Goal: Task Accomplishment & Management: Manage account settings

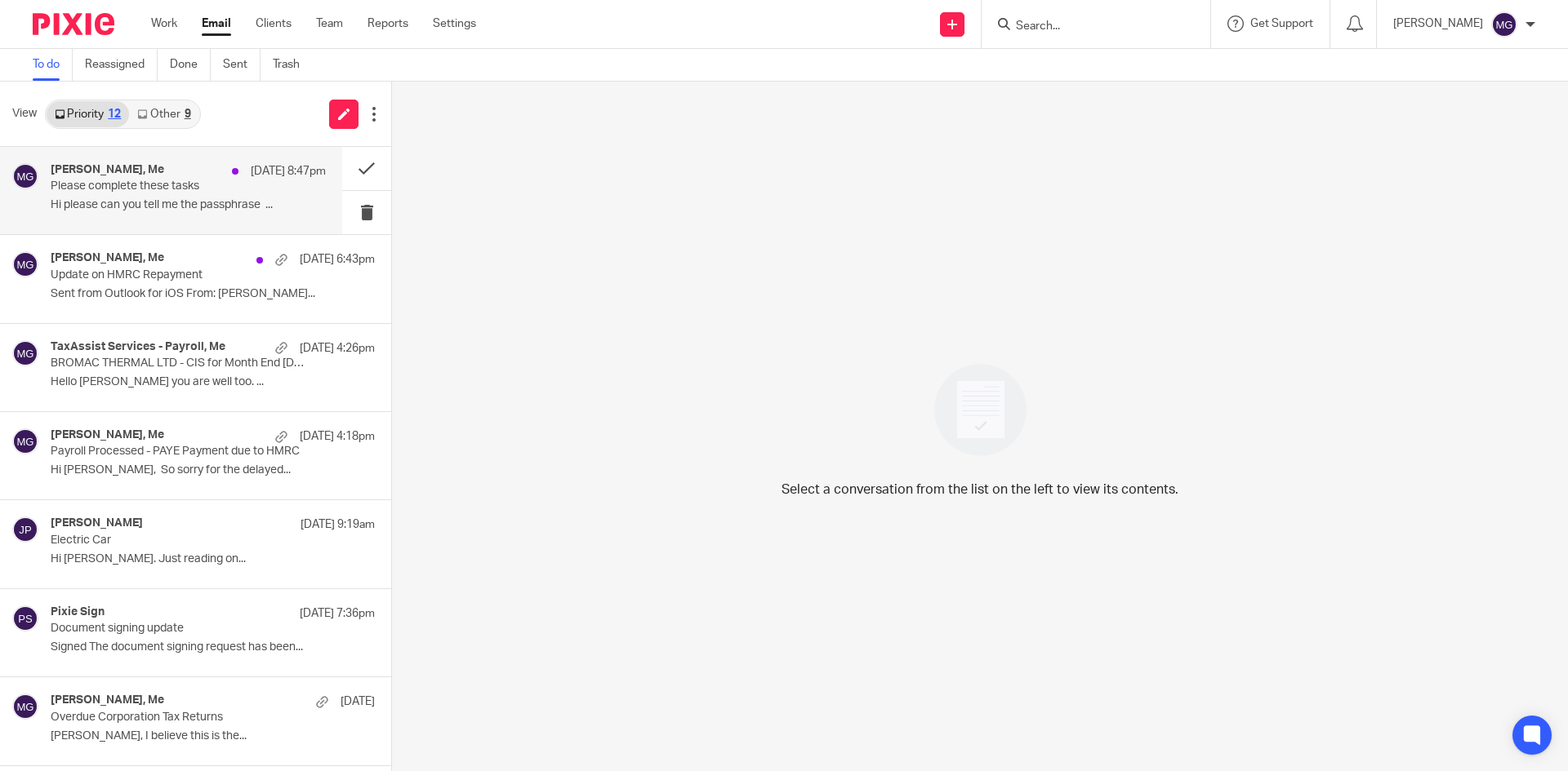
click at [178, 203] on p "Hi please can you tell me the passphrase ..." at bounding box center [188, 205] width 275 height 13
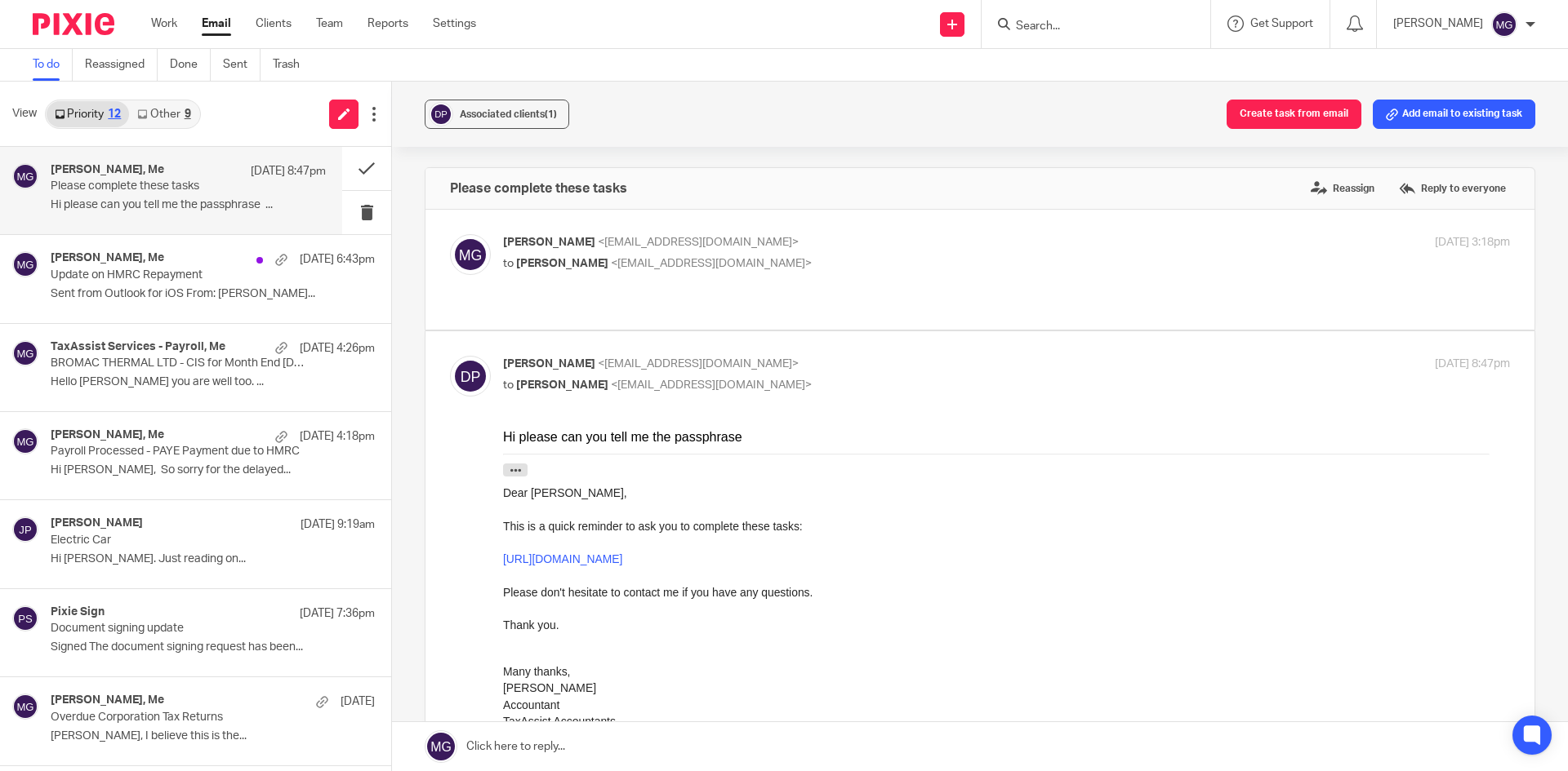
click at [1085, 30] on input "Search" at bounding box center [1088, 26] width 147 height 14
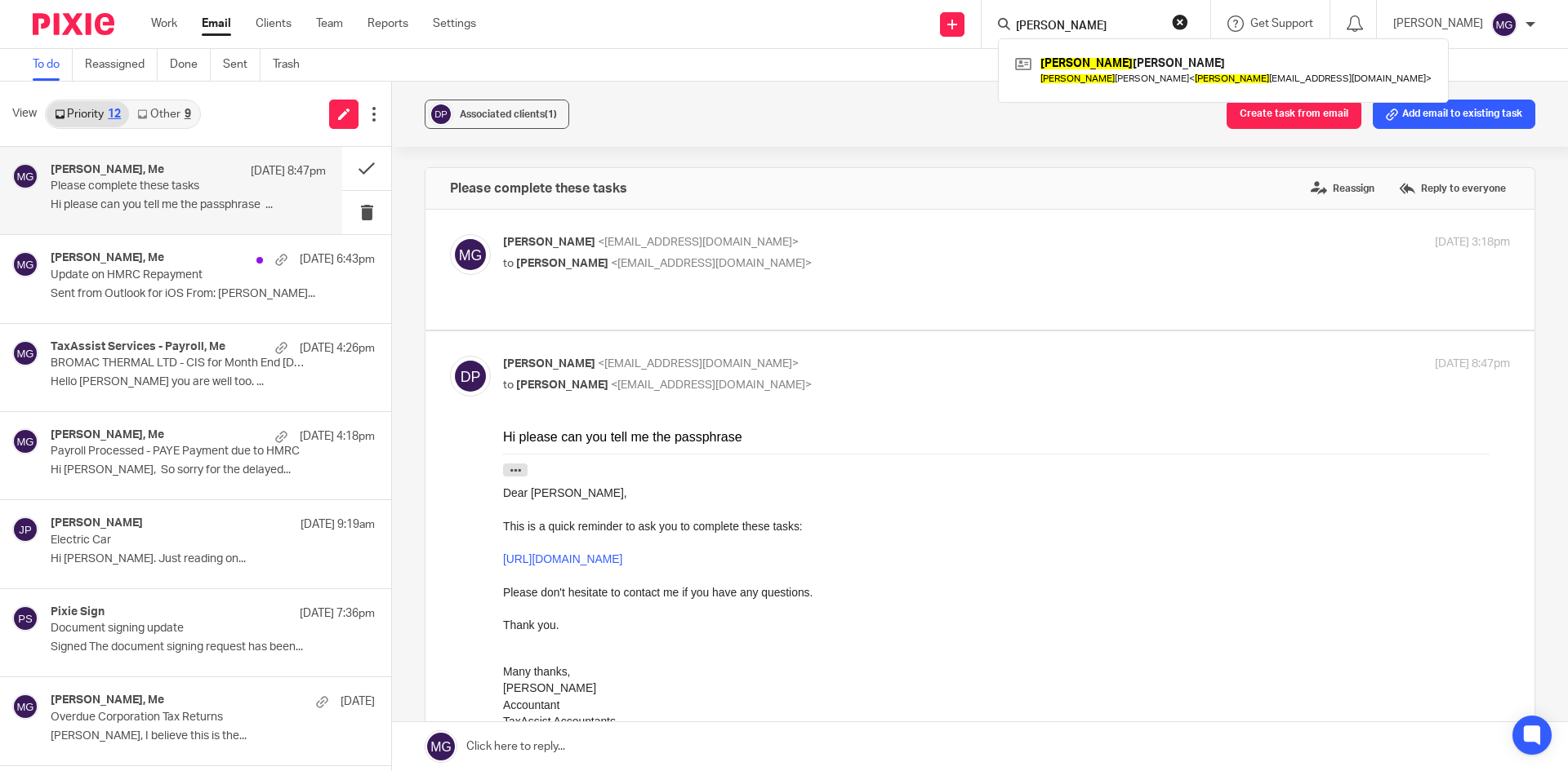
type input "dipesh"
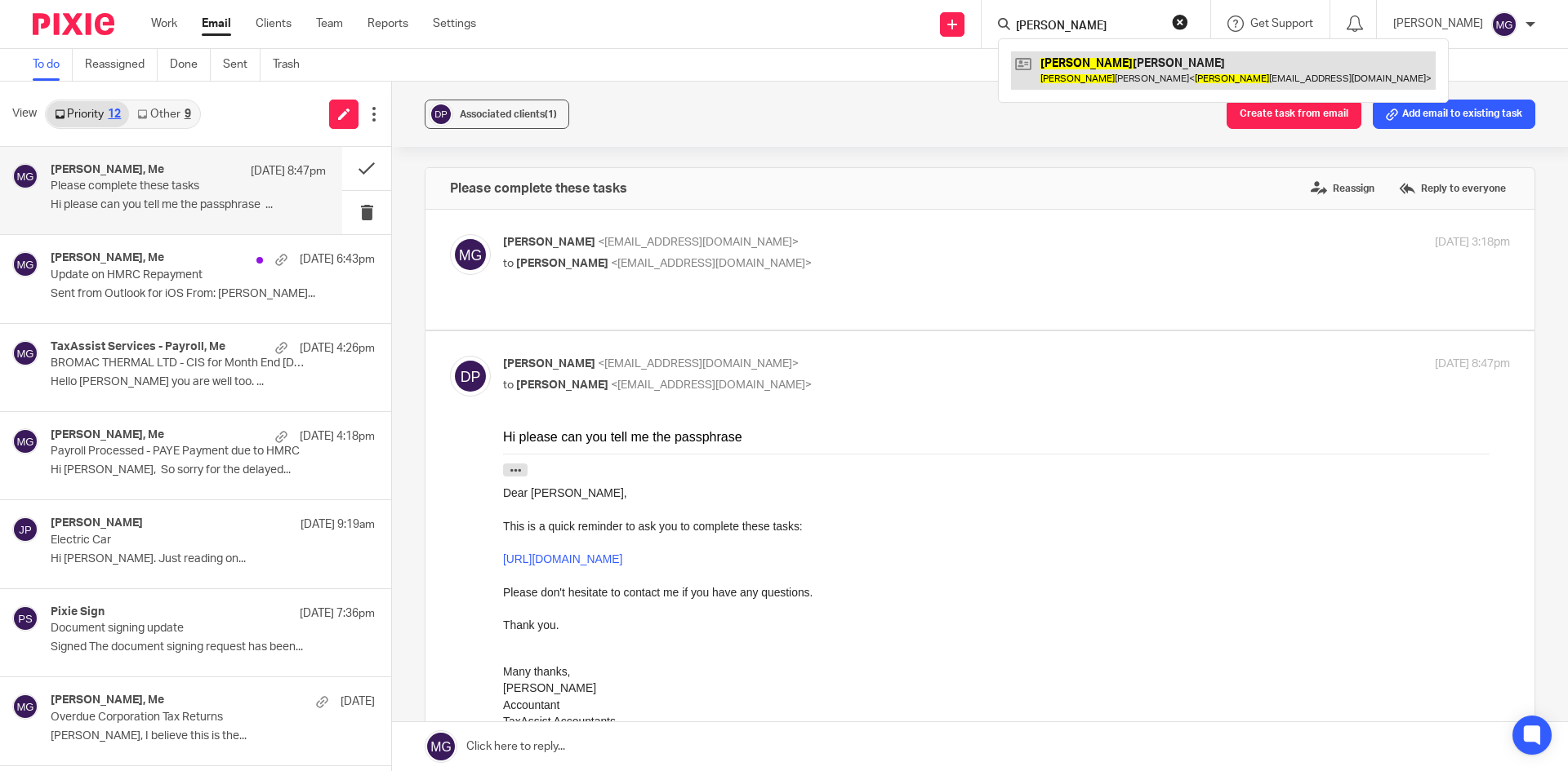
drag, startPoint x: 1149, startPoint y: 50, endPoint x: 1123, endPoint y: 55, distance: 26.5
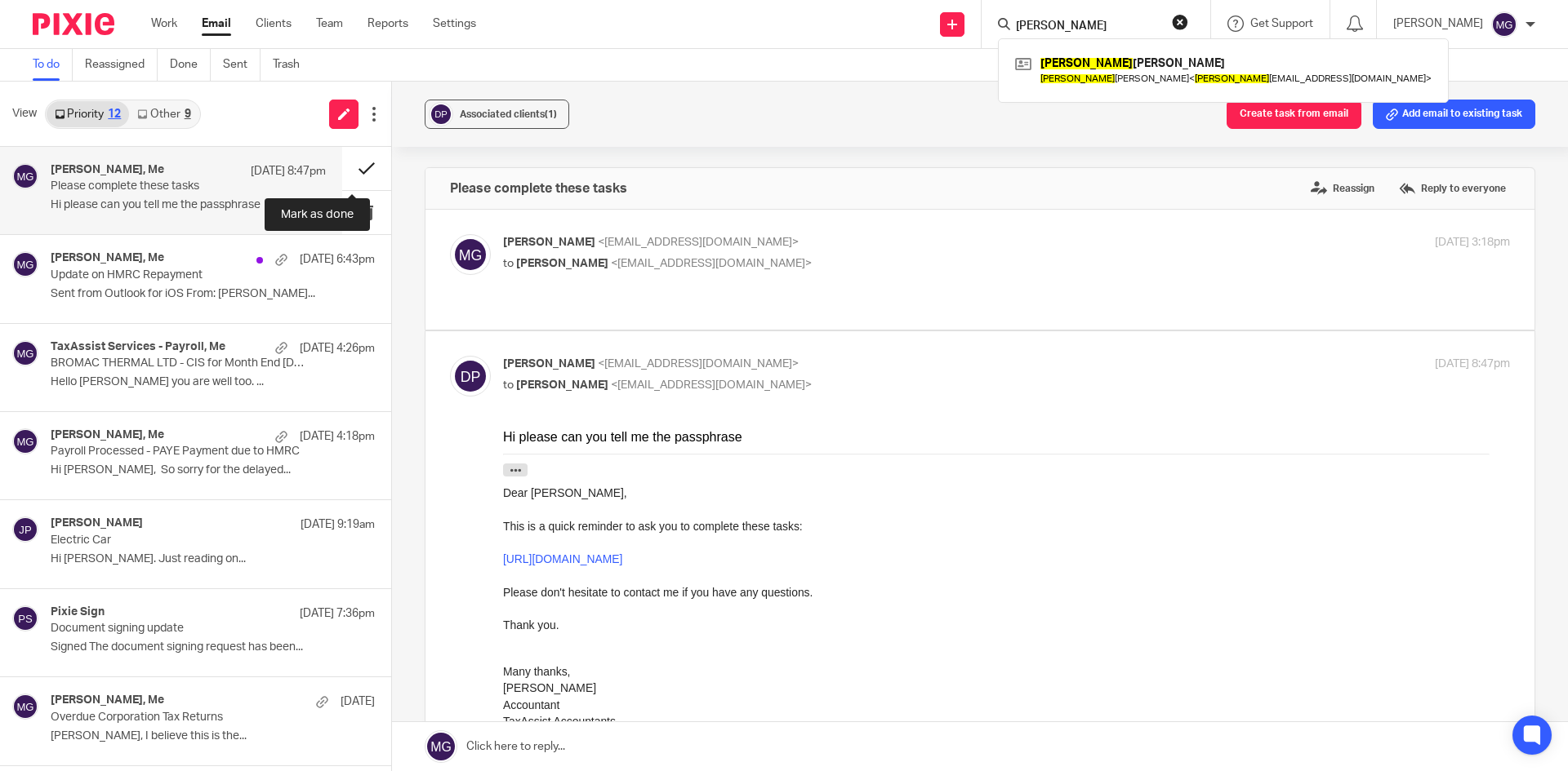
click at [342, 163] on button at bounding box center [366, 168] width 49 height 43
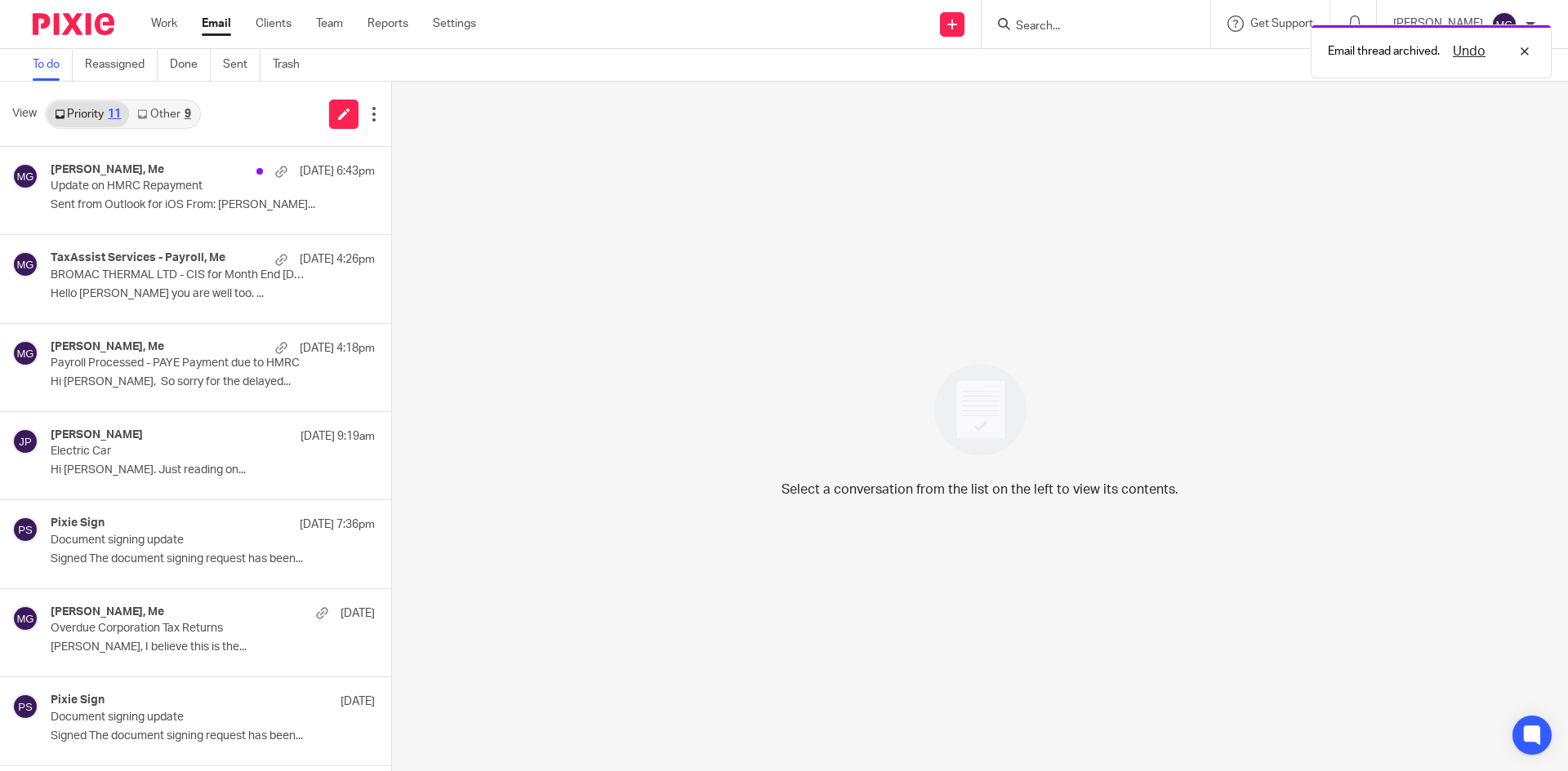
click at [156, 105] on link "Other 9" at bounding box center [164, 114] width 69 height 26
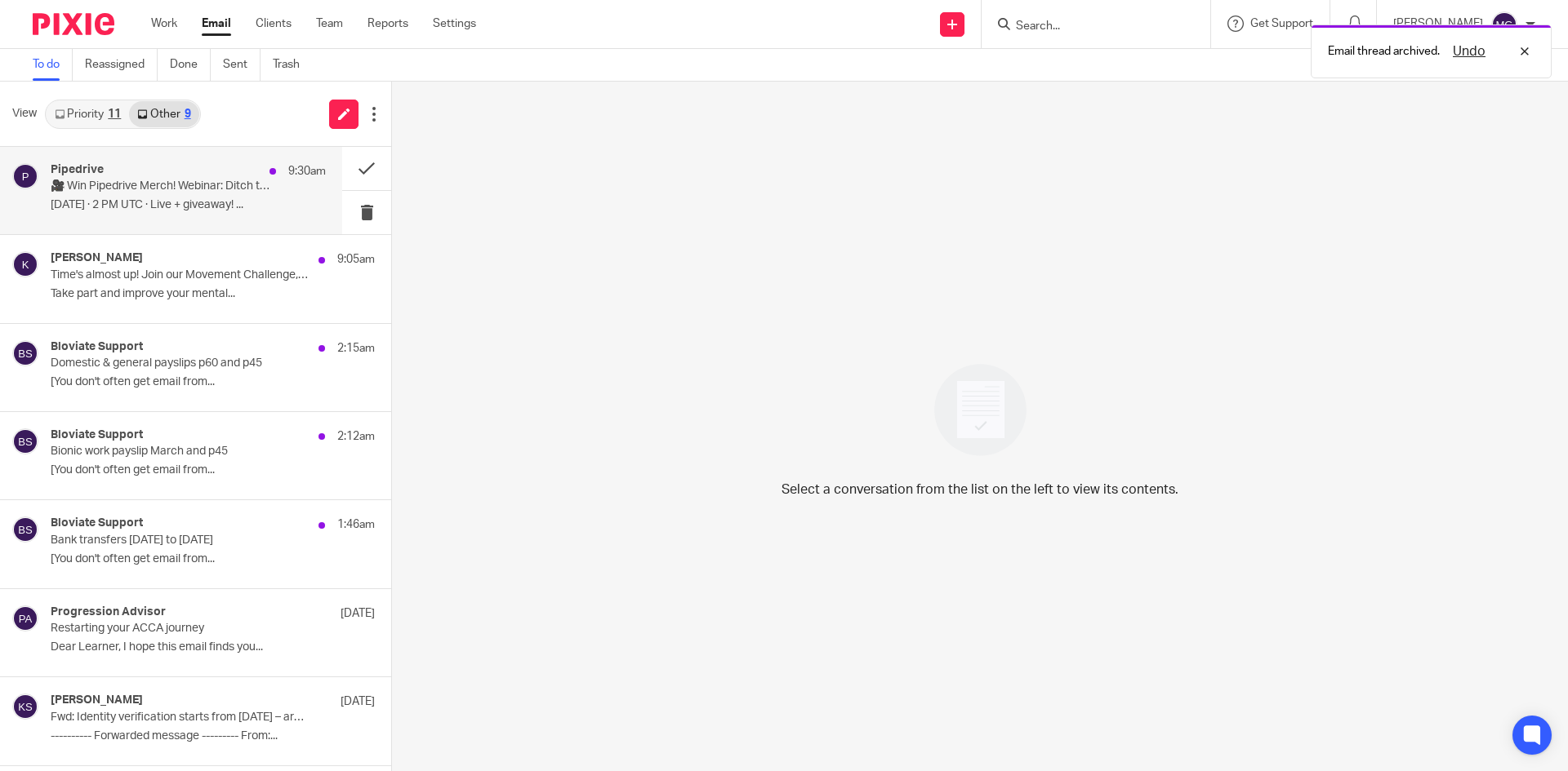
click at [129, 196] on div "Pipedrive 9:30am 🎥 Win Pipedrive Merch! Webinar: Ditch the Sales Chaos & Rule Y…" at bounding box center [188, 190] width 275 height 55
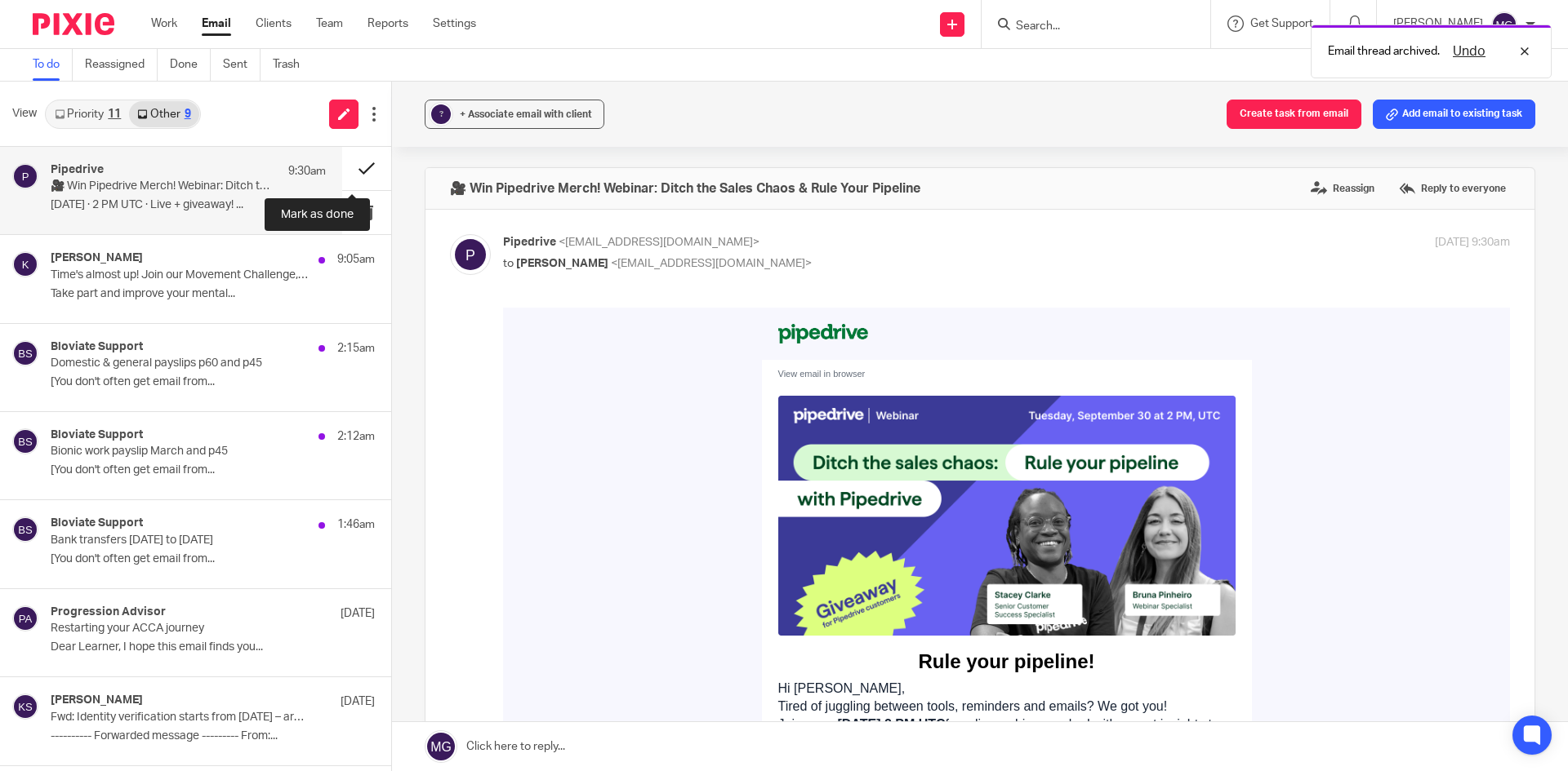
click at [363, 159] on button at bounding box center [366, 168] width 49 height 43
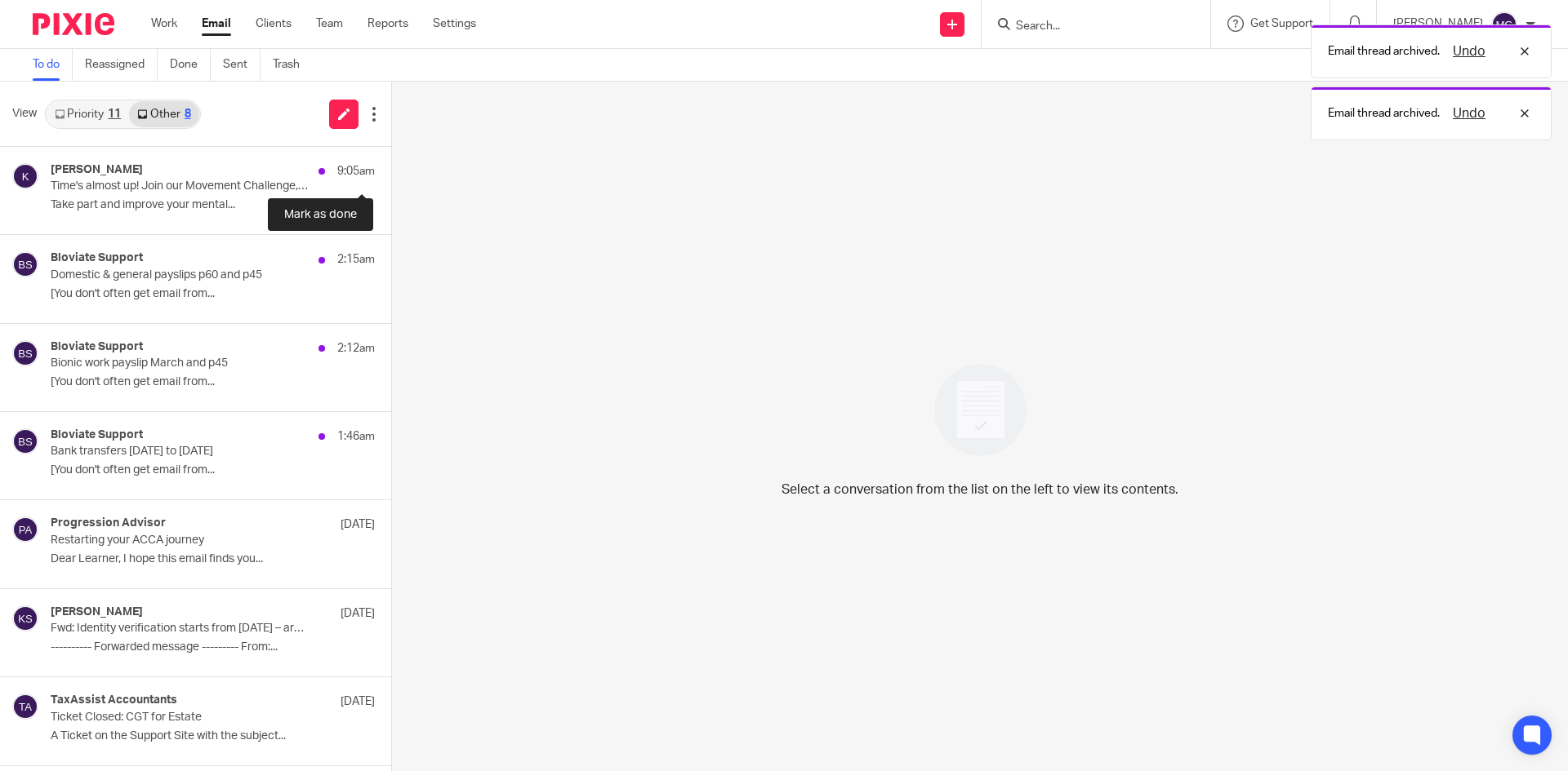
click at [392, 159] on button at bounding box center [398, 168] width 14 height 43
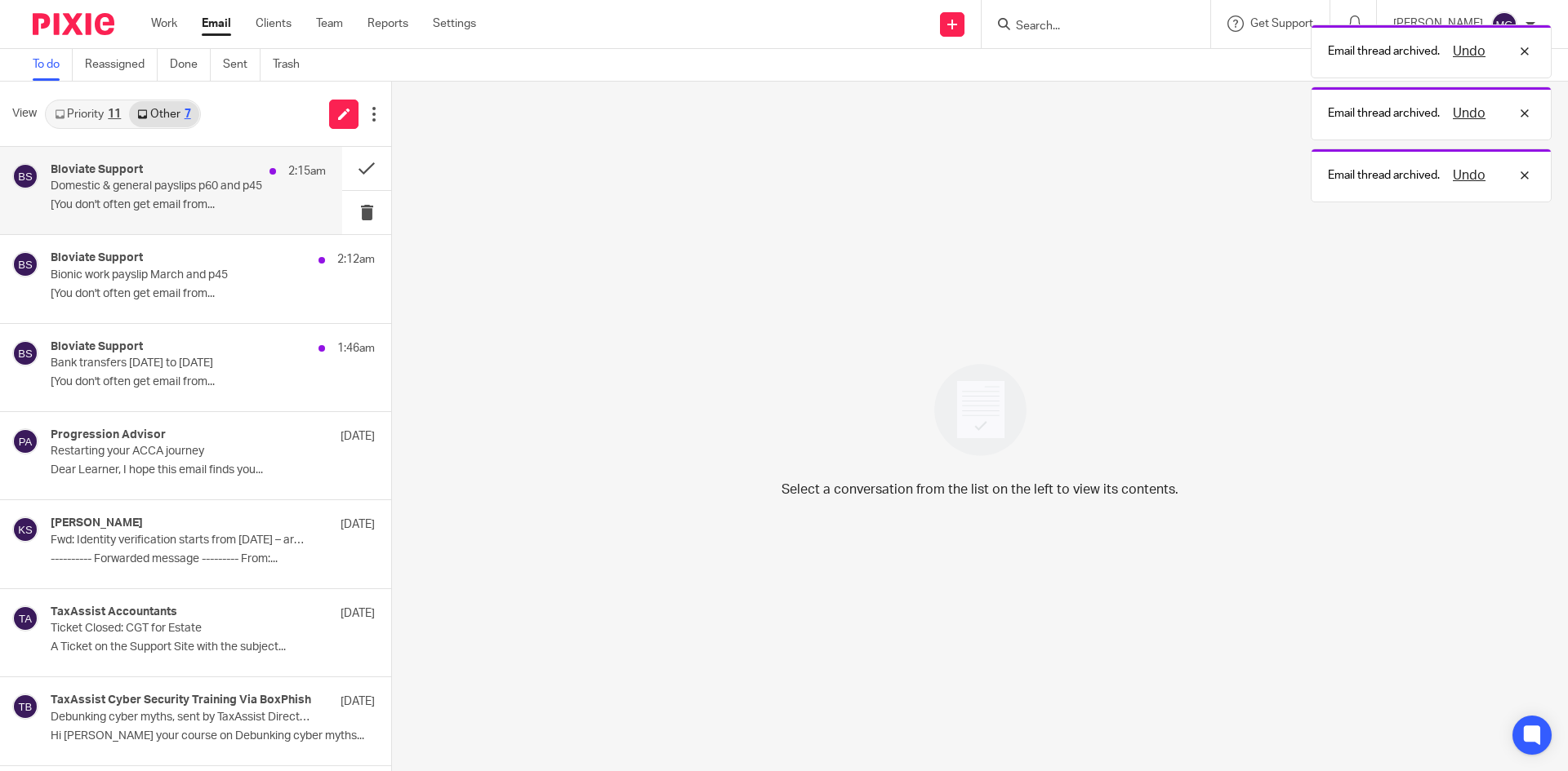
click at [94, 197] on div "Bloviate Support 2:15am Domestic & general payslips p60 and p45 [You don't ofte…" at bounding box center [188, 190] width 275 height 55
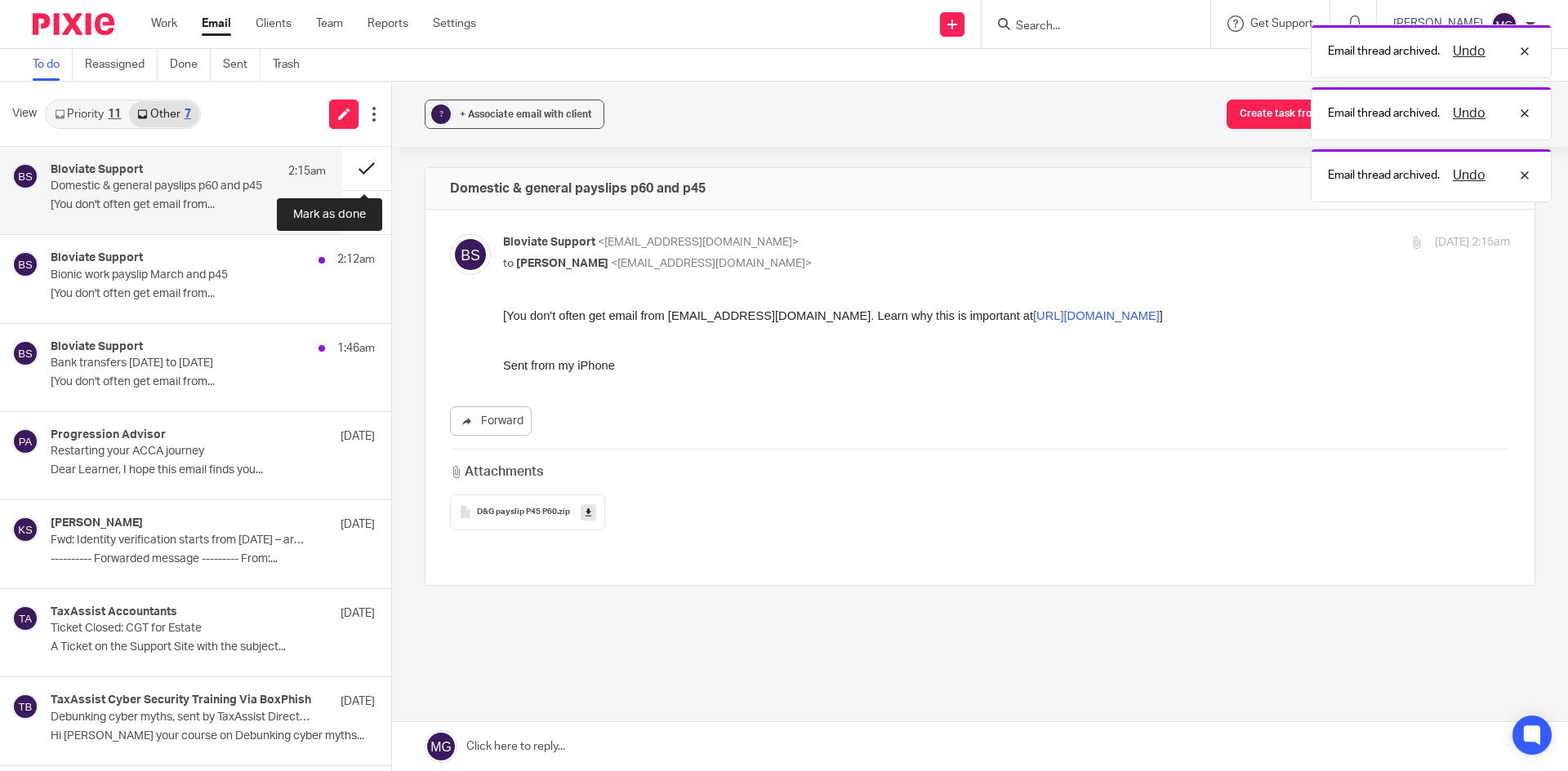
click at [365, 165] on button at bounding box center [366, 168] width 49 height 43
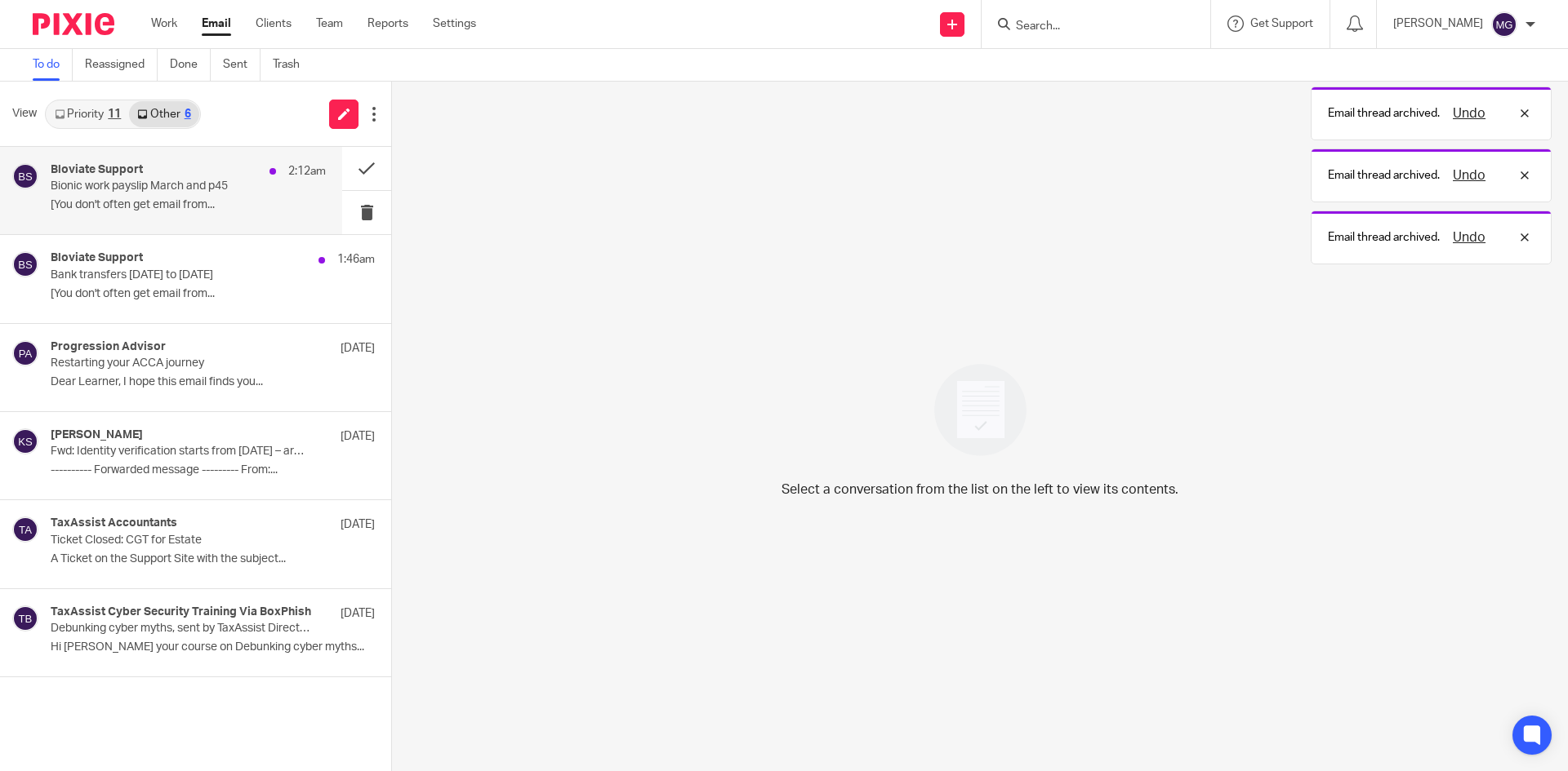
click at [168, 190] on p "Bionic work payslip March and p45" at bounding box center [161, 186] width 221 height 13
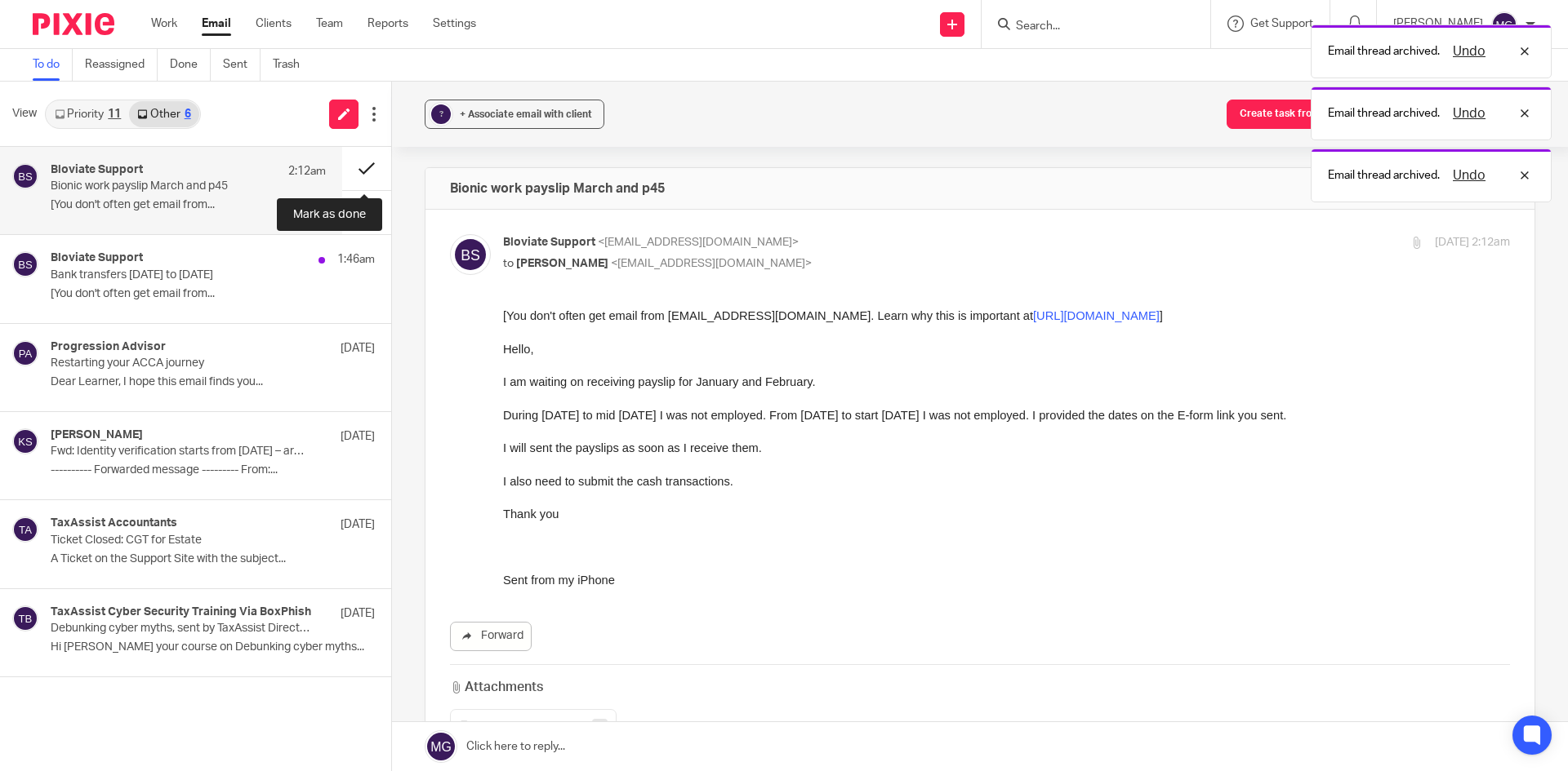
click at [352, 171] on button at bounding box center [366, 168] width 49 height 43
click at [205, 269] on p "Bank transfers April 24 to April 25" at bounding box center [180, 276] width 259 height 13
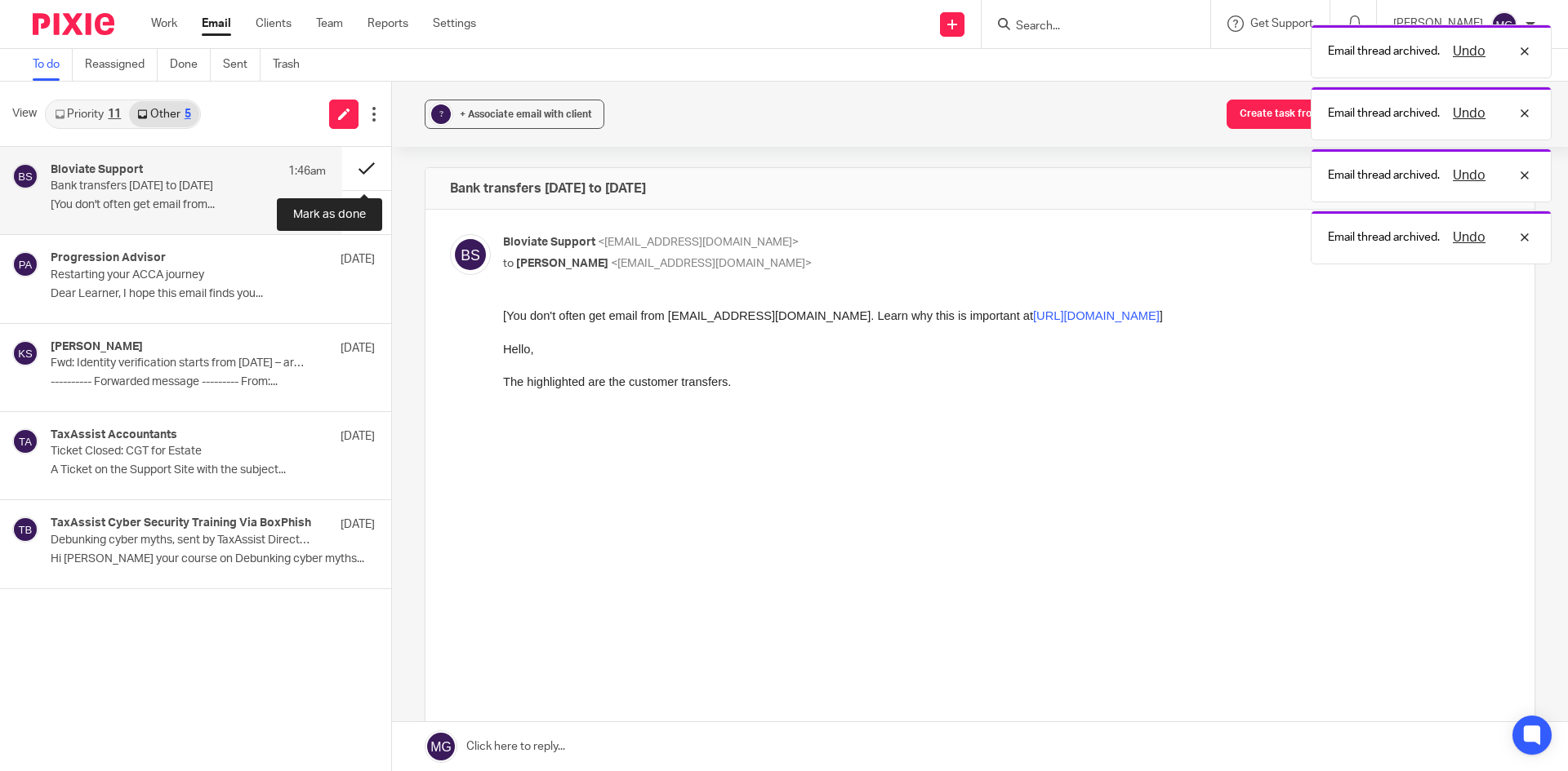
click at [355, 169] on button at bounding box center [366, 168] width 49 height 43
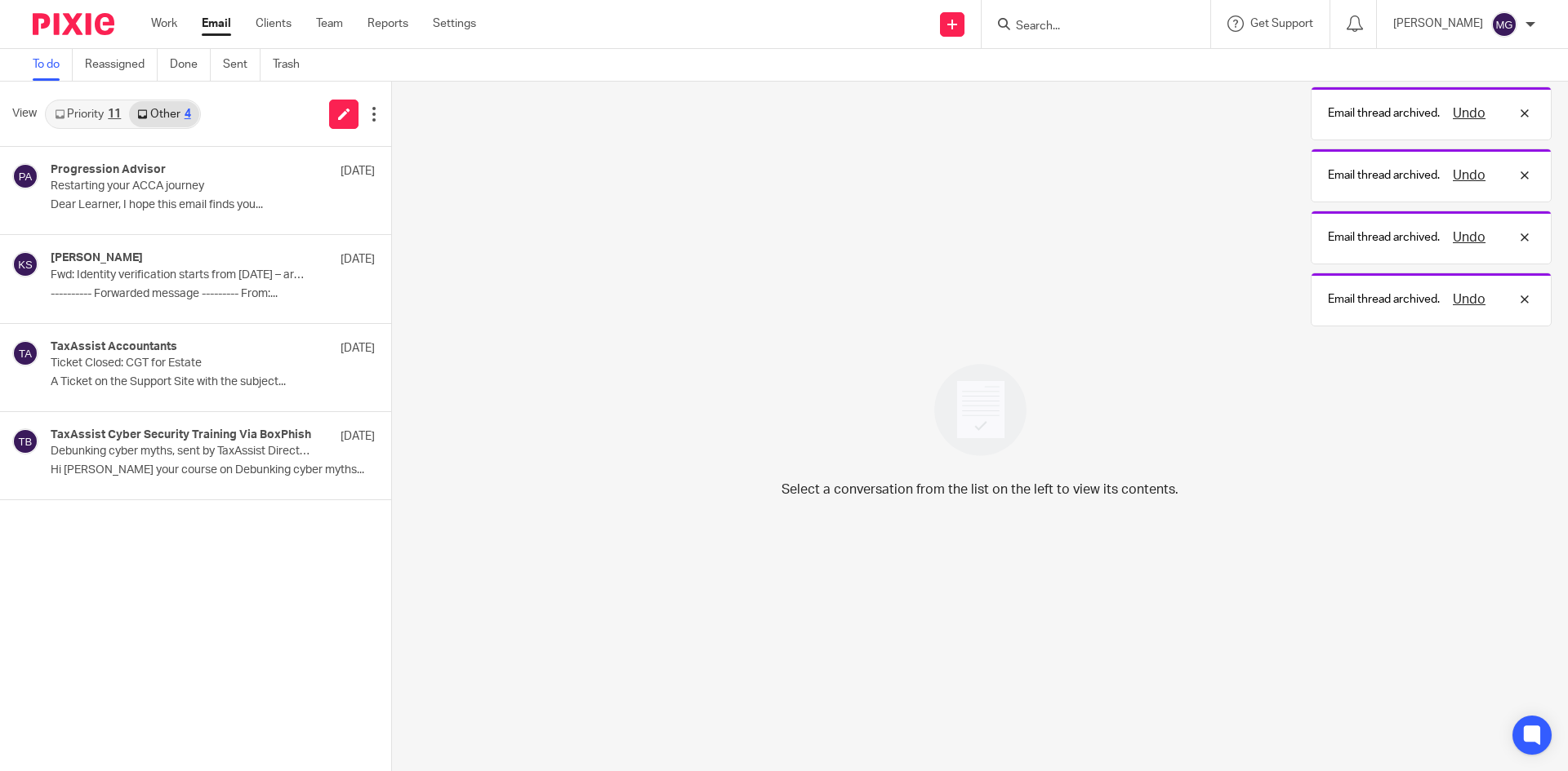
click at [102, 120] on link "Priority 11" at bounding box center [88, 114] width 83 height 26
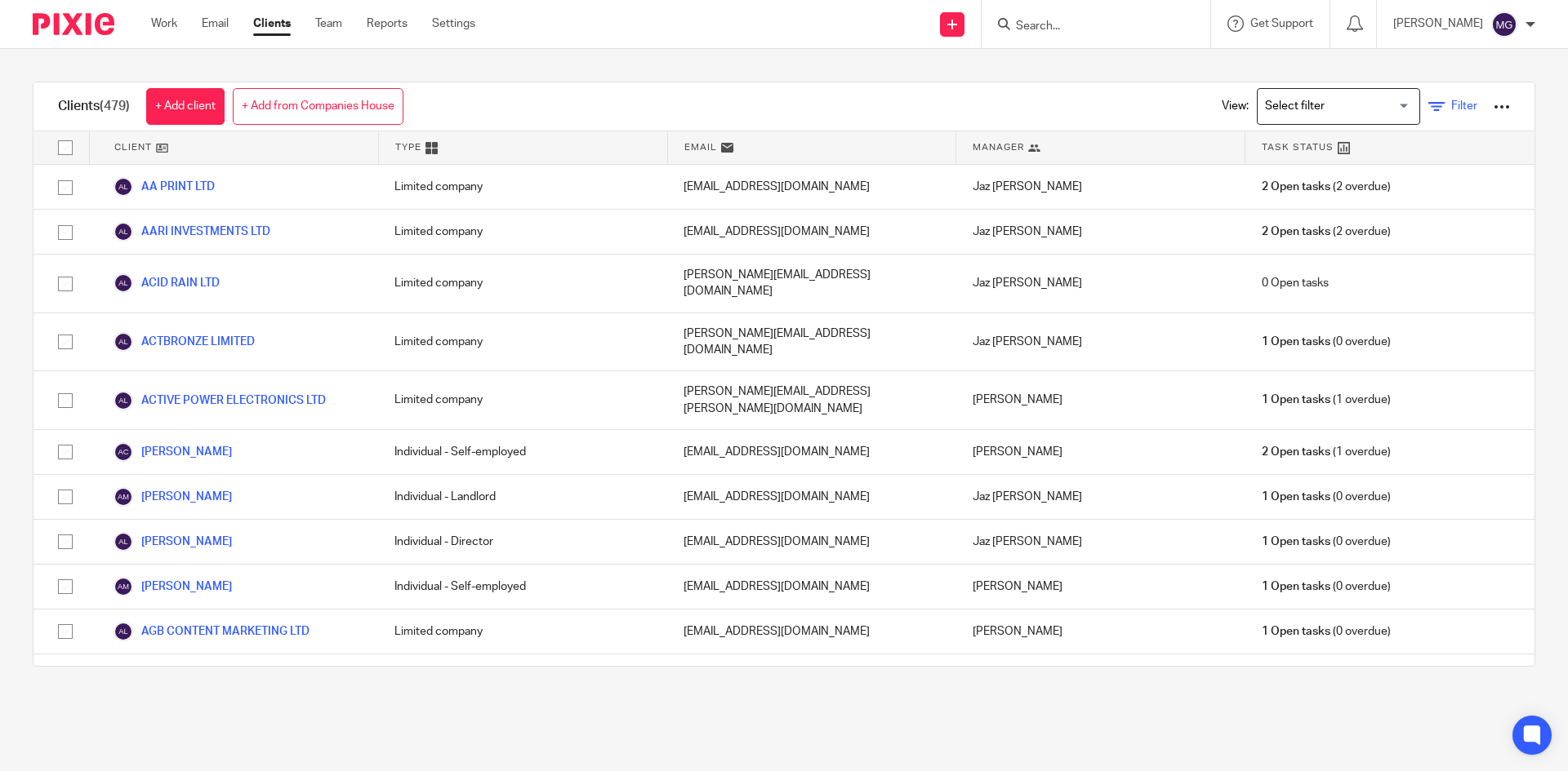
click at [1451, 108] on span "Filter" at bounding box center [1464, 106] width 26 height 12
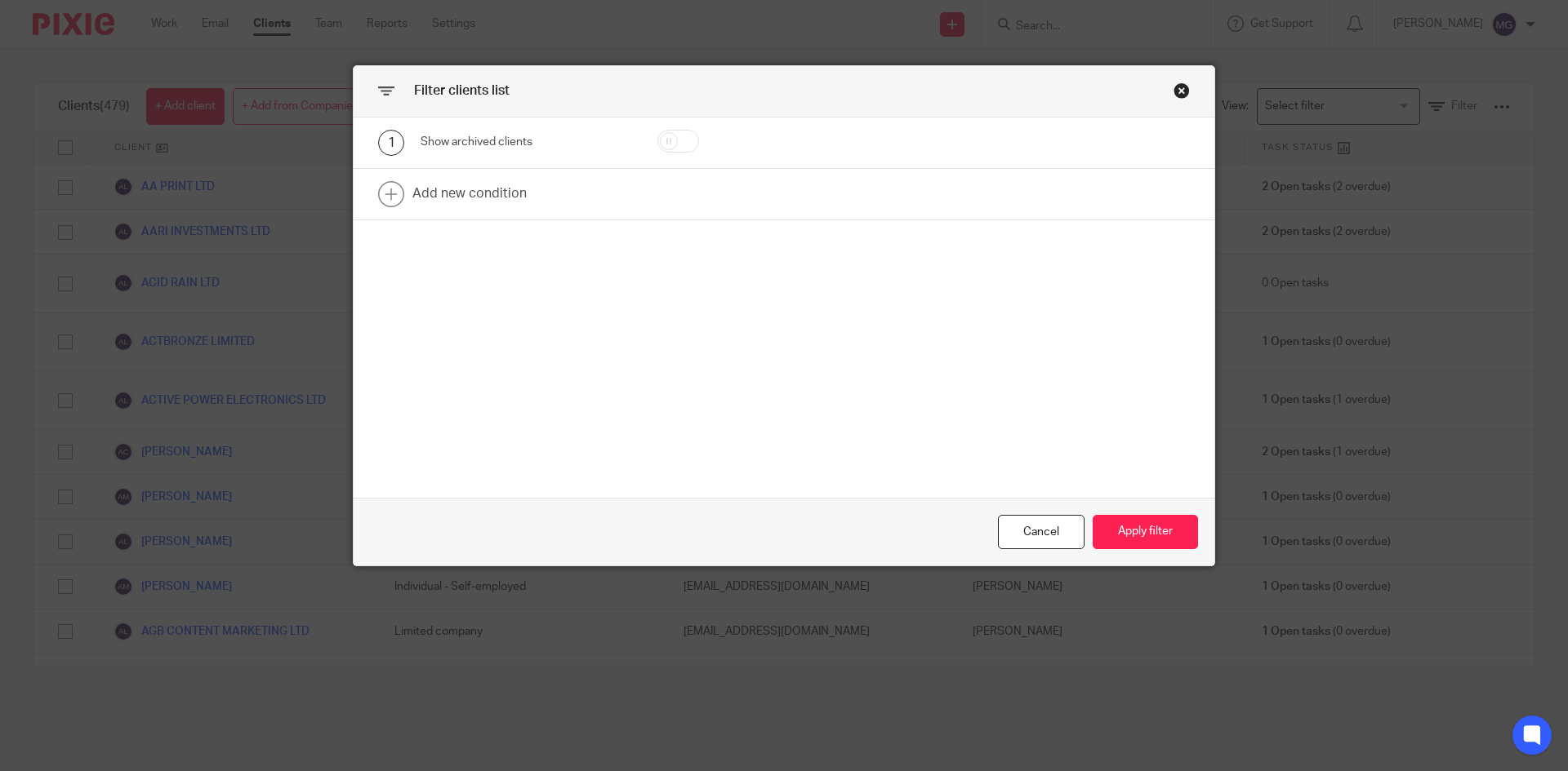
click at [654, 146] on div at bounding box center [702, 143] width 140 height 26
click at [658, 146] on input "checkbox" at bounding box center [678, 142] width 41 height 23
checkbox input "true"
click at [457, 195] on link at bounding box center [784, 194] width 861 height 51
click at [527, 208] on div "Field" at bounding box center [512, 199] width 157 height 35
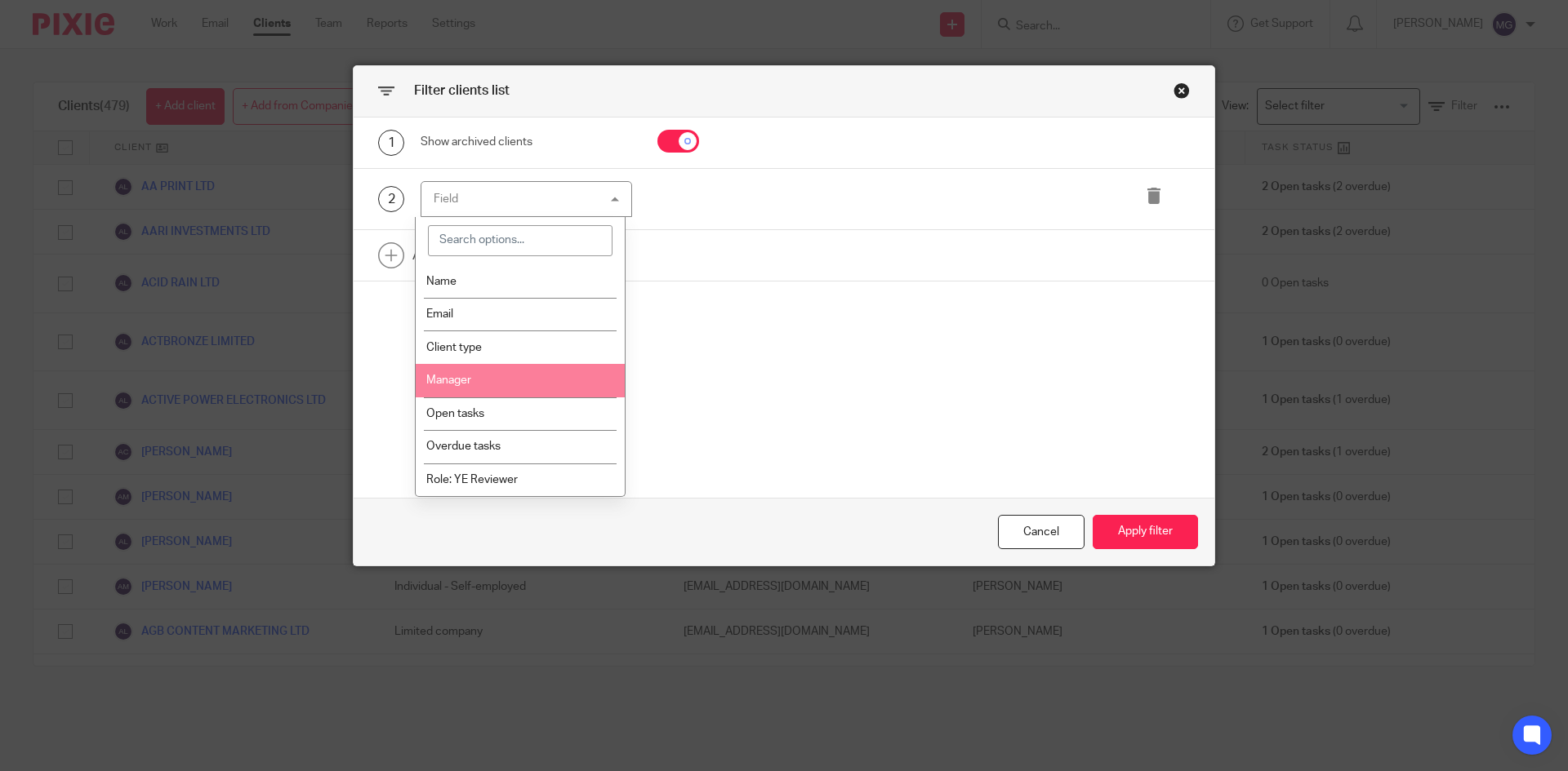
click at [483, 292] on li "Name" at bounding box center [521, 280] width 210 height 34
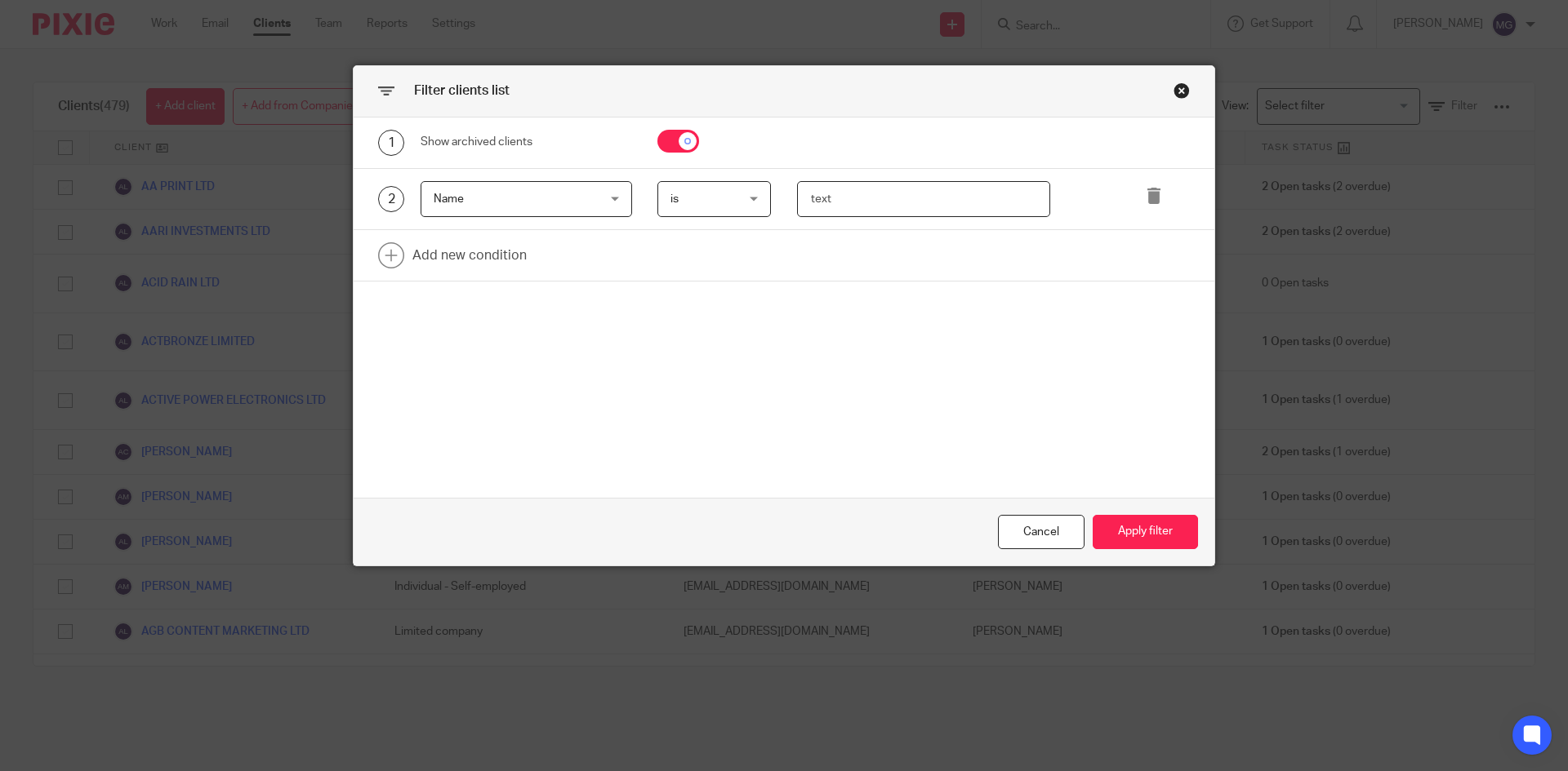
click at [856, 202] on input "text" at bounding box center [924, 199] width 254 height 37
type input "toon"
click at [1111, 544] on button "Apply filter" at bounding box center [1145, 532] width 105 height 35
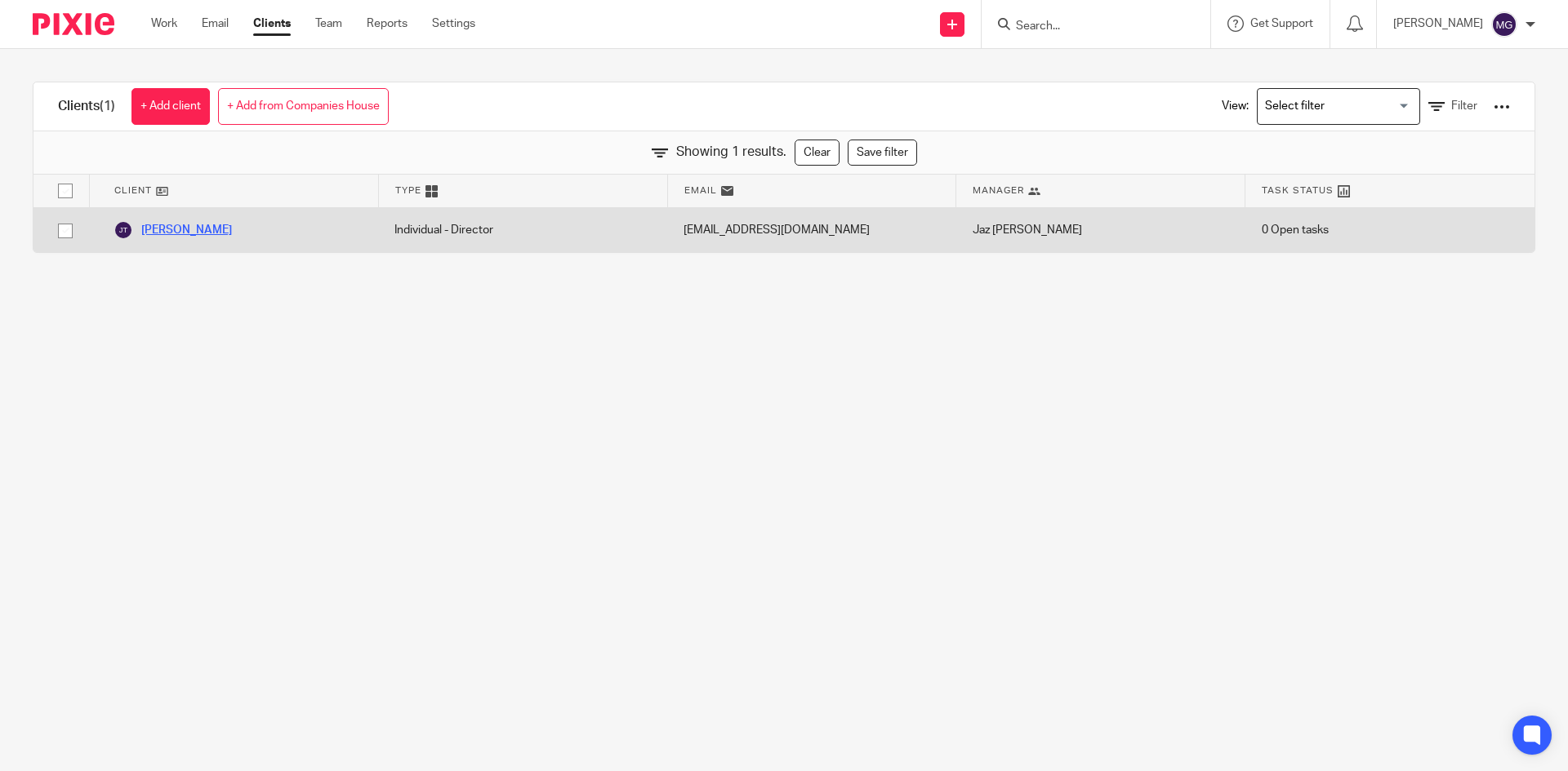
click at [174, 230] on link "[PERSON_NAME]" at bounding box center [173, 230] width 119 height 19
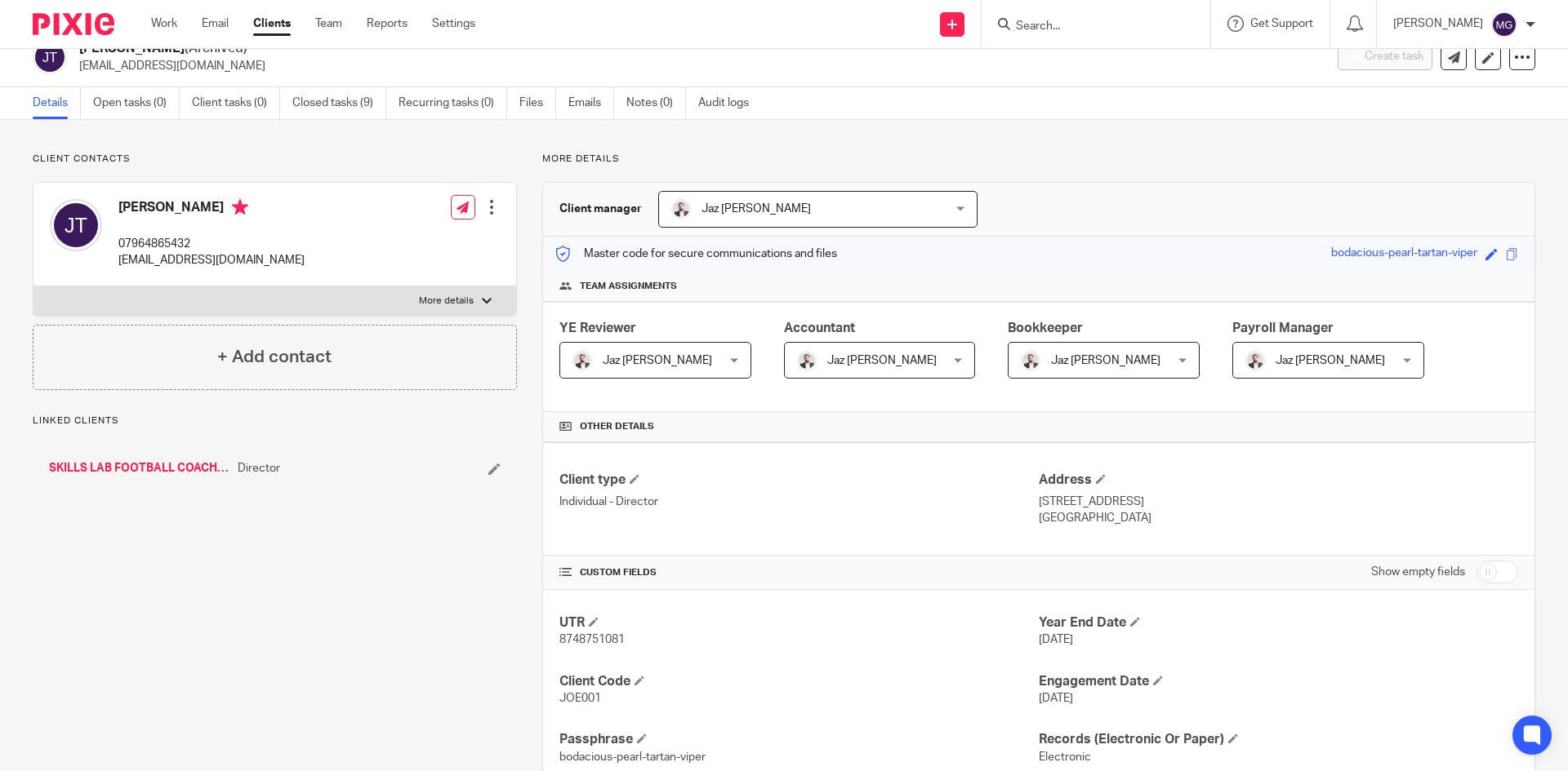
scroll to position [82, 0]
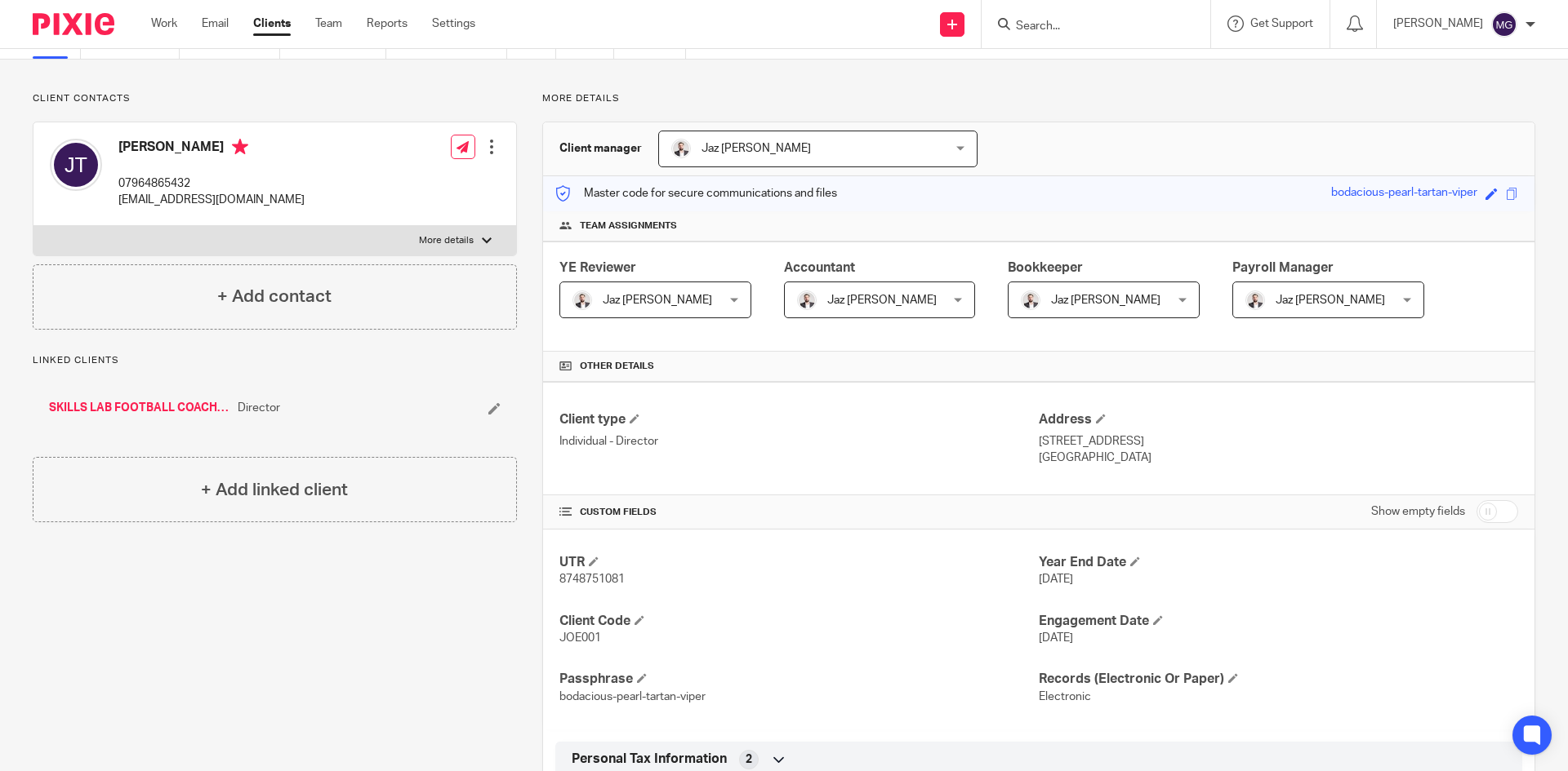
drag, startPoint x: 868, startPoint y: 136, endPoint x: 970, endPoint y: 91, distance: 111.5
click at [970, 91] on div "Client contacts Joe Toon 07964865432 helpskillslab@outlook.com Edit contact Cre…" at bounding box center [784, 590] width 1568 height 1060
click at [162, 6] on div "Work Email Clients Team Reports Settings Work Email Clients Team Reports Settin…" at bounding box center [317, 24] width 365 height 48
click at [160, 25] on link "Work" at bounding box center [164, 23] width 26 height 16
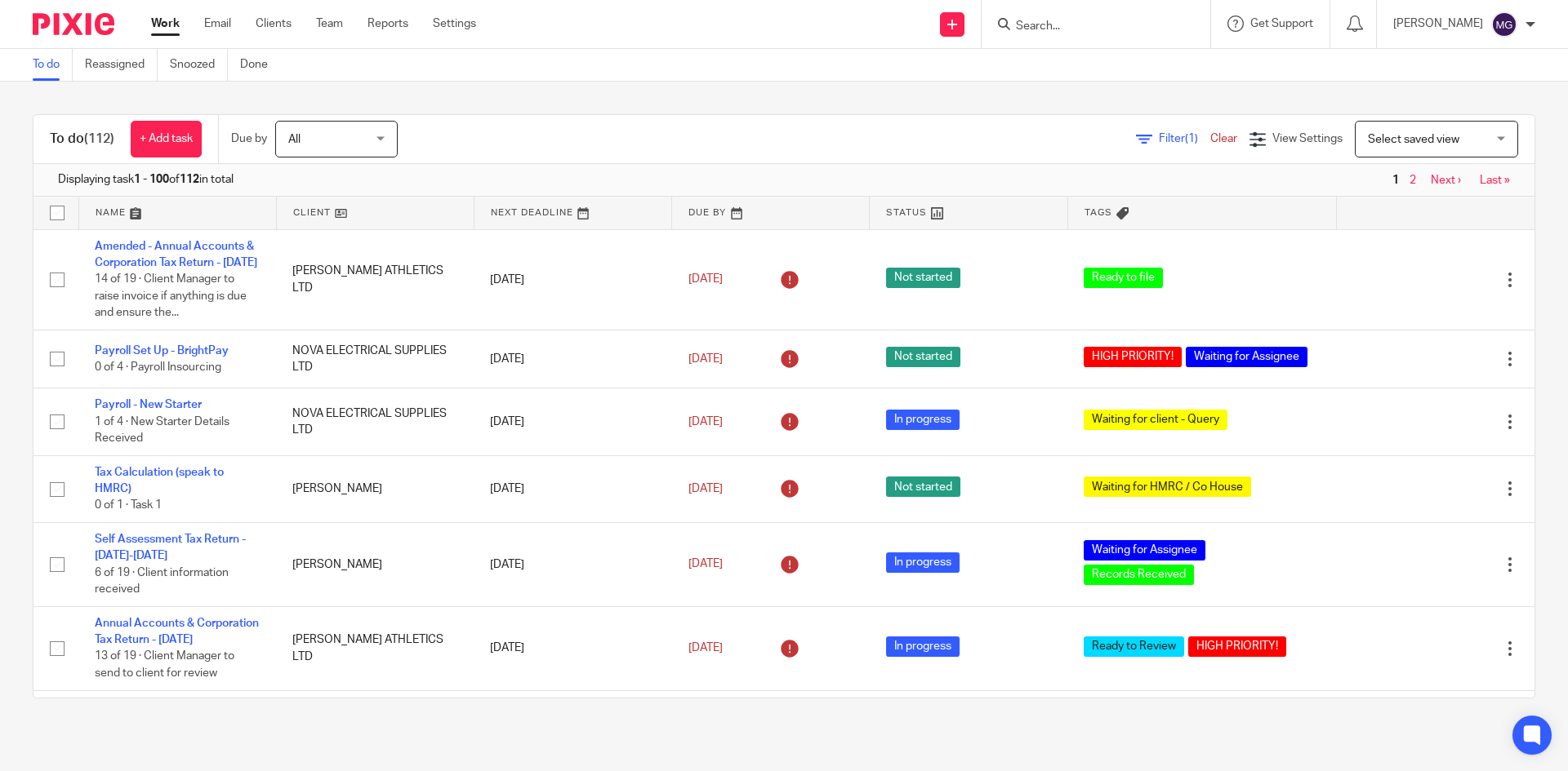
drag, startPoint x: 1132, startPoint y: 79, endPoint x: 1130, endPoint y: 90, distance: 11.2
click at [1132, 81] on div "To do Reassigned Snoozed Done" at bounding box center [784, 66] width 1568 height 33
click at [943, 75] on div "To do Reassigned Snoozed Done" at bounding box center [784, 66] width 1568 height 33
drag, startPoint x: 1042, startPoint y: 107, endPoint x: 387, endPoint y: 96, distance: 655.1
click at [387, 96] on div "To do (112) + Add task Due by All All Today Tomorrow This week Next week This m…" at bounding box center [784, 407] width 1568 height 650
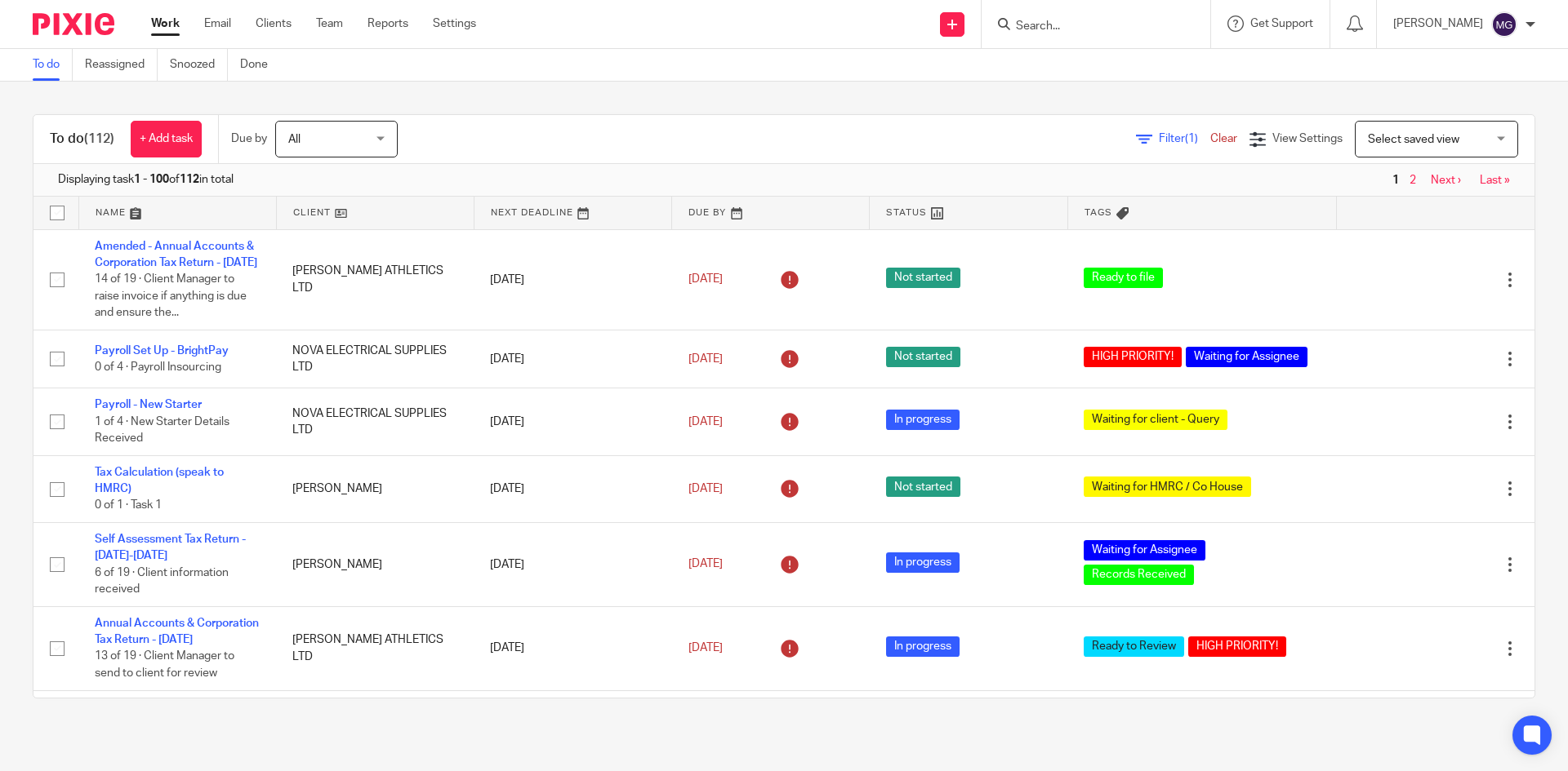
click at [105, 212] on link at bounding box center [177, 213] width 197 height 33
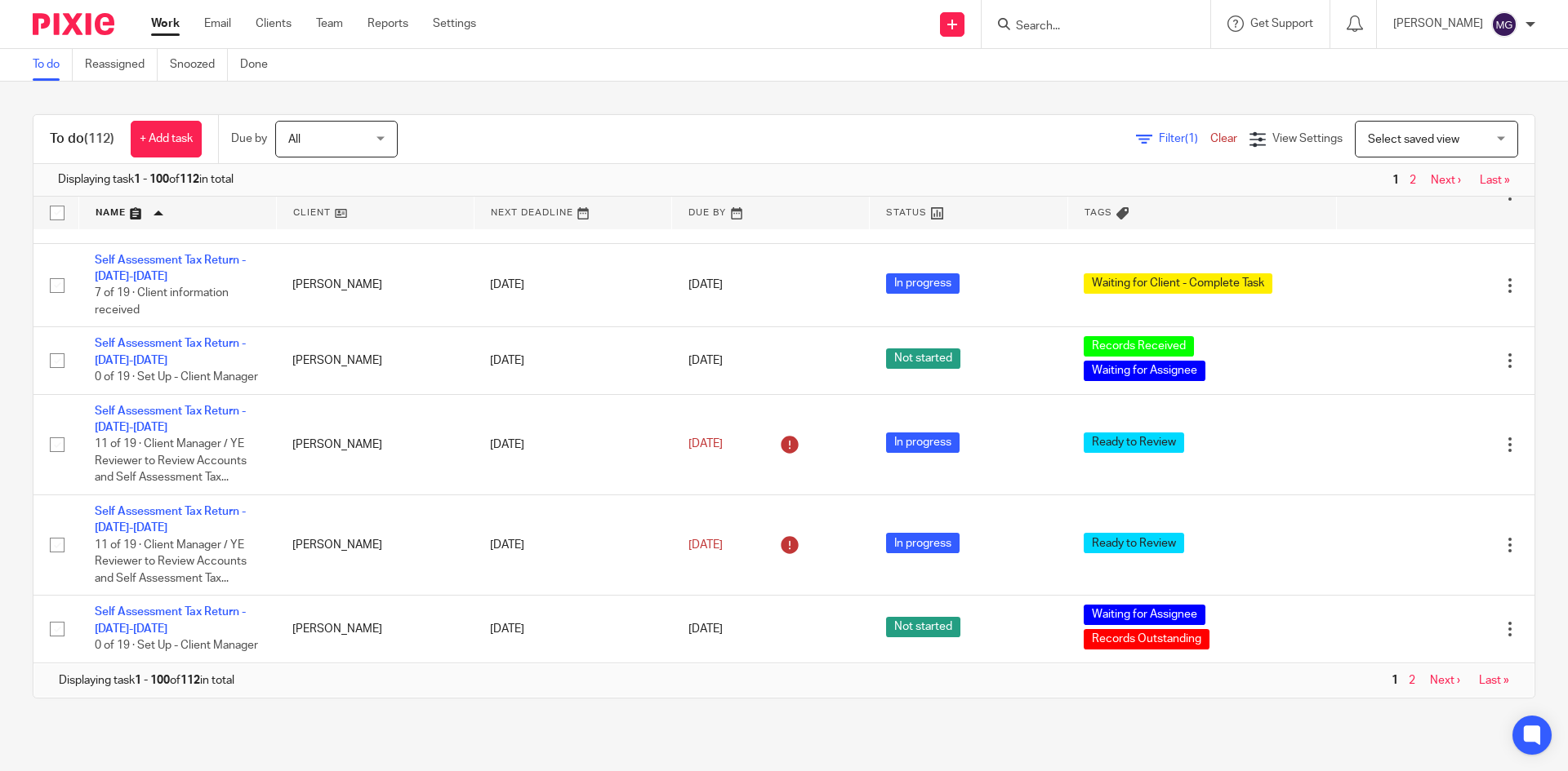
scroll to position [8980, 0]
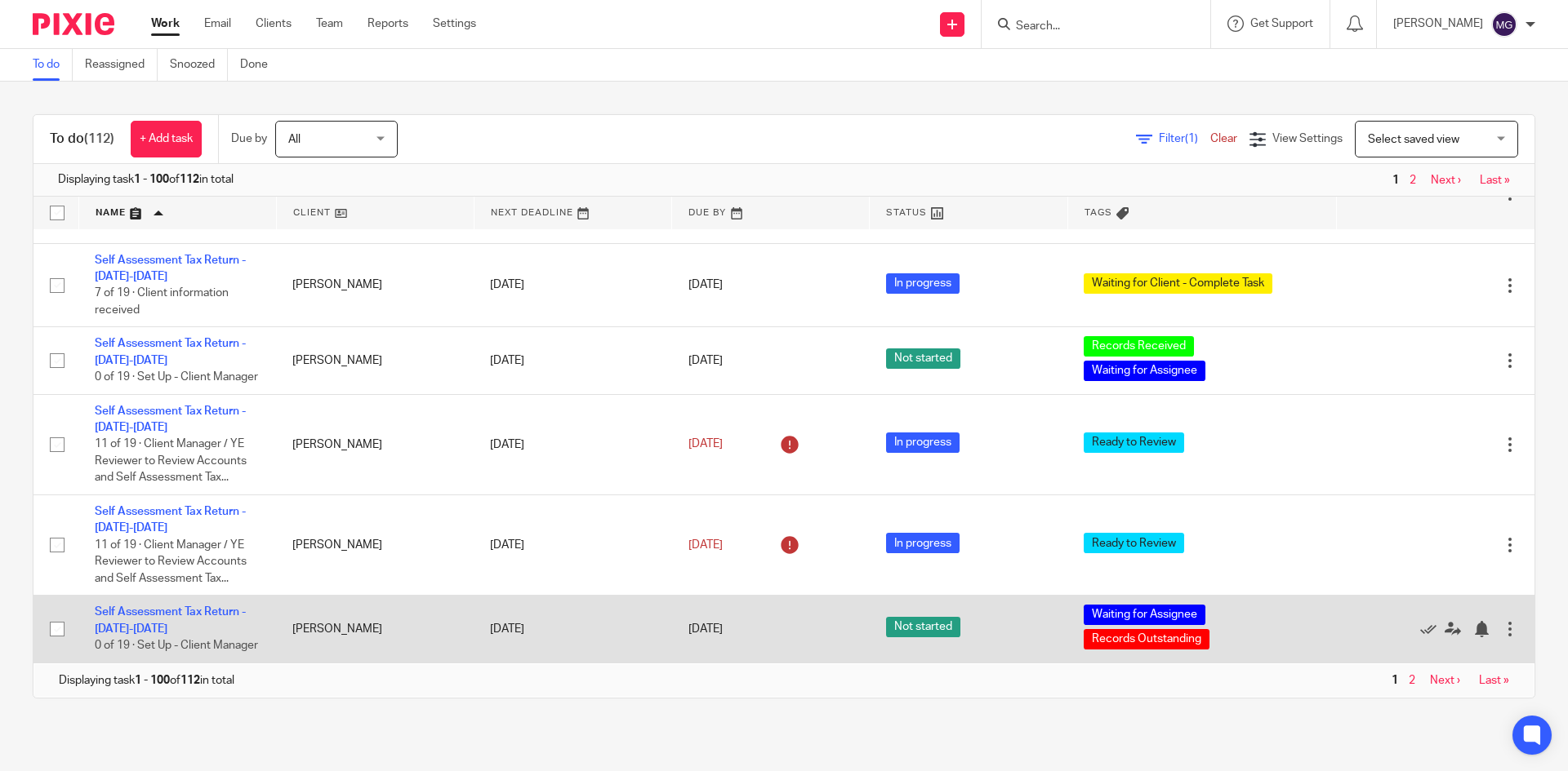
drag, startPoint x: 1408, startPoint y: 677, endPoint x: 1355, endPoint y: 590, distance: 101.9
click at [1430, 677] on link "Next ›" at bounding box center [1445, 680] width 30 height 12
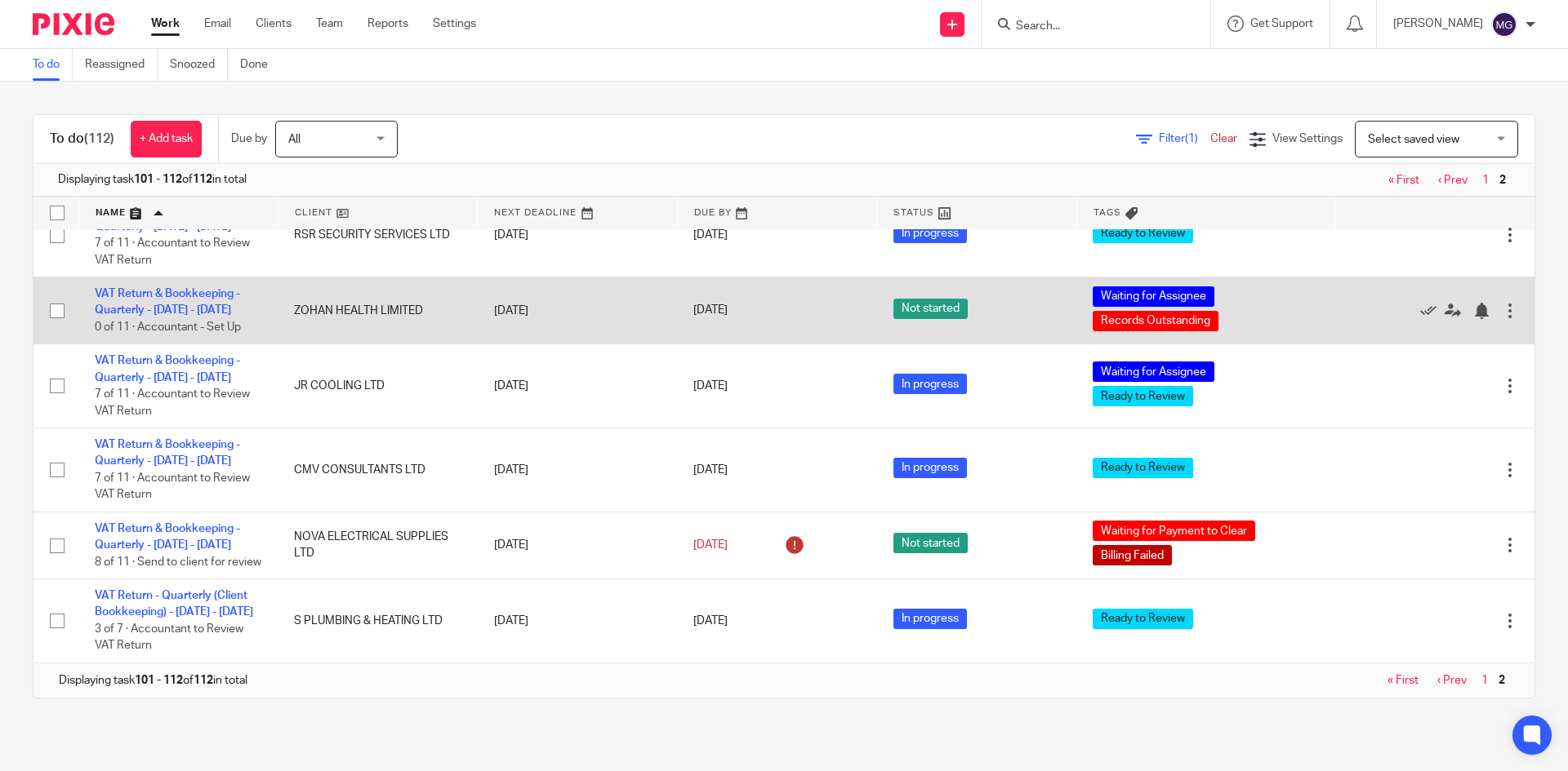
scroll to position [673, 0]
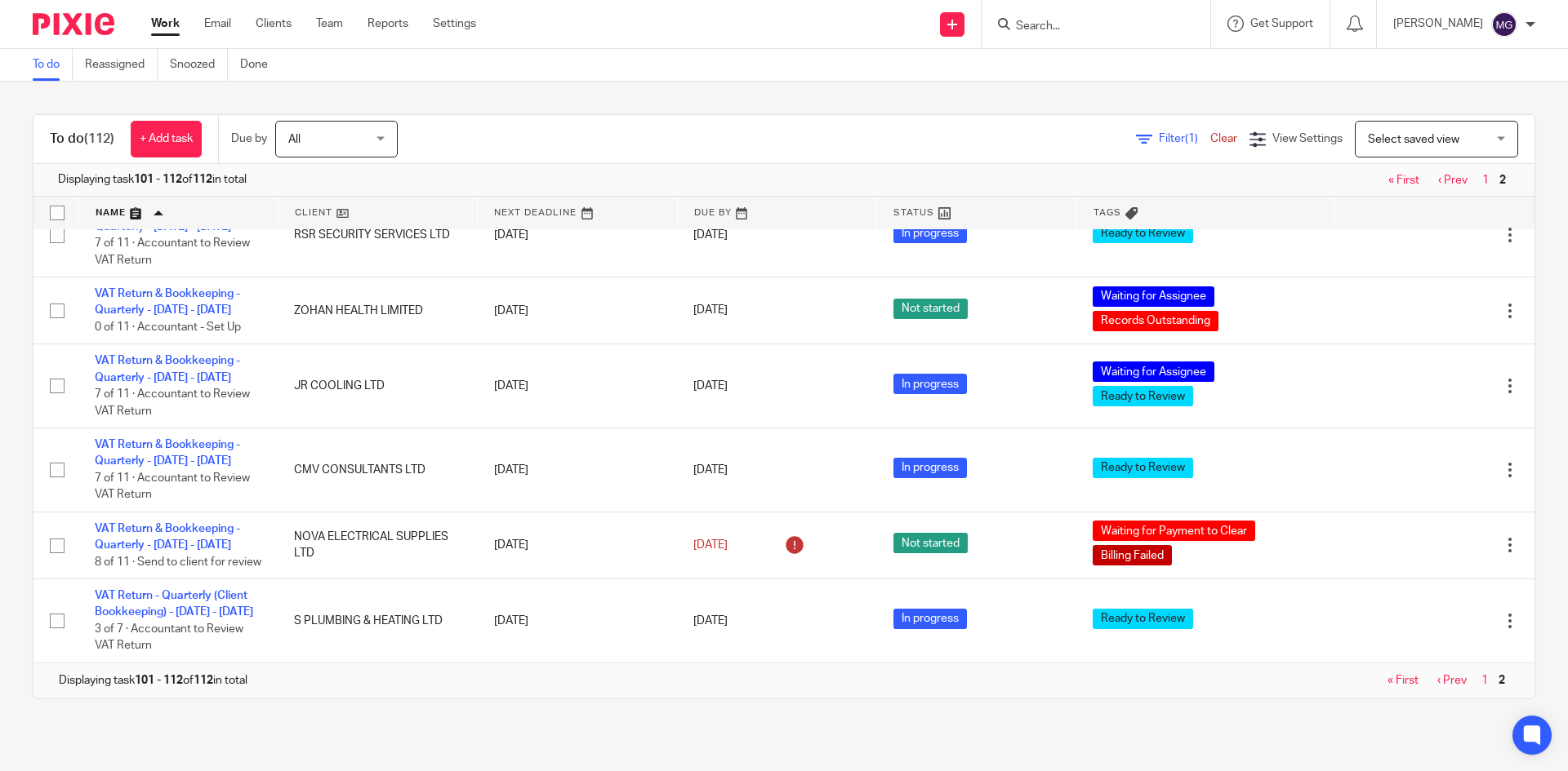
drag, startPoint x: 1412, startPoint y: 679, endPoint x: 1343, endPoint y: 666, distance: 70.2
click at [1438, 678] on link "‹ Prev" at bounding box center [1452, 680] width 29 height 12
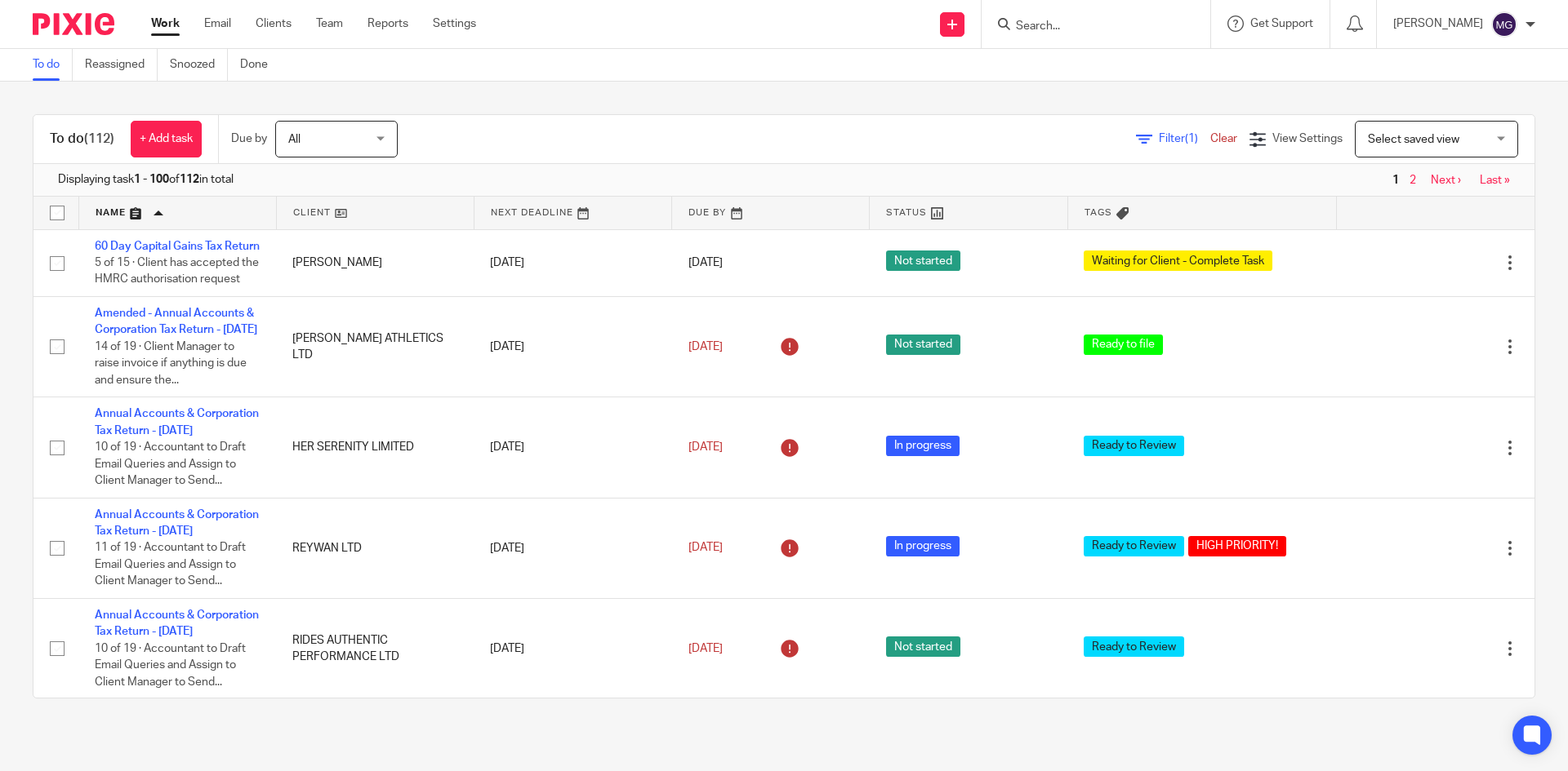
click at [870, 114] on div "To do (112) + Add task Due by All All Today Tomorrow This week Next week This m…" at bounding box center [784, 407] width 1568 height 650
click at [1249, 120] on div "To do (112) + Add task Due by All All Today Tomorrow This week Next week This m…" at bounding box center [784, 139] width 1501 height 49
click at [1212, 93] on div "To do (112) + Add task Due by All All Today Tomorrow This week Next week This m…" at bounding box center [784, 407] width 1568 height 650
click at [650, 106] on div "To do (112) + Add task Due by All All Today Tomorrow This week Next week This m…" at bounding box center [784, 407] width 1568 height 650
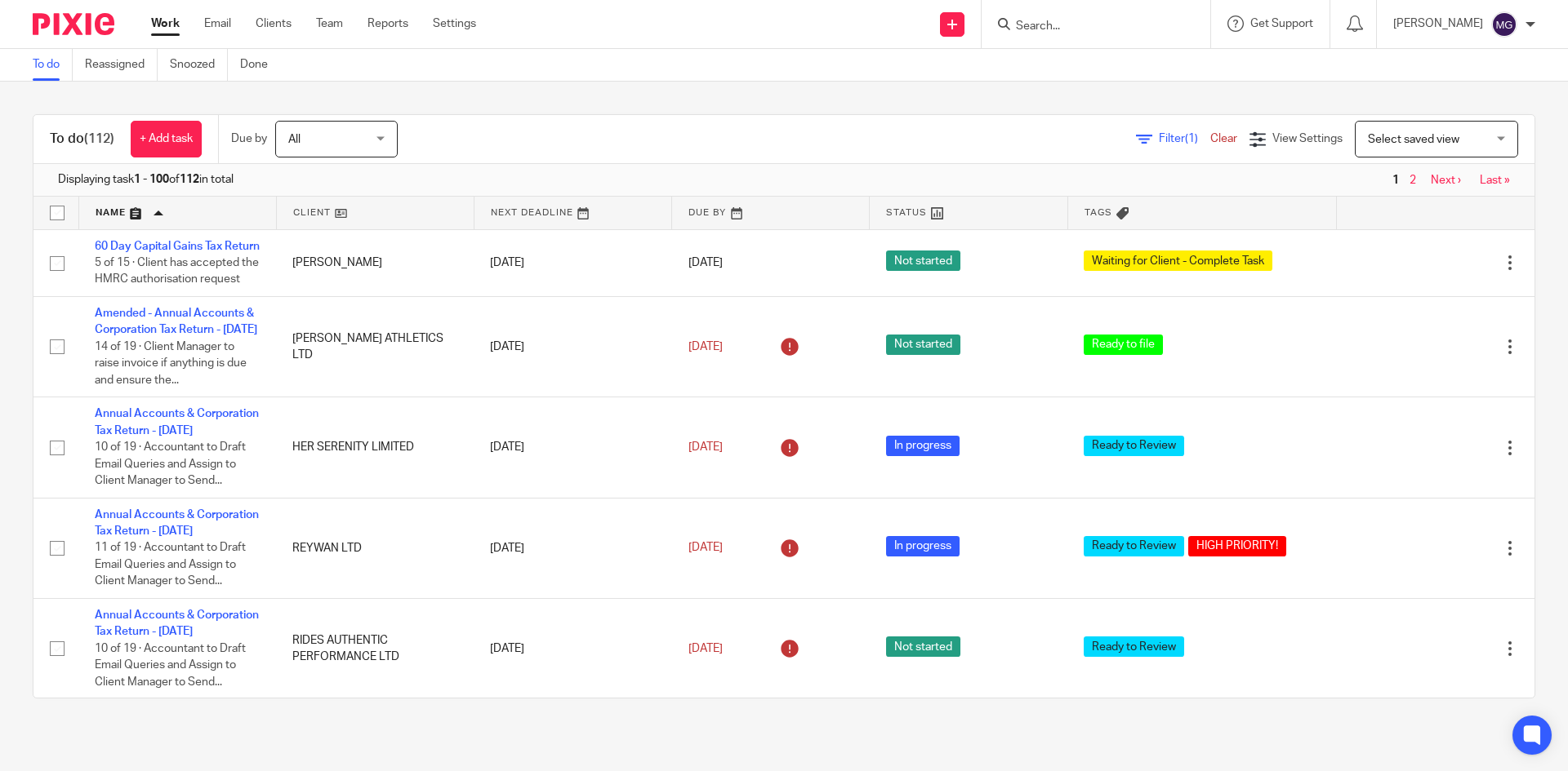
click at [976, 93] on div "To do (112) + Add task Due by All All Today Tomorrow This week Next week This m…" at bounding box center [784, 407] width 1568 height 650
drag, startPoint x: 968, startPoint y: 90, endPoint x: 850, endPoint y: 91, distance: 118.0
click at [850, 91] on div "To do (112) + Add task Due by All All Today Tomorrow This week Next week This m…" at bounding box center [784, 407] width 1568 height 650
click at [460, 139] on div "Filter (1) Clear View Settings View Settings (1) Filters Clear Save Manage save…" at bounding box center [980, 139] width 1108 height 37
click at [1181, 76] on div "To do Reassigned Snoozed Done" at bounding box center [784, 66] width 1568 height 33
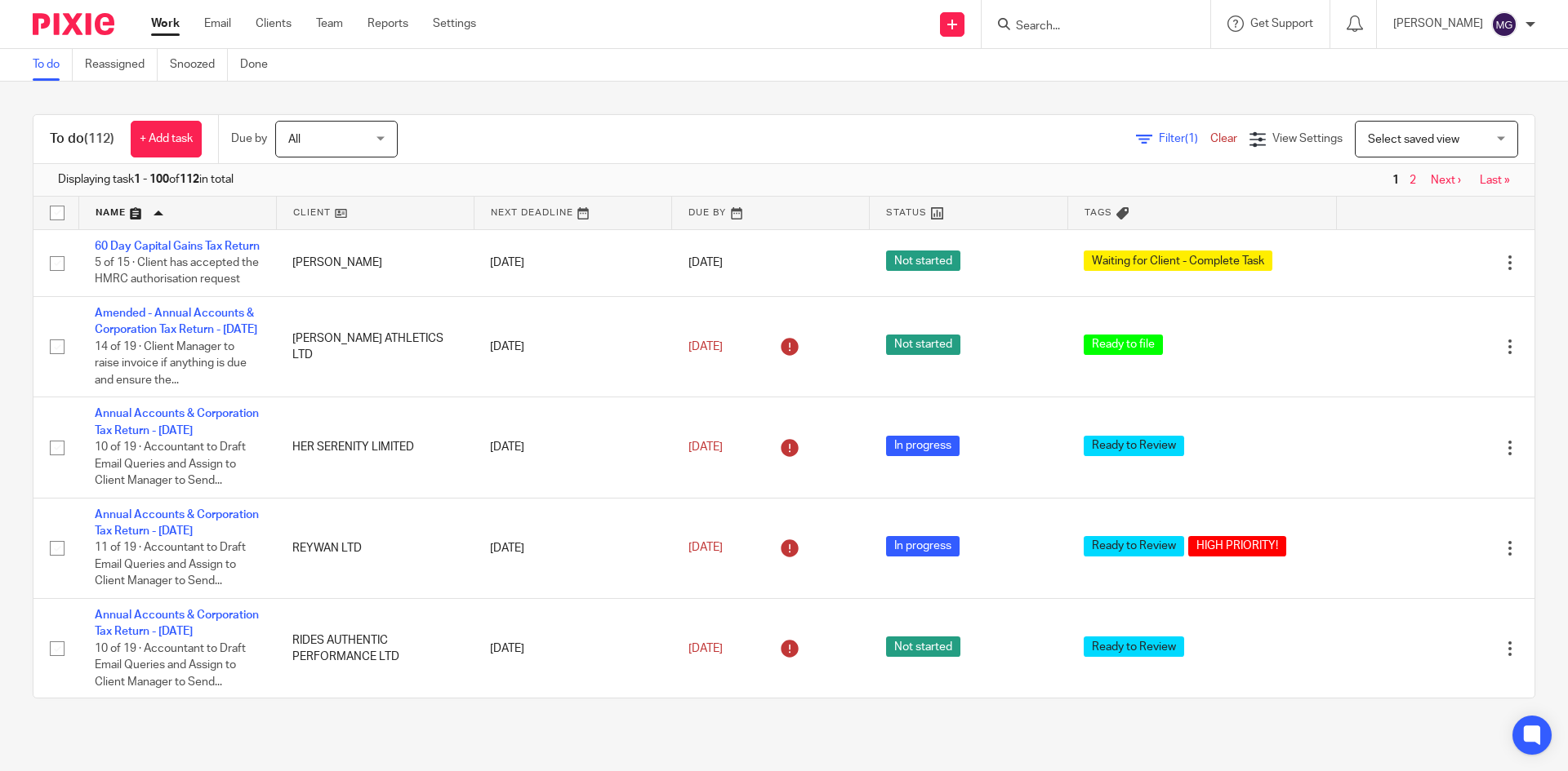
click at [770, 119] on div "To do (112) + Add task Due by All All Today Tomorrow This week Next week This m…" at bounding box center [784, 139] width 1501 height 49
click at [374, 100] on div "To do (112) + Add task Due by All All Today Tomorrow This week Next week This m…" at bounding box center [784, 407] width 1568 height 650
click at [940, 93] on div "To do (112) + Add task Due by All All Today Tomorrow This week Next week This m…" at bounding box center [784, 407] width 1568 height 650
click at [1135, 103] on div "To do (112) + Add task Due by All All Today Tomorrow This week Next week This m…" at bounding box center [784, 407] width 1568 height 650
click at [1285, 99] on div "To do (112) + Add task Due by All All Today Tomorrow This week Next week This m…" at bounding box center [784, 407] width 1568 height 650
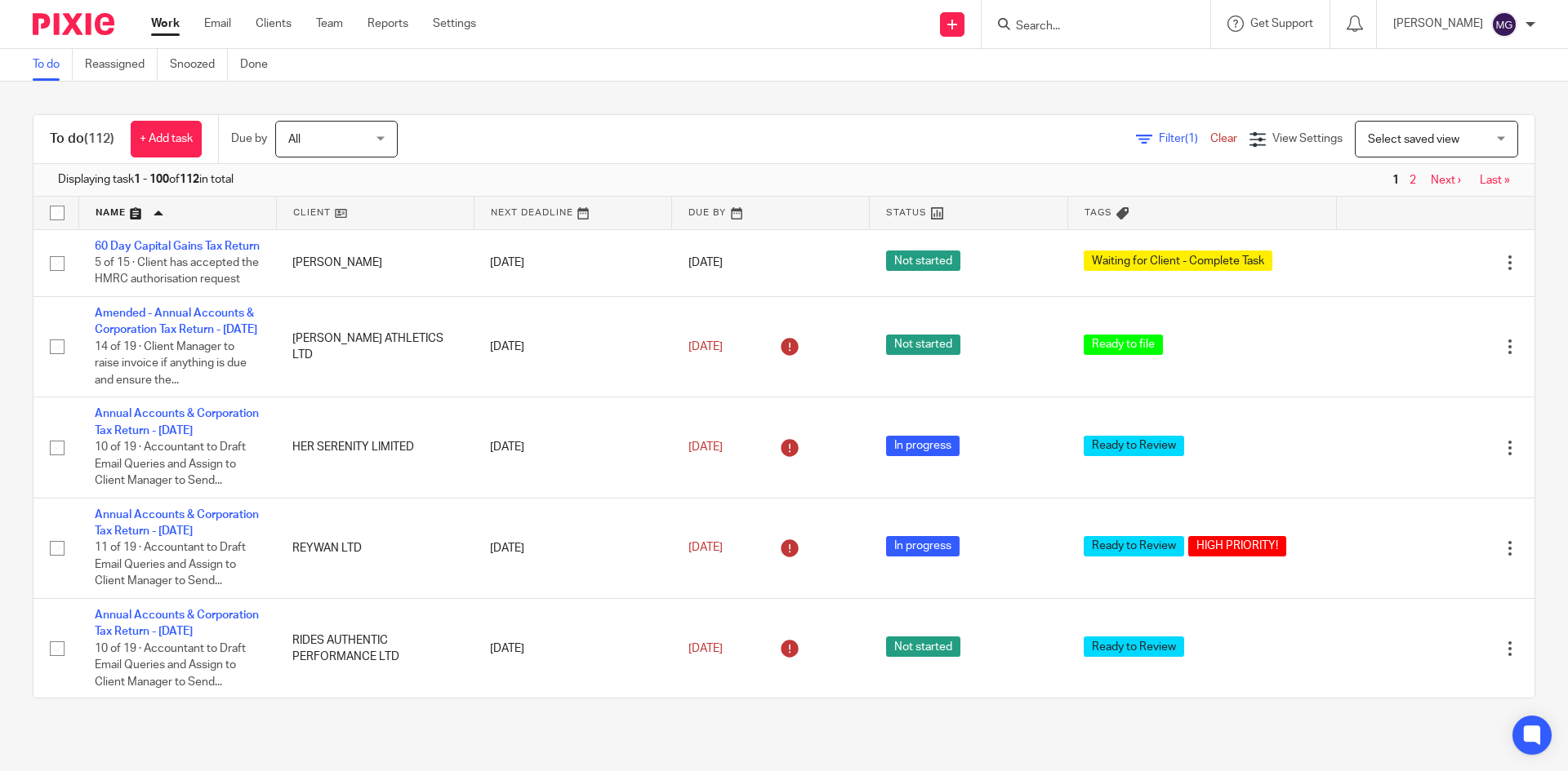
click at [1270, 89] on div "To do (112) + Add task Due by All All Today Tomorrow This week Next week This m…" at bounding box center [784, 407] width 1568 height 650
click at [852, 97] on div "To do (112) + Add task Due by All All Today Tomorrow This week Next week This m…" at bounding box center [784, 407] width 1568 height 650
click at [782, 91] on div "To do (112) + Add task Due by All All Today Tomorrow This week Next week This m…" at bounding box center [784, 407] width 1568 height 650
drag, startPoint x: 330, startPoint y: 34, endPoint x: 337, endPoint y: 18, distance: 17.5
click at [1041, 14] on form at bounding box center [1101, 23] width 174 height 20
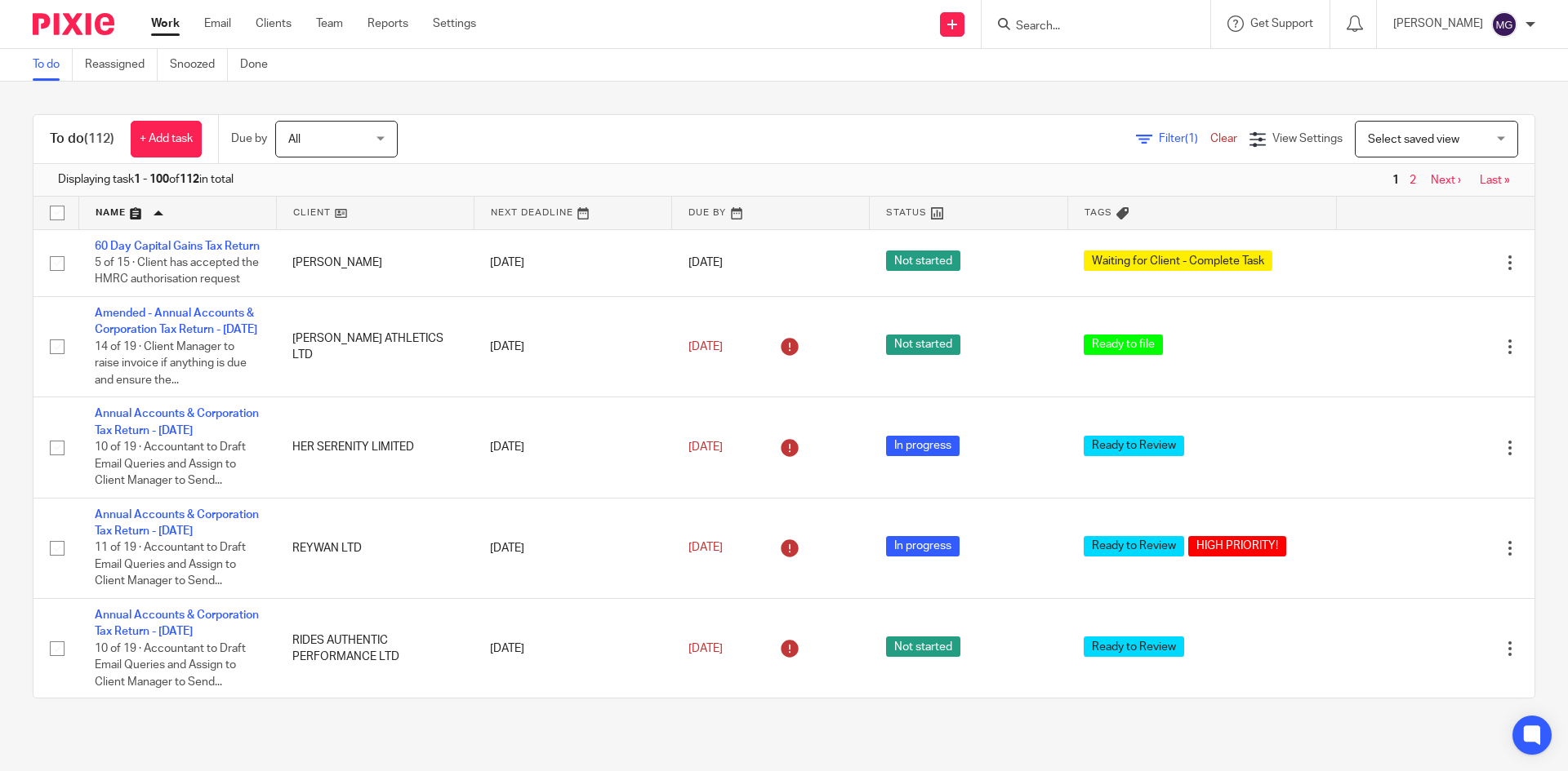
click at [1058, 31] on input "Search" at bounding box center [1088, 26] width 147 height 14
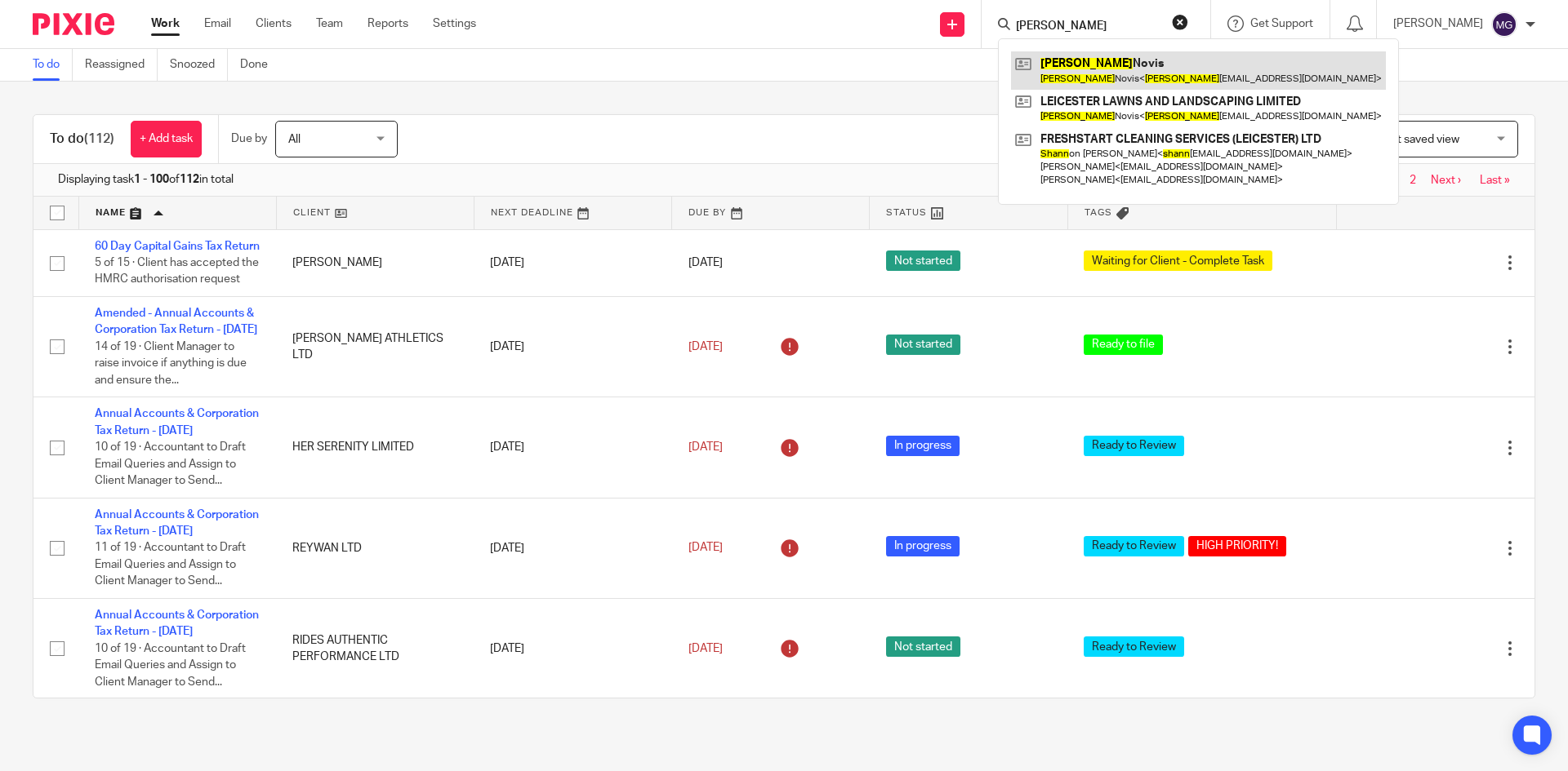
type input "shaun"
click at [1137, 66] on link at bounding box center [1199, 69] width 375 height 38
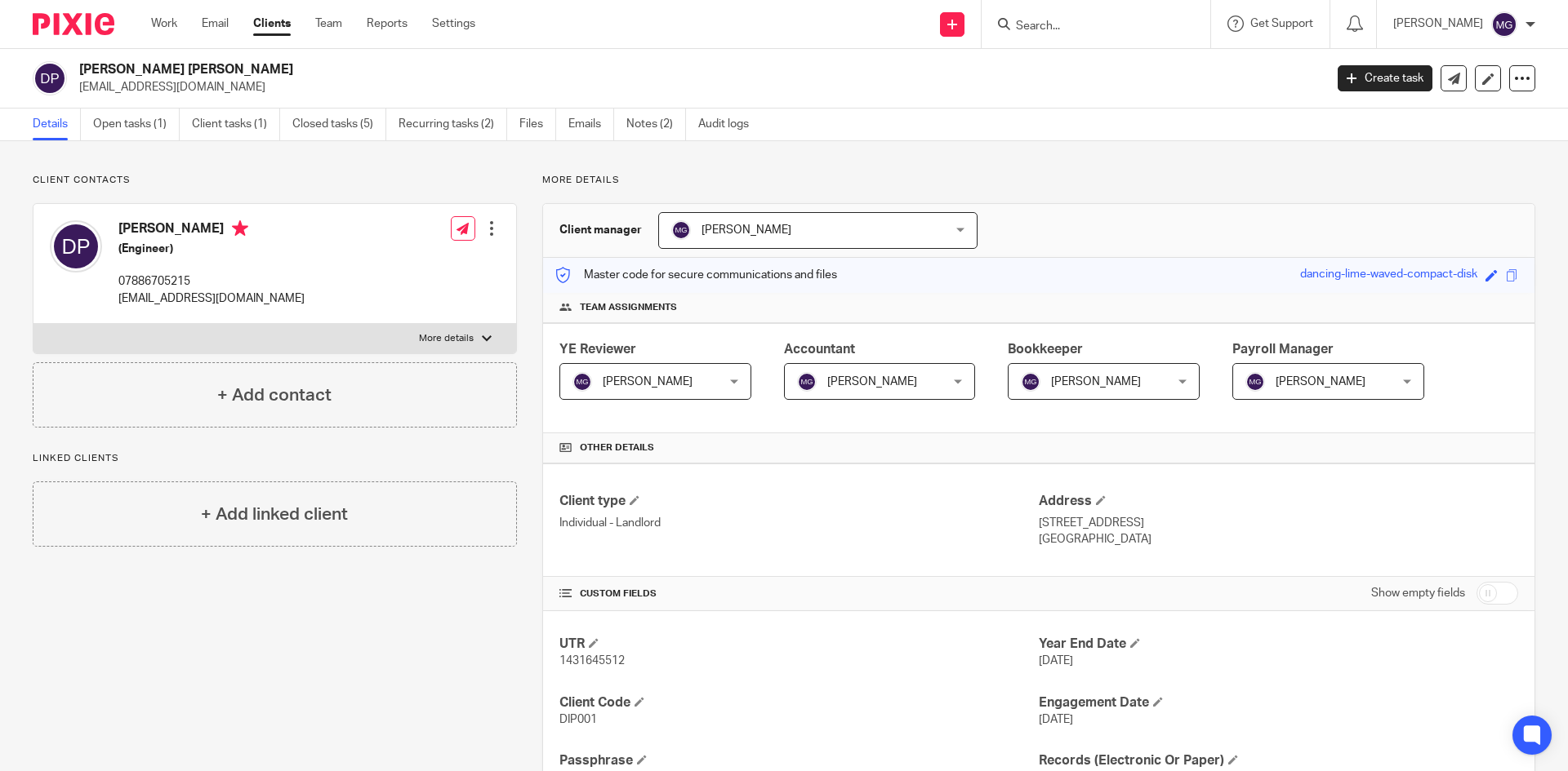
click at [473, 184] on p "Client contacts" at bounding box center [275, 180] width 484 height 13
click at [569, 184] on p "More details" at bounding box center [1039, 180] width 993 height 13
click at [333, 173] on div "Client contacts Dipesh Patel (Engineer) 07886705215 dipesh1366@hotmail.com Edit…" at bounding box center [784, 634] width 1568 height 985
click at [149, 136] on link "Open tasks (1)" at bounding box center [137, 124] width 87 height 32
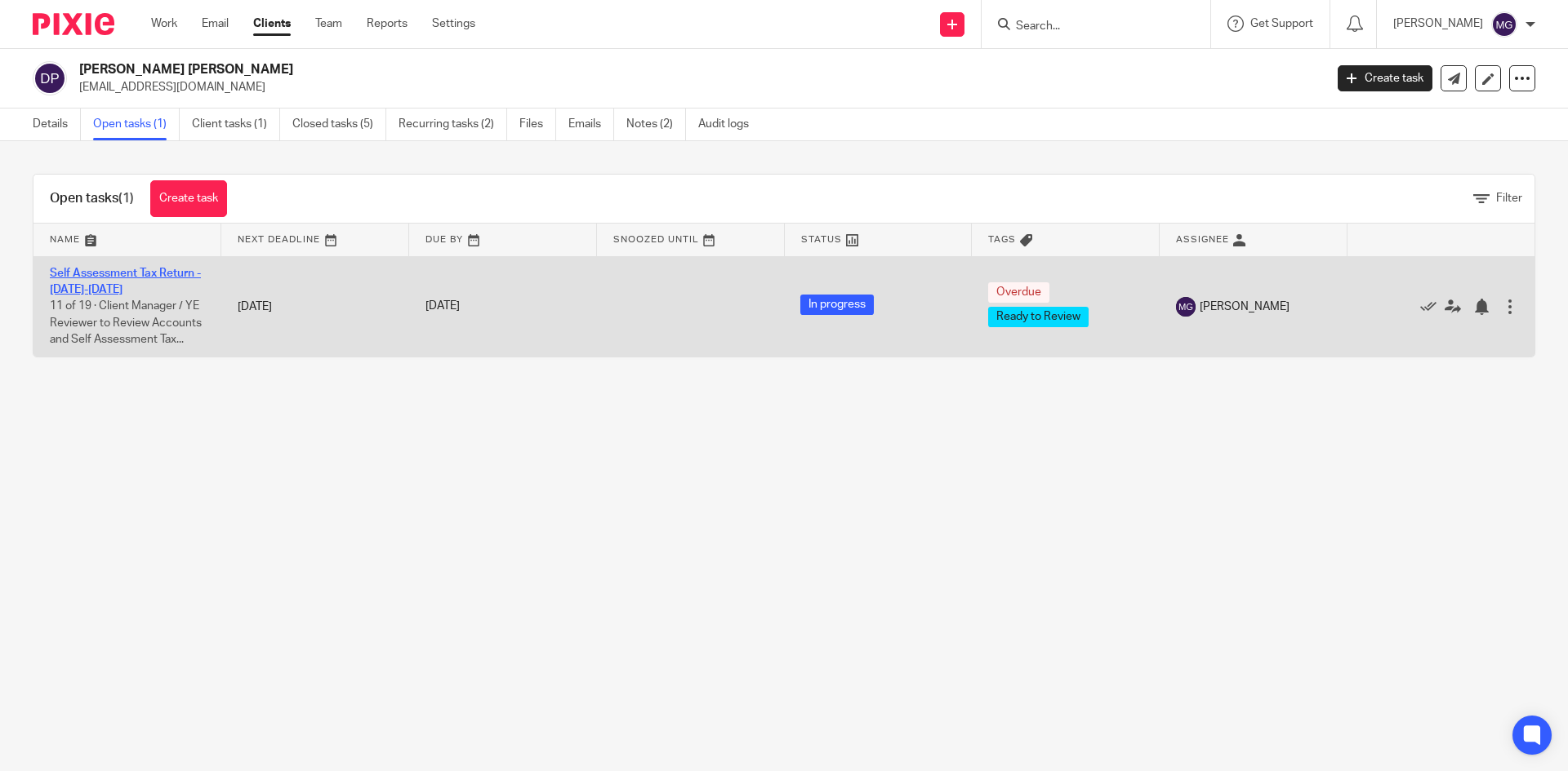
click at [100, 278] on link "Self Assessment Tax Return - [DATE]-[DATE]" at bounding box center [125, 281] width 151 height 28
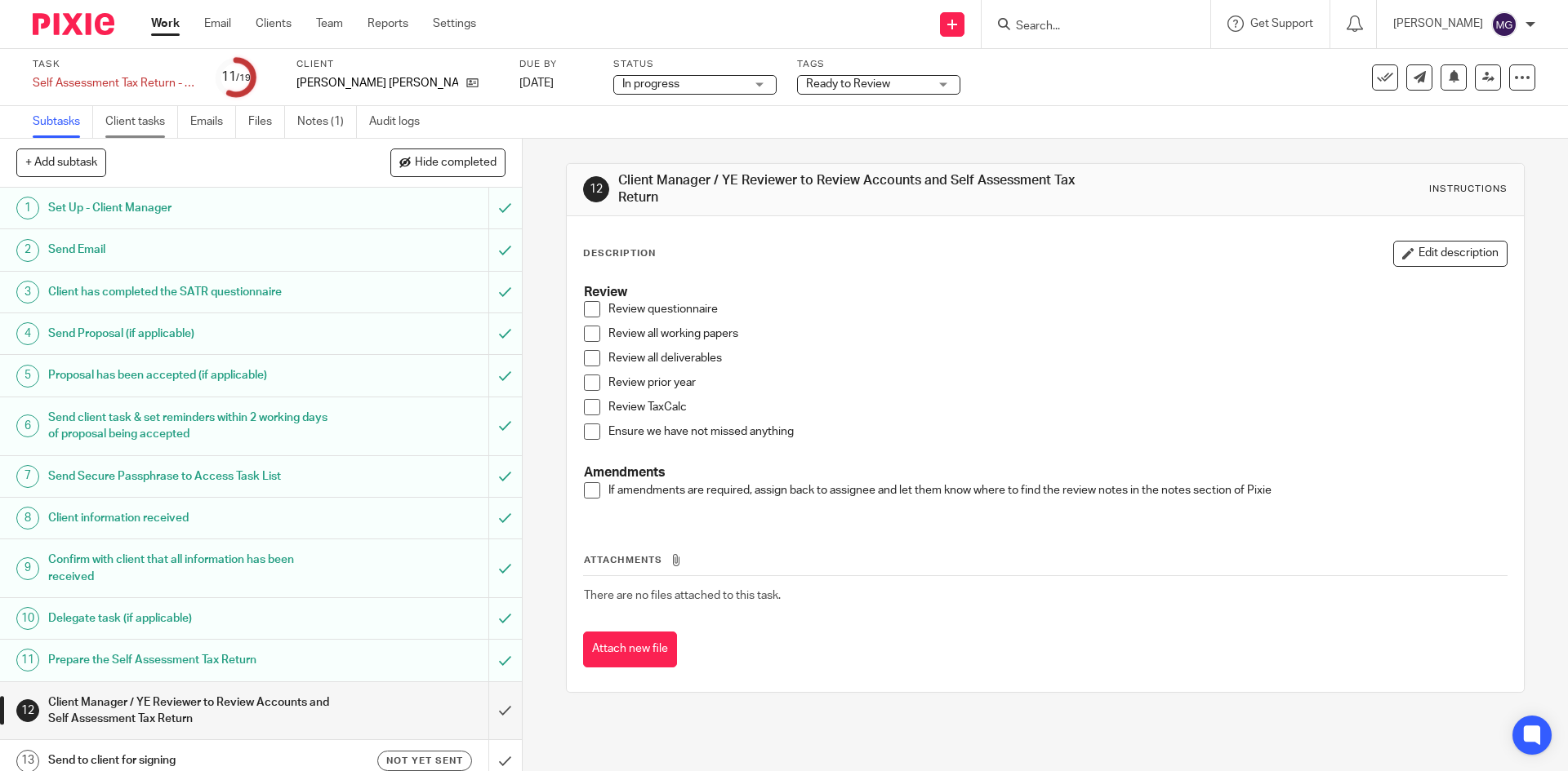
click at [159, 124] on link "Client tasks" at bounding box center [141, 121] width 72 height 32
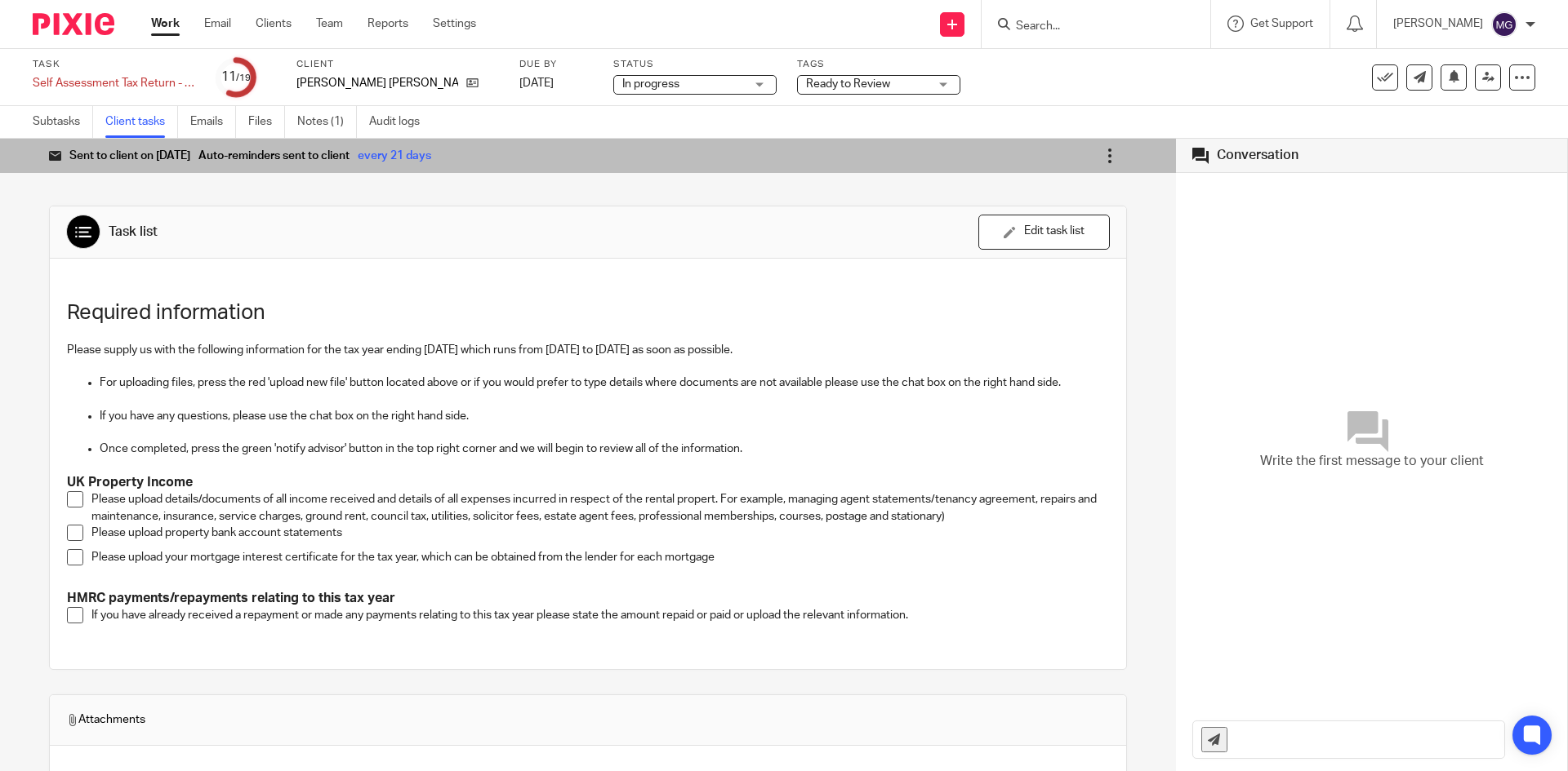
click at [1093, 144] on link at bounding box center [1110, 156] width 35 height 35
click at [1038, 275] on span "Mark as completed" at bounding box center [1058, 273] width 97 height 15
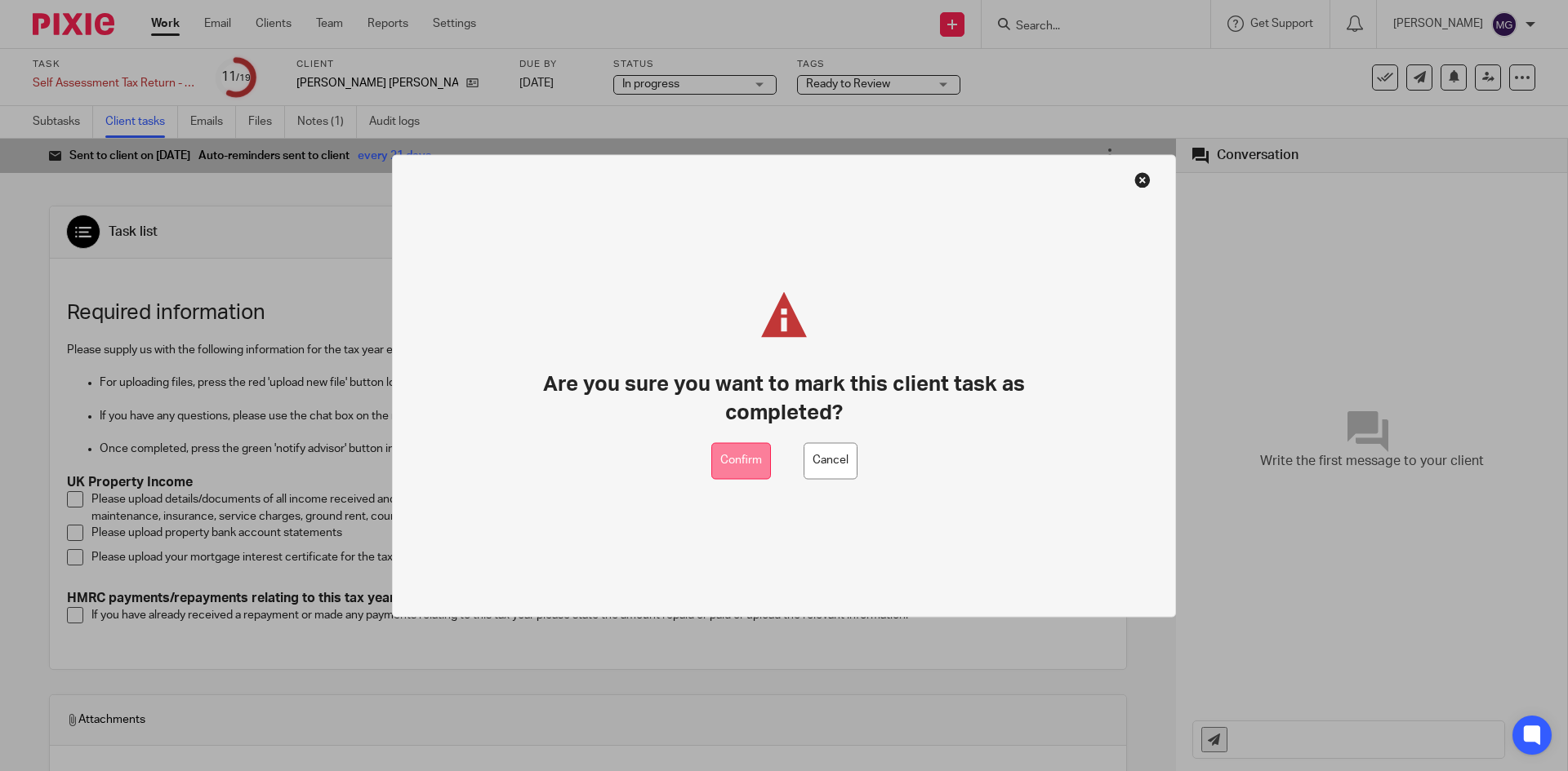
click at [744, 456] on button "Confirm" at bounding box center [742, 461] width 60 height 37
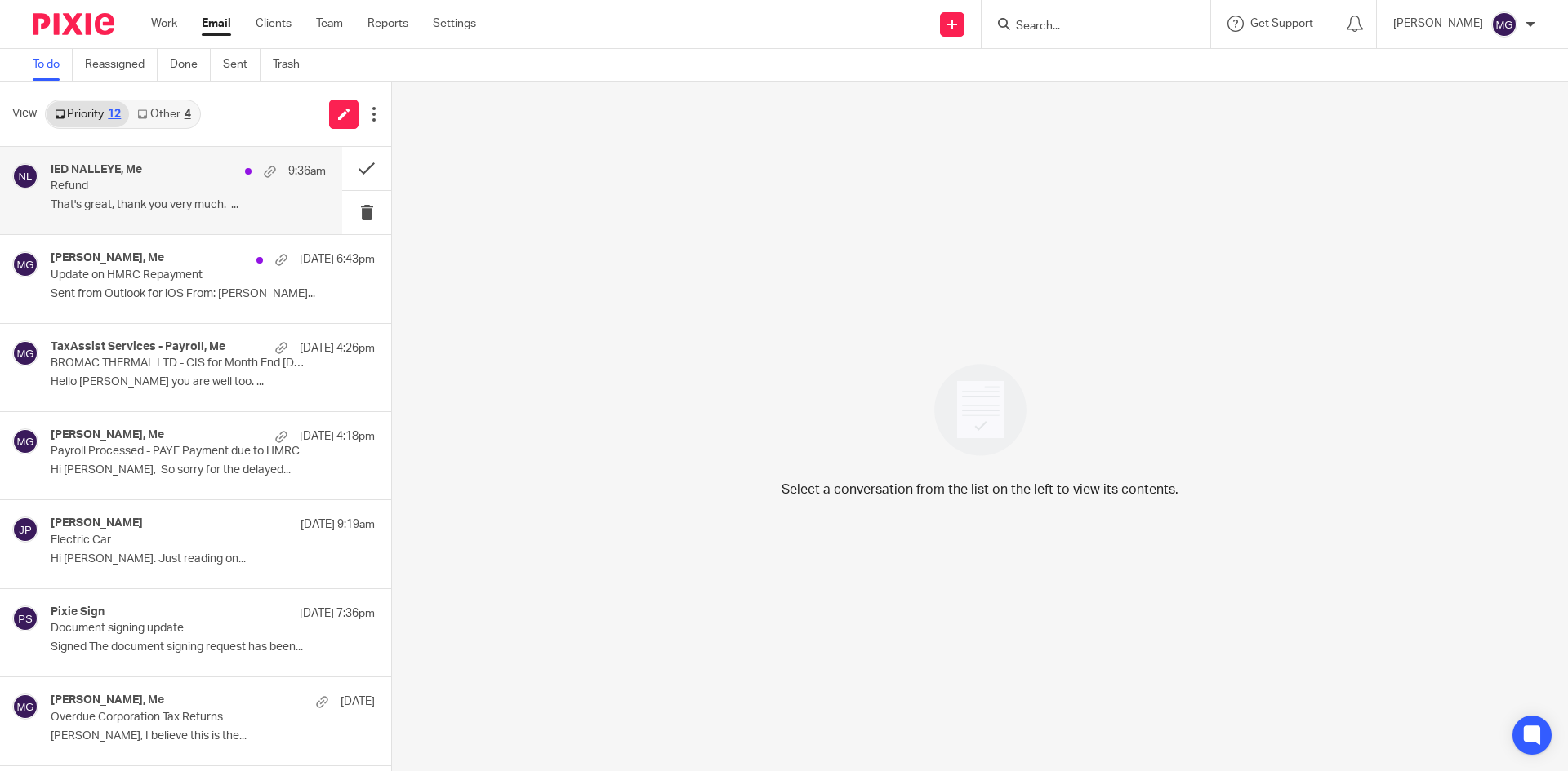
click at [168, 159] on div "IED NALLEYE, Me 9:36am Refund That's great, thank you very much. ..." at bounding box center [171, 190] width 342 height 88
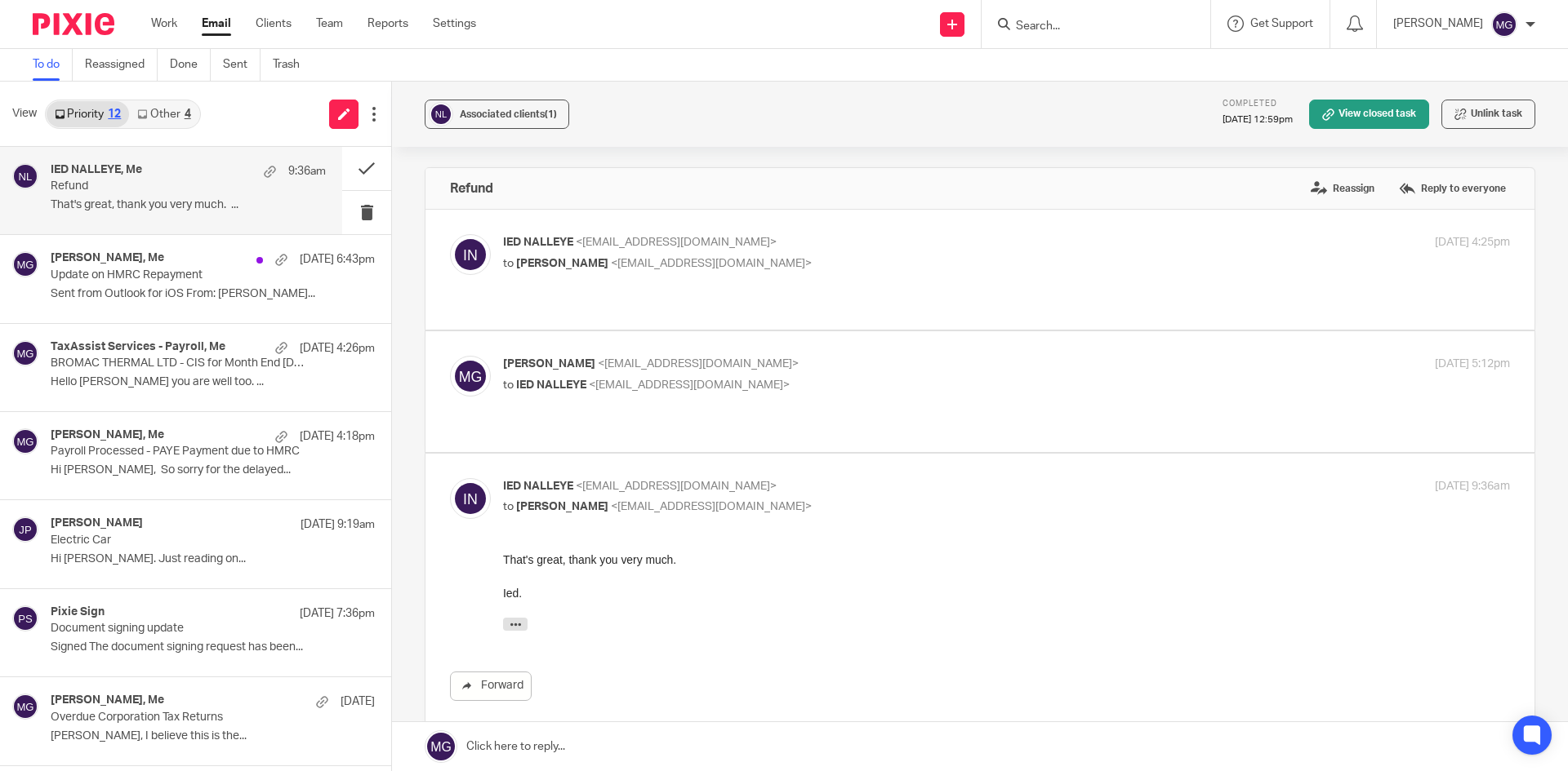
click at [660, 378] on div "Mason Graves <mgraves@taxassist.co.uk> to IED NALLEYE <nalleye2013@gmail.com> 1…" at bounding box center [1007, 376] width 1007 height 40
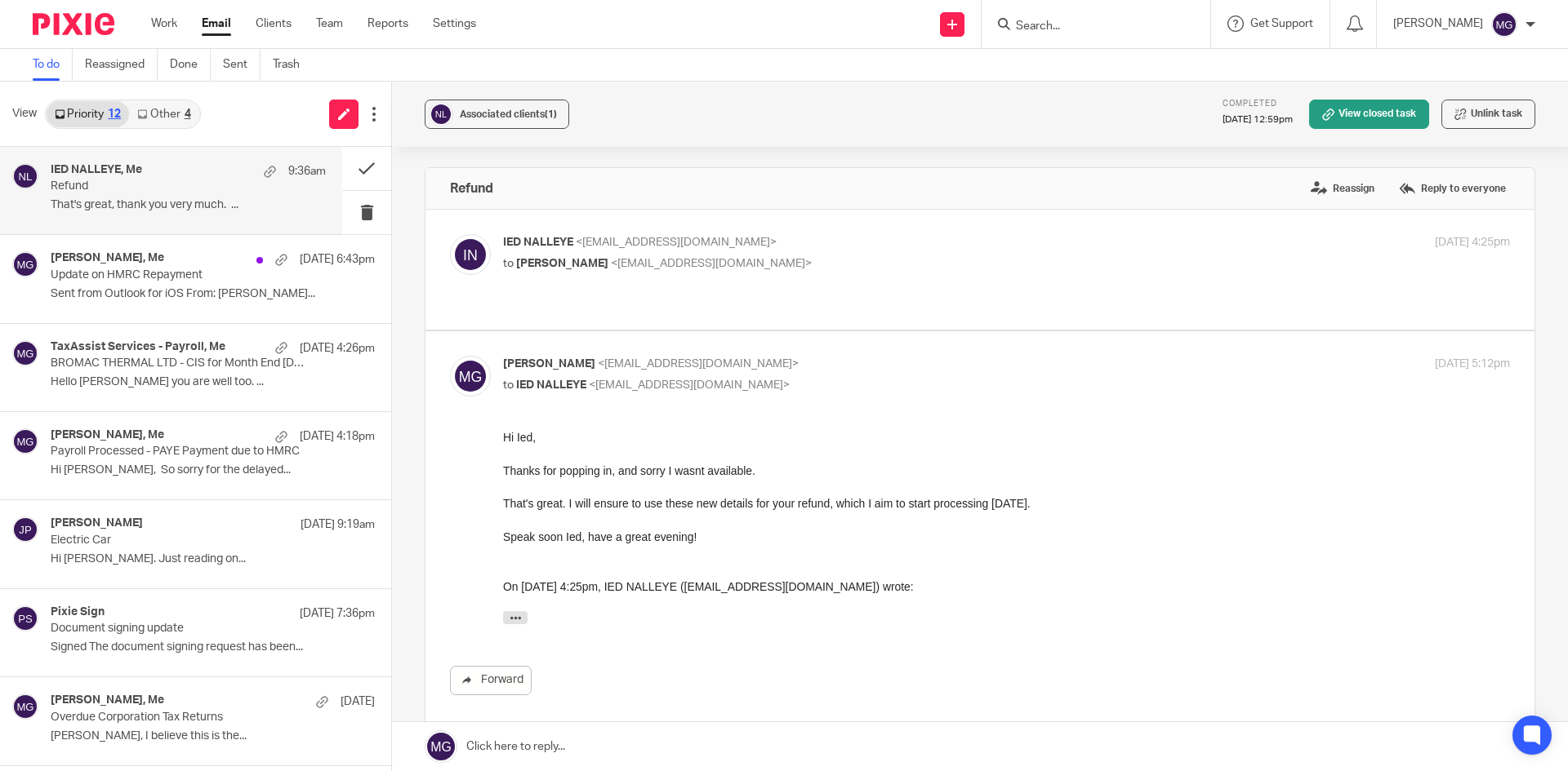
click at [742, 356] on p "Mason Graves <mgraves@taxassist.co.uk>" at bounding box center [839, 364] width 671 height 17
checkbox input "false"
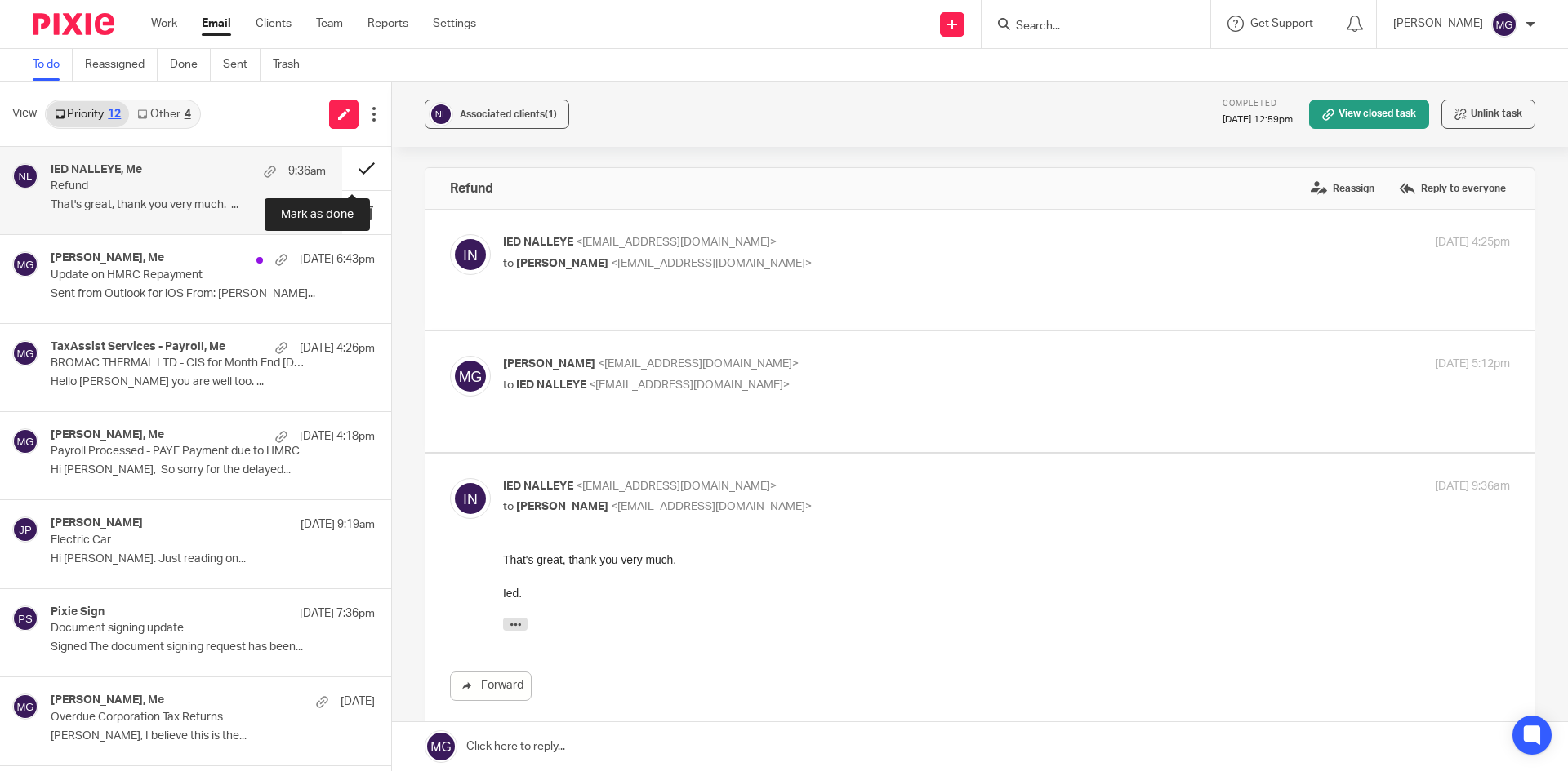
click at [342, 166] on button at bounding box center [366, 168] width 49 height 43
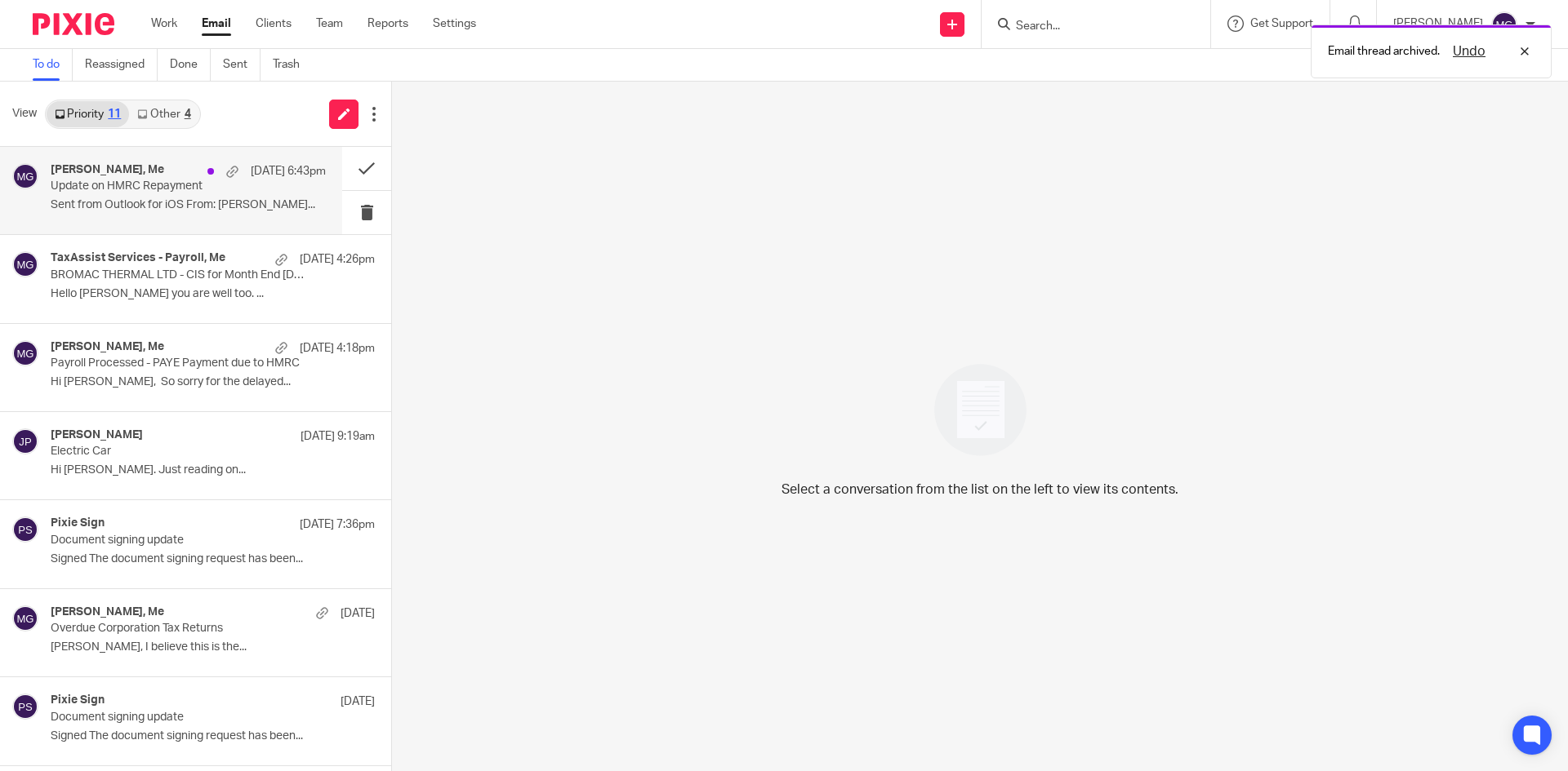
click at [168, 194] on p "Update on HMRC Repayment" at bounding box center [161, 186] width 221 height 13
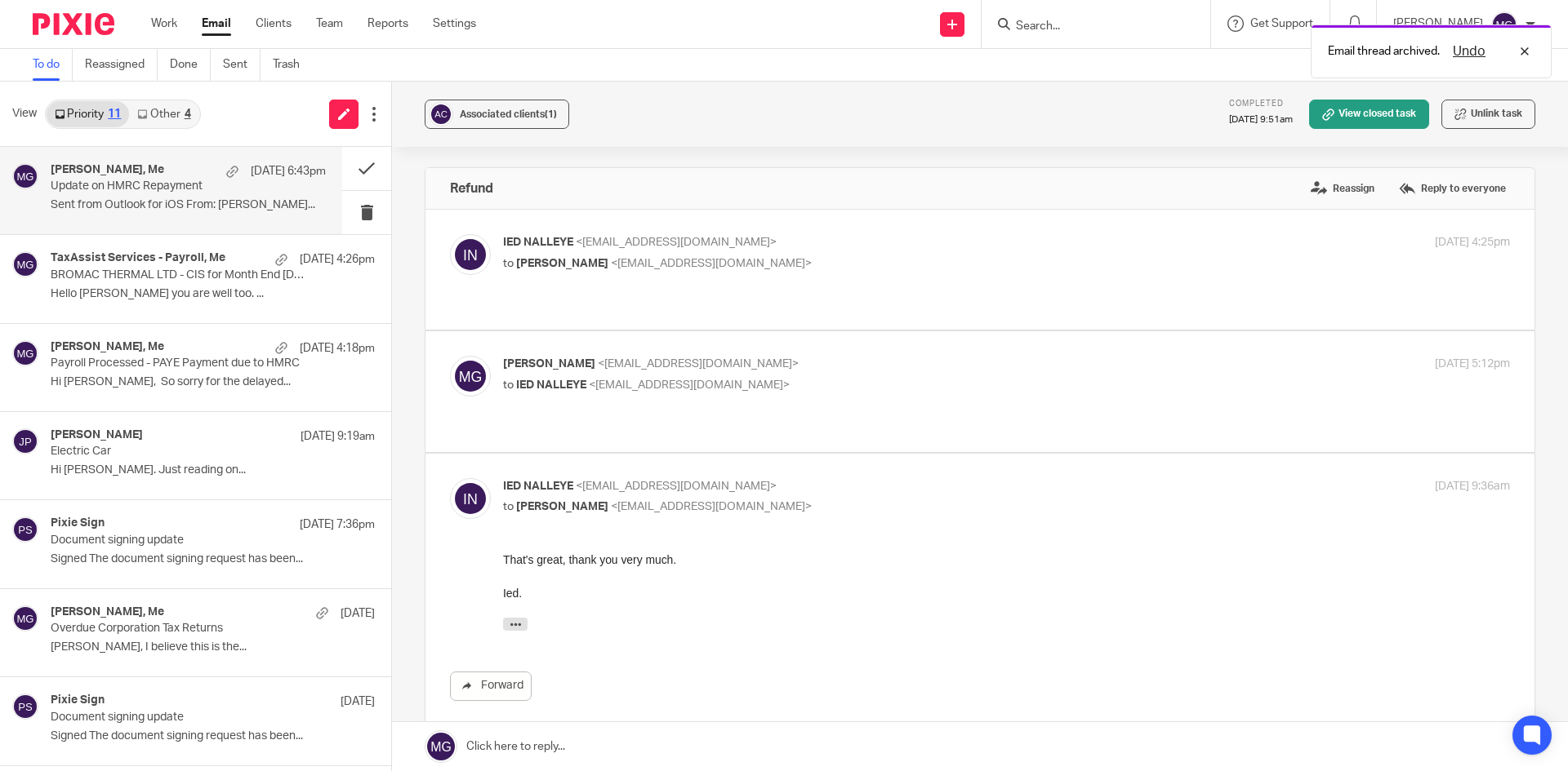
click at [170, 130] on div "View Priority 11 Other 4" at bounding box center [196, 115] width 392 height 66
click at [170, 121] on link "Other 4" at bounding box center [164, 114] width 69 height 26
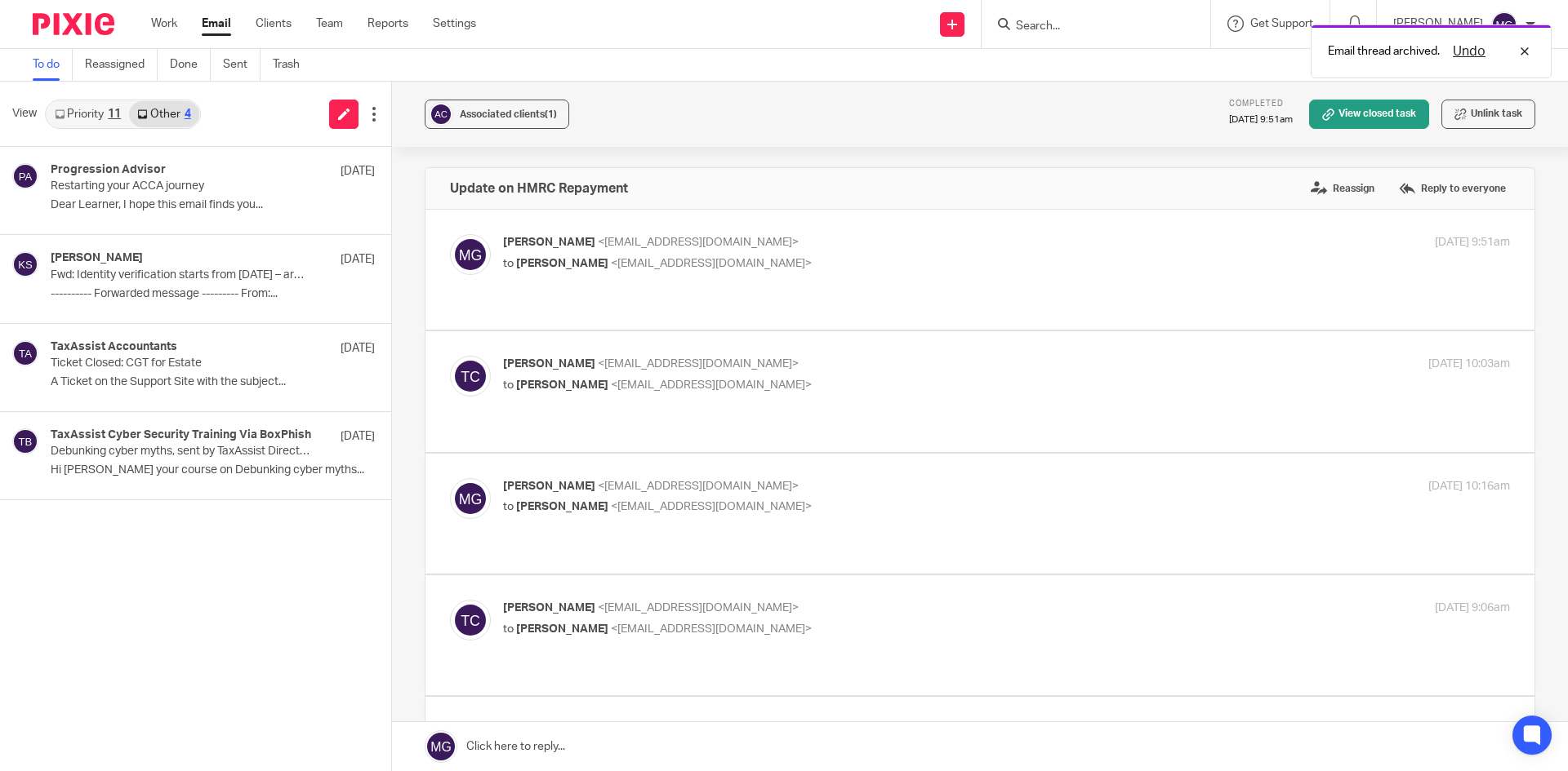
click at [95, 107] on link "Priority 11" at bounding box center [88, 114] width 83 height 26
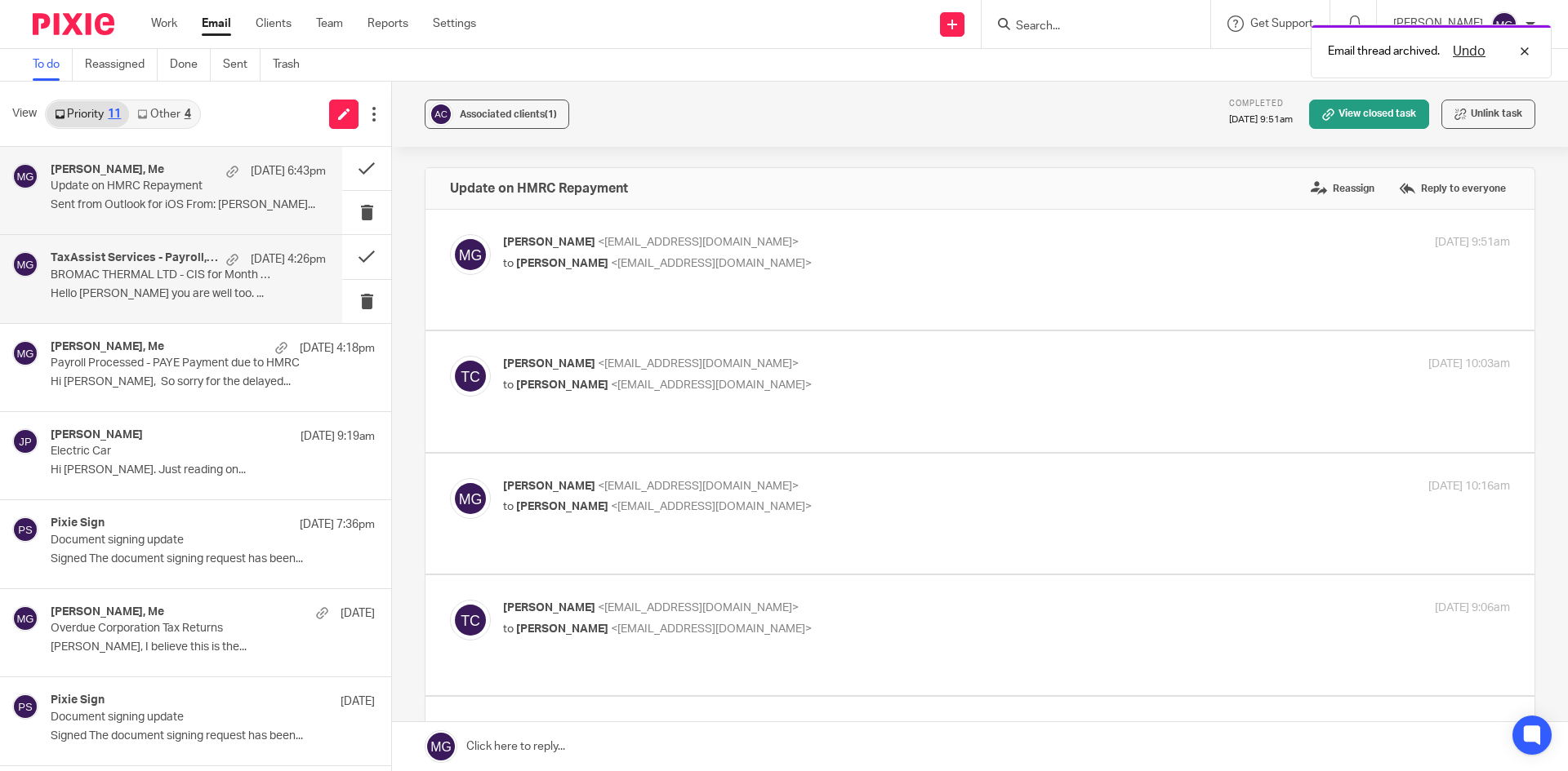
click at [178, 275] on p "BROMAC THERMAL LTD - CIS for Month End 05/09/2025" at bounding box center [161, 276] width 221 height 13
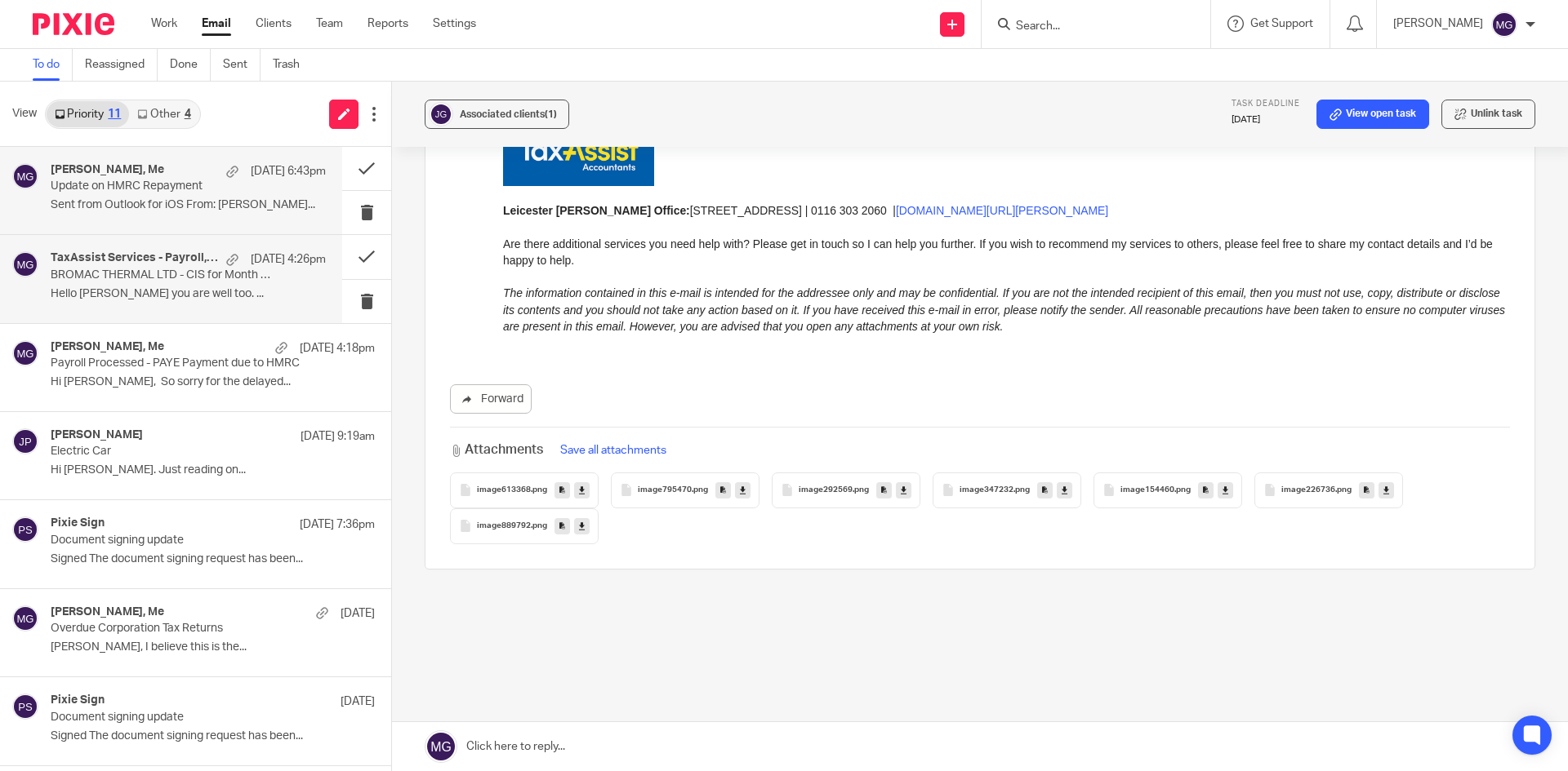
scroll to position [1225, 0]
click at [861, 120] on div "Associated clients (1) Task deadline 18 Sep 2025 View open task Unlink task" at bounding box center [981, 115] width 1176 height 66
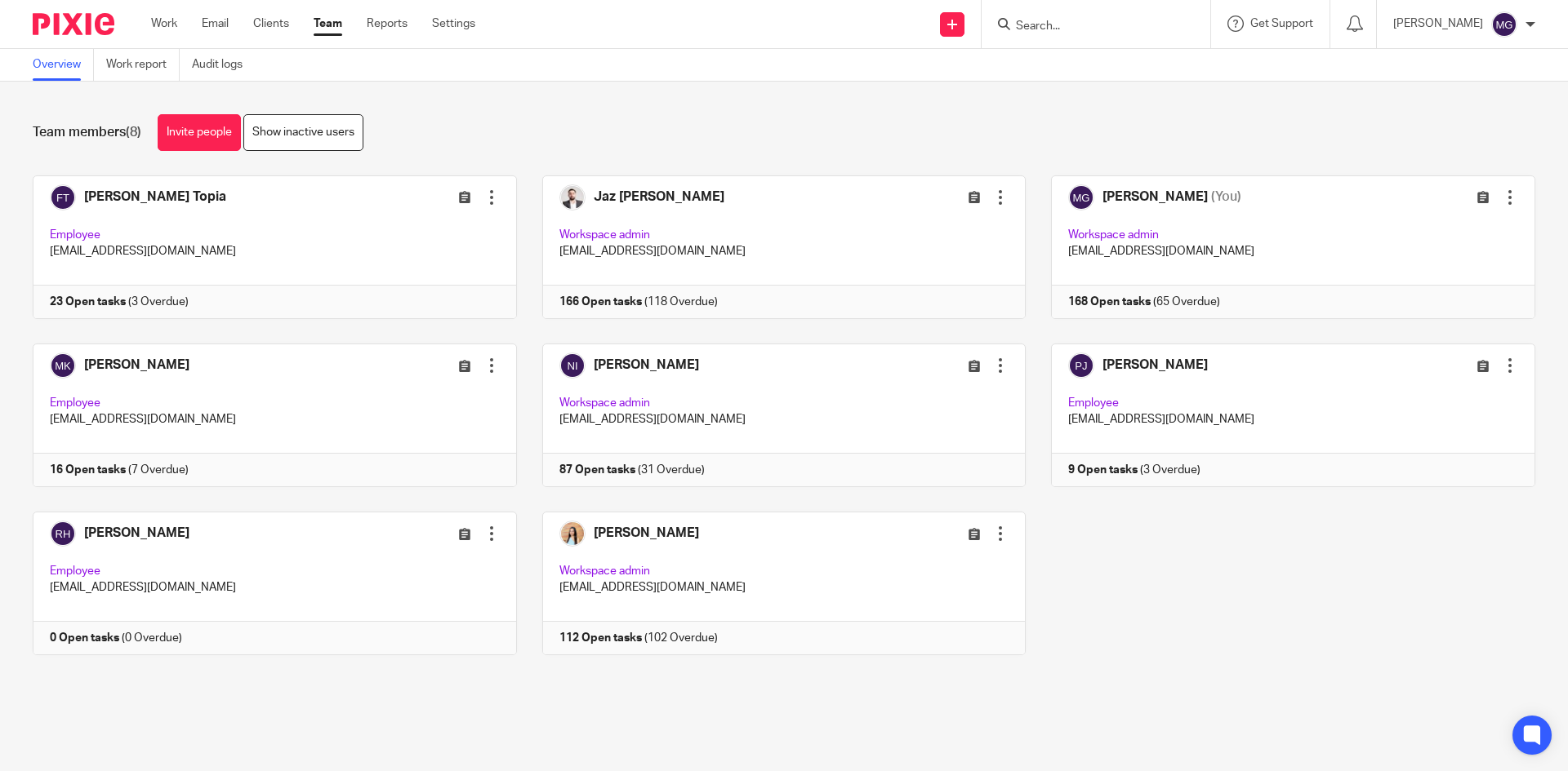
click at [462, 101] on div "Team members (8) Invite people Show inactive users Invite team members Add invi…" at bounding box center [784, 397] width 1568 height 631
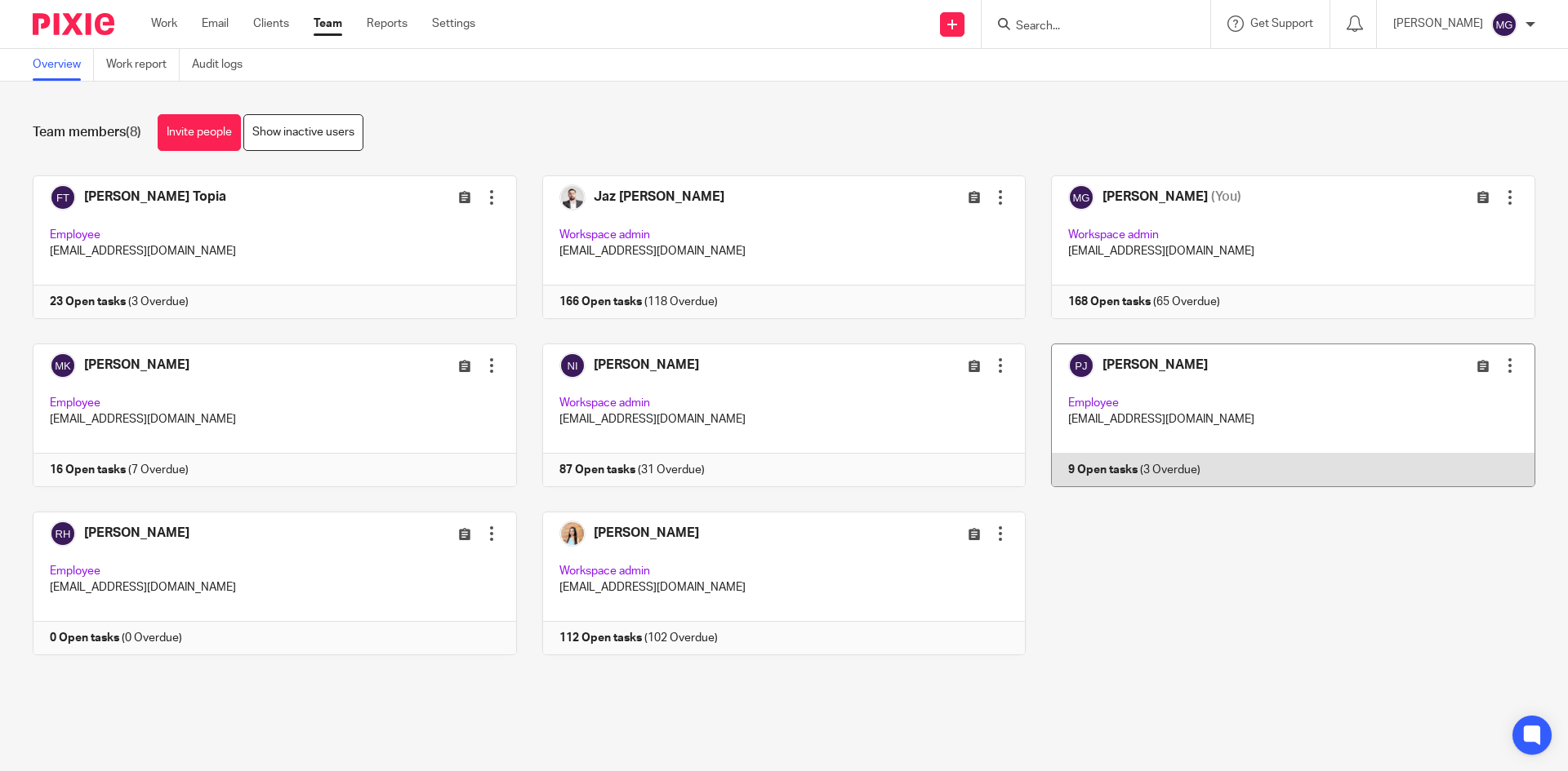
click at [1181, 462] on link at bounding box center [1281, 415] width 510 height 144
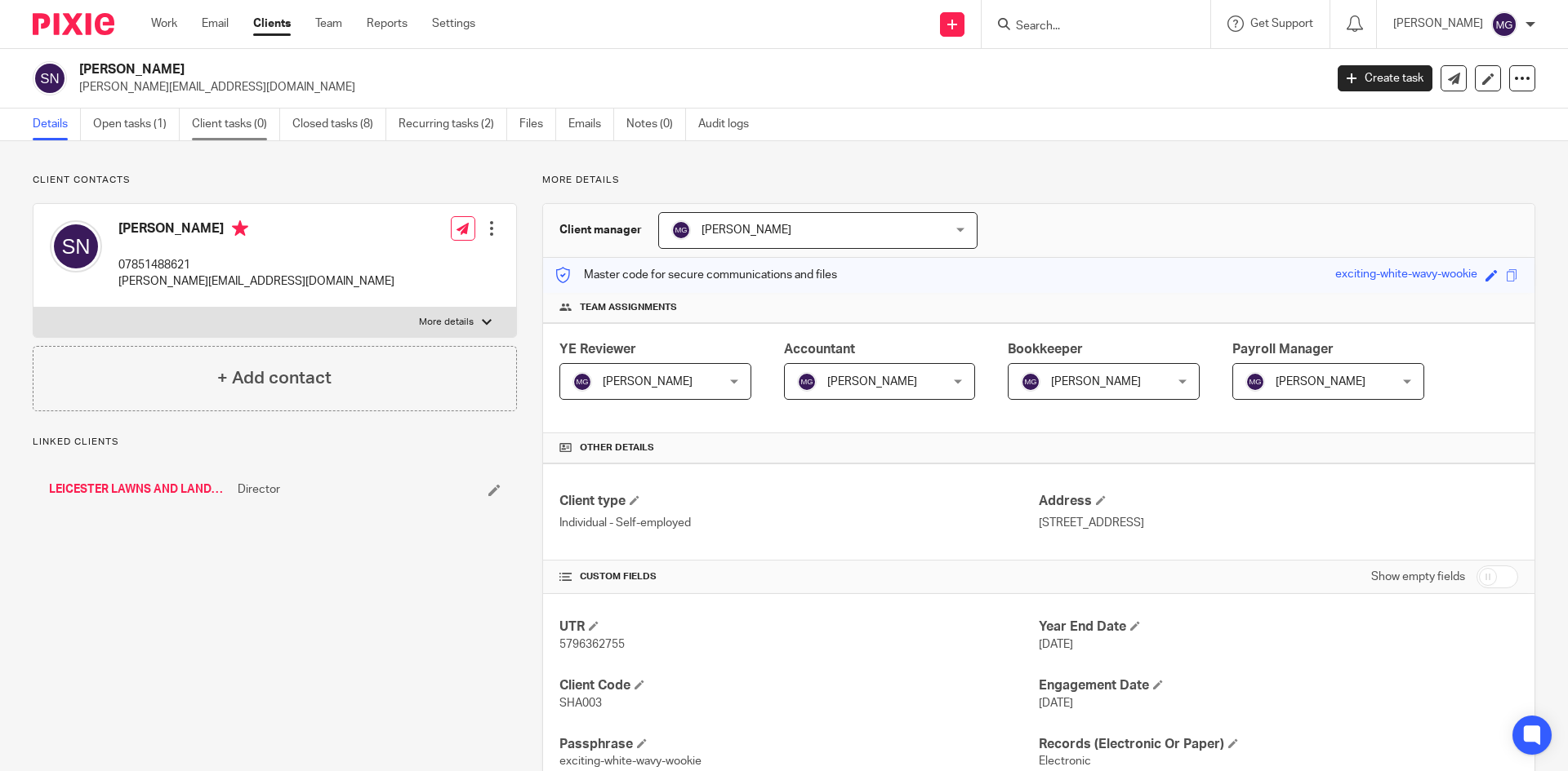
click at [129, 122] on link "Open tasks (1)" at bounding box center [137, 124] width 87 height 32
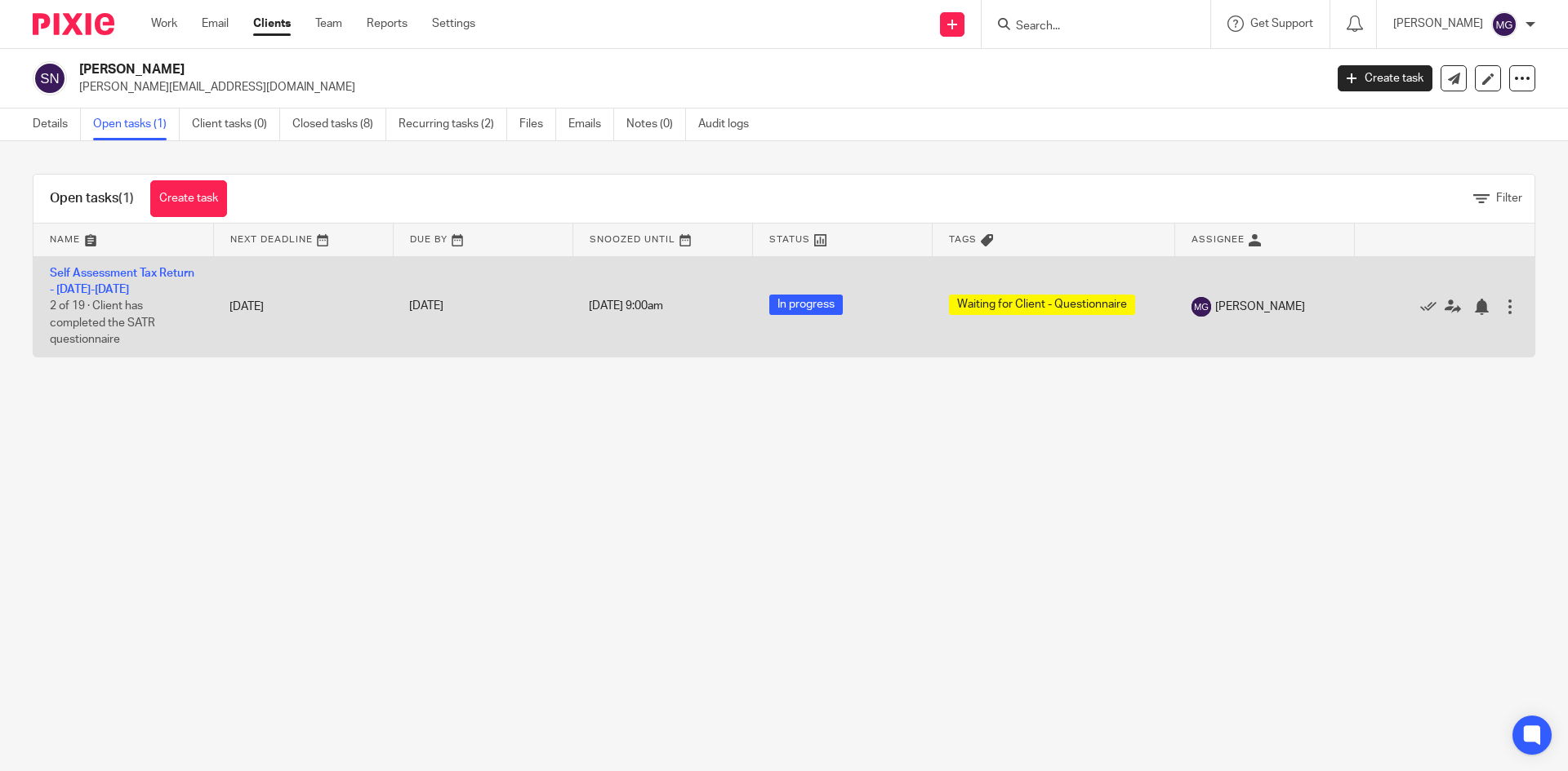
drag, startPoint x: 122, startPoint y: 274, endPoint x: 177, endPoint y: 281, distance: 55.4
click at [132, 276] on link "Self Assessment Tax Return - [DATE]-[DATE]" at bounding box center [122, 281] width 145 height 28
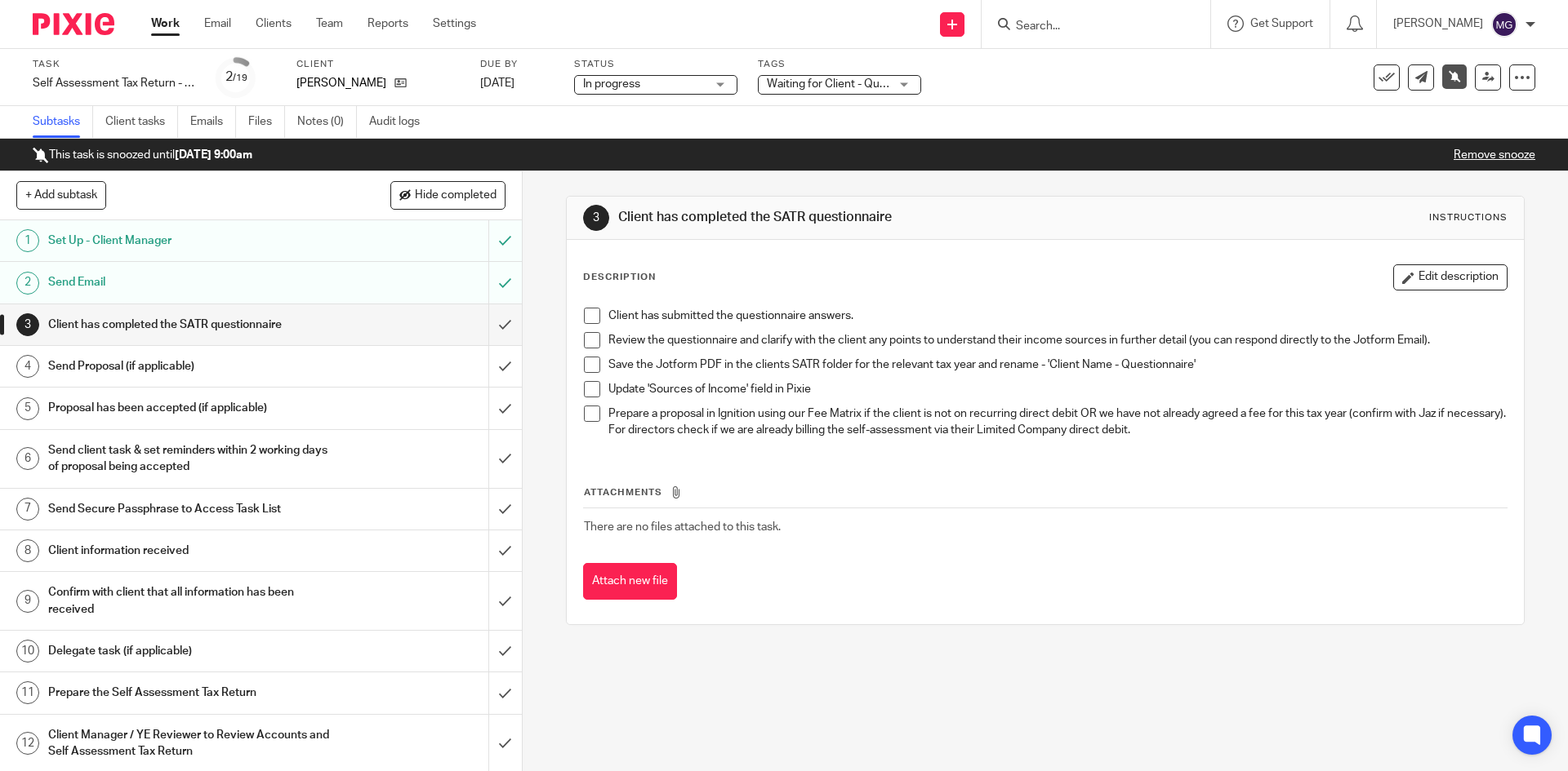
click at [1470, 155] on link "Remove snooze" at bounding box center [1495, 155] width 82 height 12
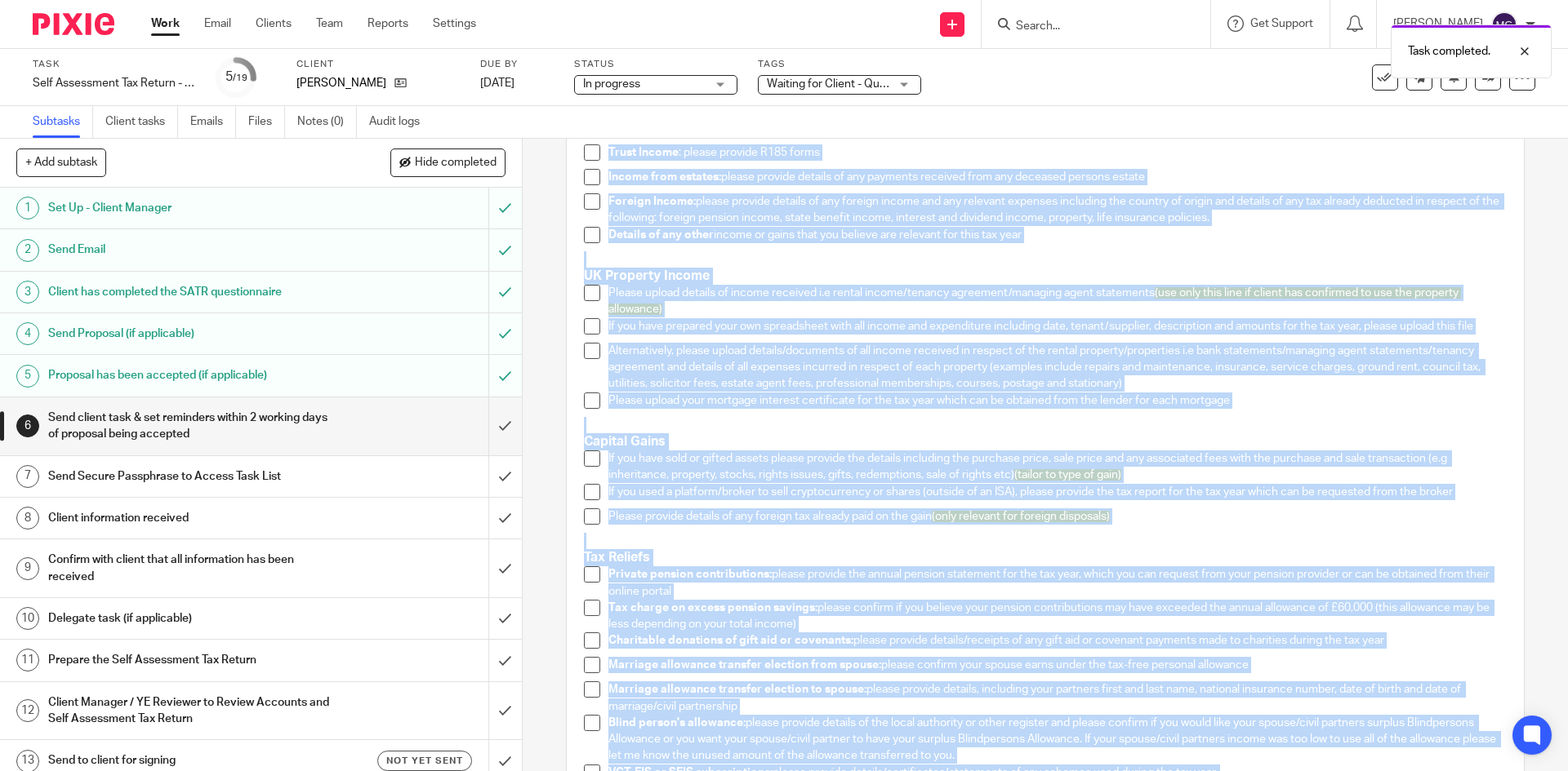
scroll to position [1955, 0]
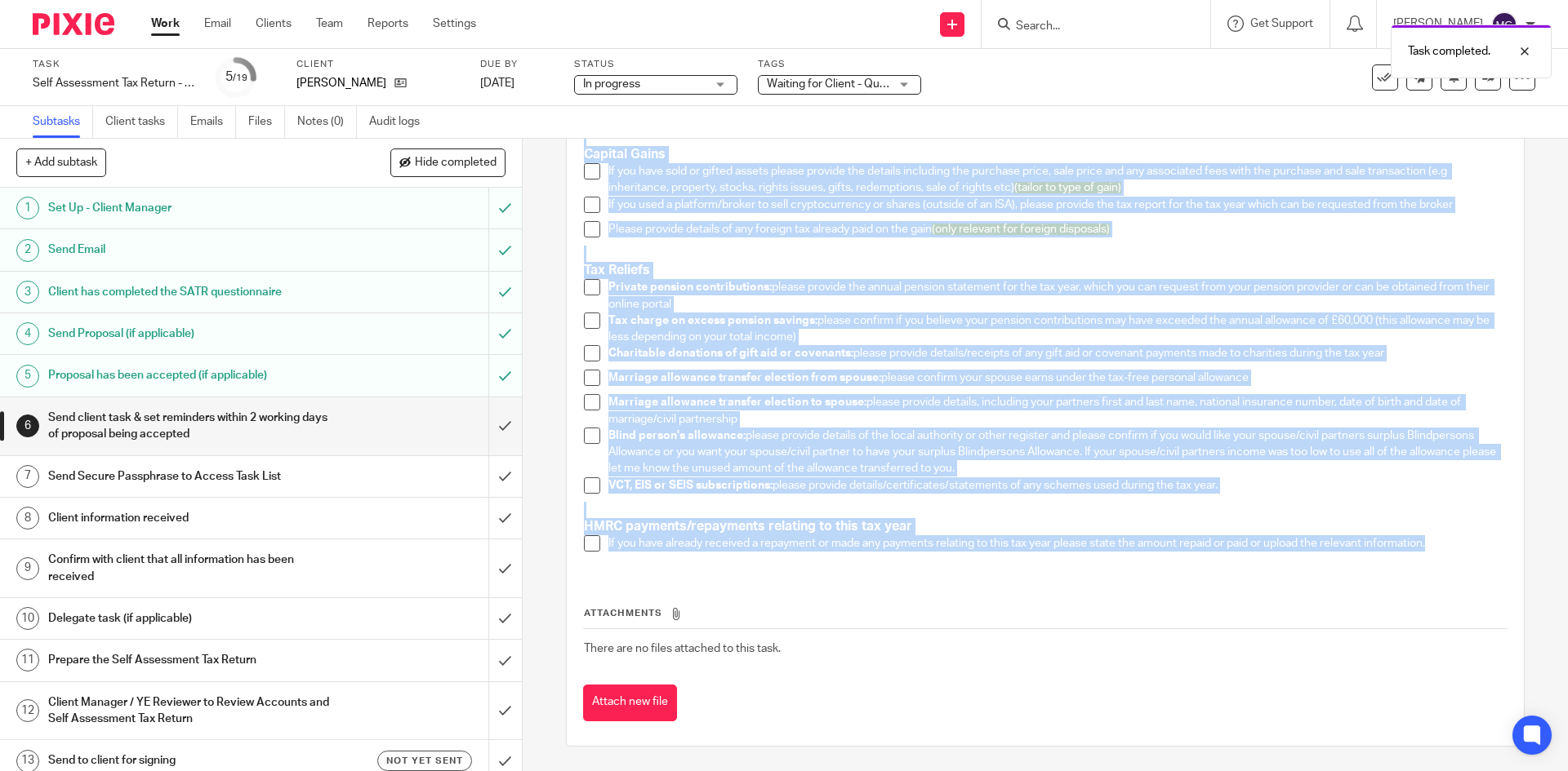
drag, startPoint x: 580, startPoint y: 500, endPoint x: 1466, endPoint y: 540, distance: 886.9
copy div "Required information Please supply us with the following information for the ta…"
click at [146, 119] on link "Client tasks" at bounding box center [141, 121] width 72 height 32
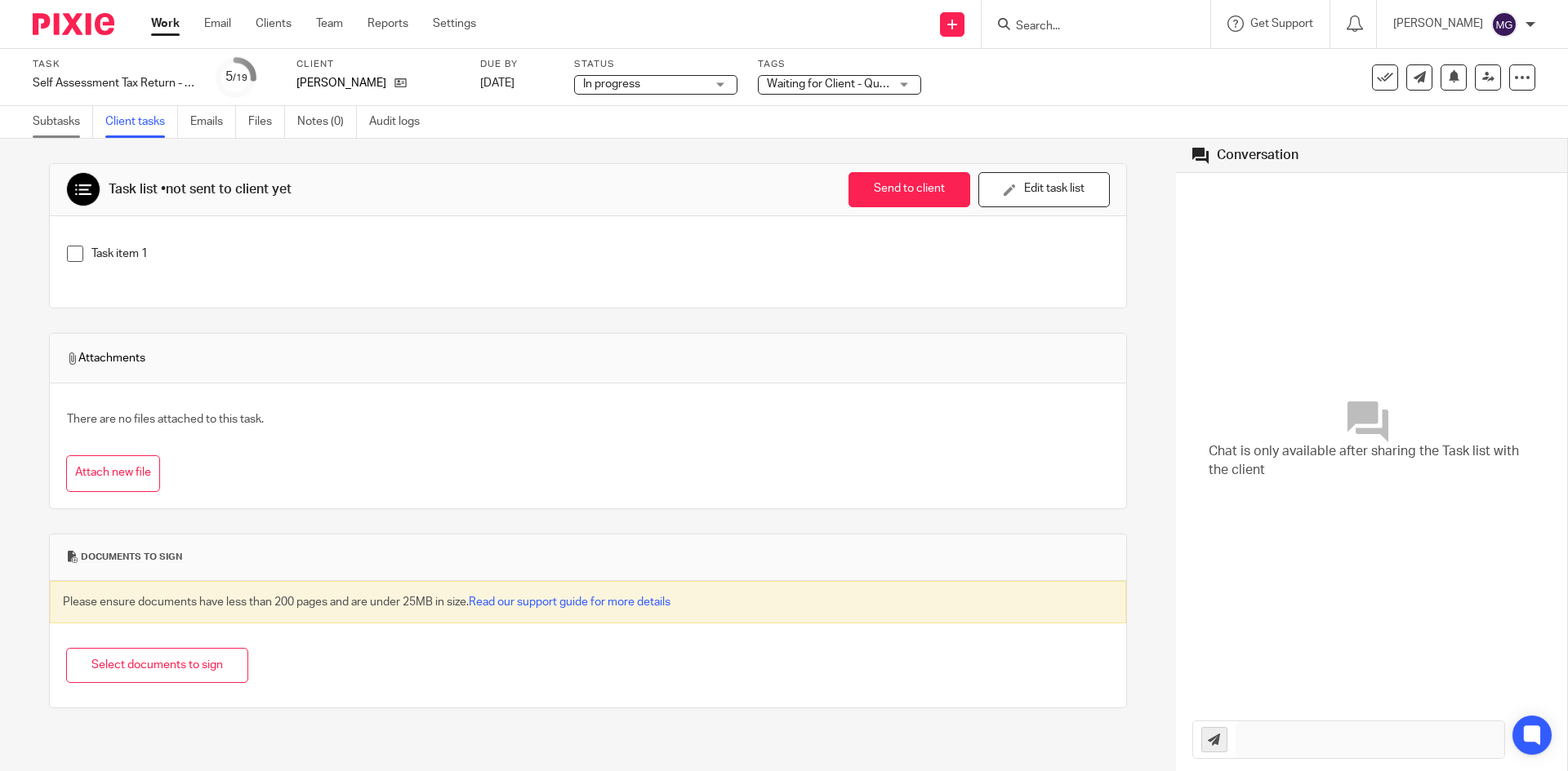
click at [72, 119] on link "Subtasks" at bounding box center [63, 121] width 61 height 32
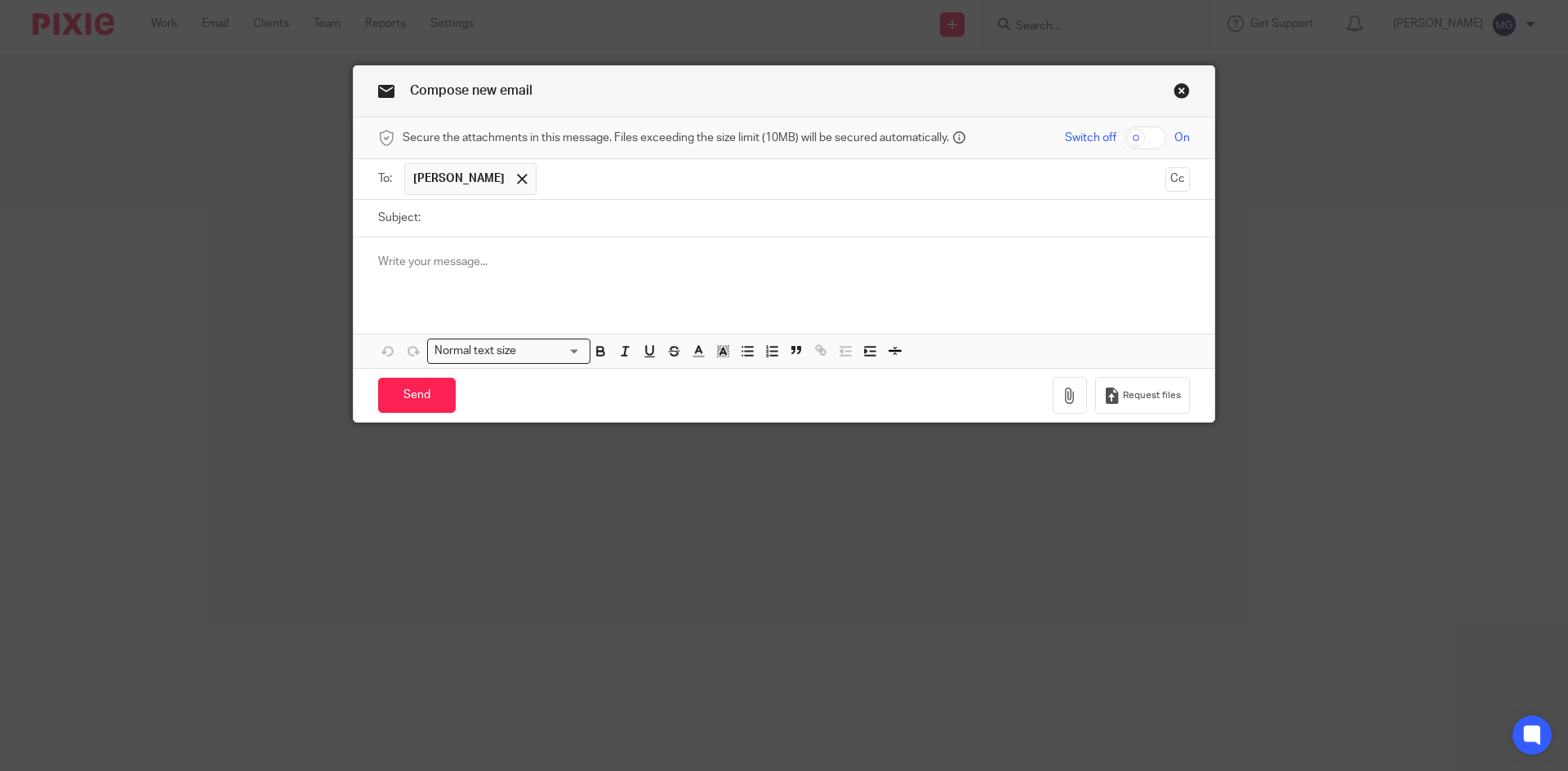
click at [576, 238] on div at bounding box center [784, 269] width 861 height 64
click at [483, 216] on input "Subject:" at bounding box center [809, 219] width 761 height 37
click at [453, 219] on input "Recods Request" at bounding box center [809, 219] width 761 height 37
click at [450, 218] on input "Recods Request" at bounding box center [809, 219] width 761 height 37
click at [542, 214] on input "Records Request" at bounding box center [809, 219] width 761 height 37
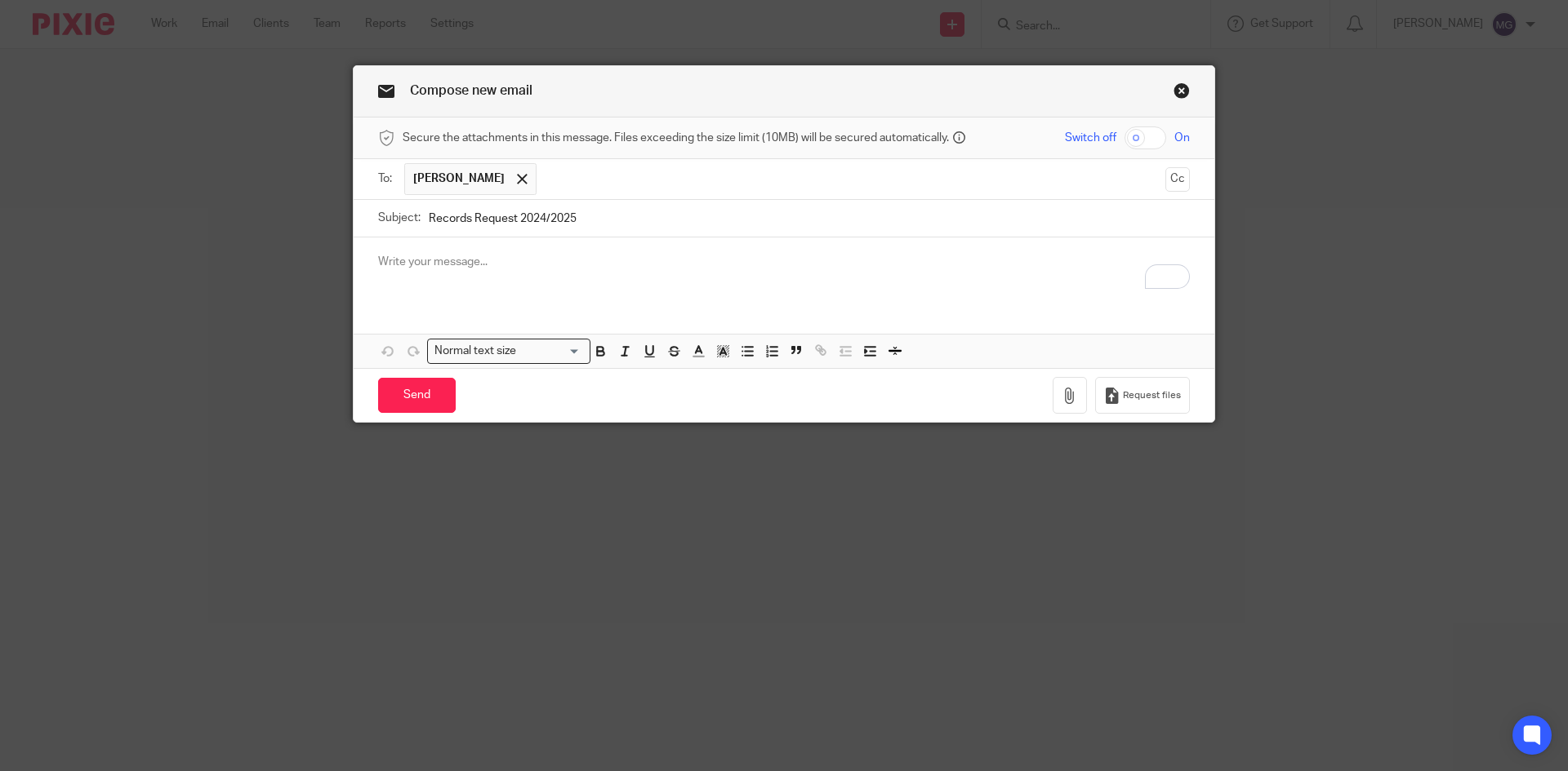
type input "Records Request 2024/2025"
click at [595, 288] on div "To enrich screen reader interactions, please activate Accessibility in Grammarl…" at bounding box center [784, 269] width 861 height 64
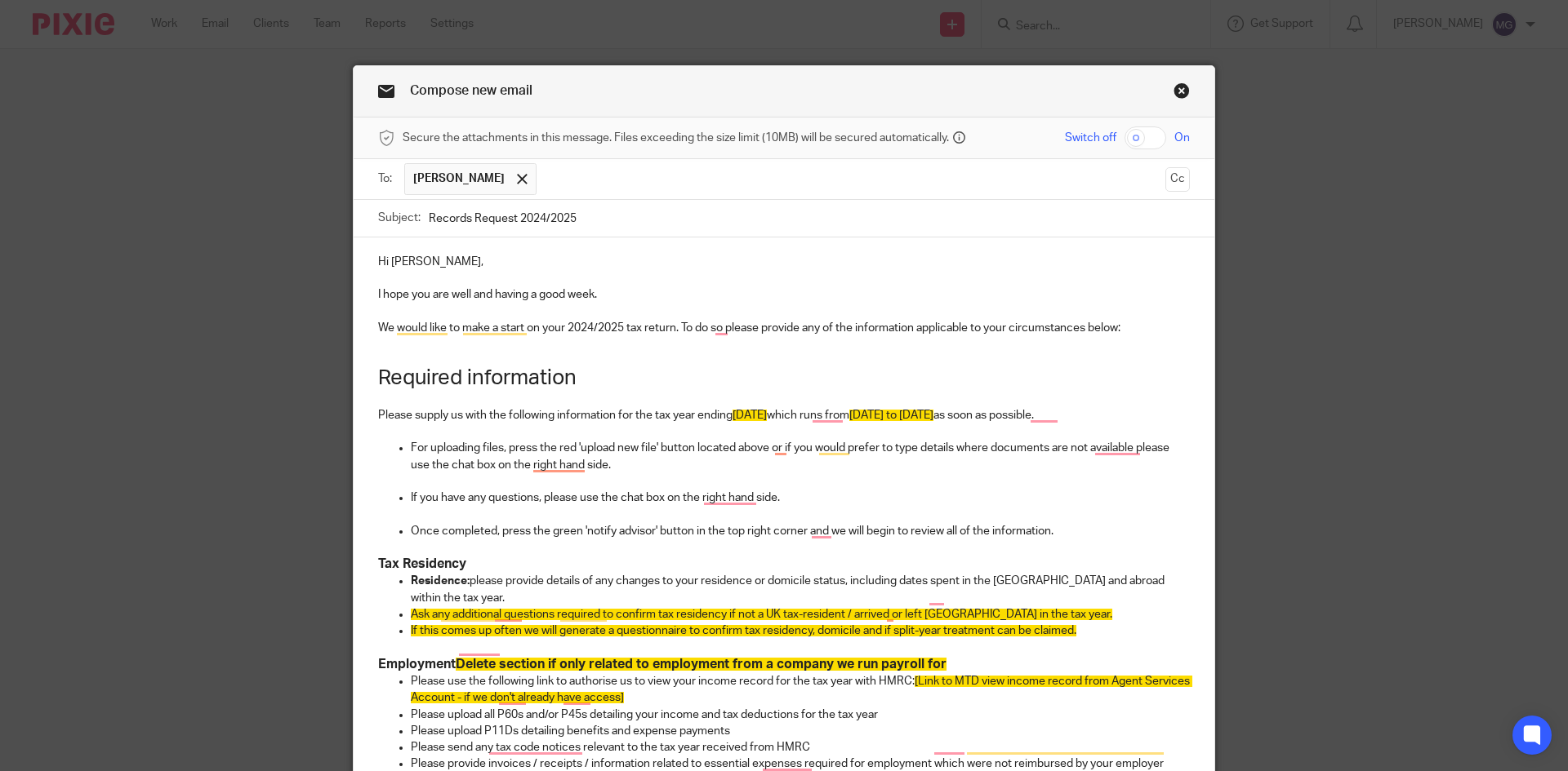
drag, startPoint x: 611, startPoint y: 379, endPoint x: 625, endPoint y: 376, distance: 14.3
click at [616, 377] on h1 "Required information" at bounding box center [784, 378] width 812 height 25
click at [903, 315] on p "To enrich screen reader interactions, please activate Accessibility in Grammarl…" at bounding box center [784, 311] width 812 height 16
click at [1102, 323] on p "We would like to make a start on your 2024/2025 tax return. To do so please pro…" at bounding box center [784, 328] width 812 height 16
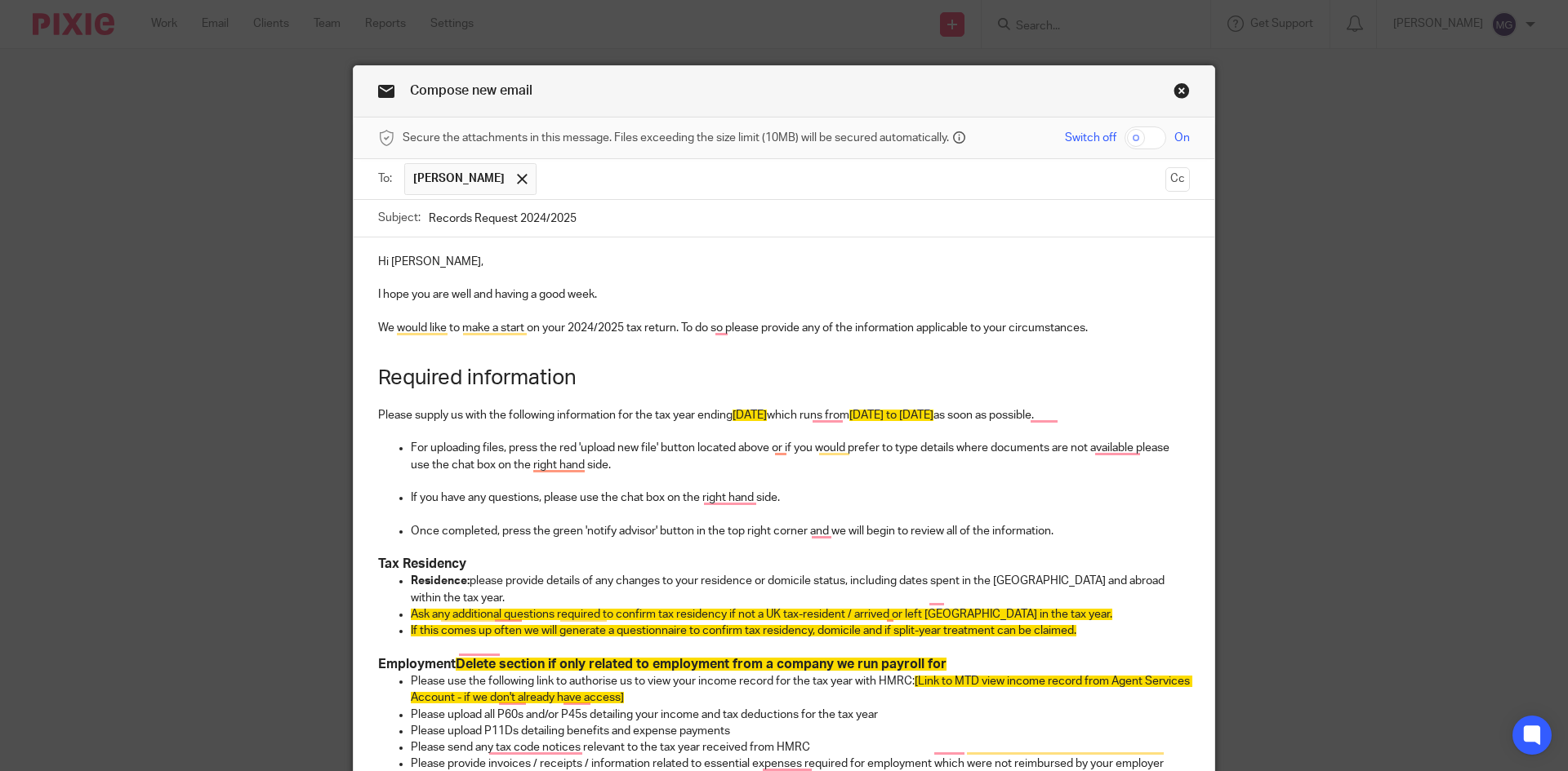
drag, startPoint x: 510, startPoint y: 381, endPoint x: 436, endPoint y: 386, distance: 74.2
click at [507, 381] on h1 "Required information" at bounding box center [784, 378] width 812 height 25
click at [430, 403] on p "To enrich screen reader interactions, please activate Accessibility in Grammarl…" at bounding box center [784, 398] width 812 height 16
click at [642, 414] on p "Please supply us with the following information for the tax year ending 5th Apr…" at bounding box center [784, 415] width 812 height 16
click at [591, 418] on p "Please supply us with the following information for the tax year ending 5th Apr…" at bounding box center [784, 415] width 812 height 16
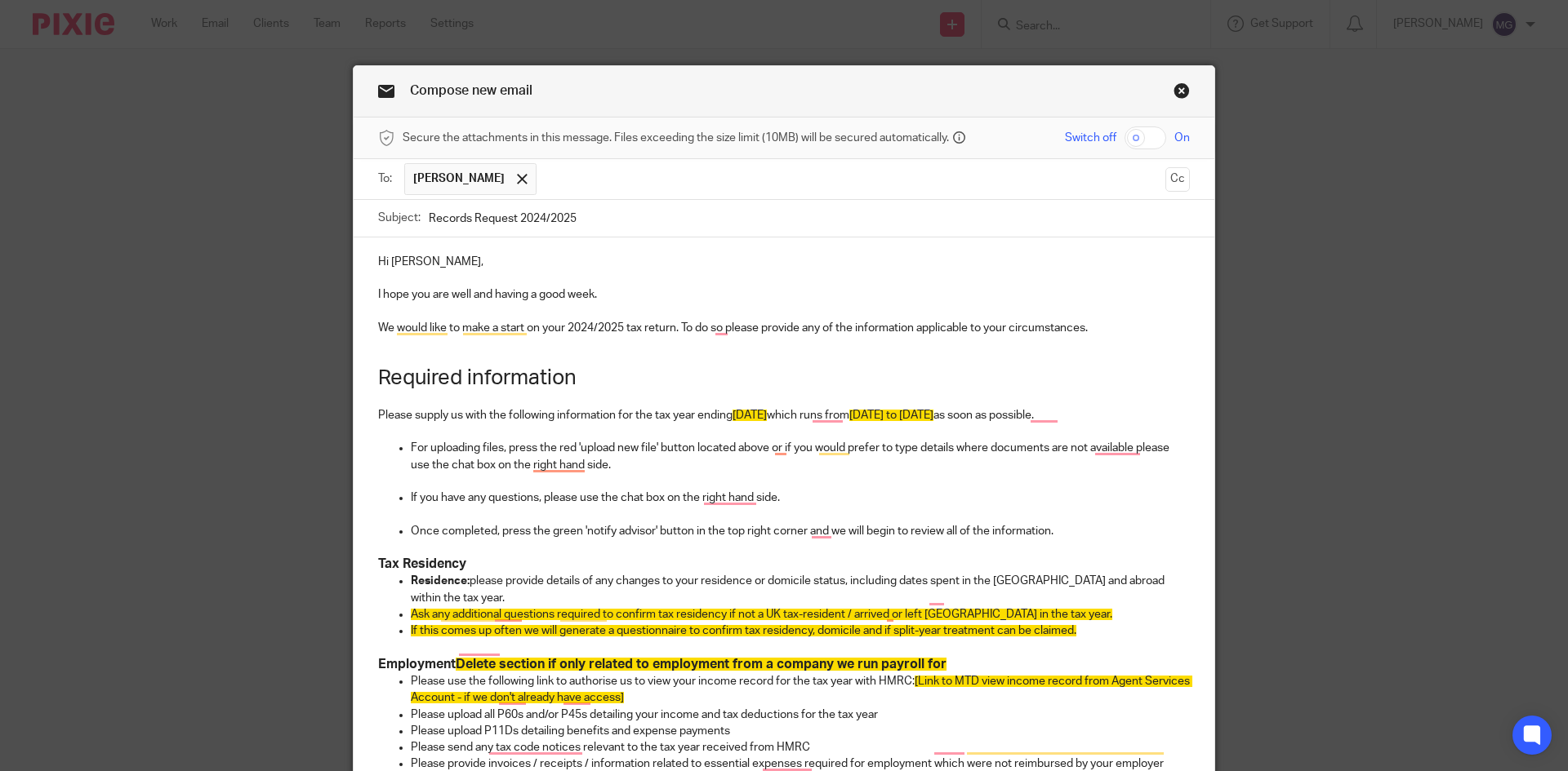
click at [680, 418] on p "Please supply us with the following information for the tax year ending 5th Apr…" at bounding box center [784, 415] width 812 height 16
drag, startPoint x: 570, startPoint y: 364, endPoint x: 456, endPoint y: 371, distance: 114.2
click at [380, 344] on p "To enrich screen reader interactions, please activate Accessibility in Grammarl…" at bounding box center [784, 344] width 812 height 16
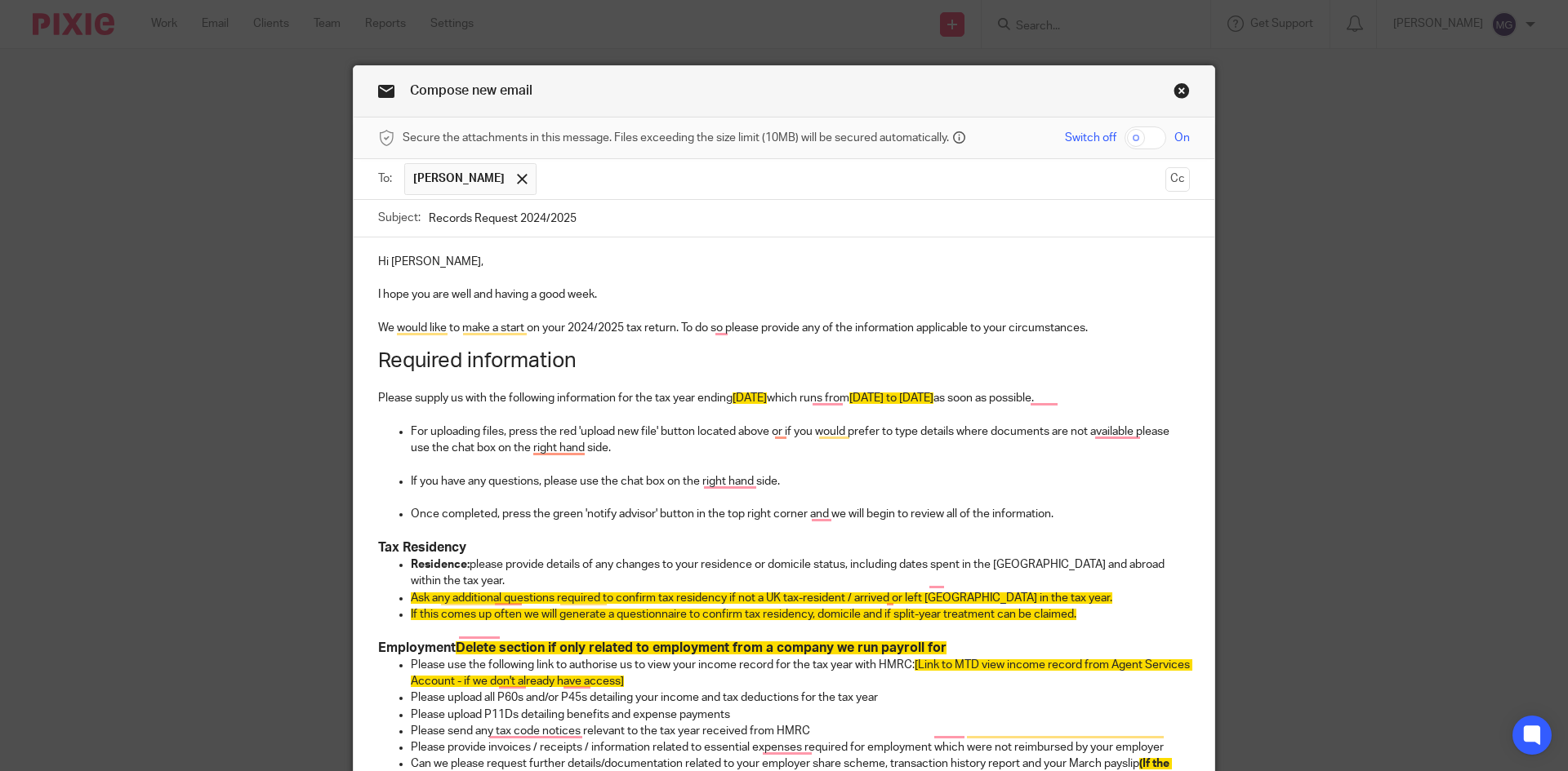
click at [657, 386] on p "To enrich screen reader interactions, please activate Accessibility in Grammarl…" at bounding box center [784, 382] width 812 height 16
drag, startPoint x: 613, startPoint y: 370, endPoint x: 361, endPoint y: 360, distance: 252.2
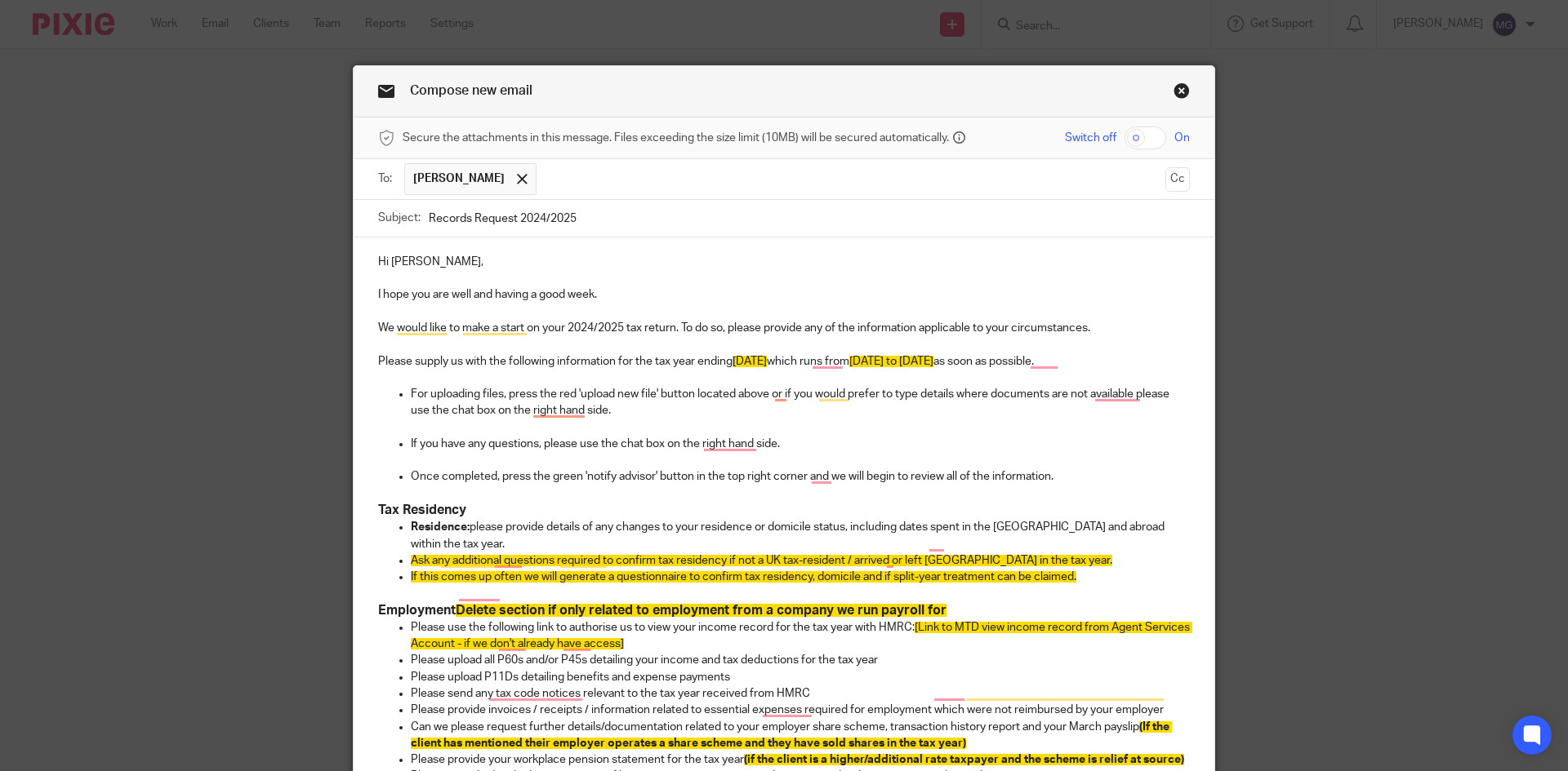
click at [450, 359] on p "Please supply us with the following information for the tax year ending 5th Apr…" at bounding box center [784, 361] width 812 height 16
click at [489, 359] on p "Please supply us with the following information for the tax year ending 5th Apr…" at bounding box center [784, 361] width 812 height 16
click at [489, 360] on p "Please supply us with the following information for the tax year ending 5th Apr…" at bounding box center [784, 361] width 812 height 16
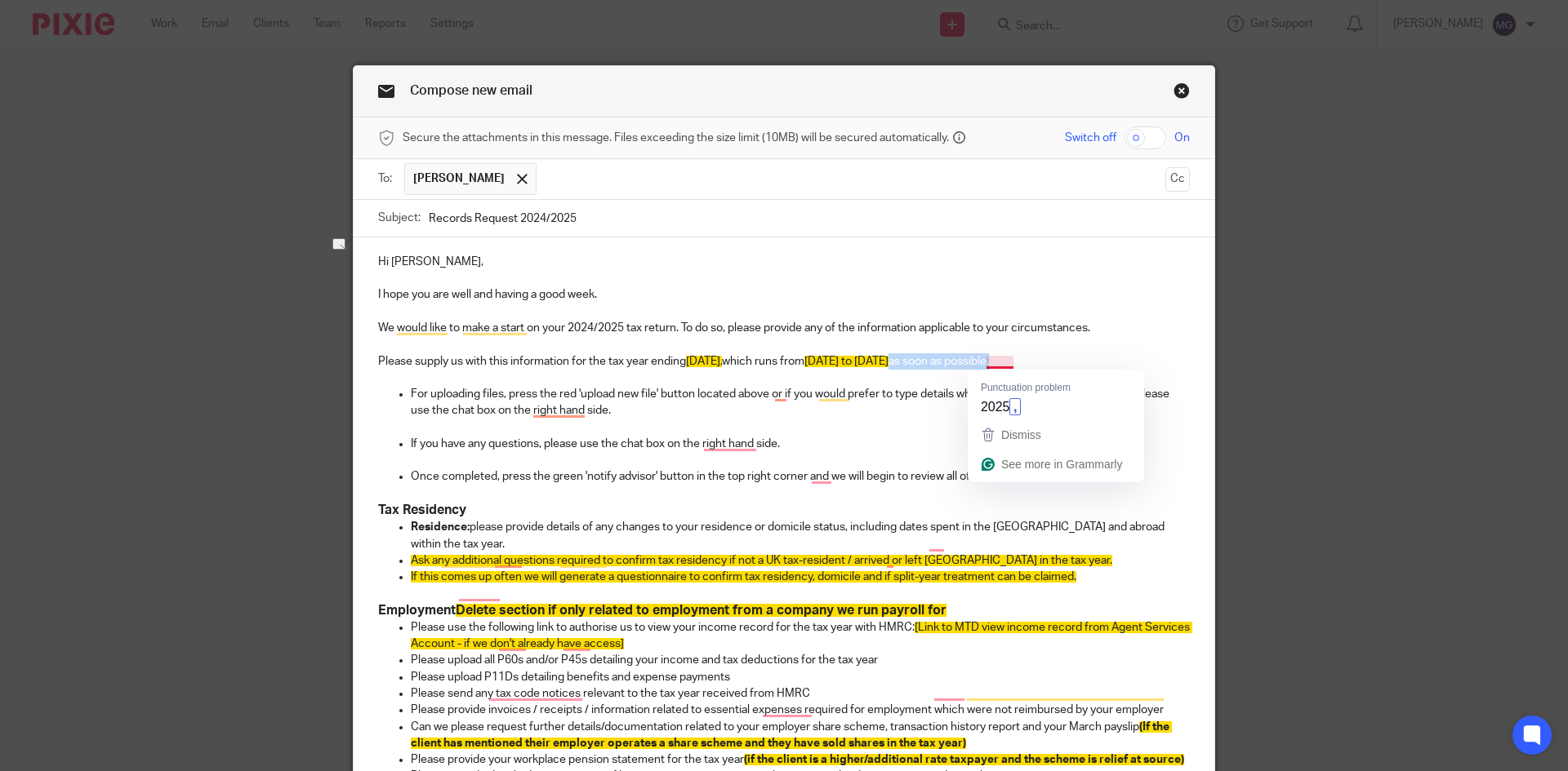
drag, startPoint x: 1112, startPoint y: 360, endPoint x: 1008, endPoint y: 355, distance: 104.1
click at [1008, 355] on p "Please supply us with this information for the tax year ending 5th April 2025, …" at bounding box center [784, 361] width 812 height 16
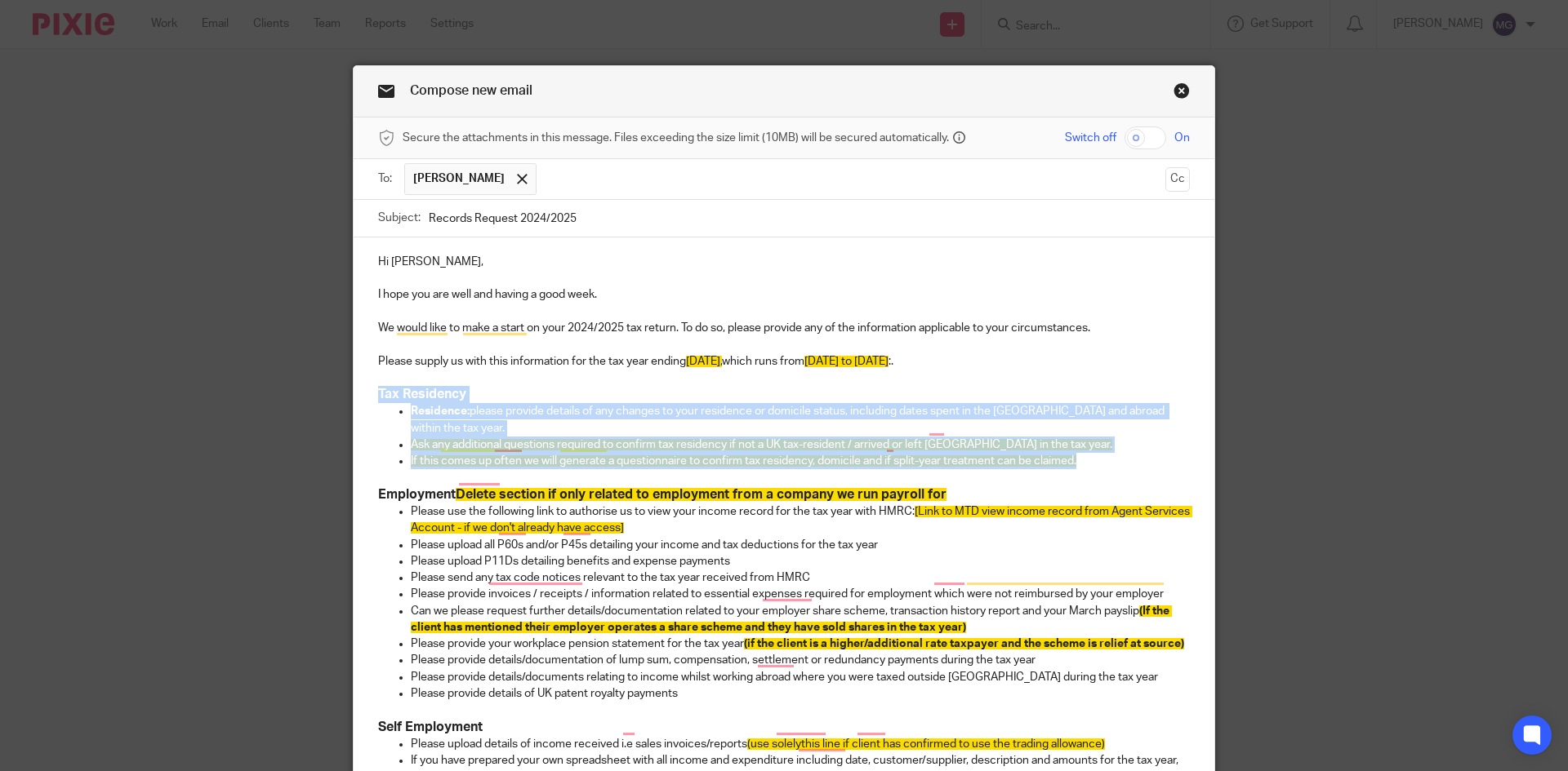
drag, startPoint x: 1054, startPoint y: 439, endPoint x: 370, endPoint y: 394, distance: 685.5
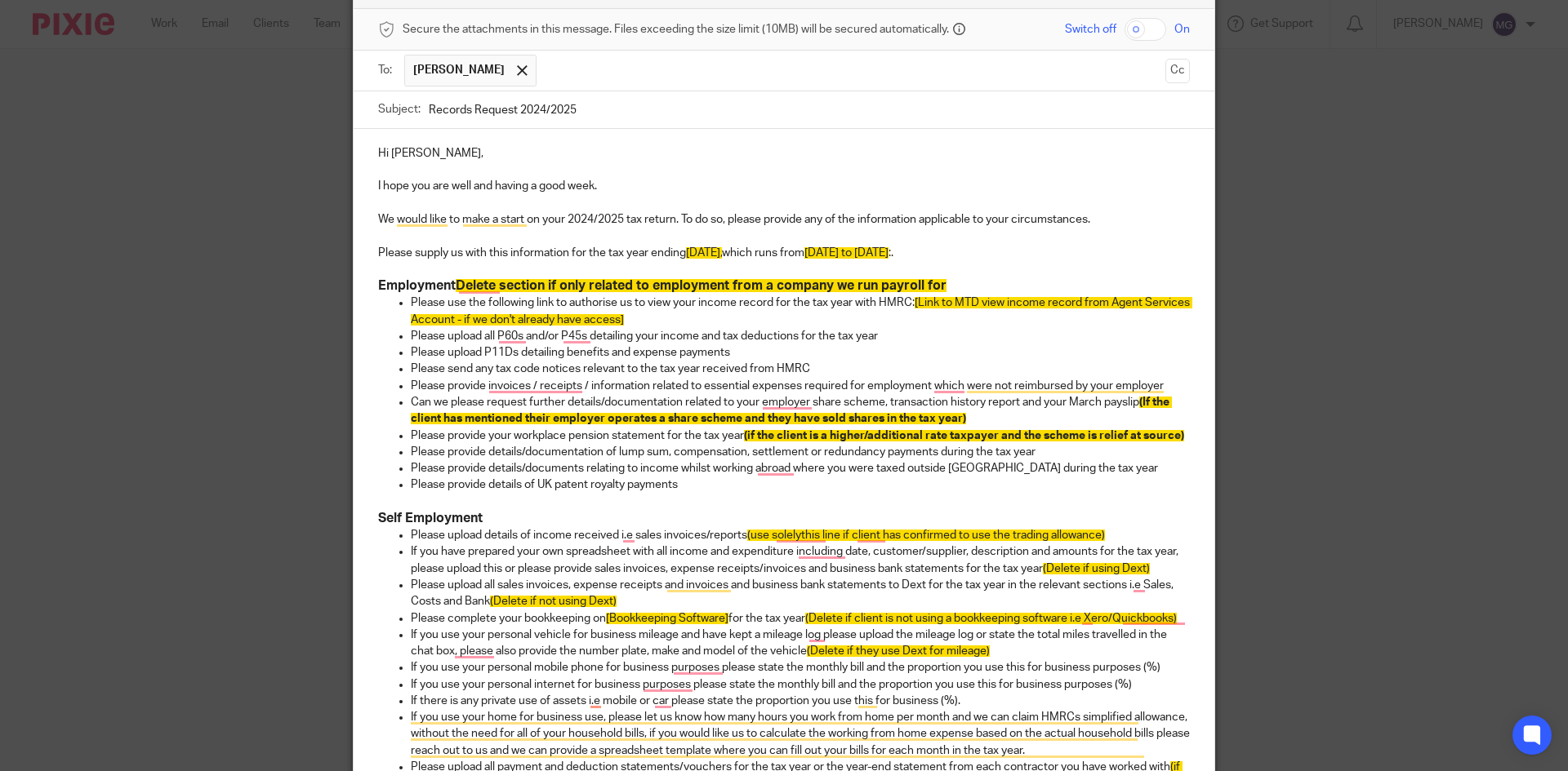
scroll to position [82, 0]
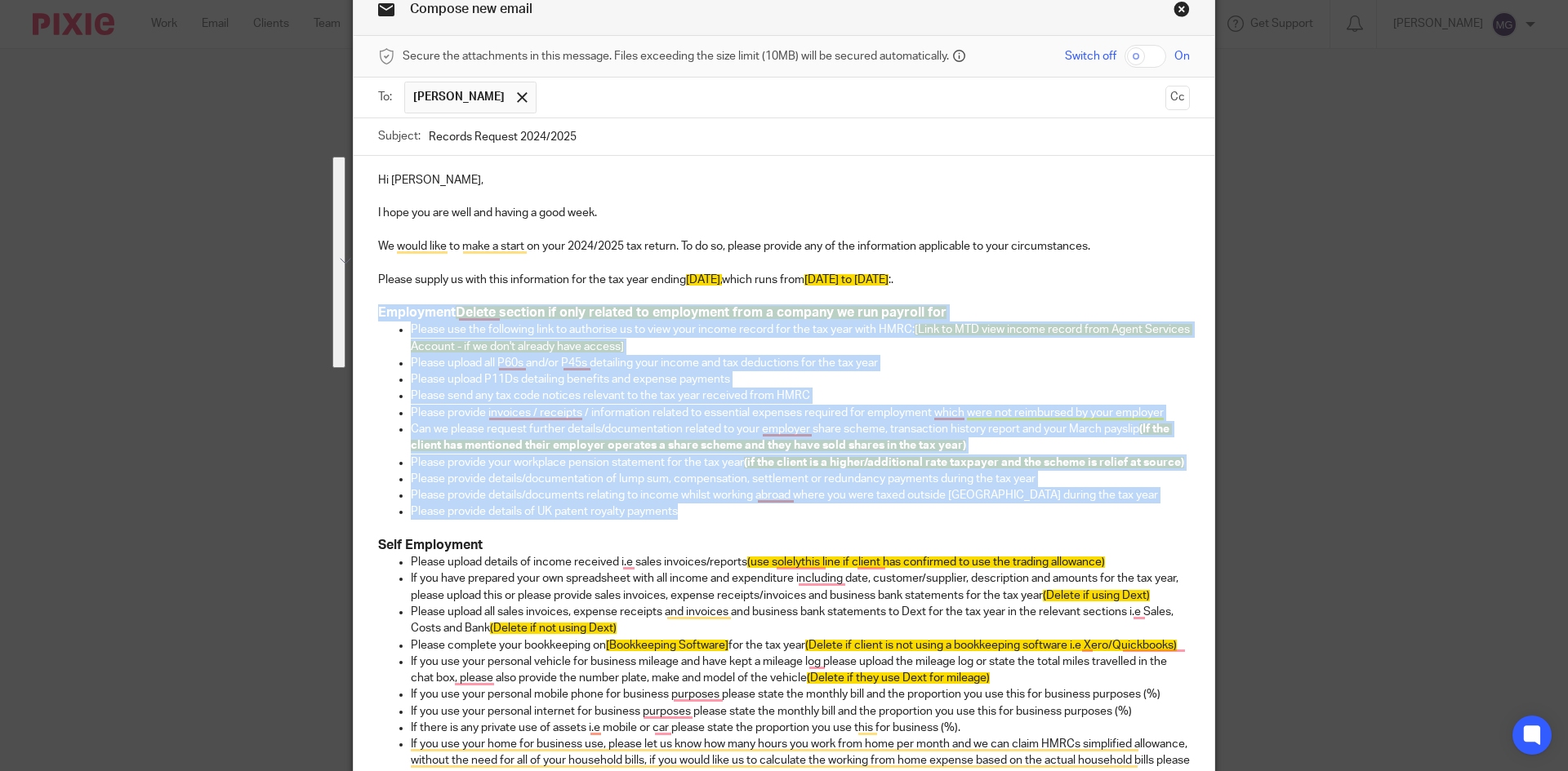
drag, startPoint x: 681, startPoint y: 513, endPoint x: 338, endPoint y: 322, distance: 392.6
click at [338, 322] on div "Compose new email Secure the attachments in this message. Files exceeding the s…" at bounding box center [784, 386] width 1568 height 771
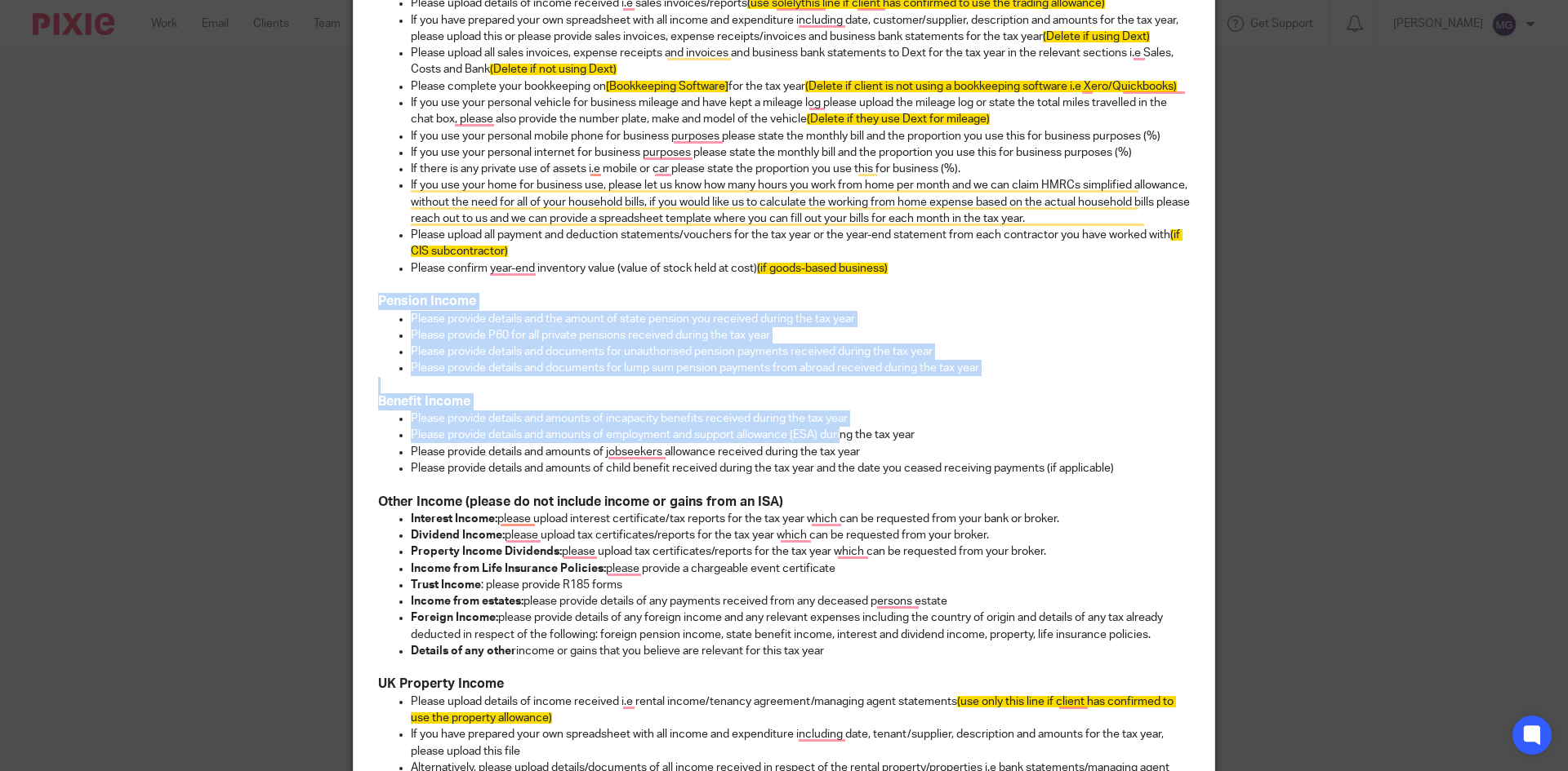
scroll to position [490, 0]
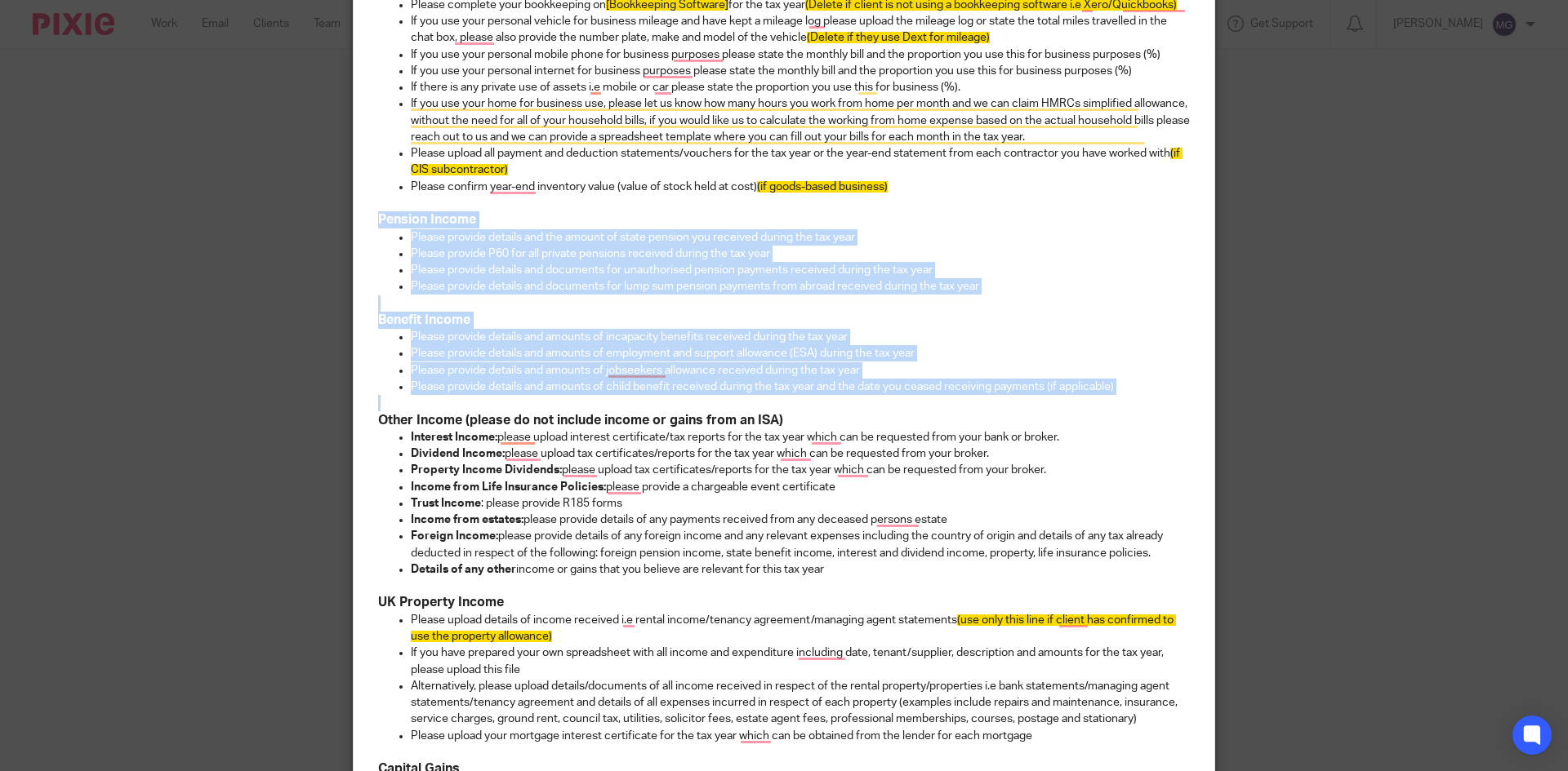
drag, startPoint x: 367, startPoint y: 295, endPoint x: 1136, endPoint y: 399, distance: 776.0
click at [1136, 399] on div "Hi Shaun, I hope you are well and having a good week. We would like to make a s…" at bounding box center [784, 460] width 861 height 1425
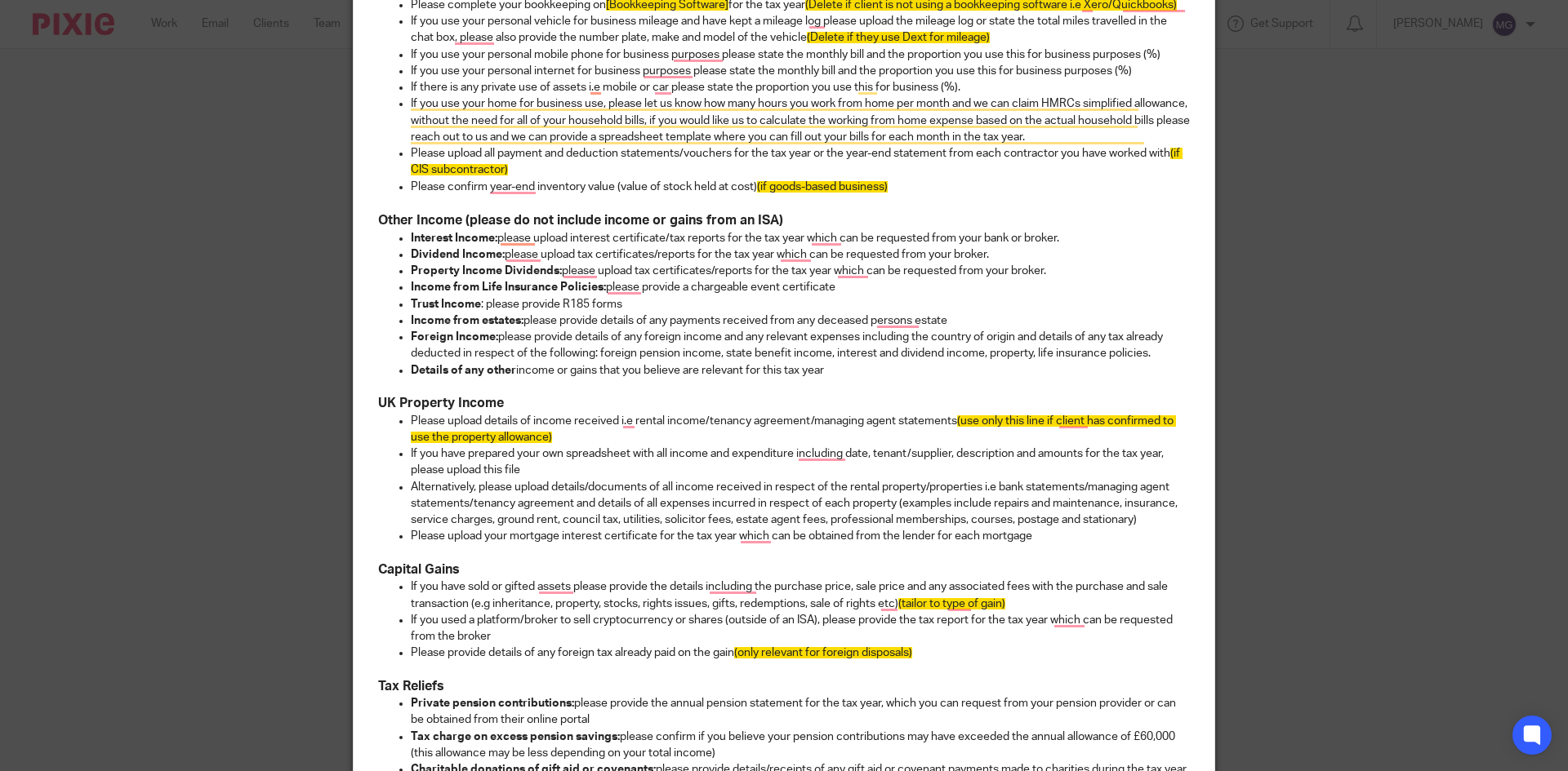
click at [601, 241] on p "Interest Income: please upload interest certificate/tax reports for the tax yea…" at bounding box center [800, 238] width 779 height 16
click at [497, 232] on p "Interest Income: please upload interest certificate/tax reports for the tax yea…" at bounding box center [800, 238] width 779 height 16
click at [746, 236] on p "Interest Income: please upload interest certificate/tax reports for the tax yea…" at bounding box center [800, 238] width 779 height 16
click at [708, 247] on p "Dividend Income: please upload tax certificates/reports for the tax year which …" at bounding box center [800, 254] width 779 height 16
click at [869, 216] on h3 "Other Income (please do not include income or gains from an ISA)" at bounding box center [784, 221] width 812 height 17
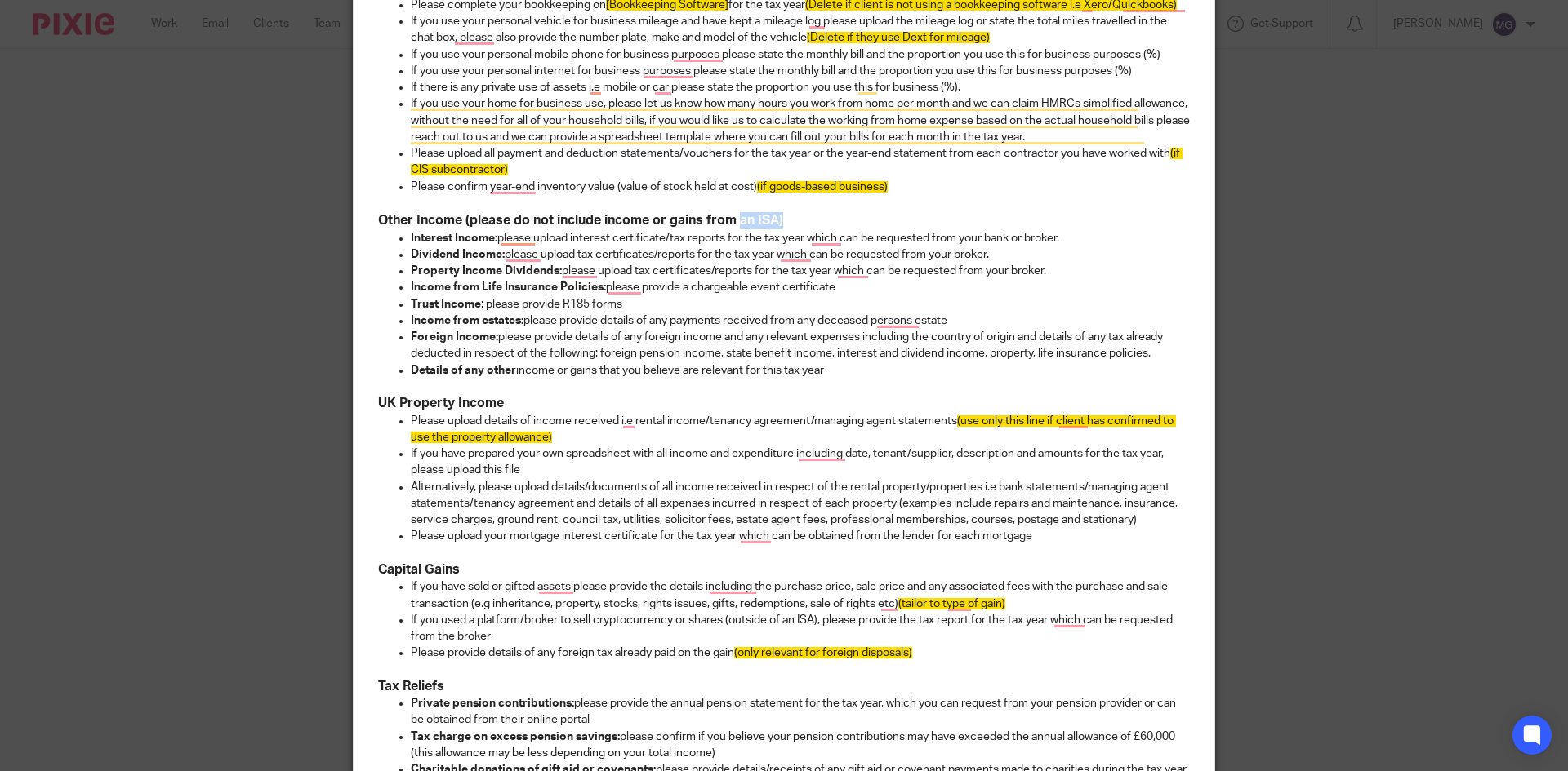
drag, startPoint x: 836, startPoint y: 226, endPoint x: 734, endPoint y: 223, distance: 102.0
click at [734, 223] on h3 "Other Income (please do not include income or gains from an ISA)" at bounding box center [784, 221] width 812 height 17
click at [606, 261] on p "Dividend Income: please upload tax certificates/reports for the tax year which …" at bounding box center [800, 254] width 779 height 16
click at [562, 245] on p "Interest Income: please upload interest certificate/tax reports for the tax yea…" at bounding box center [800, 238] width 779 height 16
drag, startPoint x: 1168, startPoint y: 355, endPoint x: 394, endPoint y: 269, distance: 778.8
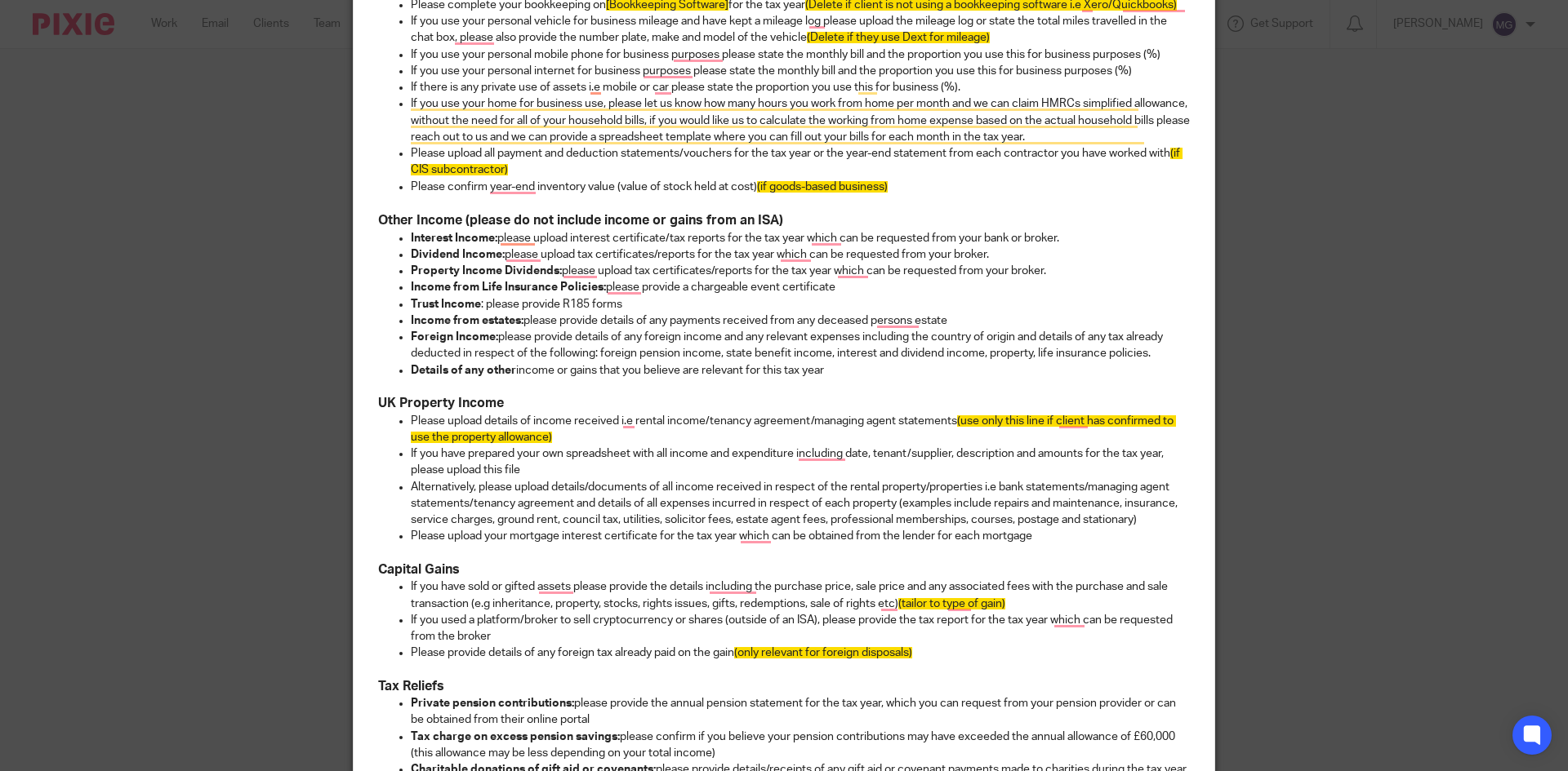
click at [394, 269] on ul "Interest Income: please upload interest certificate/tax reports for the tax yea…" at bounding box center [784, 305] width 812 height 148
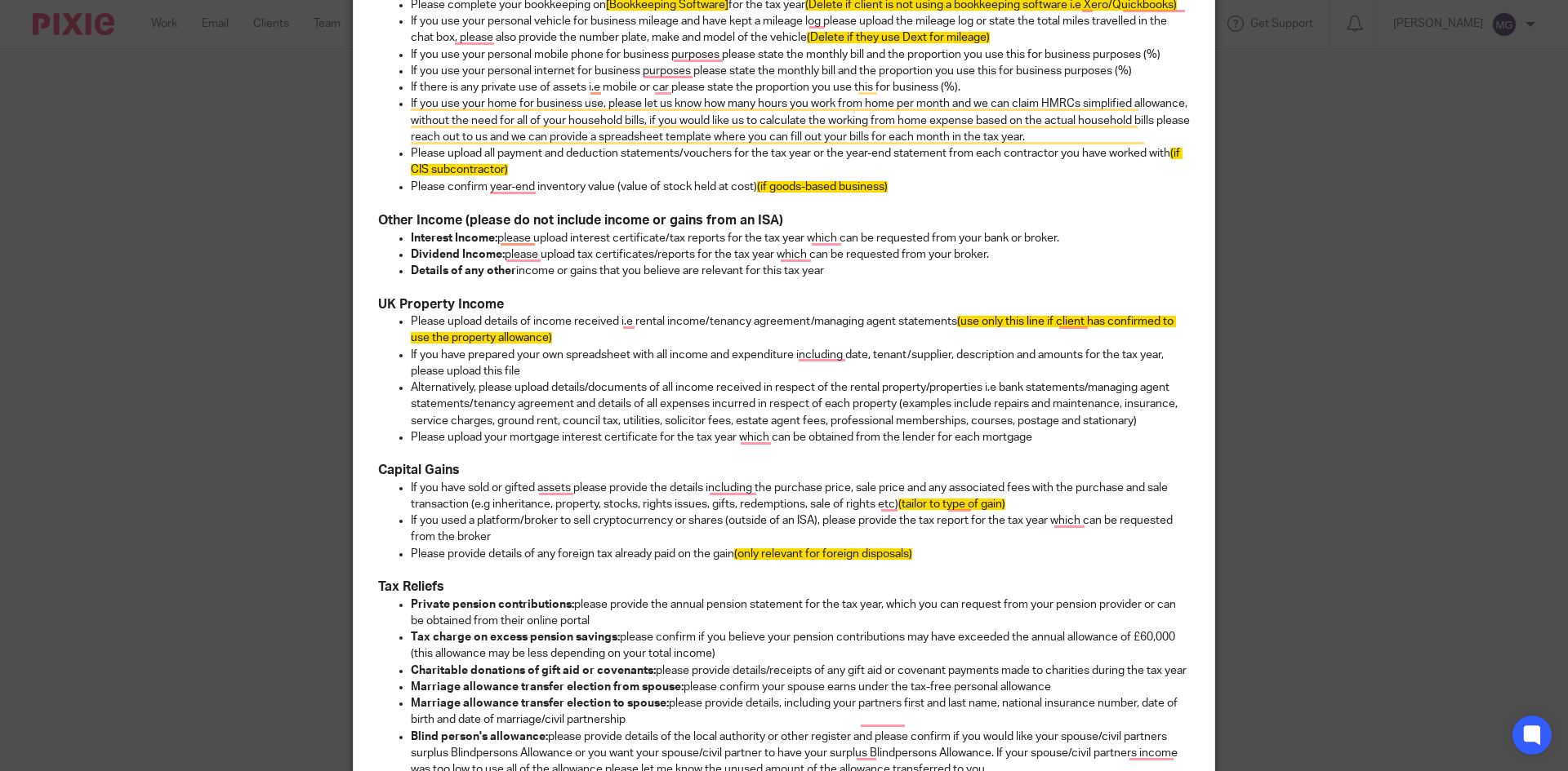
click at [645, 297] on h3 "UK Property Income" at bounding box center [784, 305] width 812 height 17
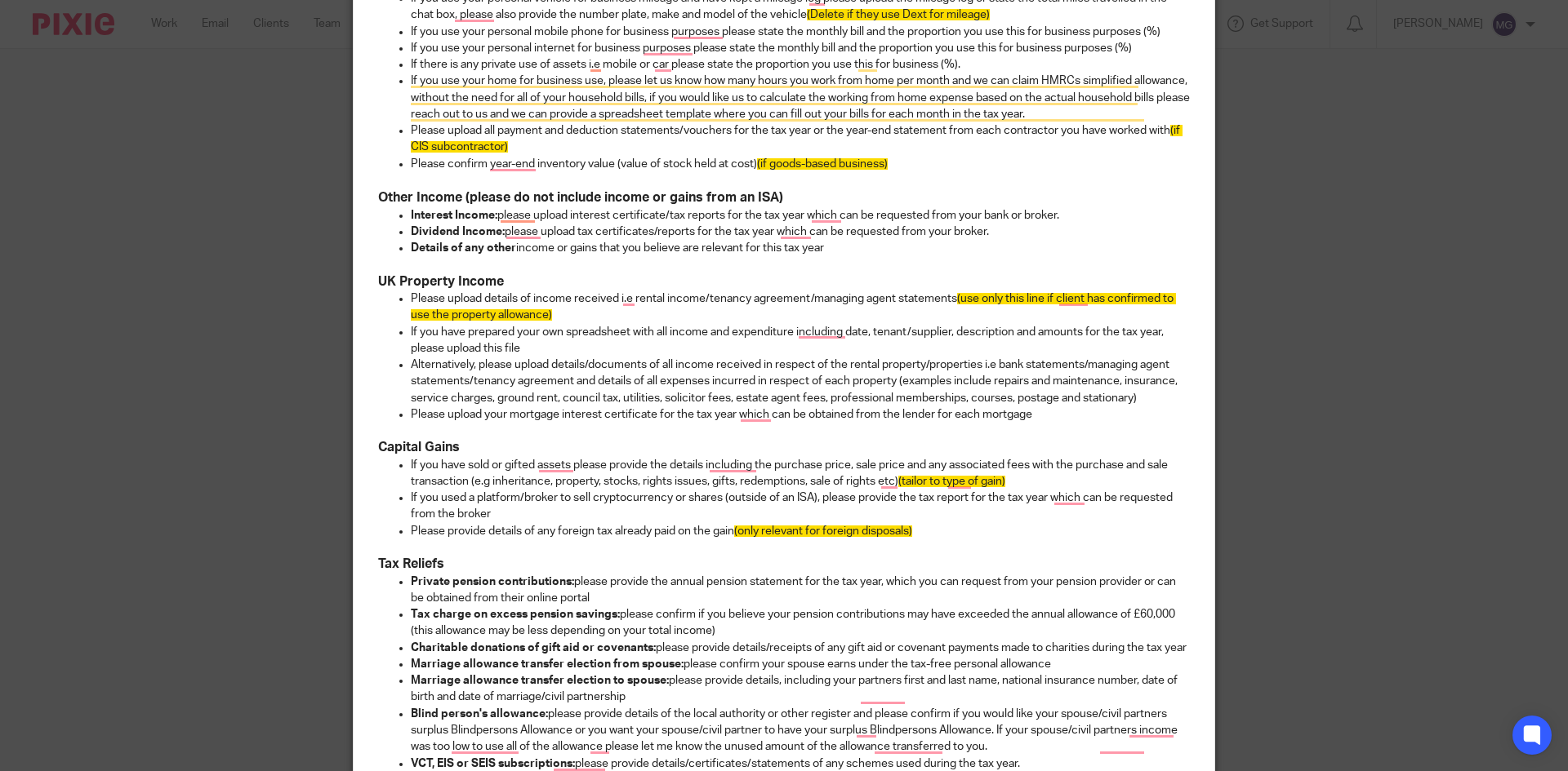
scroll to position [653, 0]
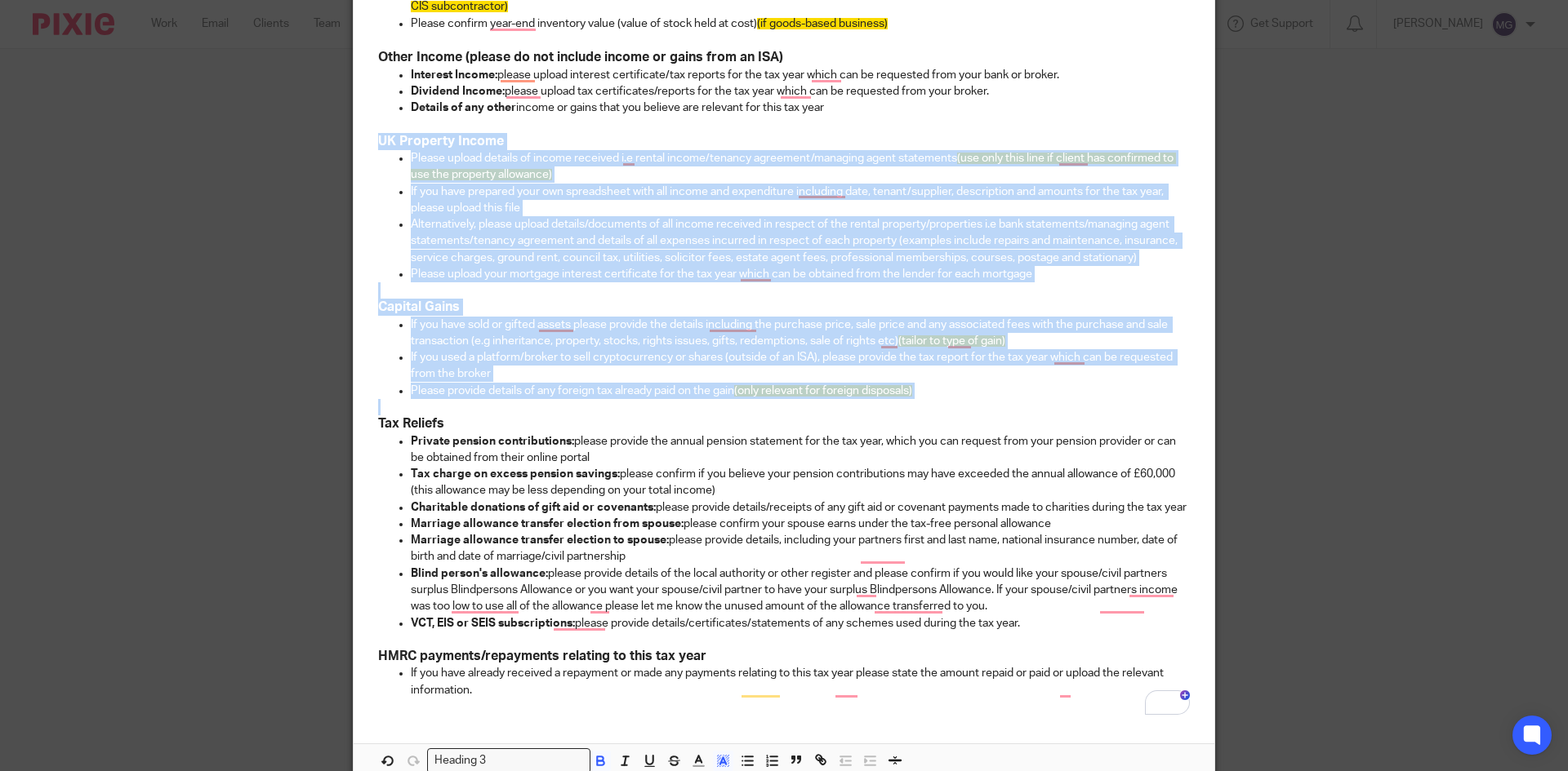
drag, startPoint x: 365, startPoint y: 138, endPoint x: 987, endPoint y: 410, distance: 678.9
click at [987, 410] on div "Hi Shaun, I hope you are well and having a good week. We would like to make a s…" at bounding box center [784, 147] width 861 height 1127
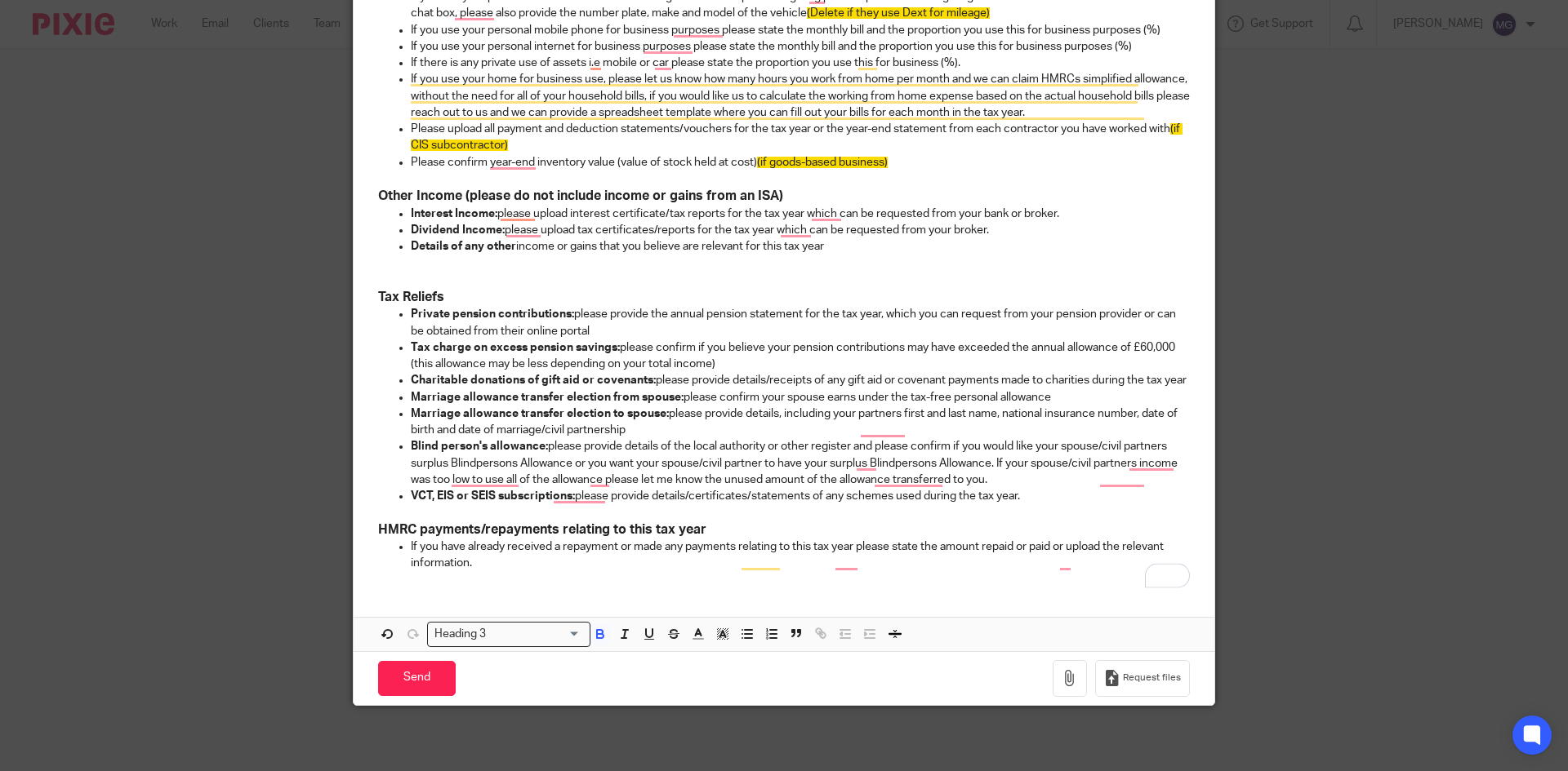
scroll to position [515, 0]
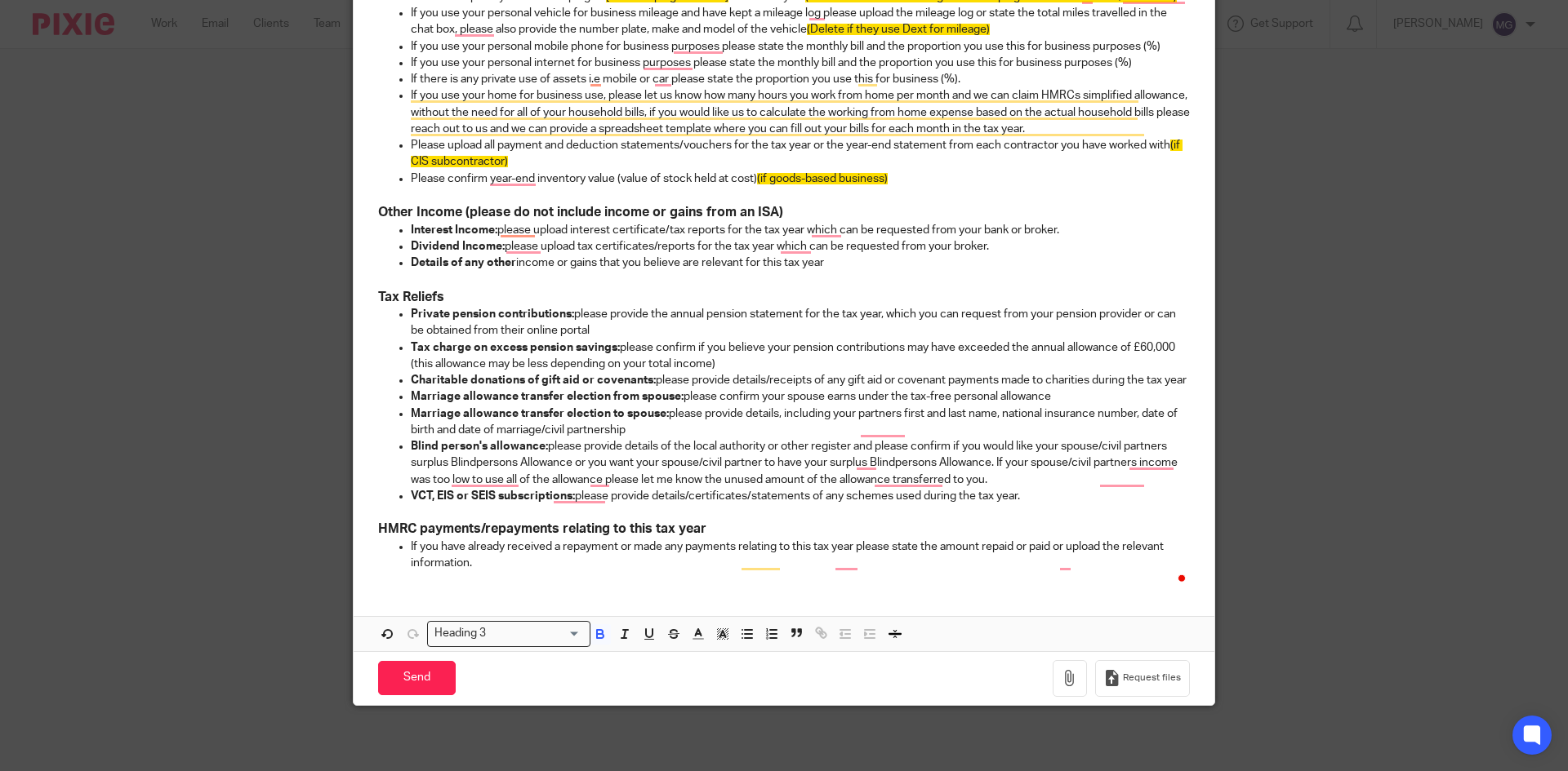
click at [514, 289] on h3 "Tax Reliefs" at bounding box center [784, 298] width 812 height 17
click at [584, 311] on p "Private pension contributions: please provide the annual pension statement for …" at bounding box center [800, 323] width 779 height 34
click at [685, 339] on p "Tax charge on excess pension savings: please confirm if you believe your pensio…" at bounding box center [800, 356] width 779 height 34
drag, startPoint x: 404, startPoint y: 328, endPoint x: 753, endPoint y: 346, distance: 349.5
click at [753, 346] on p "Tax charge on excess pension savings: please confirm if you believe your pensio…" at bounding box center [800, 356] width 779 height 34
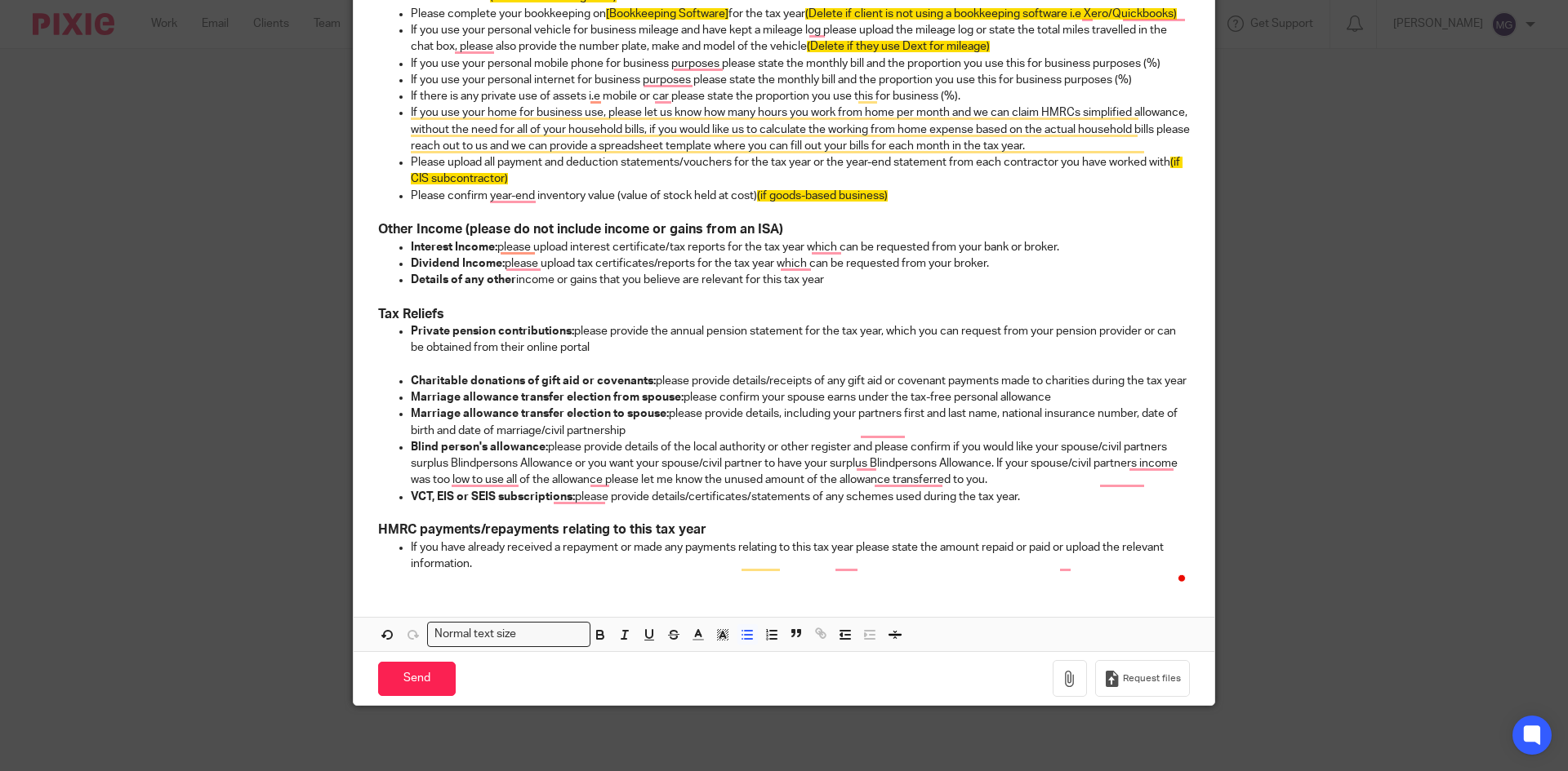
scroll to position [481, 0]
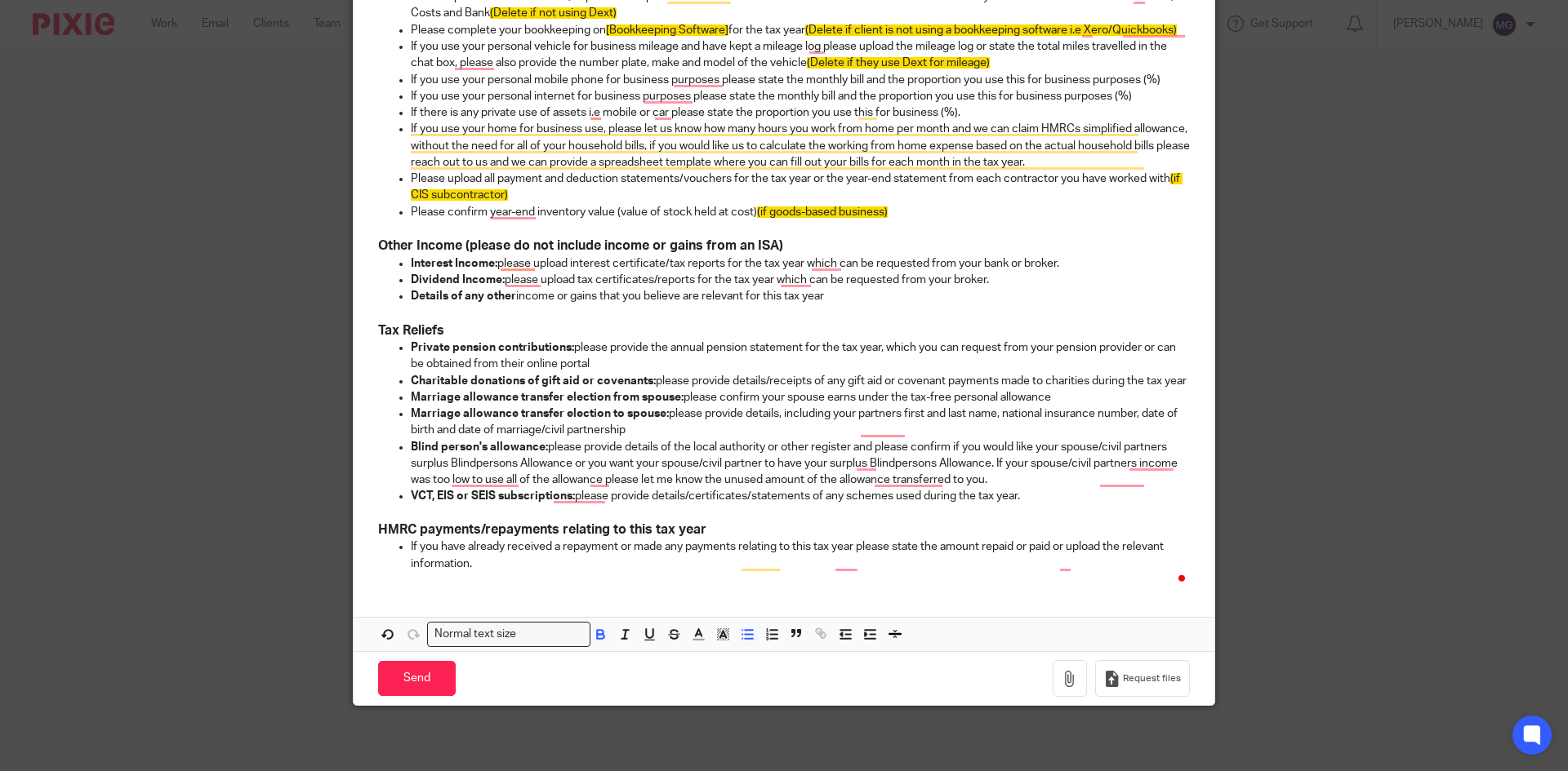
click at [424, 418] on strong "Marriage allowance transfer election to spouse:" at bounding box center [540, 414] width 258 height 12
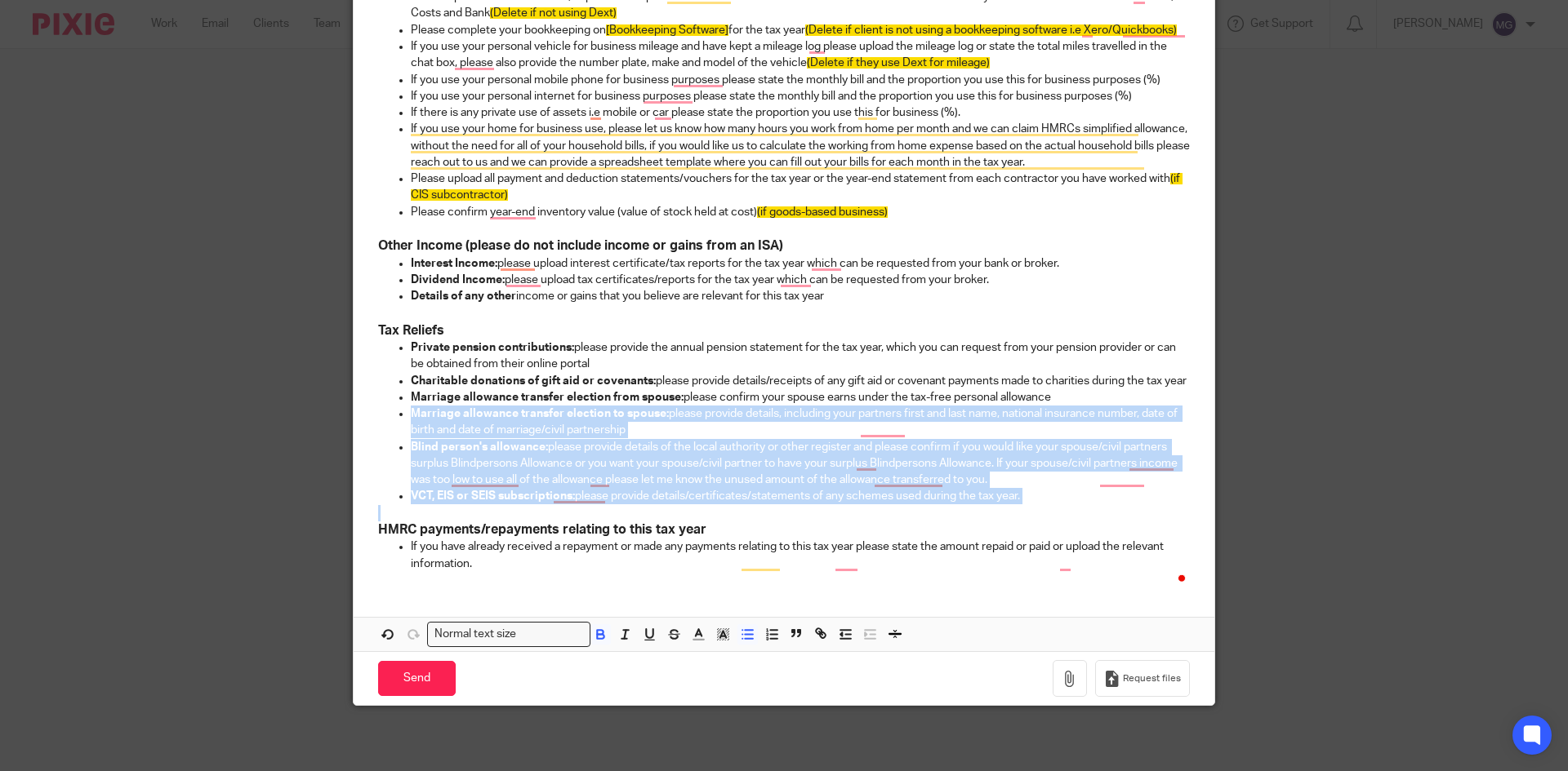
drag, startPoint x: 403, startPoint y: 408, endPoint x: 1113, endPoint y: 517, distance: 718.3
click at [1113, 505] on ul "Private pension contributions: please provide the annual pension statement for …" at bounding box center [784, 422] width 812 height 166
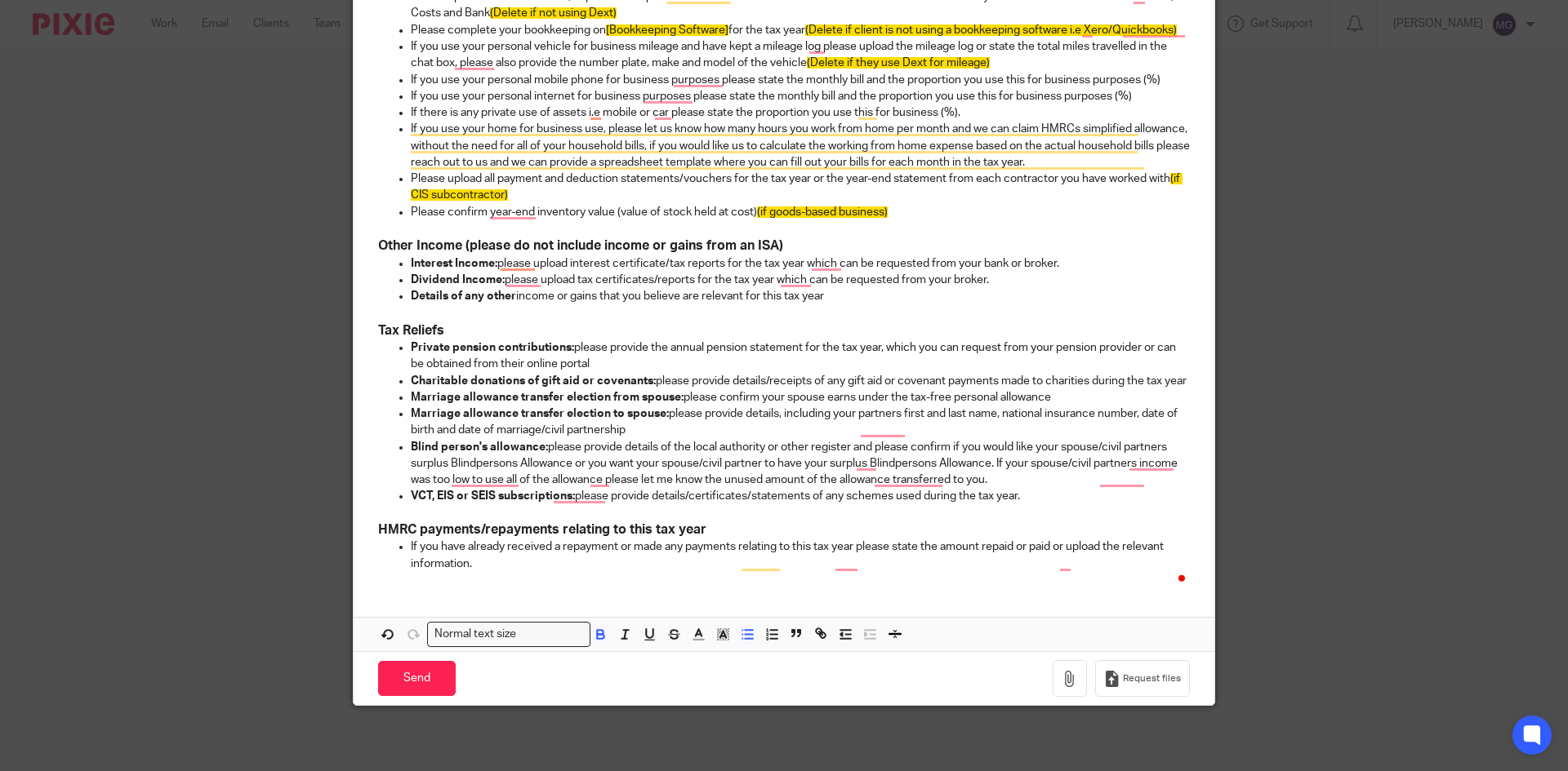
scroll to position [382, 0]
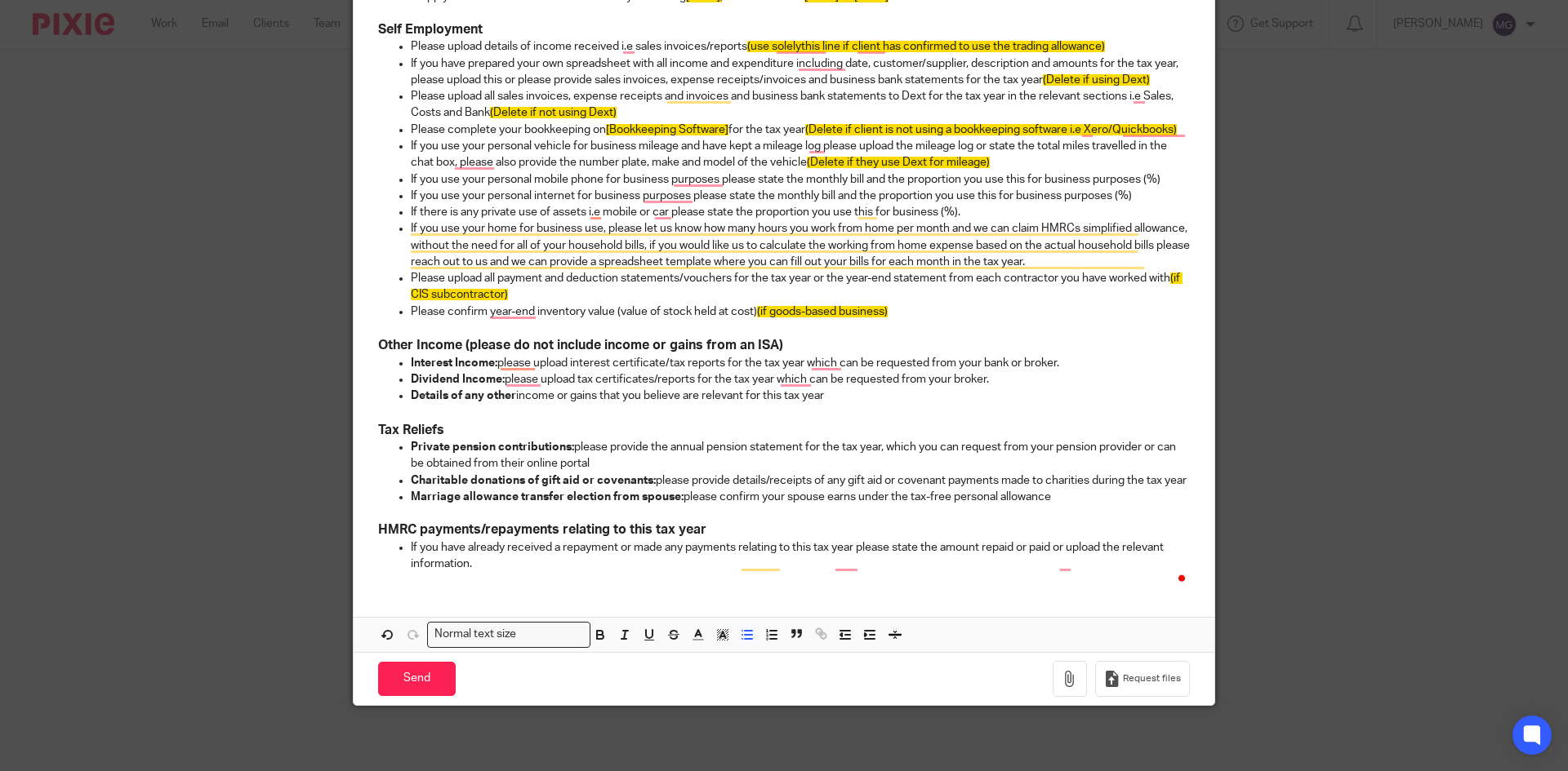
click at [807, 476] on p "Charitable donations of gift aid or covenants: please provide details/receipts …" at bounding box center [800, 480] width 779 height 16
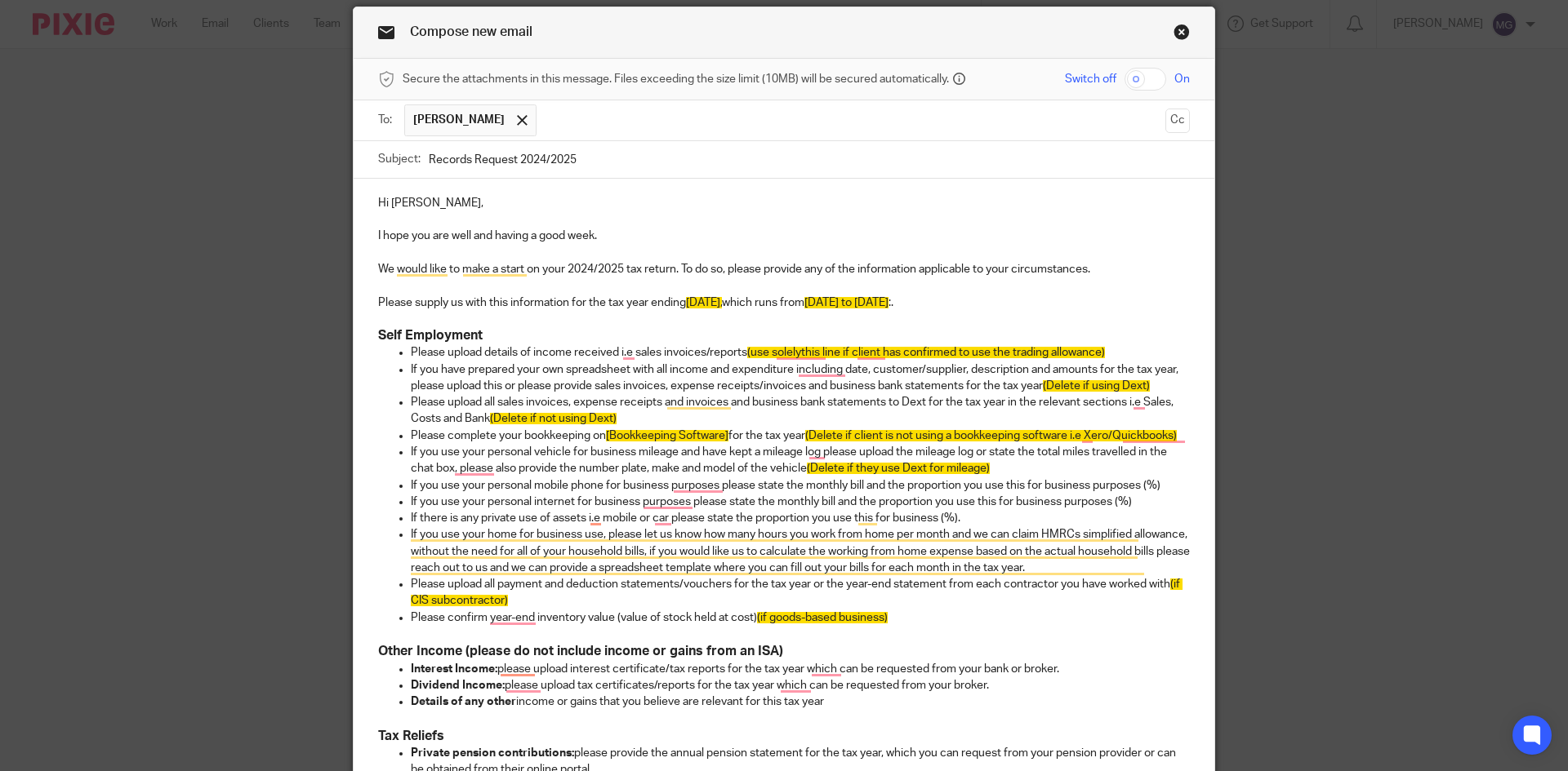
scroll to position [56, 0]
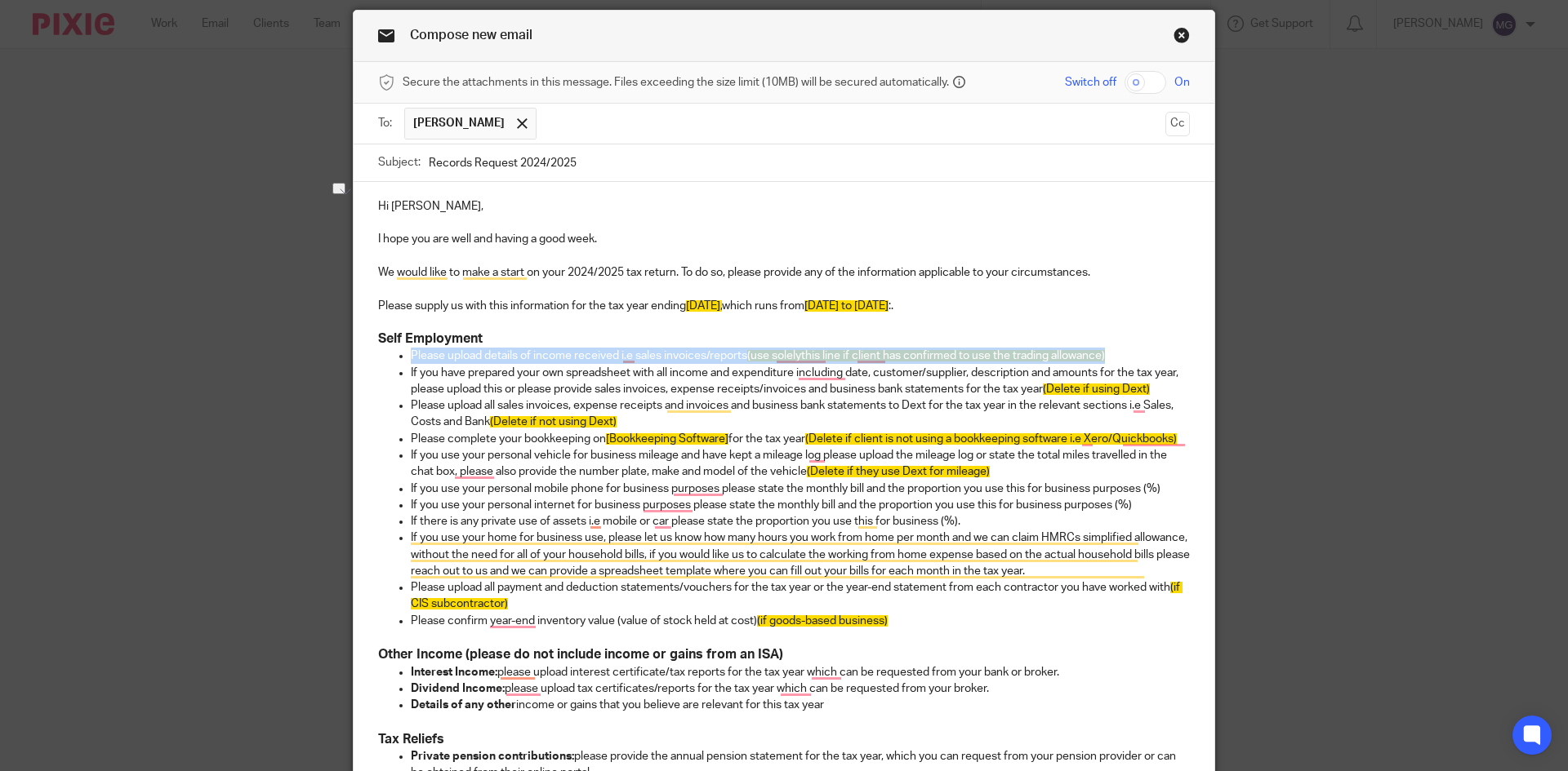
drag, startPoint x: 1122, startPoint y: 357, endPoint x: 392, endPoint y: 359, distance: 730.0
click at [411, 359] on li "Please upload details of income received i.e sales invoices/reports (use solely…" at bounding box center [800, 356] width 779 height 16
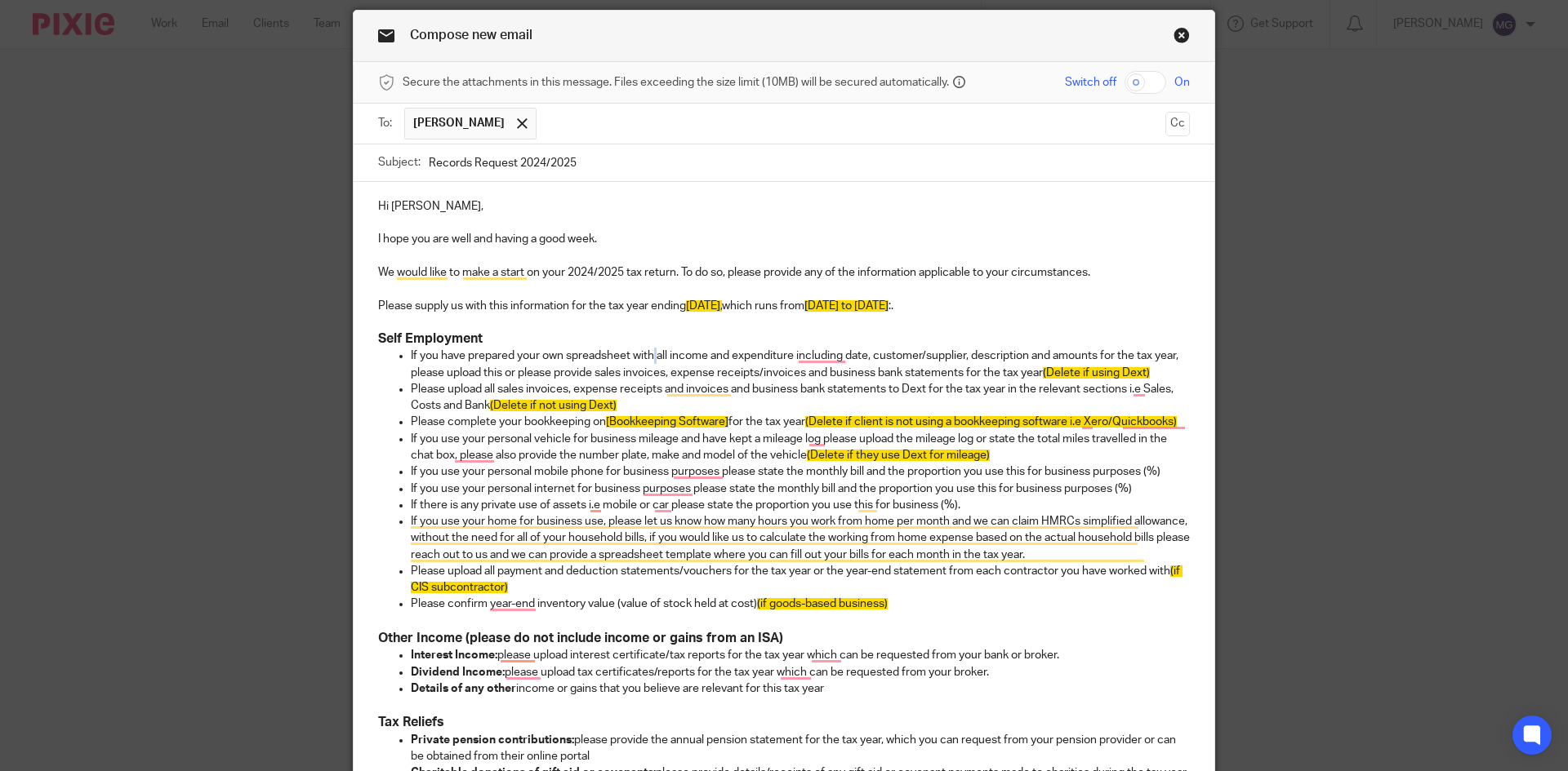
click at [652, 359] on p "If you have prepared your own spreadsheet with all income and expenditure inclu…" at bounding box center [800, 364] width 779 height 34
drag, startPoint x: 1117, startPoint y: 368, endPoint x: 1042, endPoint y: 370, distance: 75.0
click at [1042, 370] on p "If you have prepared your own spreadsheet with all income and expenditure inclu…" at bounding box center [800, 364] width 779 height 34
drag, startPoint x: 509, startPoint y: 389, endPoint x: 580, endPoint y: 397, distance: 71.4
click at [510, 389] on p "Please upload all sales invoices, expense receipts and invoices and business ba…" at bounding box center [800, 398] width 779 height 34
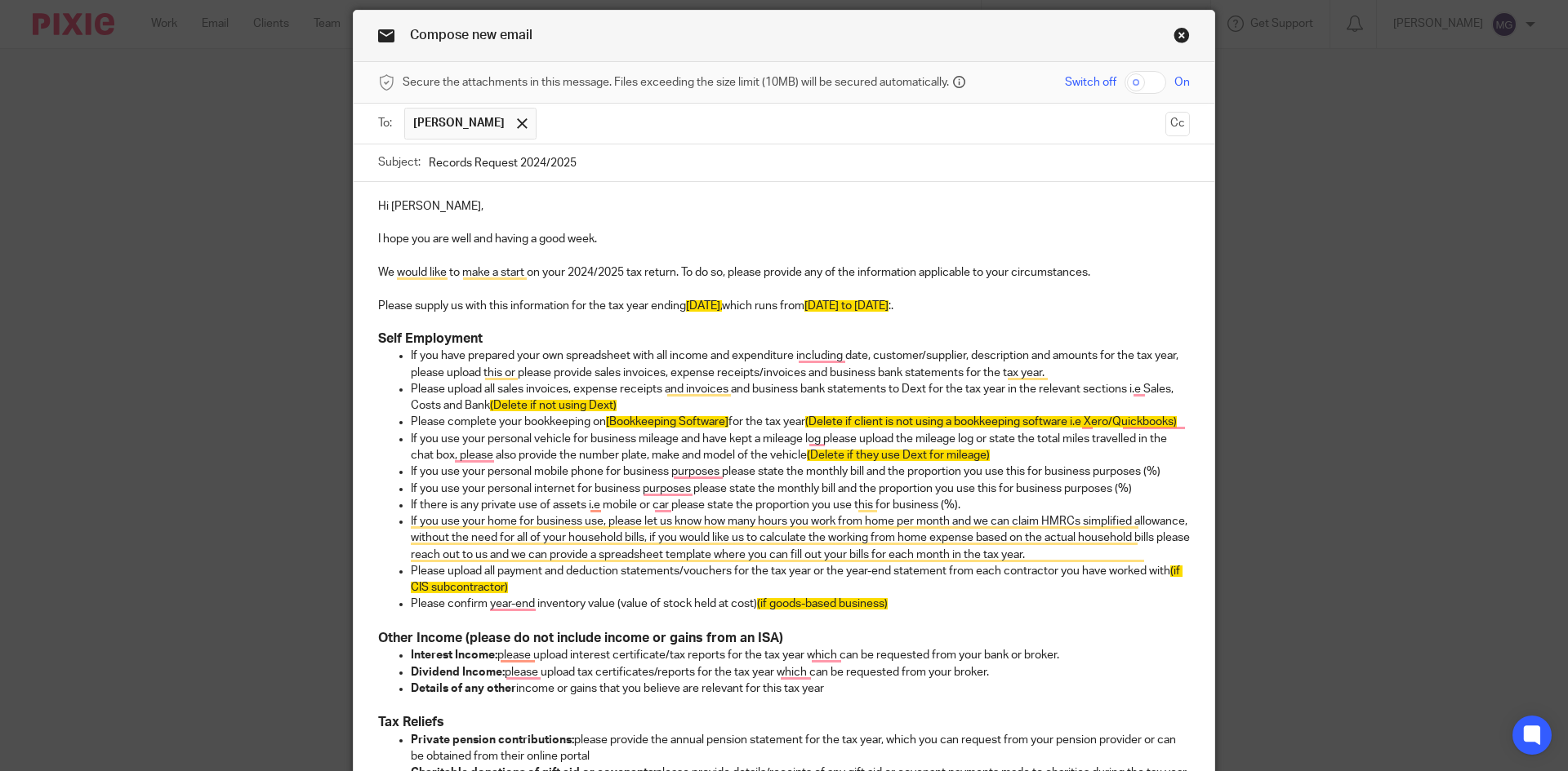
click at [593, 398] on p "Please upload all sales invoices, expense receipts and invoices and business ba…" at bounding box center [800, 398] width 779 height 34
drag, startPoint x: 673, startPoint y: 389, endPoint x: 682, endPoint y: 389, distance: 9.0
click at [674, 389] on p "Please upload all sales invoices, expense receipts and invoices and business ba…" at bounding box center [800, 398] width 779 height 34
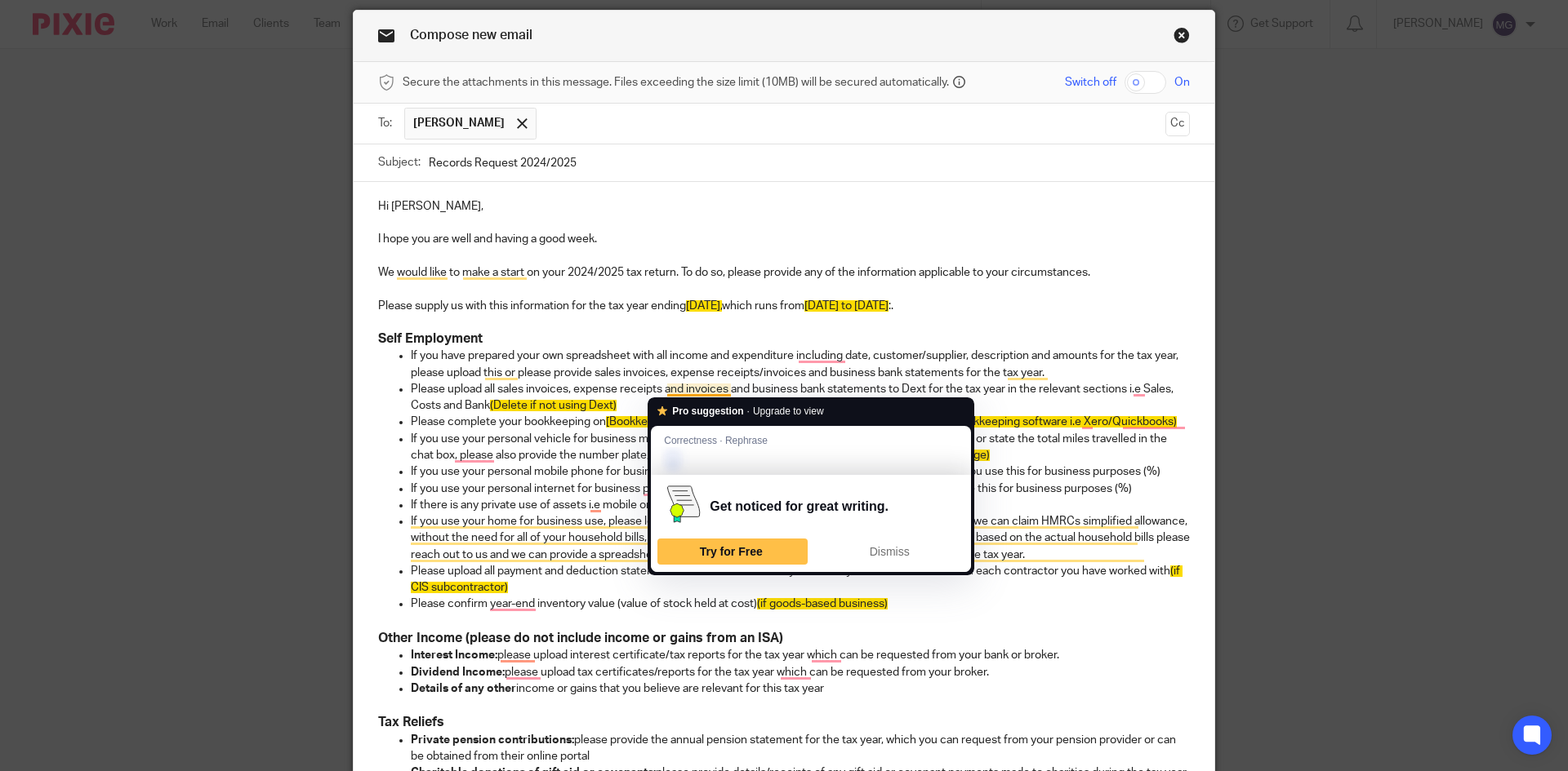
click at [852, 384] on p "Please upload all sales invoices, expense receipts and invoices and business ba…" at bounding box center [800, 398] width 779 height 34
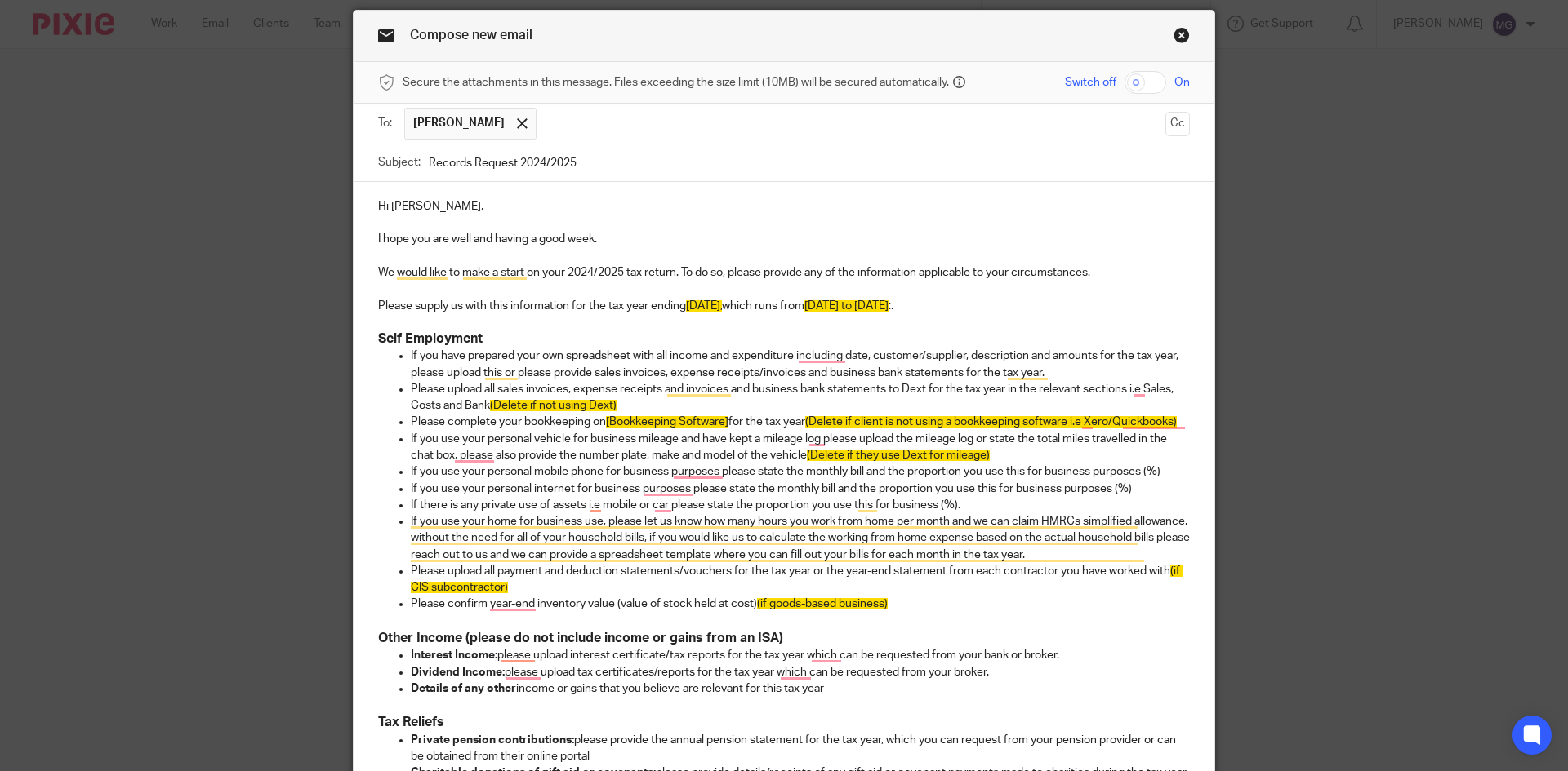
click at [591, 389] on p "Please upload all sales invoices, expense receipts and invoices and business ba…" at bounding box center [800, 398] width 779 height 34
click at [442, 386] on p "Please upload all sales invoices, expense receipts and invoices and business ba…" at bounding box center [800, 398] width 779 height 34
click at [438, 353] on p "If you have prepared your own spreadsheet with all income and expenditure inclu…" at bounding box center [800, 364] width 779 height 34
click at [457, 392] on p "Please upload all sales invoices, expense receipts and invoices and business ba…" at bounding box center [800, 398] width 779 height 34
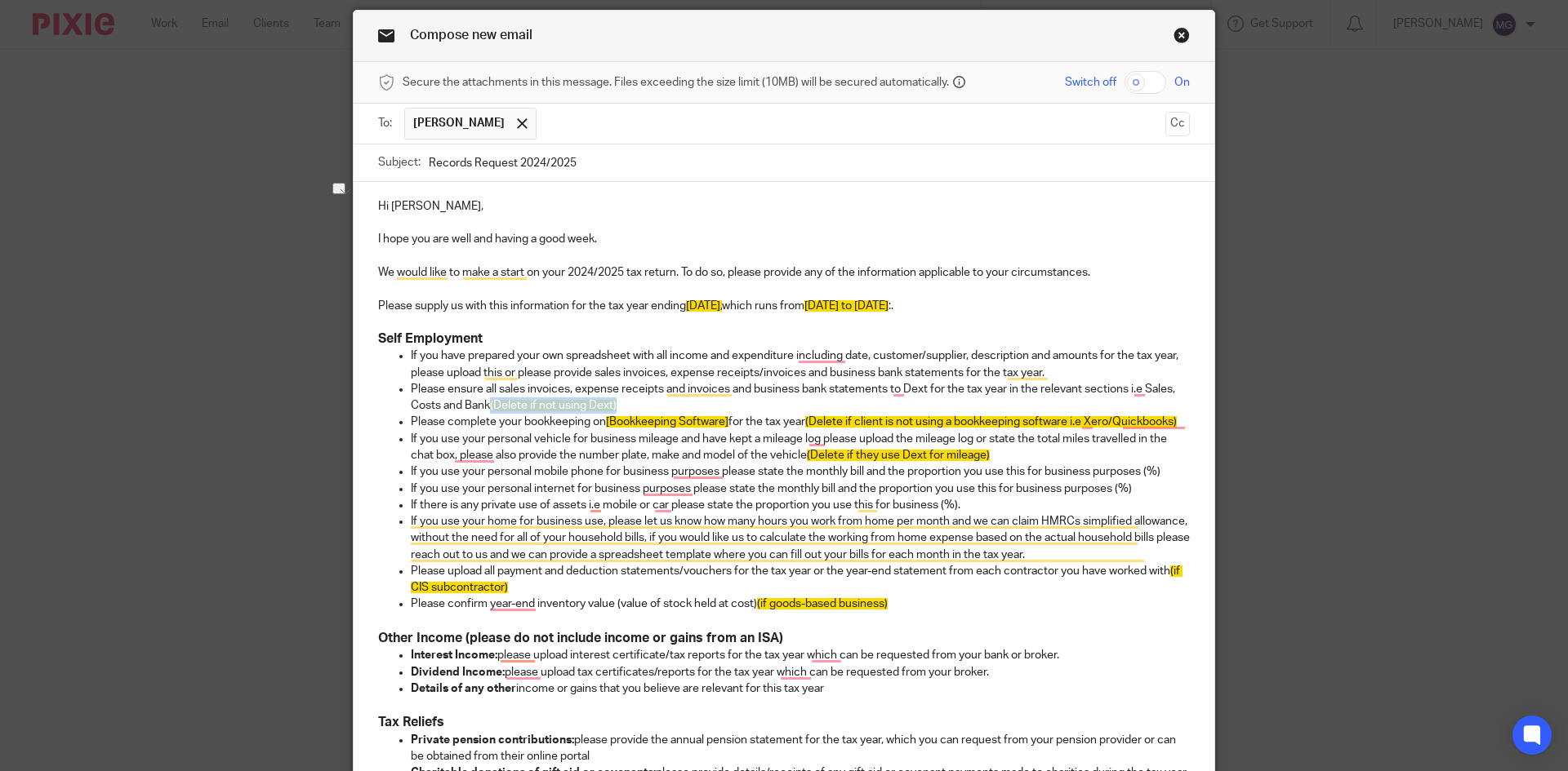
drag, startPoint x: 614, startPoint y: 405, endPoint x: 487, endPoint y: 404, distance: 127.0
click at [487, 404] on p "Please ensure all sales invoices, expense receipts and invoices and business ba…" at bounding box center [800, 398] width 779 height 34
click at [1185, 419] on div "Hi Shaun, I hope you are well and having a good week. We would like to make a s…" at bounding box center [784, 530] width 861 height 696
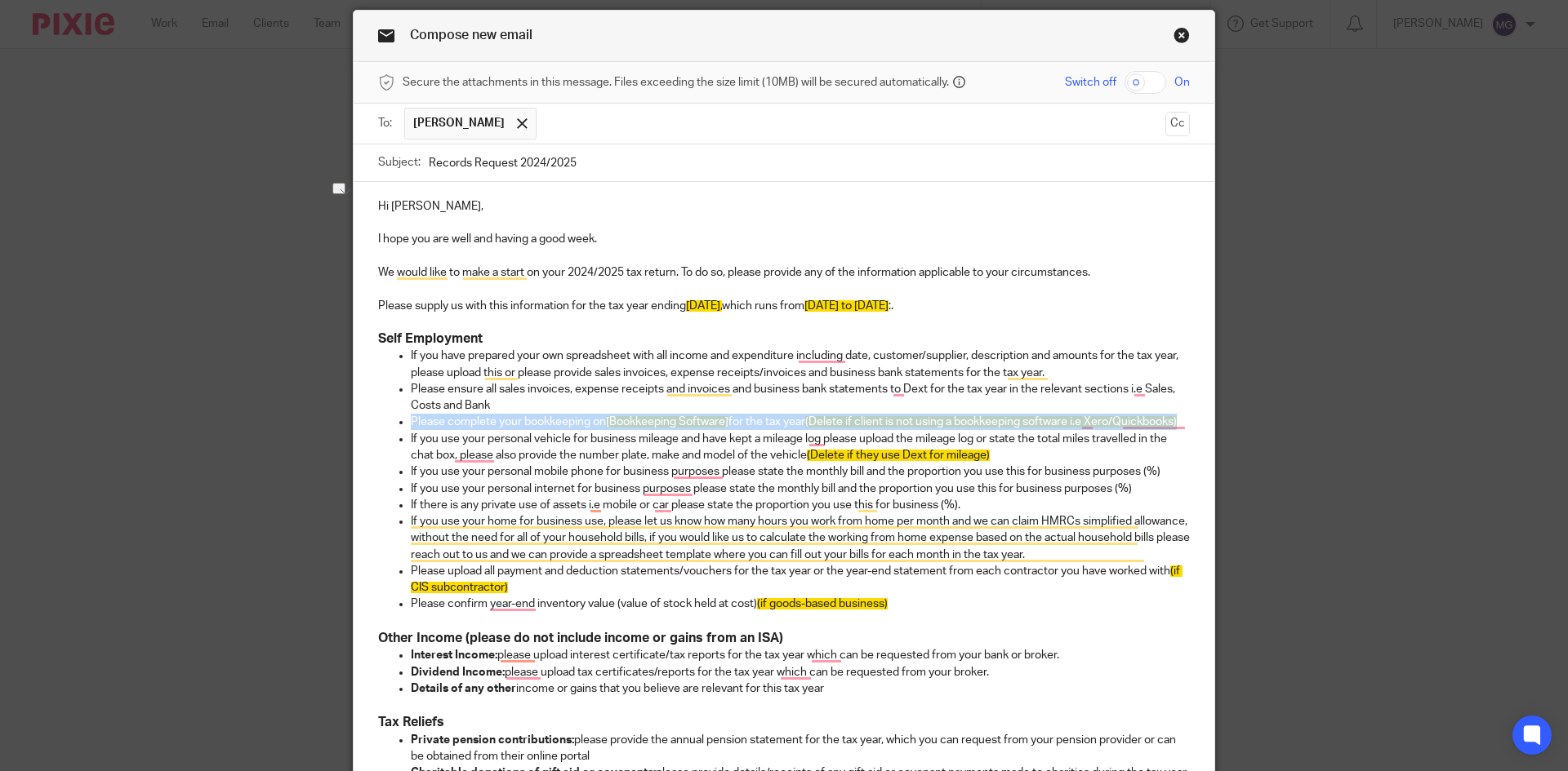
drag, startPoint x: 1183, startPoint y: 422, endPoint x: 397, endPoint y: 424, distance: 786.0
click at [411, 424] on li "Please complete your bookkeeping on [Bookkeeping Software] for the tax year (De…" at bounding box center [800, 421] width 779 height 16
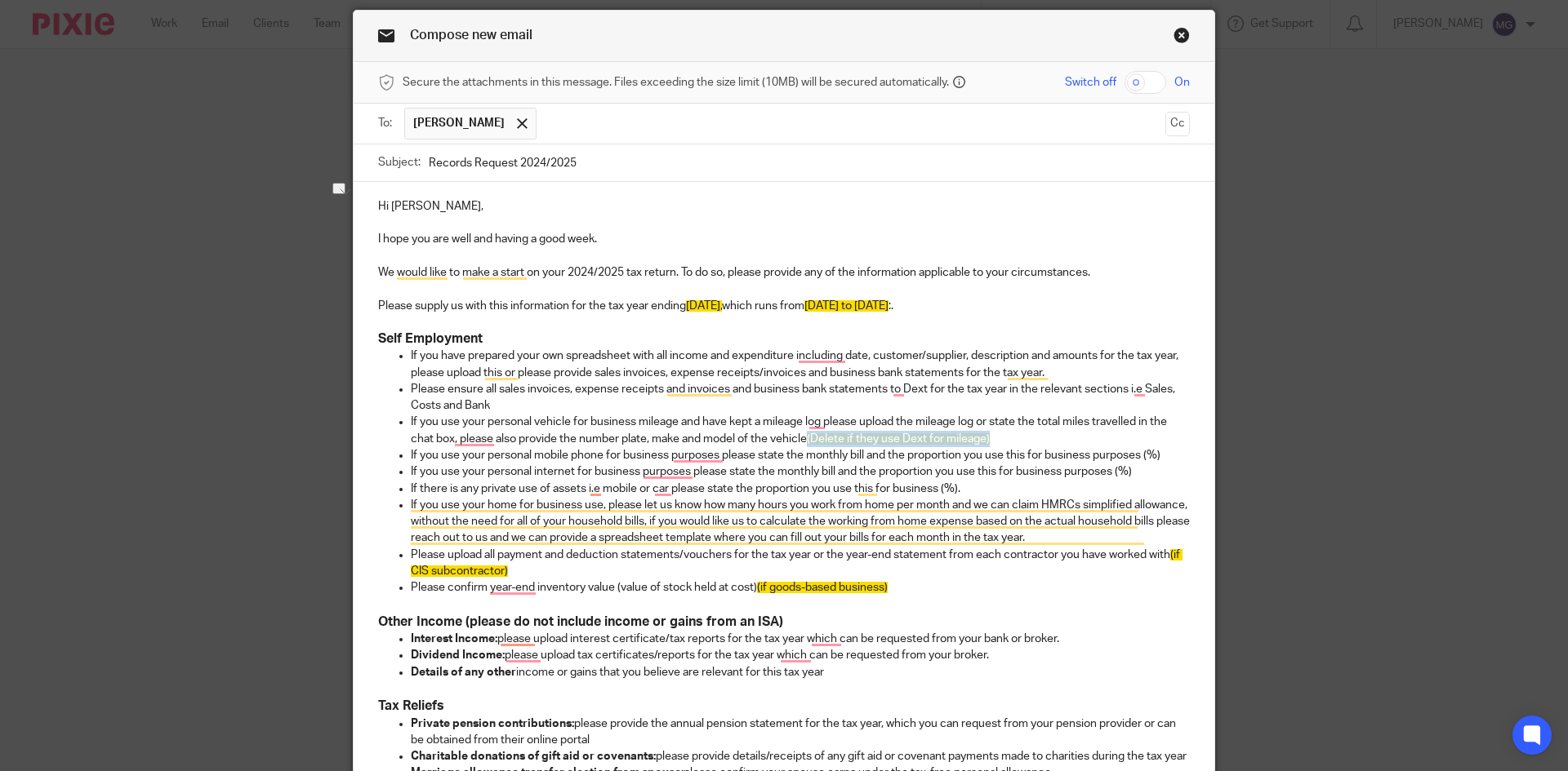
drag, startPoint x: 1017, startPoint y: 441, endPoint x: 803, endPoint y: 437, distance: 214.0
click at [803, 437] on p "If you use your personal vehicle for business mileage and have kept a mileage l…" at bounding box center [800, 430] width 779 height 34
click at [648, 449] on p "If you use your personal mobile phone for business purposes please state the mo…" at bounding box center [800, 455] width 779 height 16
click at [541, 442] on p "If you use your personal vehicle for business mileage and have kept a mileage l…" at bounding box center [800, 430] width 779 height 34
click at [598, 466] on p "If you use your personal internet for business purposes please state the monthl…" at bounding box center [800, 471] width 779 height 16
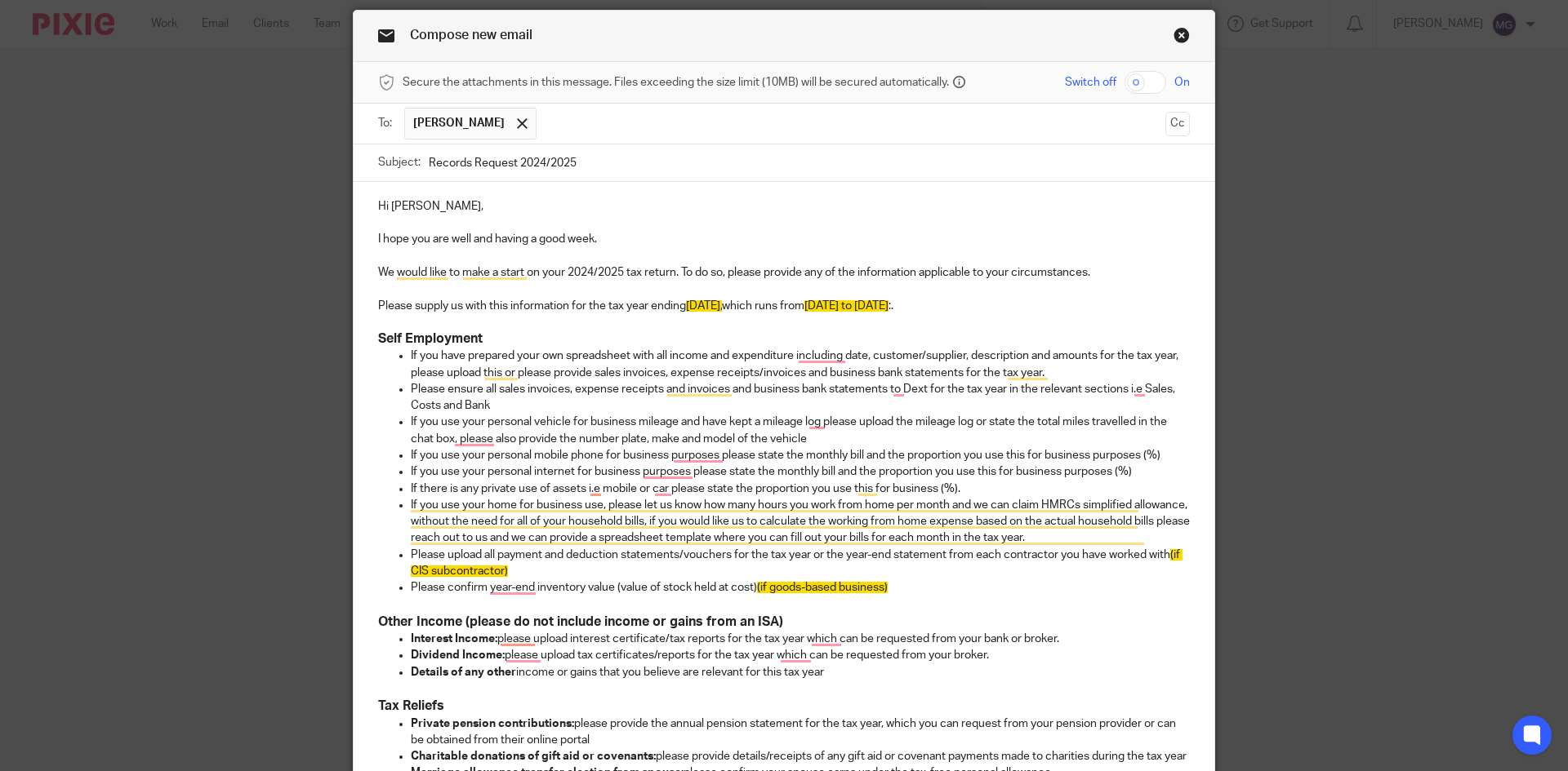
click at [503, 426] on p "If you use your personal vehicle for business mileage and have kept a mileage l…" at bounding box center [800, 430] width 779 height 34
drag, startPoint x: 448, startPoint y: 437, endPoint x: 1140, endPoint y: 421, distance: 692.2
click at [1140, 421] on p "If you use your personal vehicle for business mileage and have kept a mileage l…" at bounding box center [800, 430] width 779 height 34
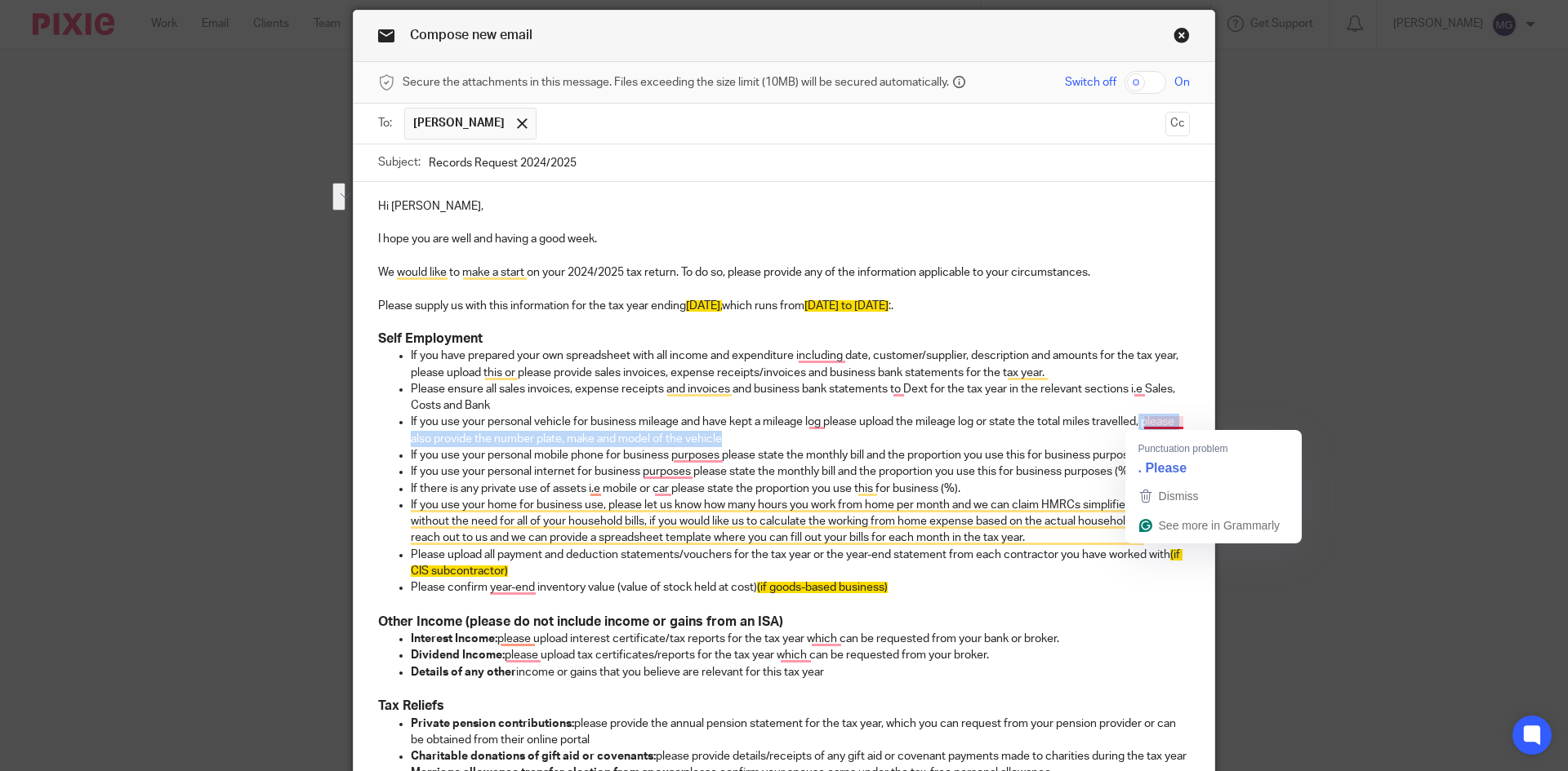
drag, startPoint x: 870, startPoint y: 439, endPoint x: 1141, endPoint y: 419, distance: 271.7
click at [1141, 419] on p "If you use your personal vehicle for business mileage and have kept a mileage l…" at bounding box center [800, 430] width 779 height 34
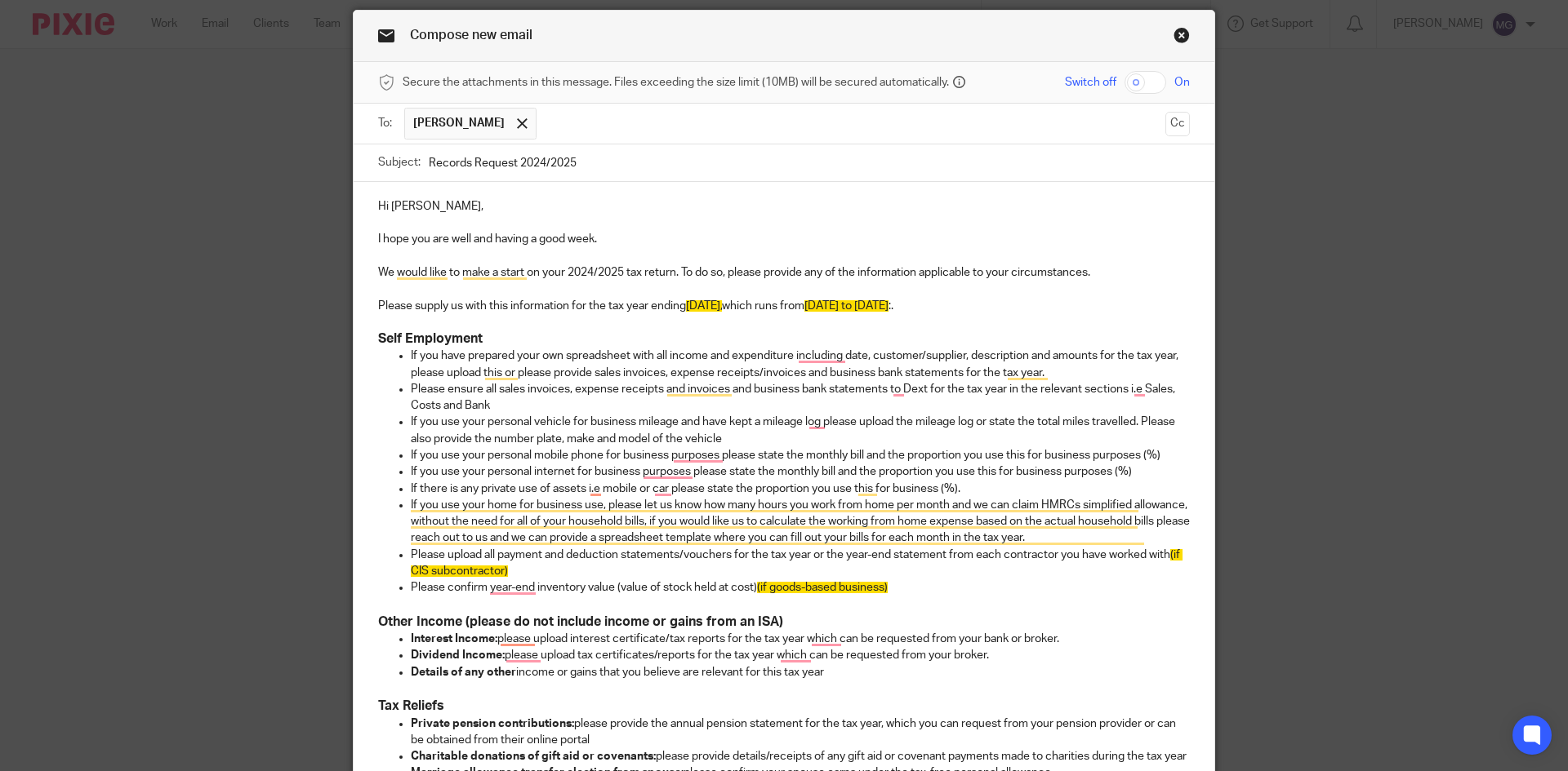
click at [1030, 459] on p "If you use your personal mobile phone for business purposes please state the mo…" at bounding box center [800, 455] width 779 height 16
click at [775, 464] on p "If you use your personal internet for business purposes please state the monthl…" at bounding box center [800, 471] width 779 height 16
click at [957, 484] on p "If there is any private use of assets i.e mobile or car please state the propor…" at bounding box center [800, 489] width 779 height 16
click at [728, 494] on p "If there is any private use of assets i.e mobile or car please state the propor…" at bounding box center [800, 489] width 779 height 16
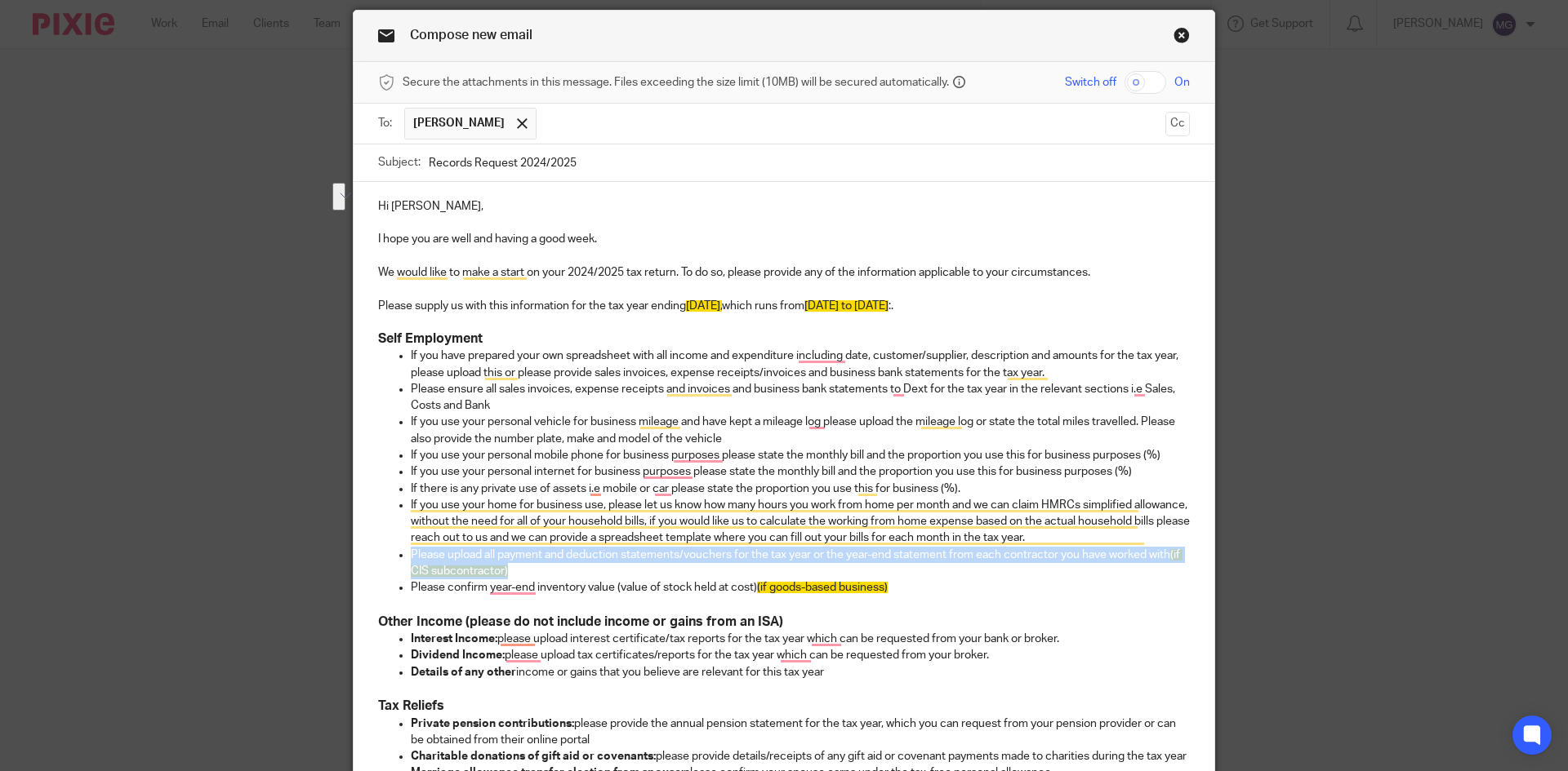
drag, startPoint x: 574, startPoint y: 571, endPoint x: 404, endPoint y: 552, distance: 171.1
click at [411, 552] on p "Please upload all payment and deduction statements/vouchers for the tax year or…" at bounding box center [800, 564] width 779 height 34
click at [483, 574] on span "(if CIS subcontractor)" at bounding box center [797, 563] width 771 height 28
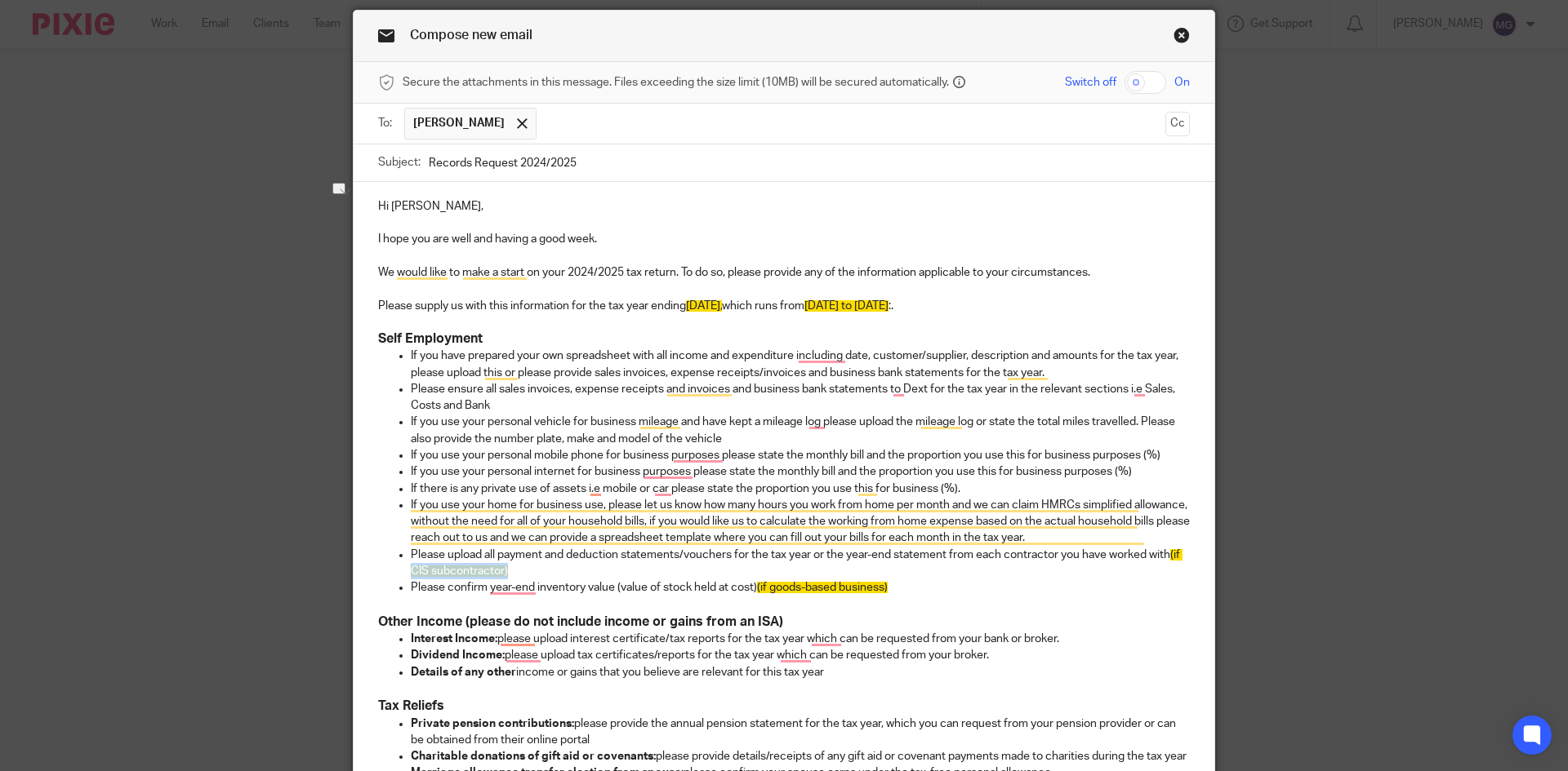
drag, startPoint x: 515, startPoint y: 574, endPoint x: 397, endPoint y: 563, distance: 118.5
click at [397, 563] on ul "If you have prepared your own spreadsheet with all income and expenditure inclu…" at bounding box center [784, 471] width 812 height 248
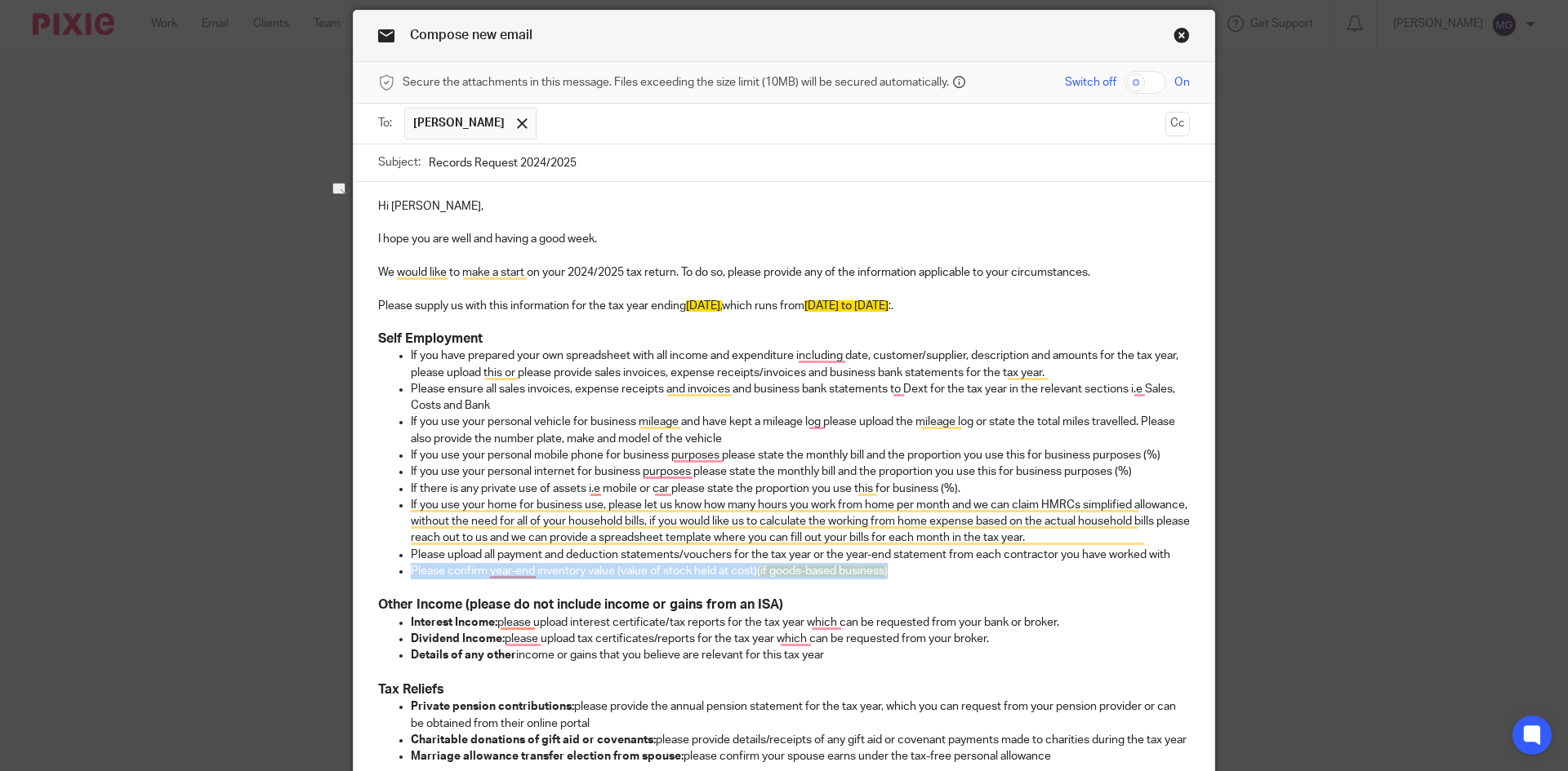
drag, startPoint x: 927, startPoint y: 576, endPoint x: 408, endPoint y: 570, distance: 519.0
click at [411, 570] on p "Please confirm year-end inventory value (value of stock held at cost) (if goods…" at bounding box center [800, 571] width 779 height 16
click at [945, 578] on p "Please confirm year-end inventory value (value of stock held at cost) (if goods…" at bounding box center [800, 571] width 779 height 16
click at [930, 579] on p "Please confirm year-end inventory value (value of stock held at cost) (if goods…" at bounding box center [800, 571] width 779 height 16
drag, startPoint x: 919, startPoint y: 575, endPoint x: 755, endPoint y: 563, distance: 164.4
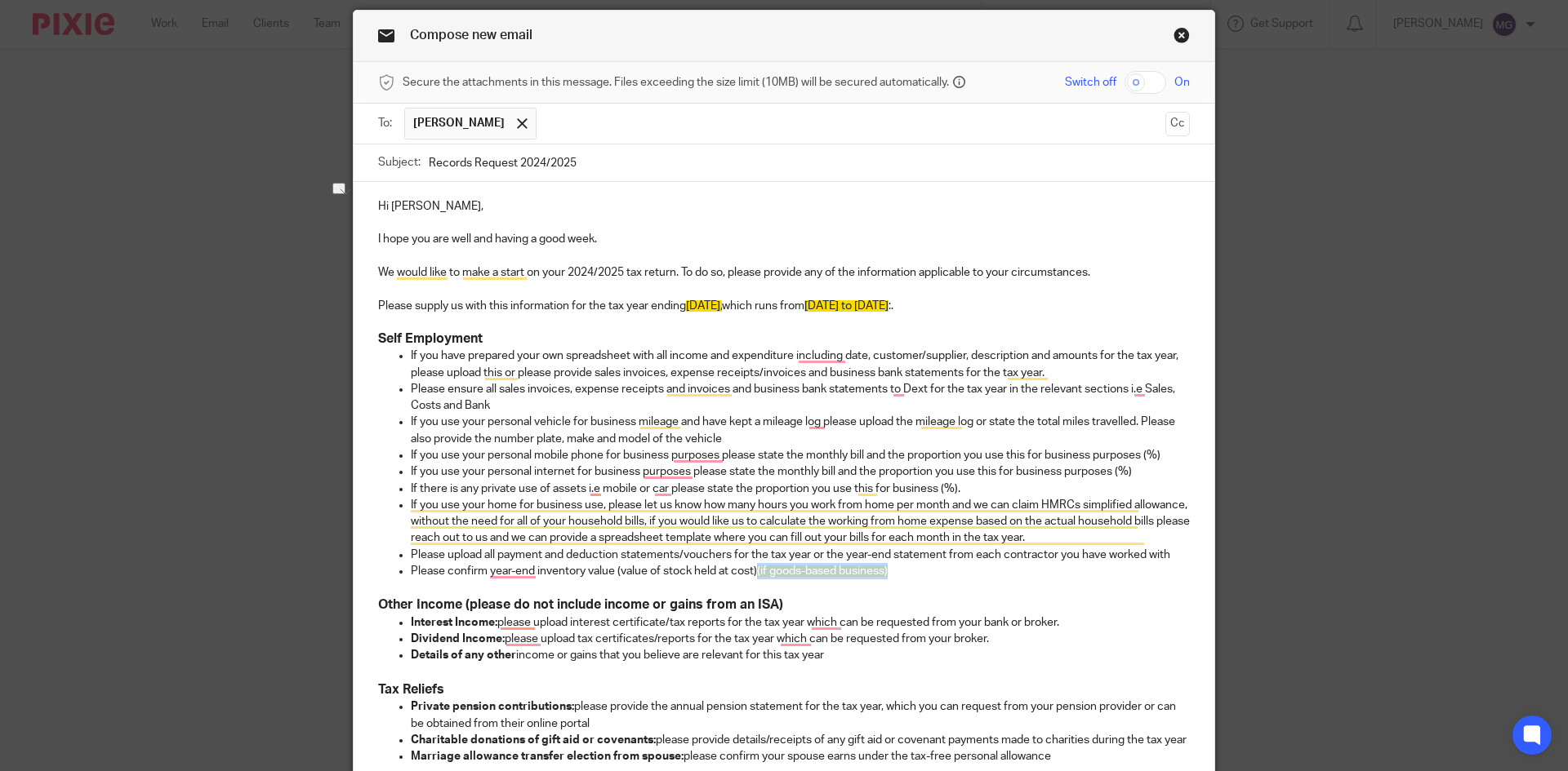
click at [755, 563] on p "Please confirm year-end inventory value (value of stock held at cost) (if goods…" at bounding box center [800, 571] width 779 height 16
click at [832, 606] on h3 "Other Income (please do not include income or gains from an ISA)" at bounding box center [784, 605] width 812 height 17
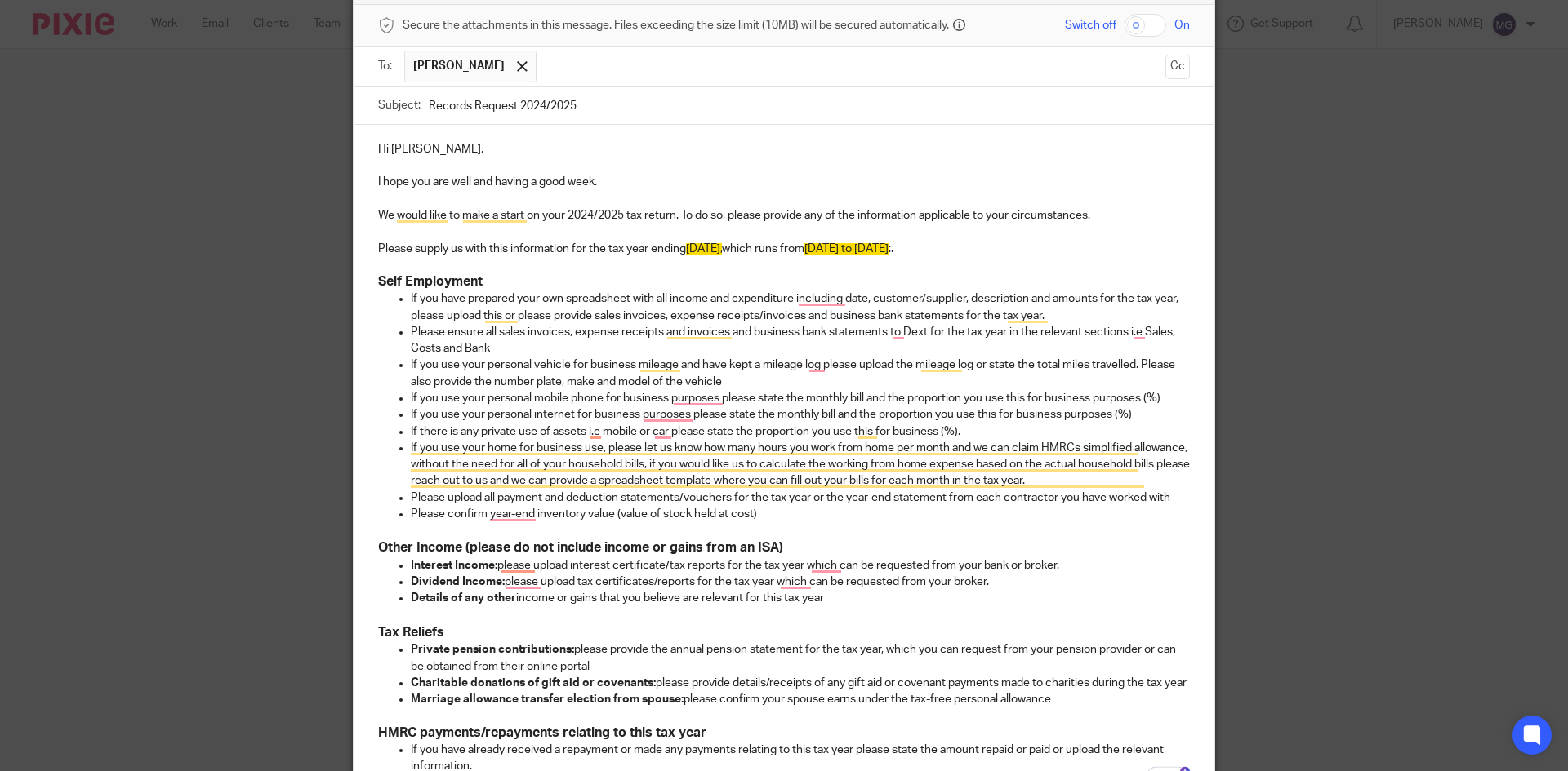
scroll to position [137, 0]
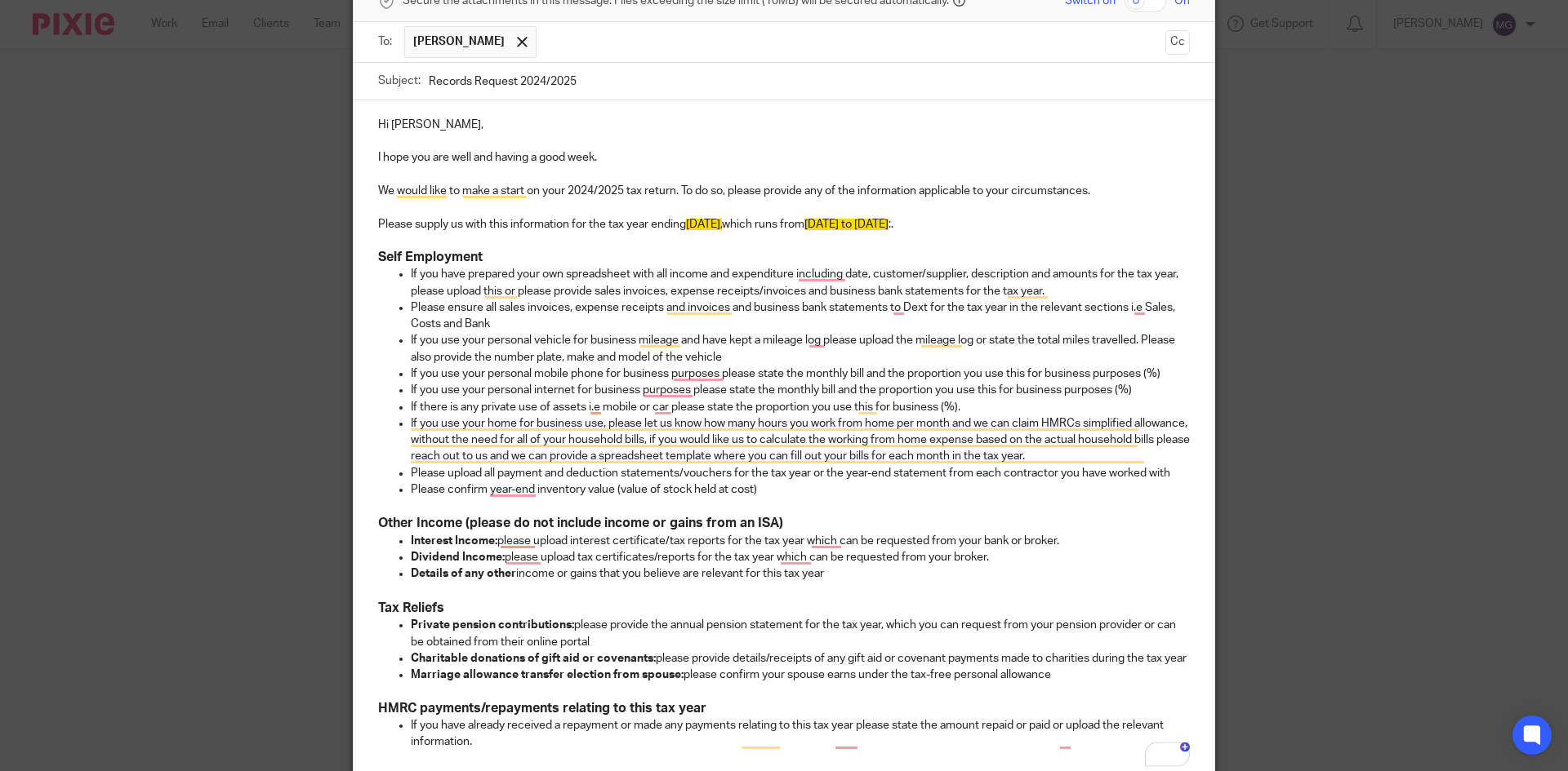
click at [1017, 585] on h3 "To enrich screen reader interactions, please activate Accessibility in Grammarl…" at bounding box center [784, 592] width 812 height 17
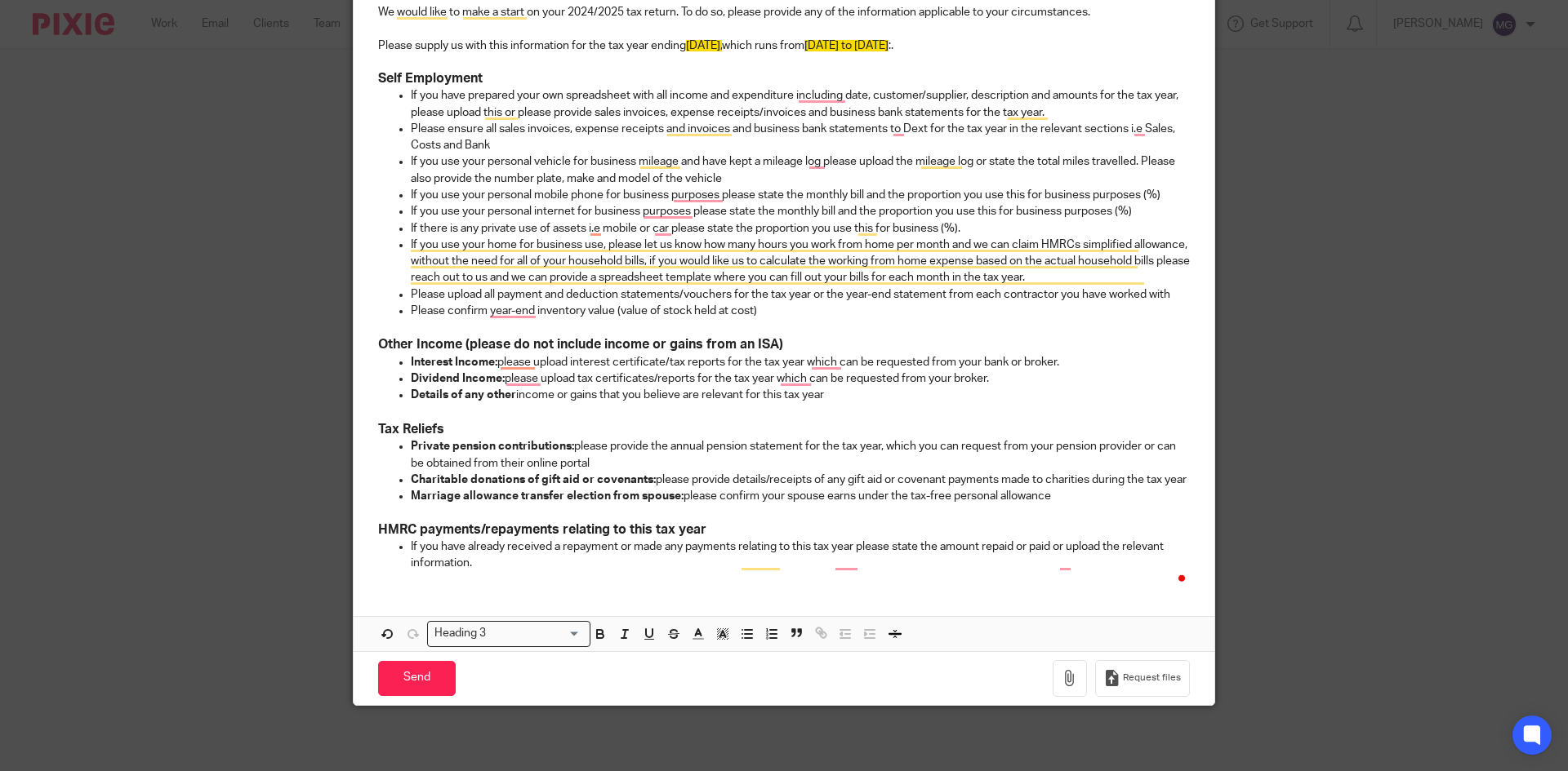
scroll to position [332, 0]
click at [512, 575] on div "Hi Shaun, I hope you are well and having a good week. We would like to make a s…" at bounding box center [784, 253] width 861 height 662
click at [1068, 506] on p "To enrich screen reader interactions, please activate Accessibility in Grammarl…" at bounding box center [800, 512] width 779 height 16
click at [451, 585] on div "Hi Shaun, I hope you are well and having a good week. We would like to make a s…" at bounding box center [784, 286] width 861 height 730
click at [394, 584] on div "Hi Shaun, I hope you are well and having a good week. We would like to make a s…" at bounding box center [784, 286] width 861 height 730
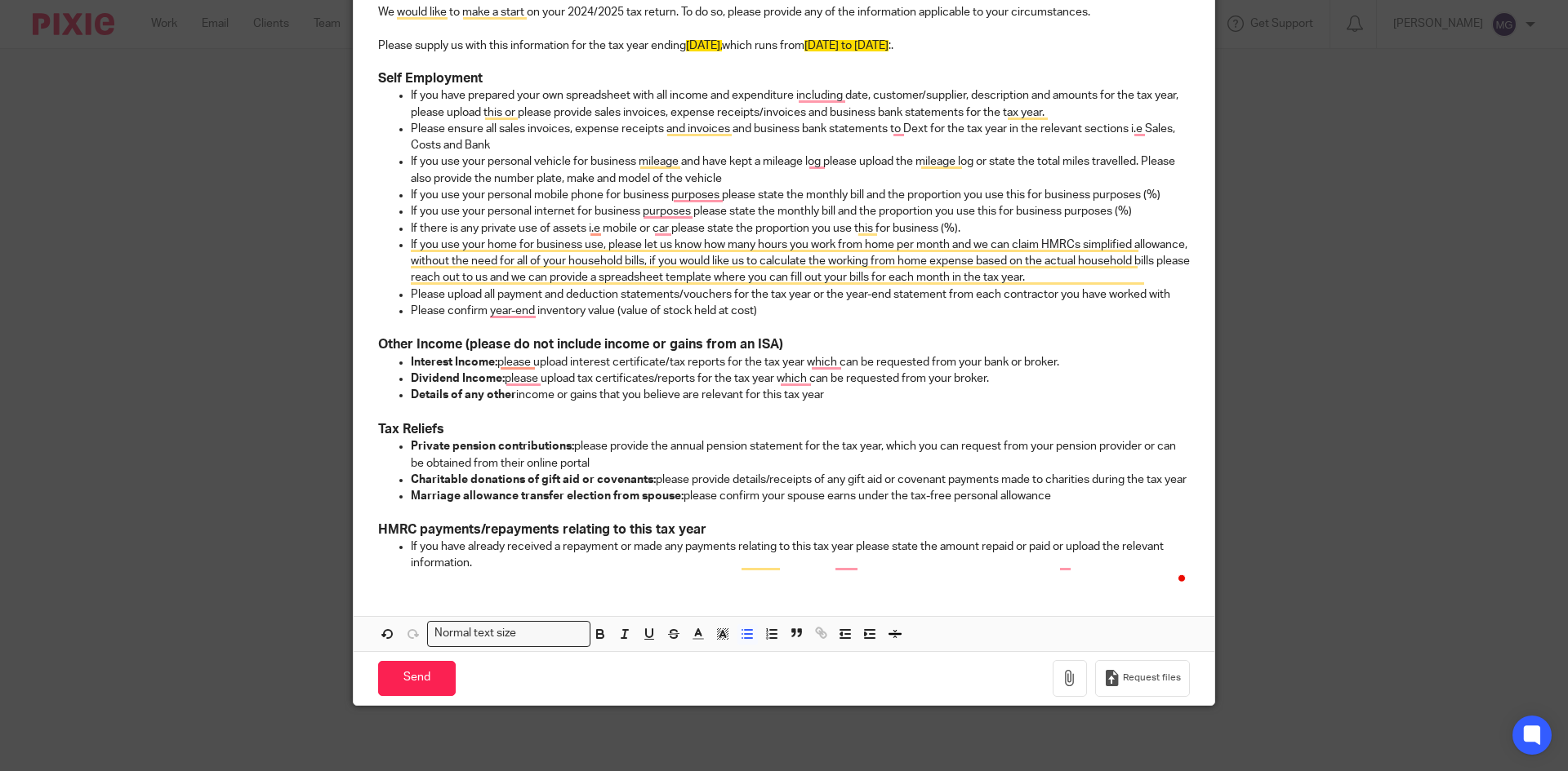
click at [465, 577] on div "Hi Shaun, I hope you are well and having a good week. We would like to make a s…" at bounding box center [784, 253] width 861 height 662
click at [477, 569] on p "If you have already received a repayment or made any payments relating to this …" at bounding box center [800, 555] width 779 height 34
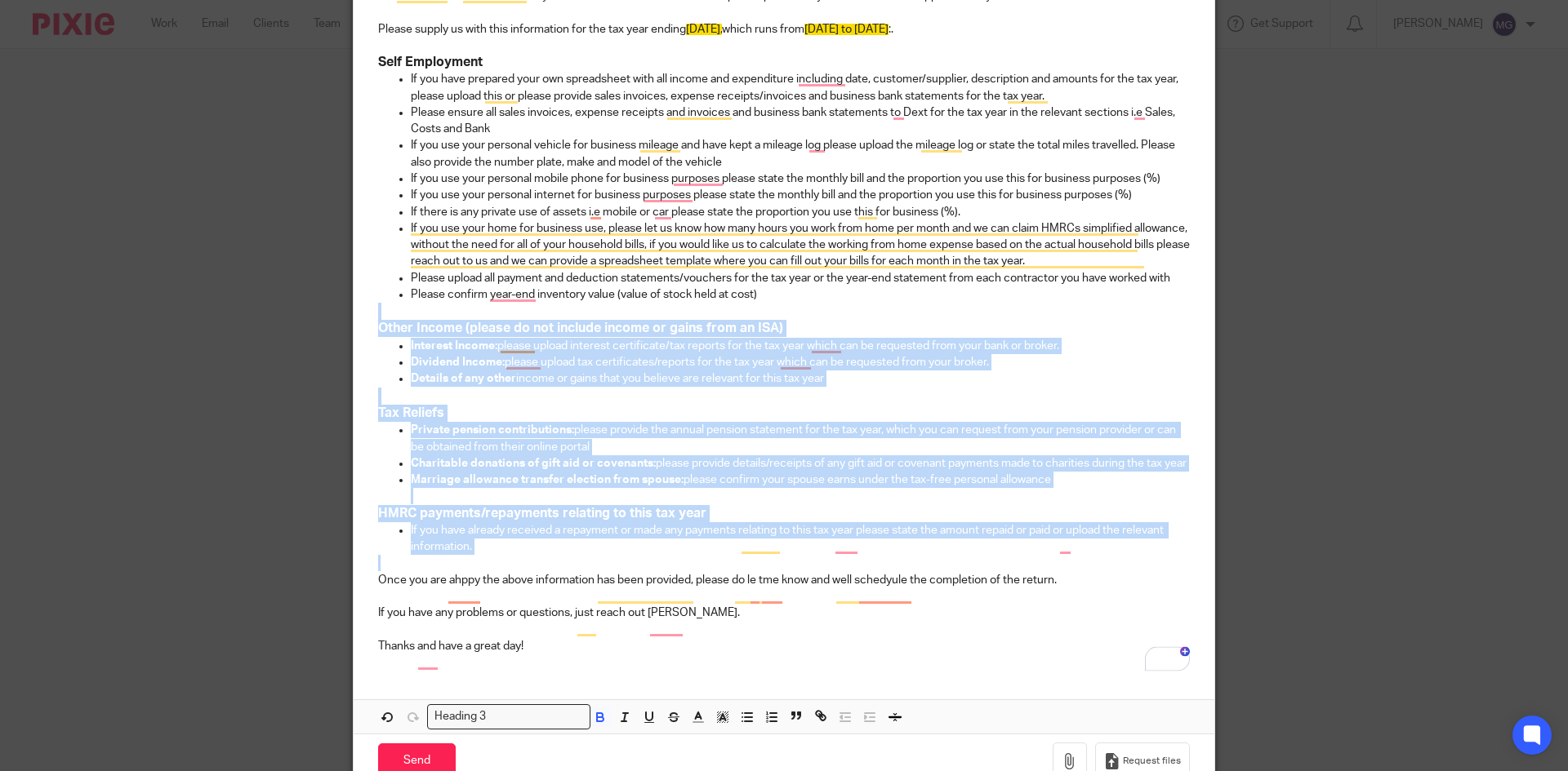
drag, startPoint x: 603, startPoint y: 574, endPoint x: 362, endPoint y: 320, distance: 350.1
click at [362, 320] on div "Hi Shaun, I hope you are well and having a good week. We would like to make a s…" at bounding box center [784, 286] width 861 height 761
click at [526, 451] on p "Private pension contributions: please provide the annual pension statement for …" at bounding box center [800, 439] width 779 height 34
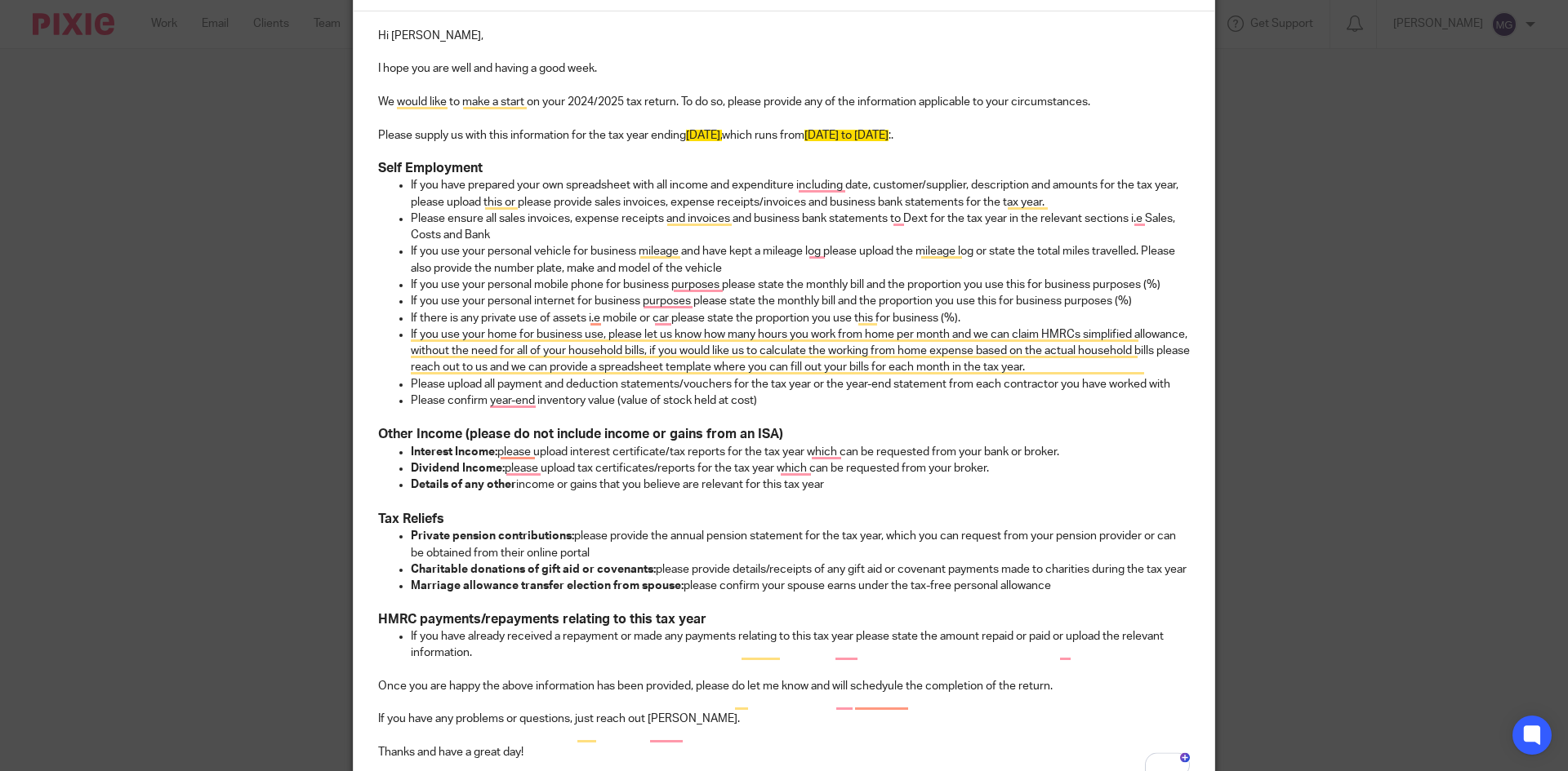
scroll to position [88, 0]
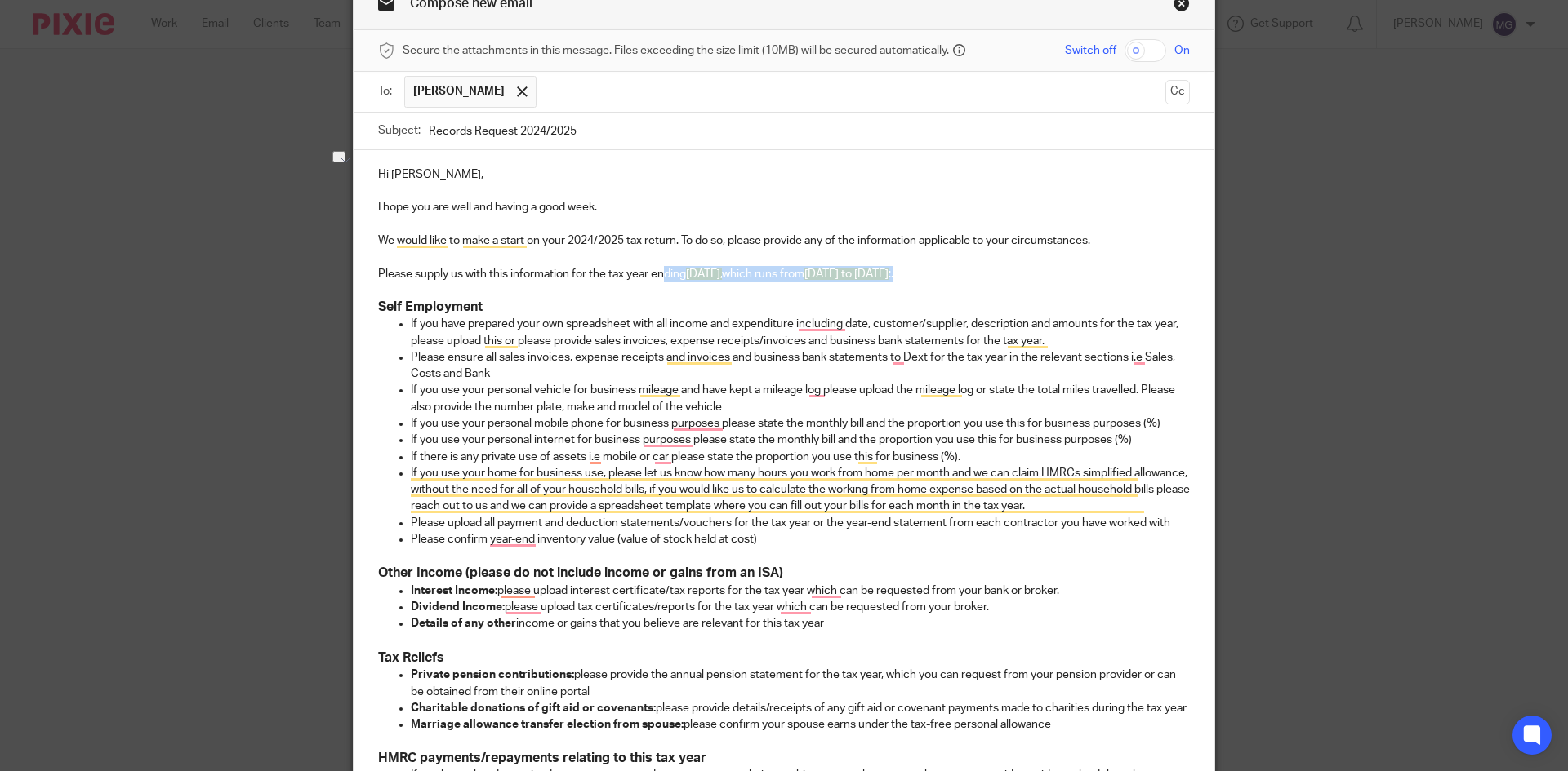
drag, startPoint x: 1037, startPoint y: 275, endPoint x: 661, endPoint y: 280, distance: 376.0
click at [661, 280] on p "Please supply us with this information for the tax year ending 5th April 2025, …" at bounding box center [784, 274] width 812 height 16
click at [1034, 263] on p "To enrich screen reader interactions, please activate Accessibility in Grammarl…" at bounding box center [784, 256] width 812 height 16
drag, startPoint x: 996, startPoint y: 275, endPoint x: 664, endPoint y: 269, distance: 332.1
click at [664, 269] on p "Please supply us with this information for the tax year ending 5th April 2025, …" at bounding box center [784, 274] width 812 height 16
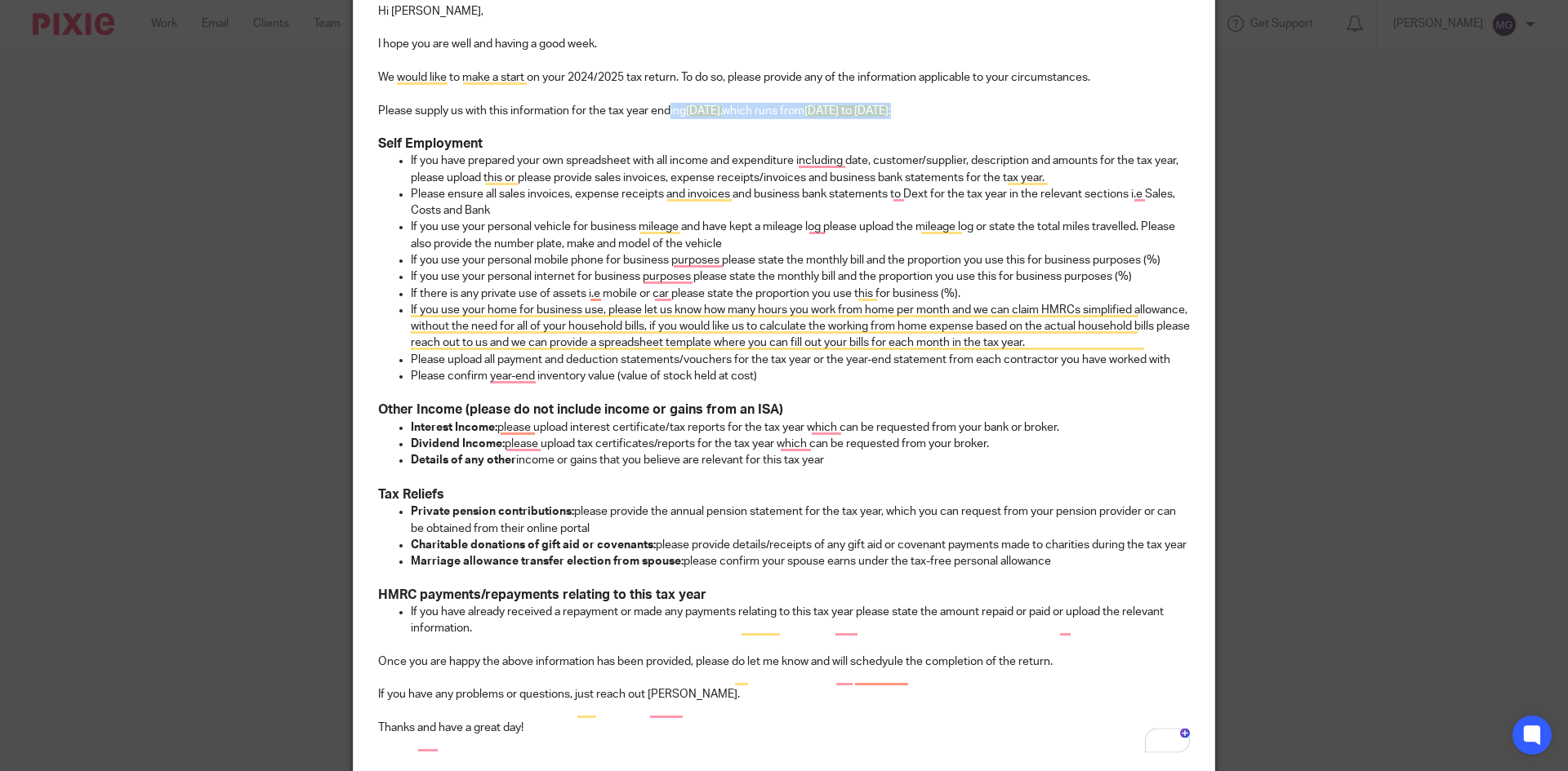
scroll to position [431, 0]
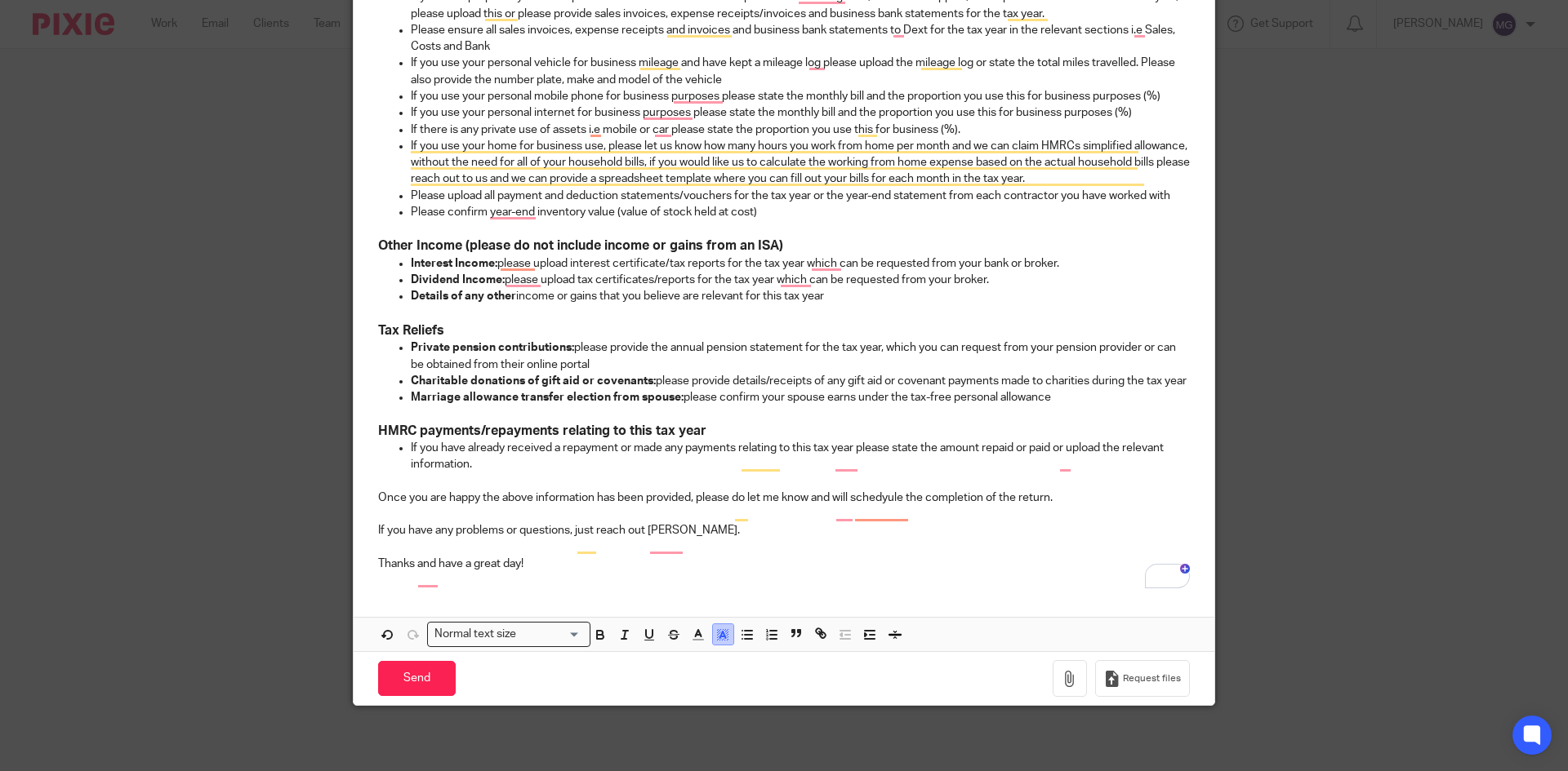
click at [722, 641] on icon "button" at bounding box center [722, 634] width 14 height 14
click at [682, 658] on li "color:#FFFFFF" at bounding box center [687, 655] width 13 height 13
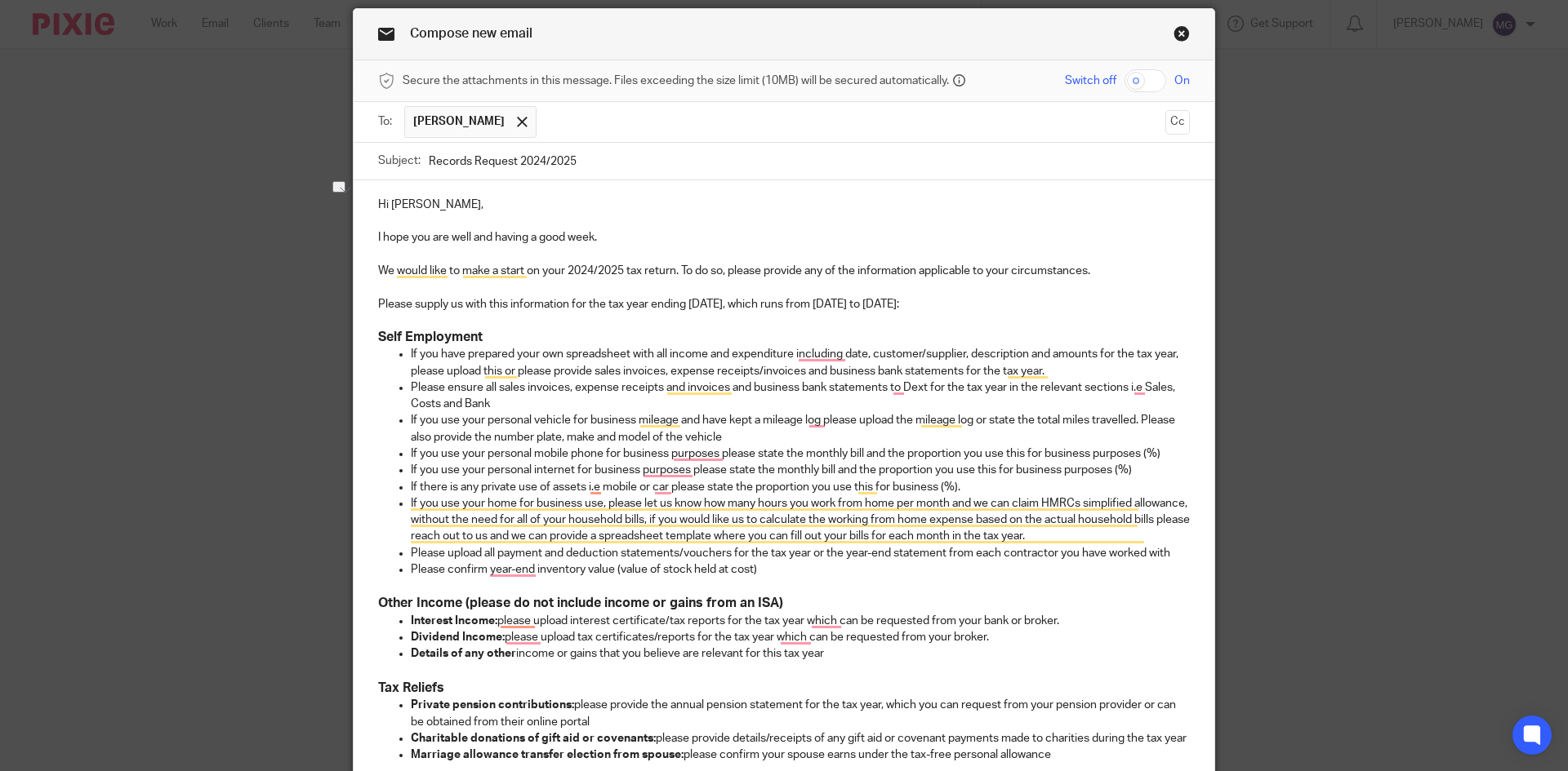
scroll to position [23, 0]
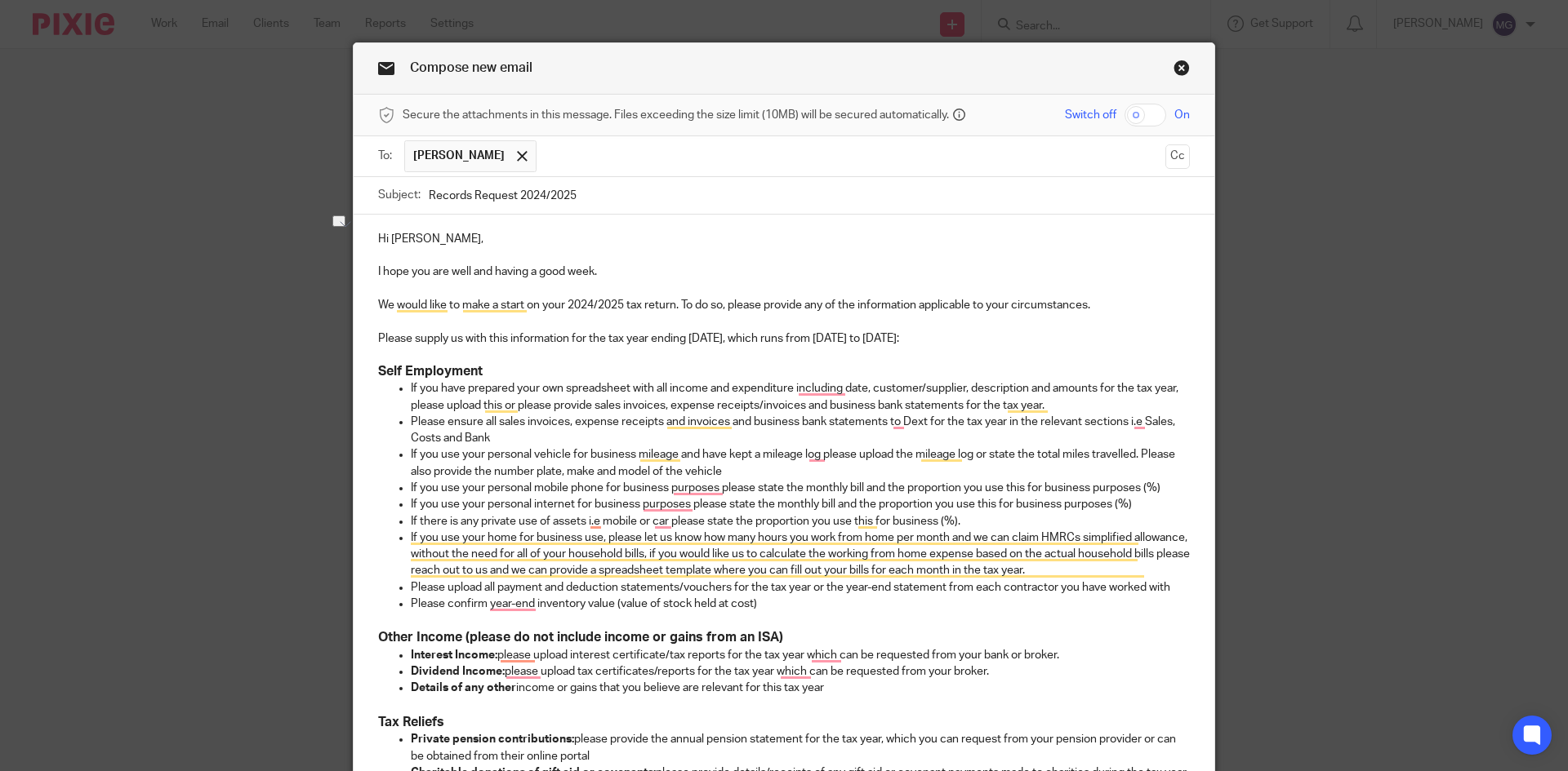
click at [879, 350] on p "To enrich screen reader interactions, please activate Accessibility in Grammarl…" at bounding box center [784, 355] width 812 height 16
click at [916, 304] on p "We would like to make a start on your 2024/2025 tax return. To do so, please pr…" at bounding box center [784, 305] width 812 height 16
click at [1126, 309] on p "We would like to make a start on your 2024/2025 tax return. To do so, please pr…" at bounding box center [784, 305] width 812 height 16
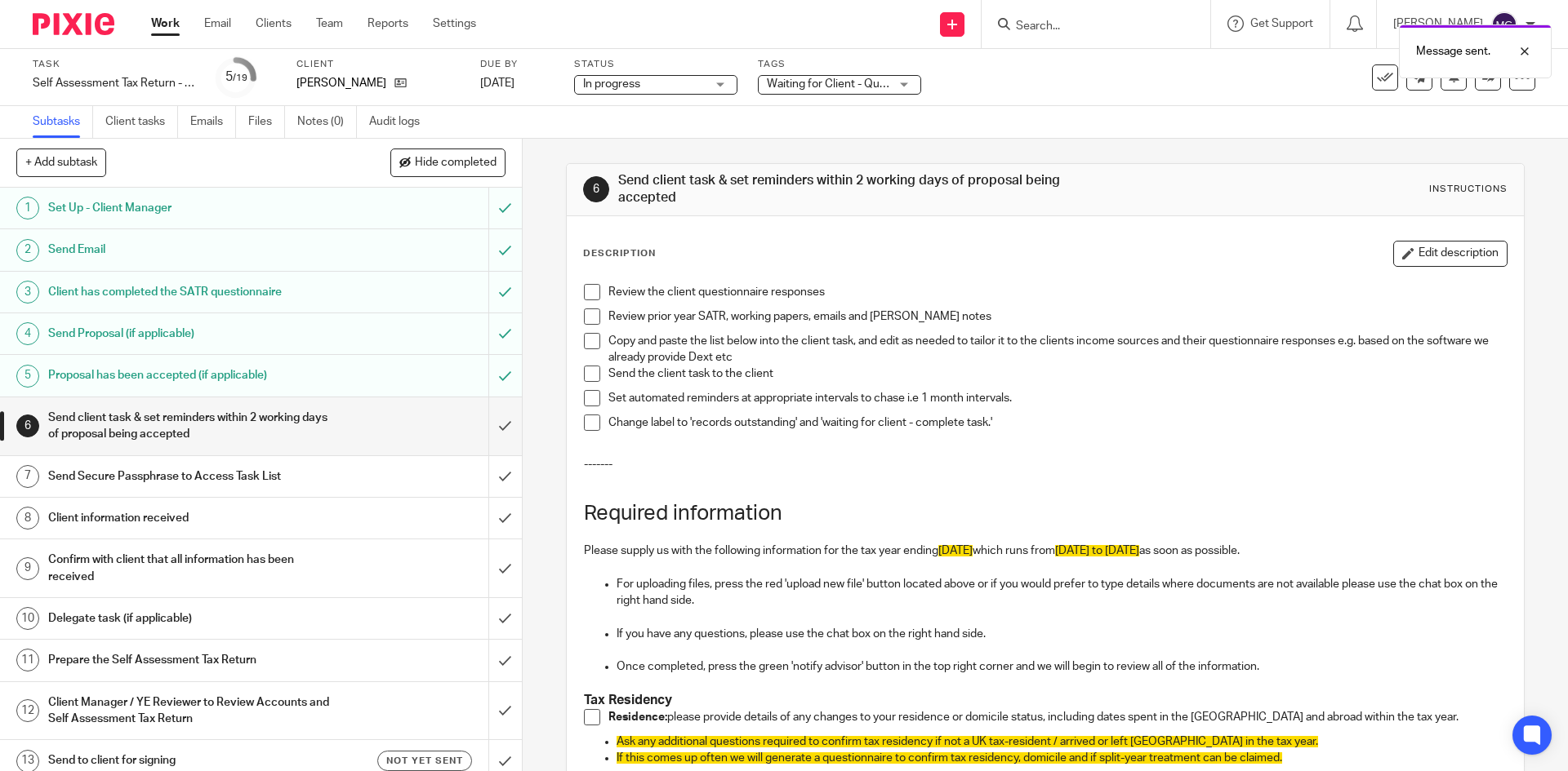
click at [911, 91] on div "Waiting for Client - Questionnaire" at bounding box center [839, 85] width 163 height 19
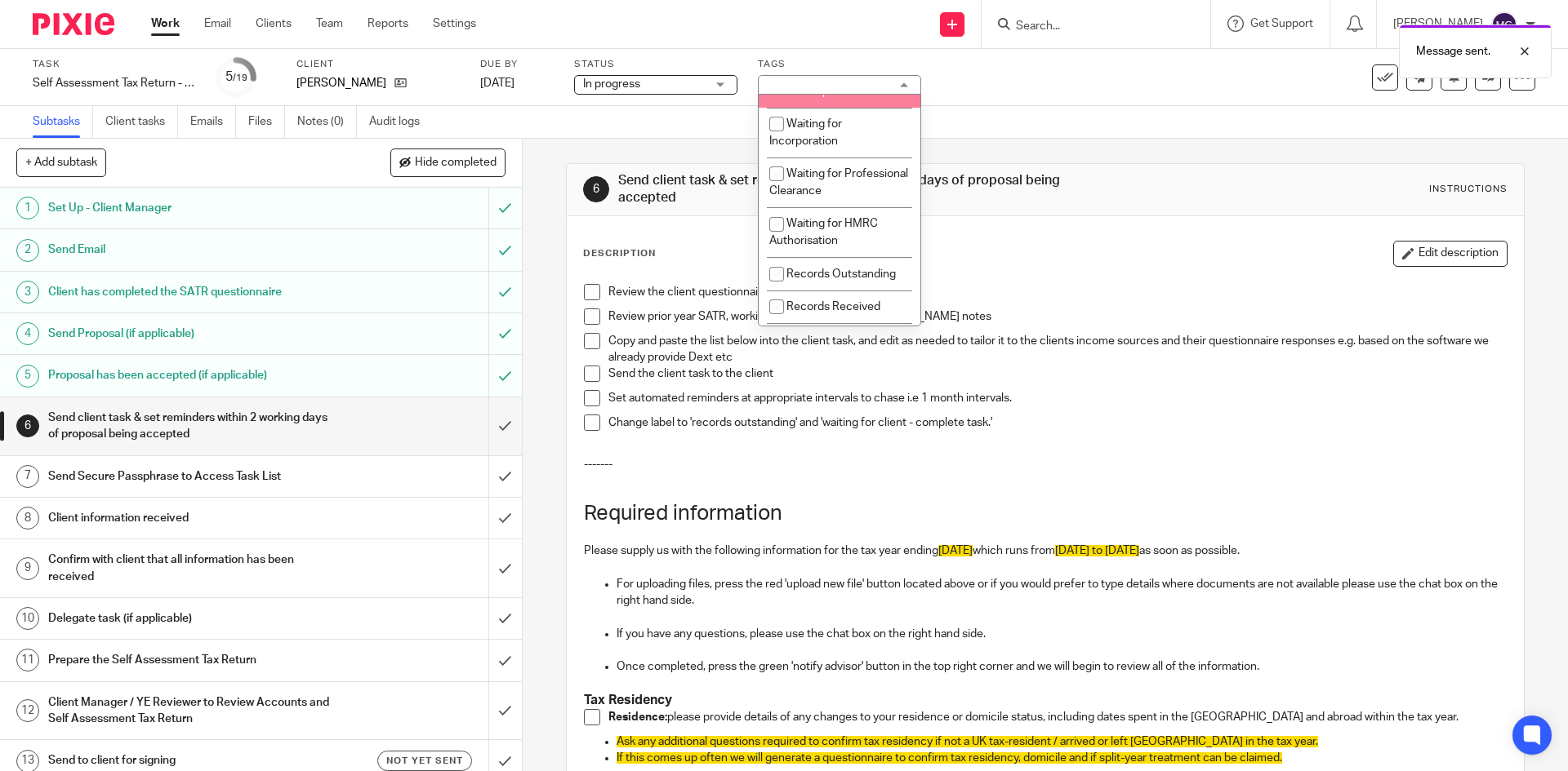
scroll to position [163, 0]
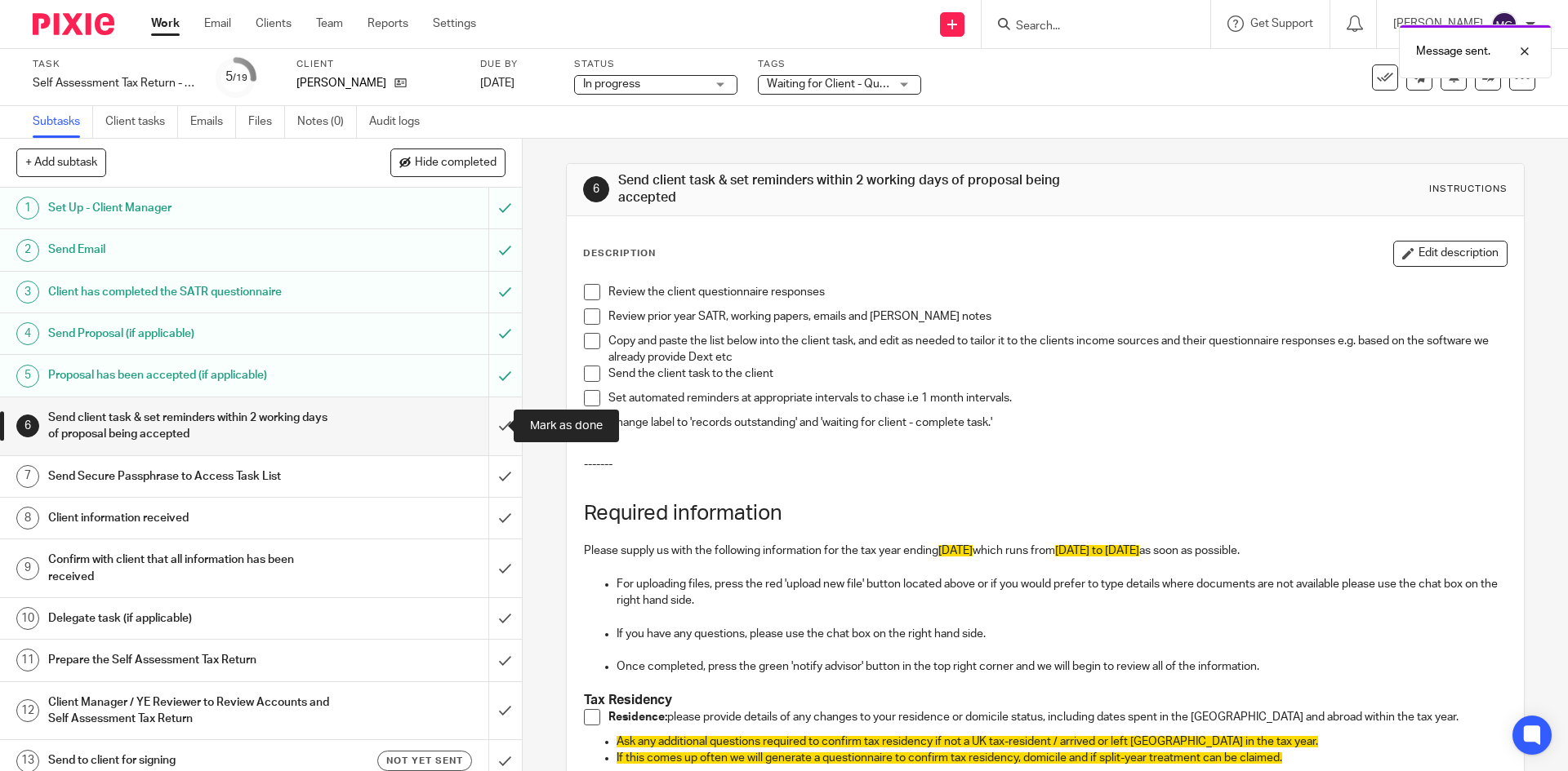
click at [478, 418] on input "submit" at bounding box center [260, 426] width 522 height 58
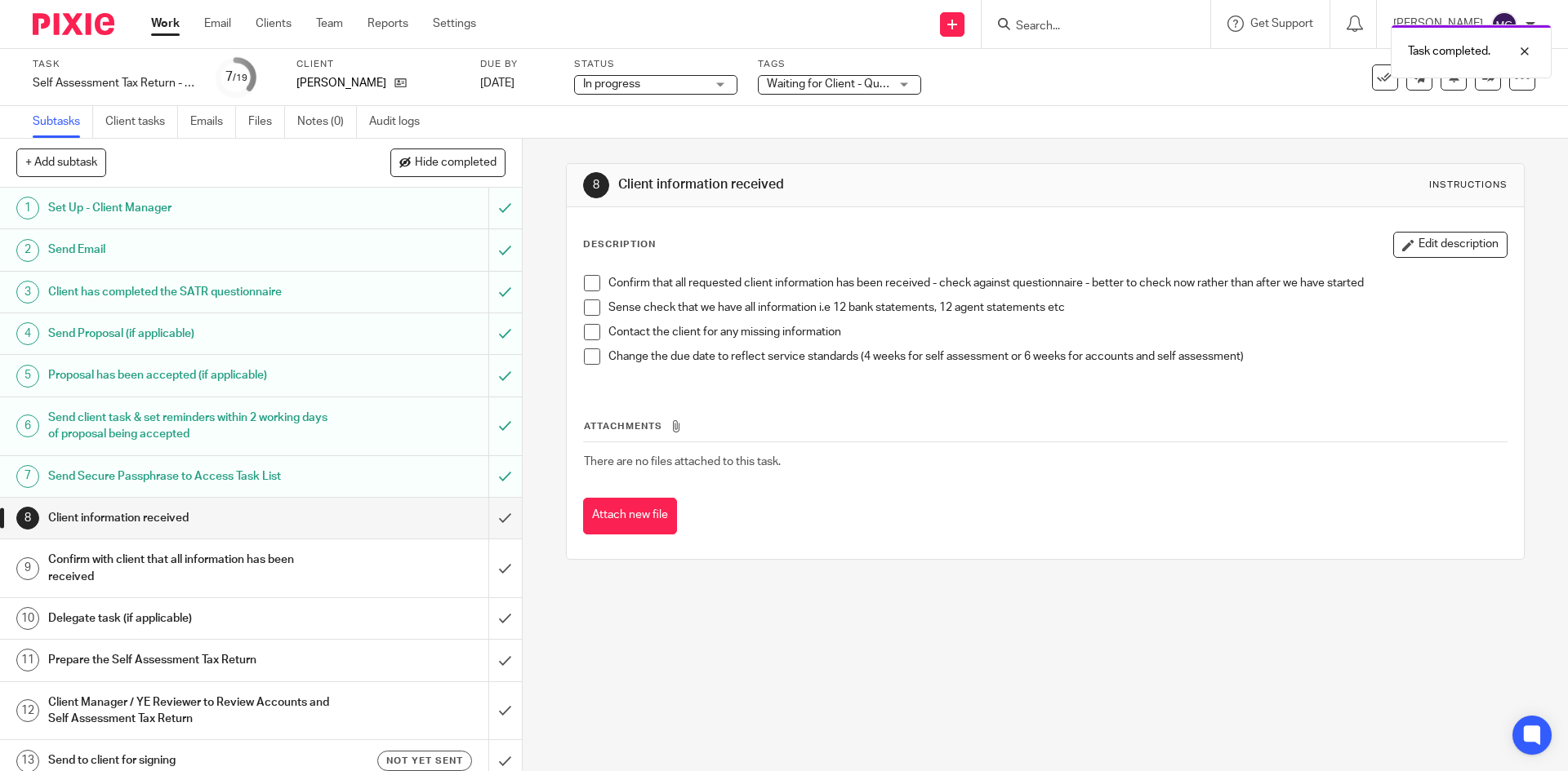
click at [875, 87] on span "Waiting for Client - Questionnaire" at bounding box center [852, 84] width 170 height 12
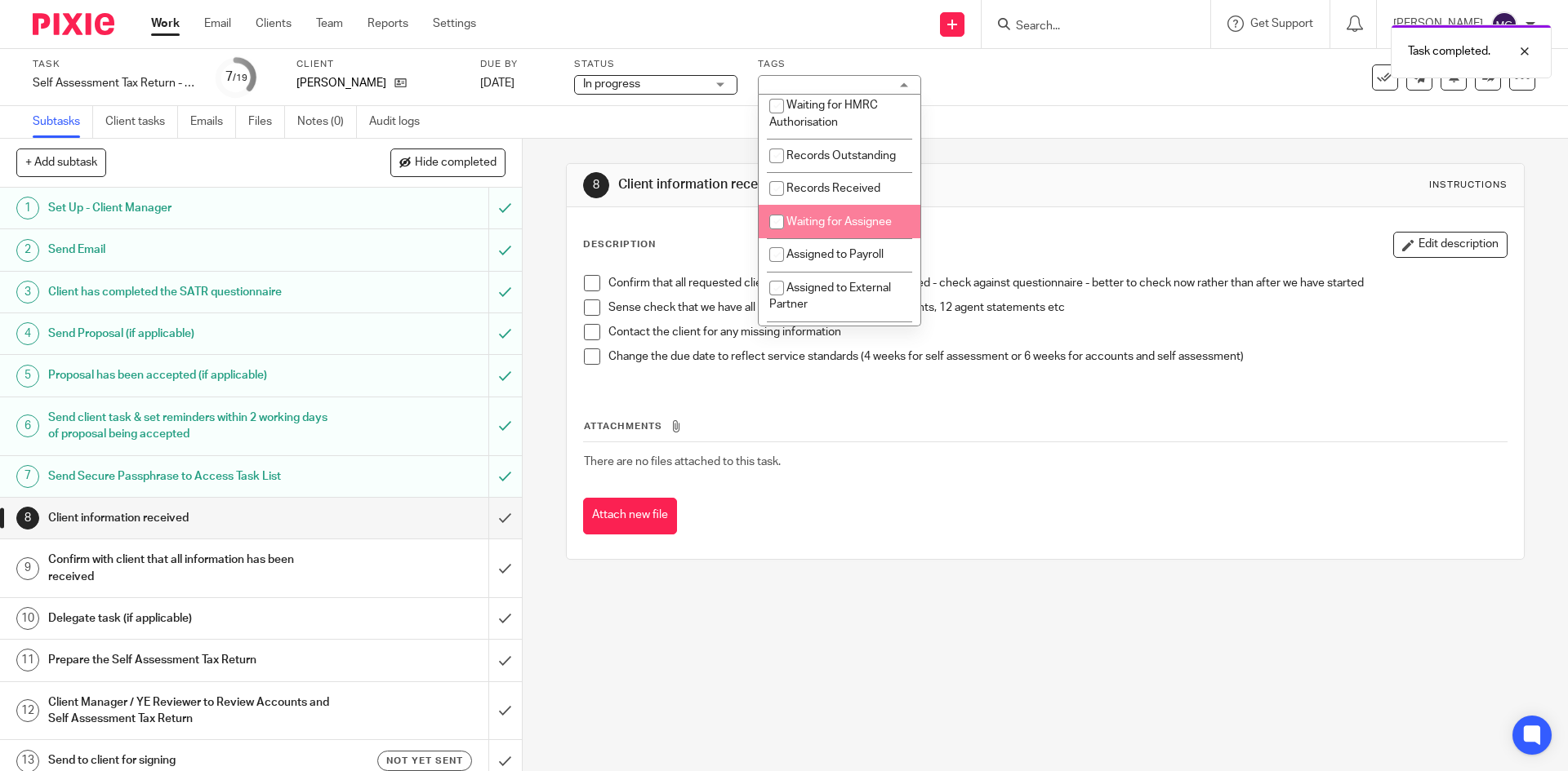
scroll to position [245, 0]
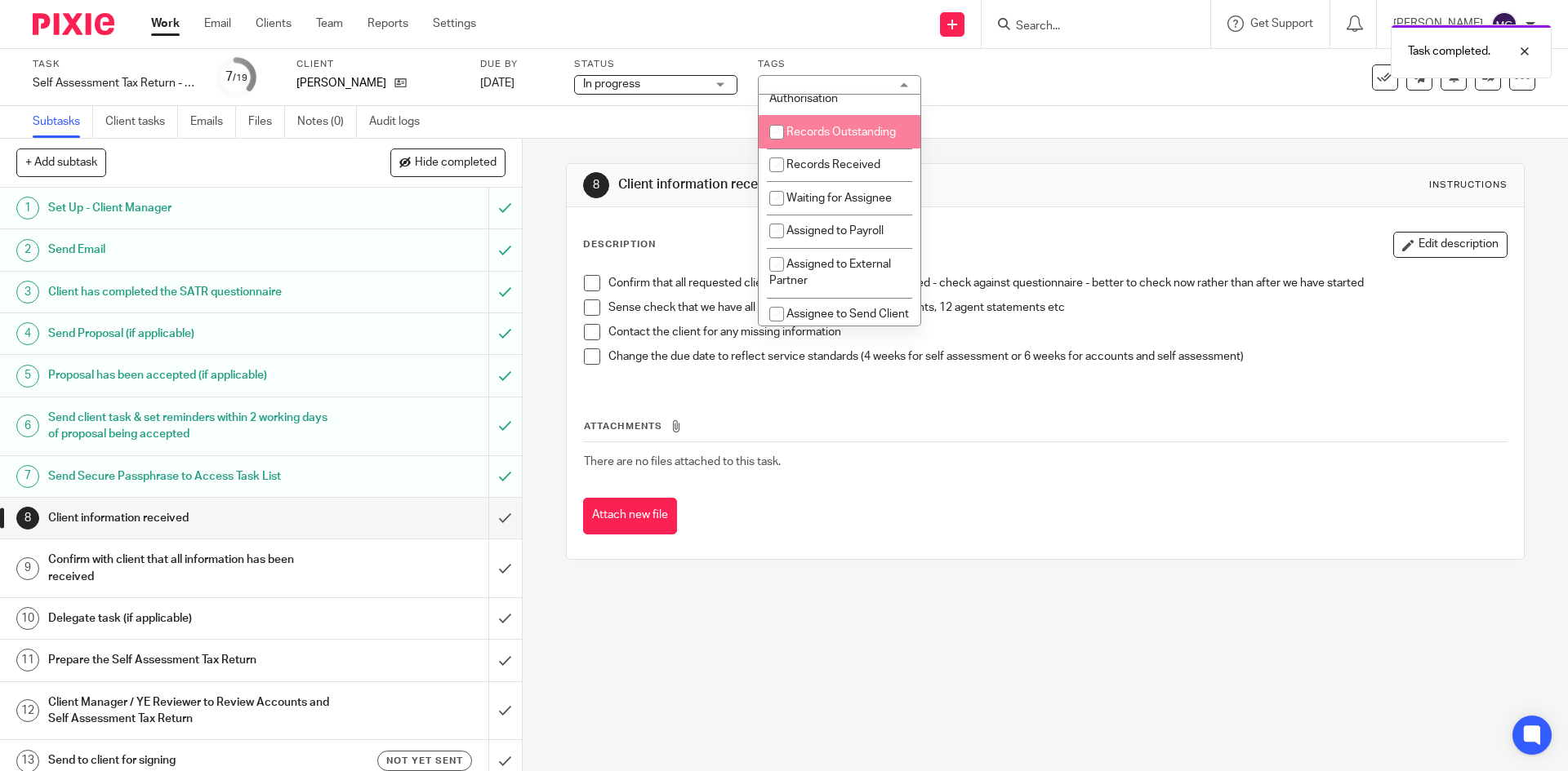
click at [847, 138] on span "Records Outstanding" at bounding box center [842, 132] width 110 height 12
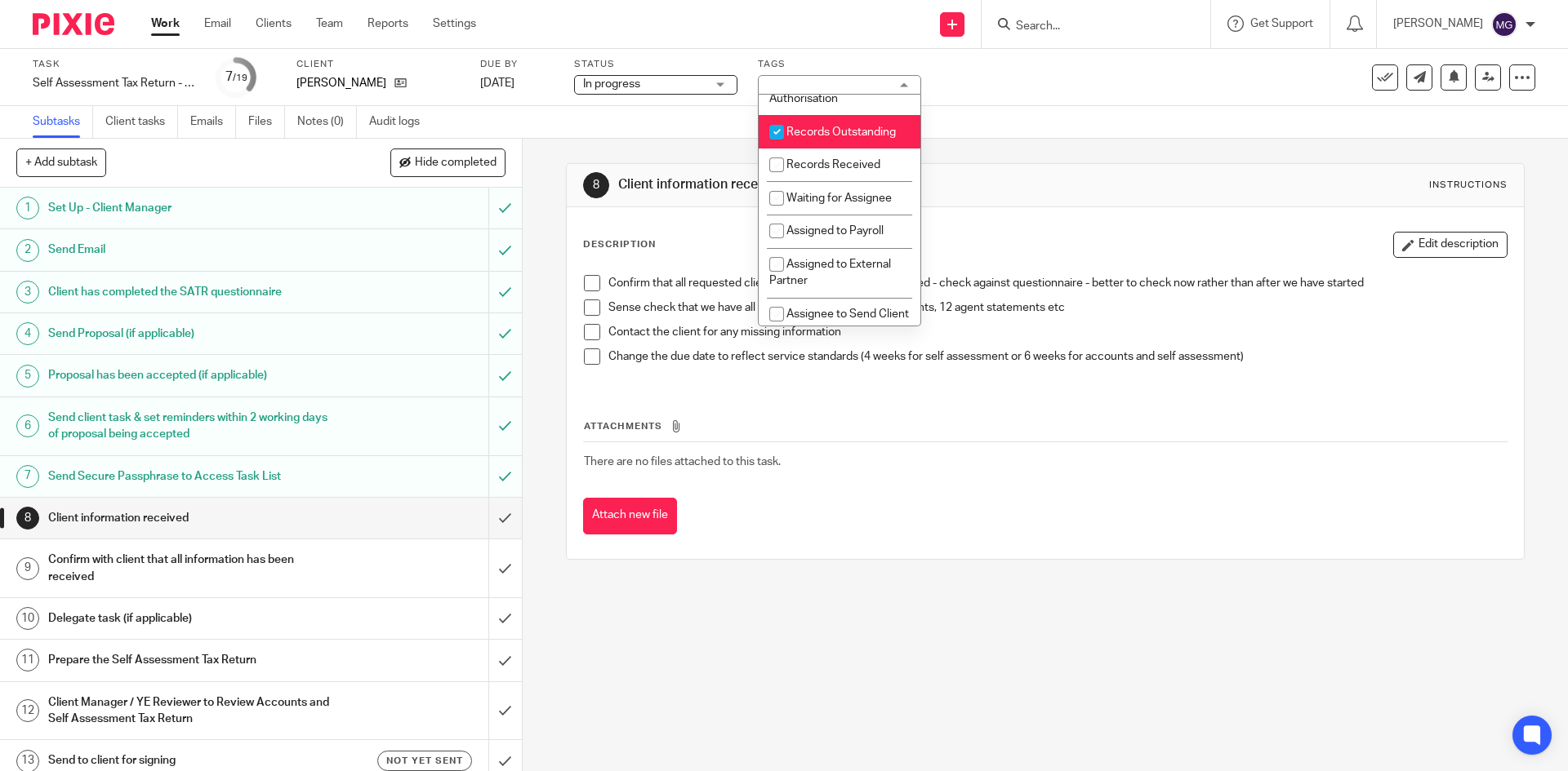
click at [847, 138] on span "Records Outstanding" at bounding box center [842, 132] width 110 height 12
checkbox input "false"
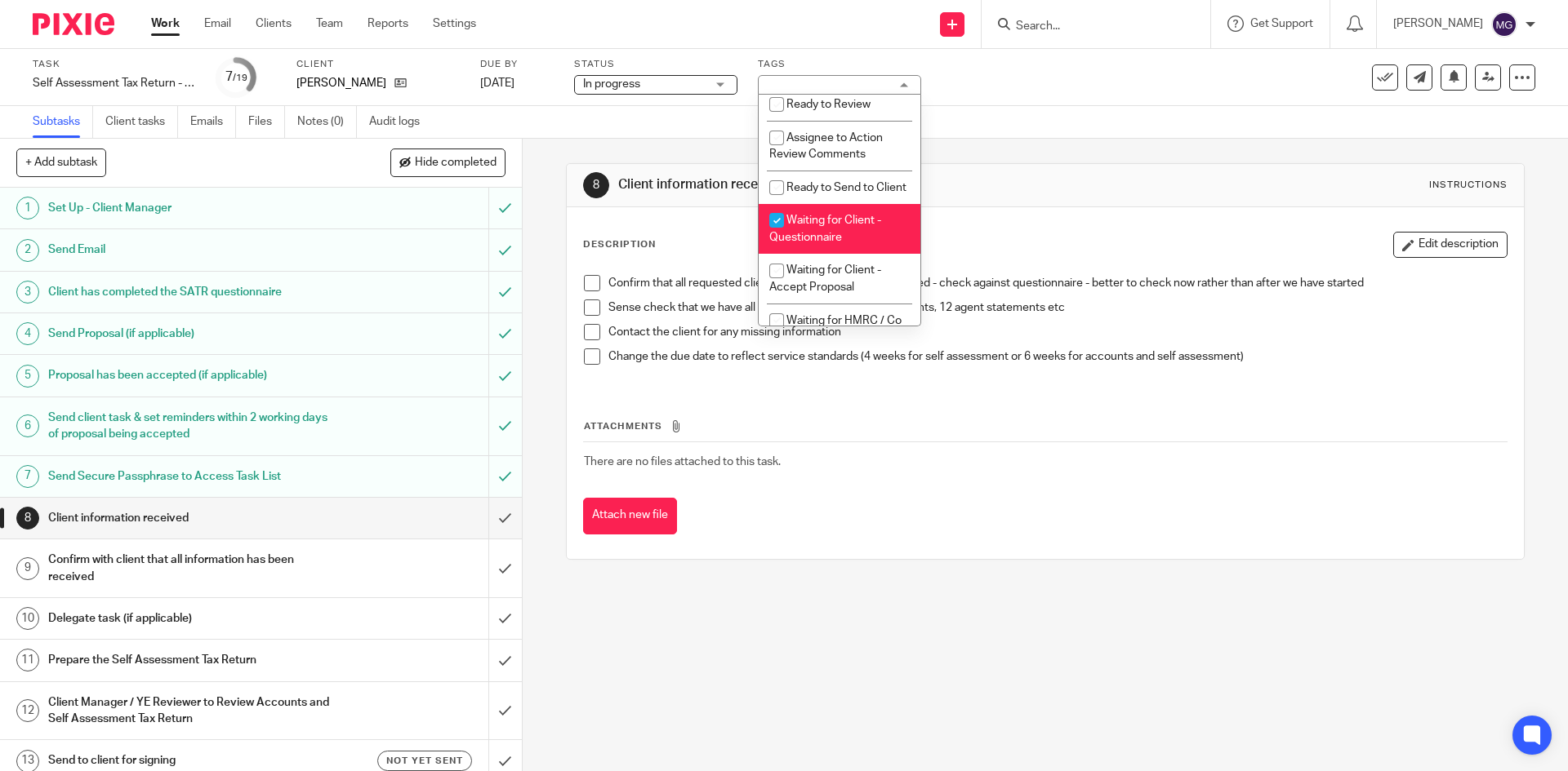
click at [858, 246] on li "Waiting for Client - Questionnaire" at bounding box center [840, 229] width 162 height 50
checkbox input "false"
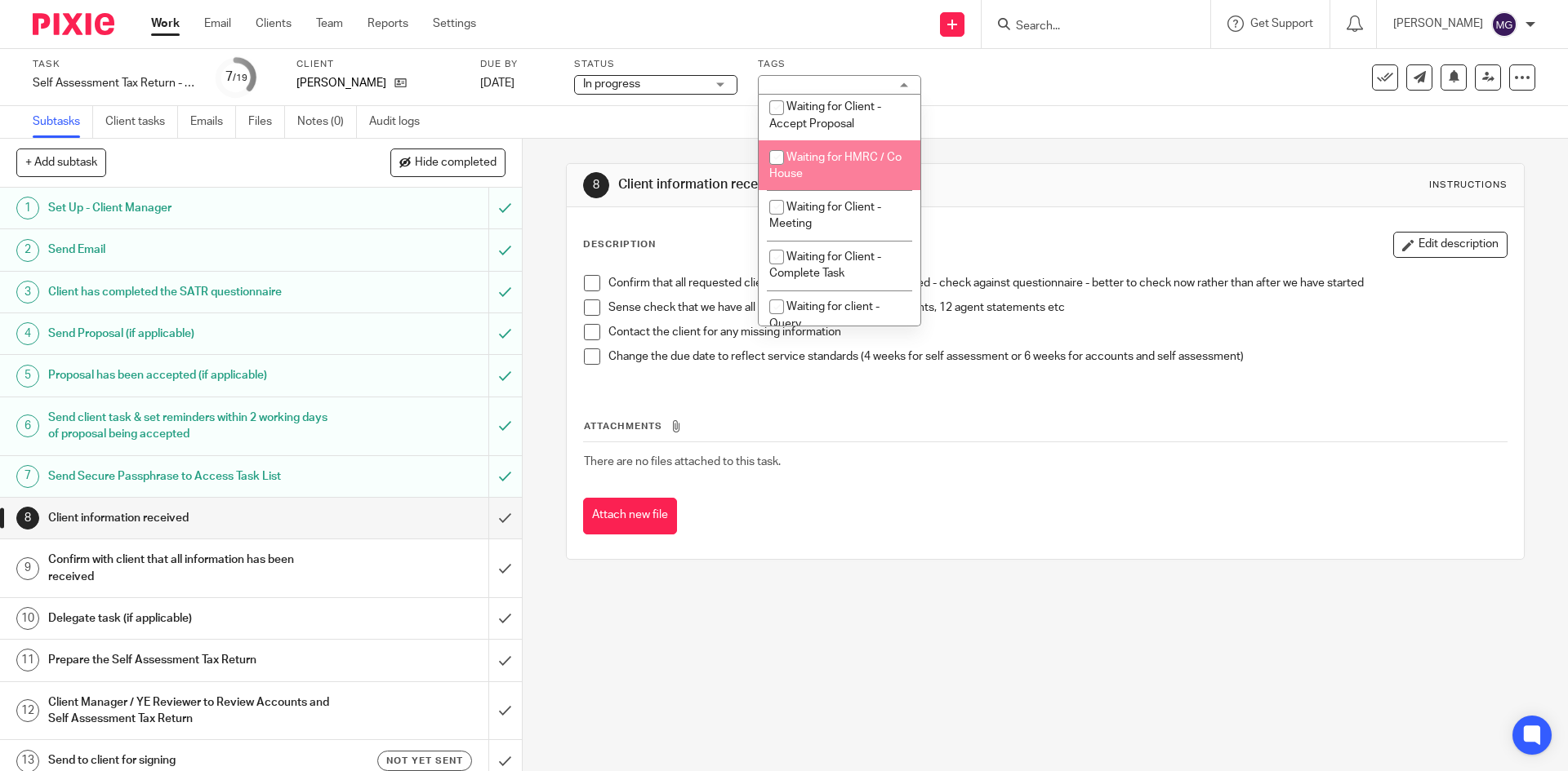
scroll to position [816, 0]
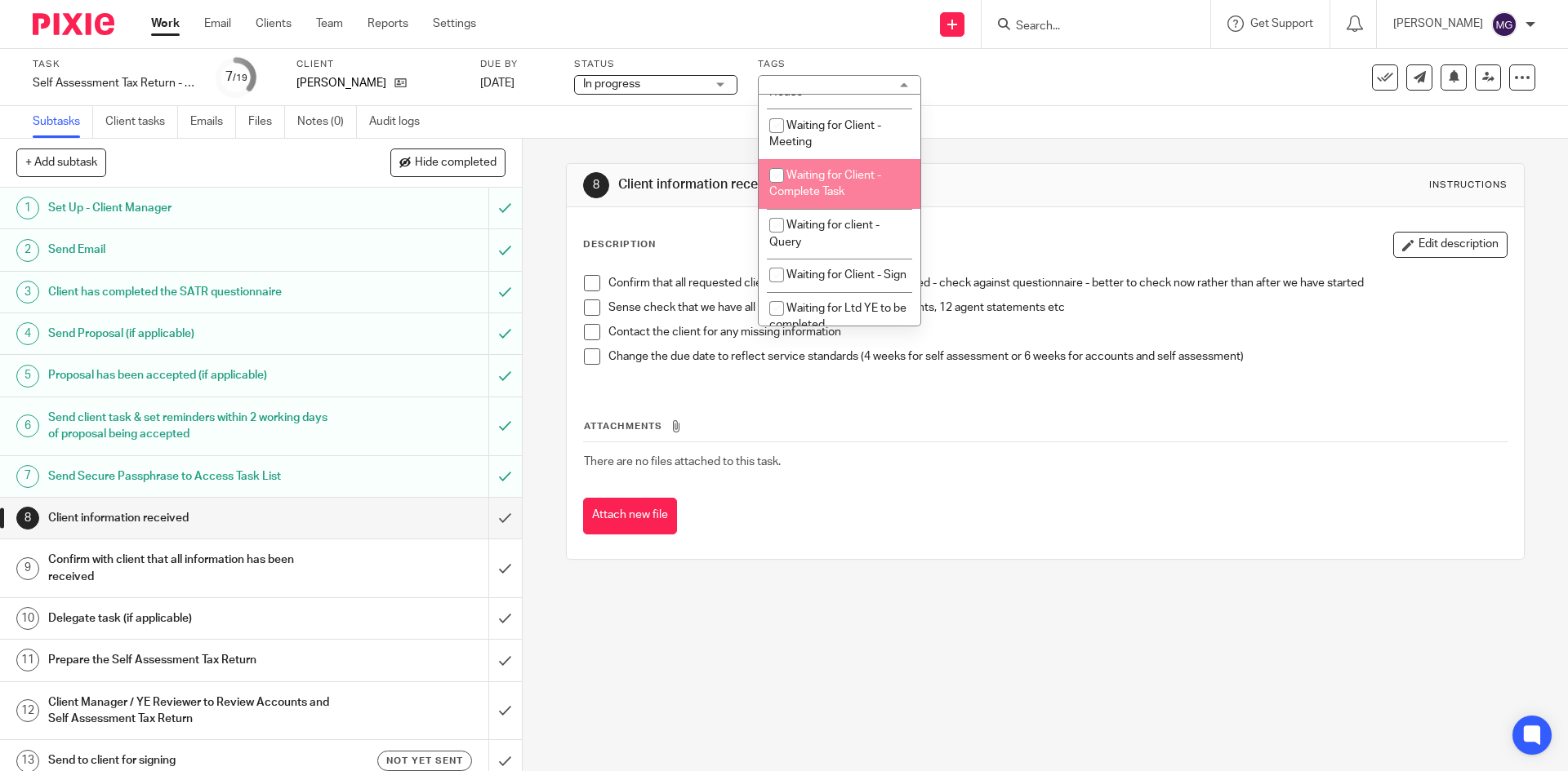
click at [826, 199] on span "Waiting for Client - Complete Task" at bounding box center [825, 184] width 112 height 29
checkbox input "true"
click at [1101, 142] on div "8 Client information received Instructions Description Edit description Confirm…" at bounding box center [1045, 361] width 959 height 445
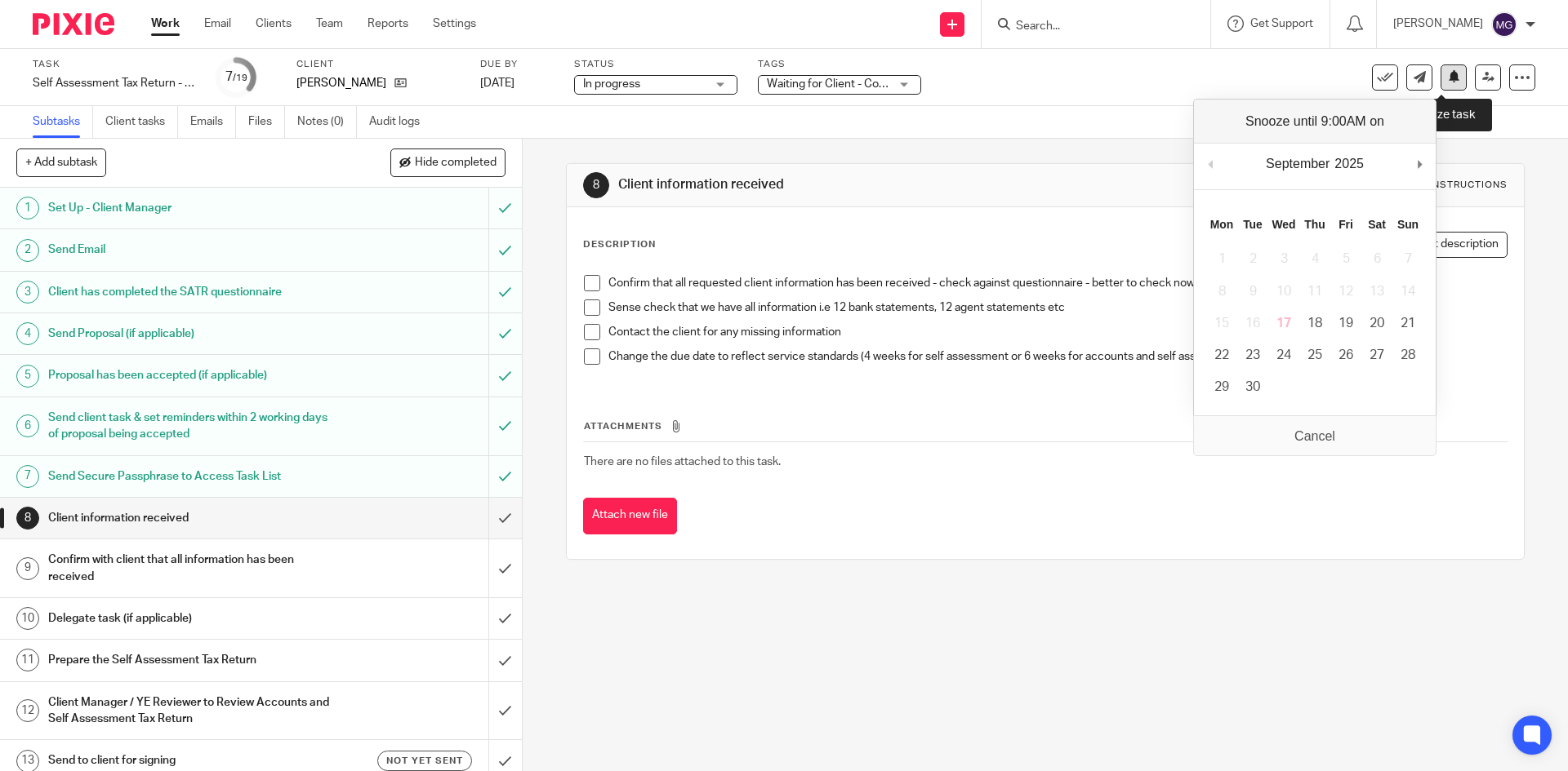
click at [1448, 76] on icon at bounding box center [1454, 76] width 13 height 13
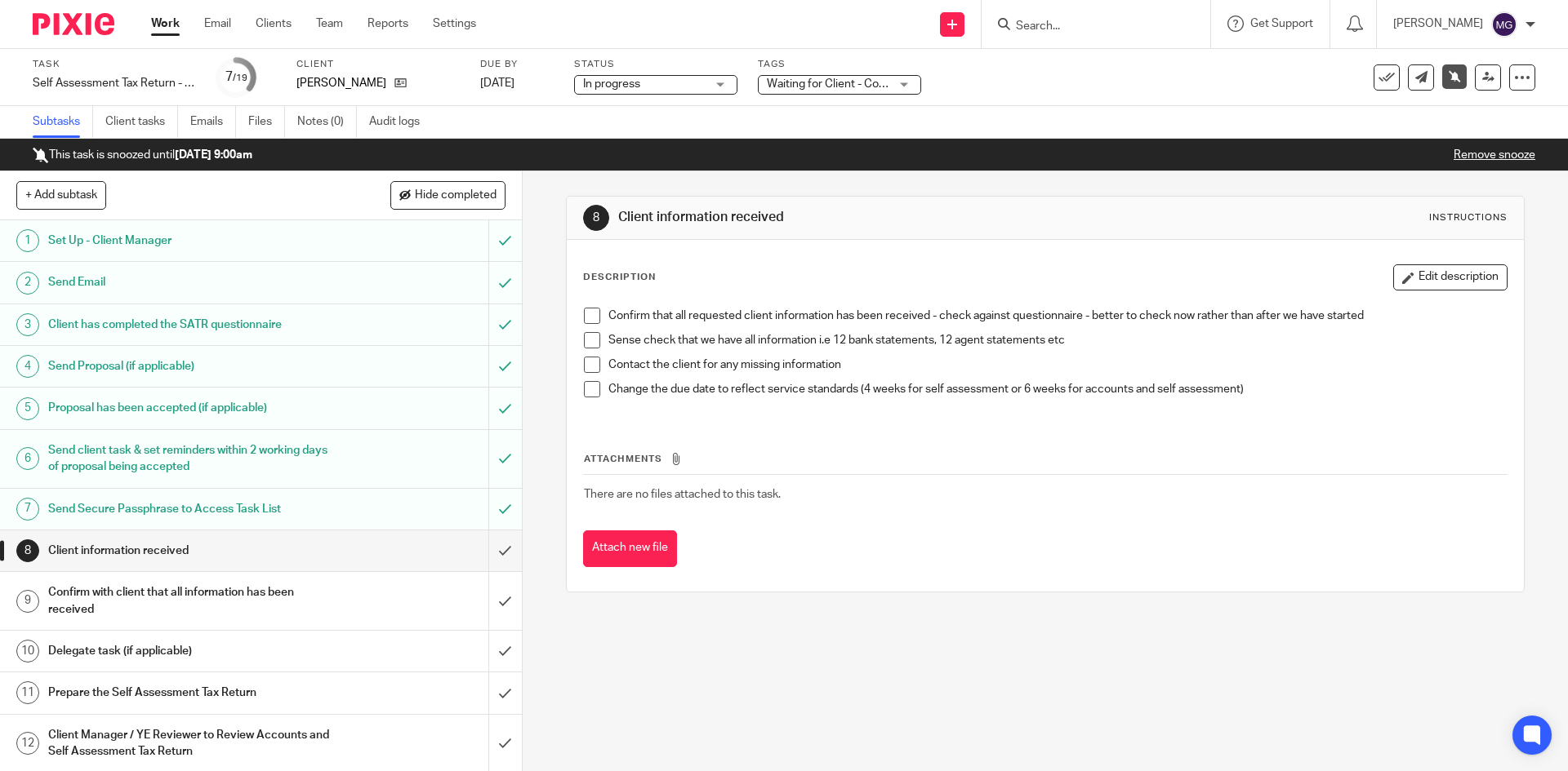
click at [1078, 24] on input "Search" at bounding box center [1088, 26] width 147 height 14
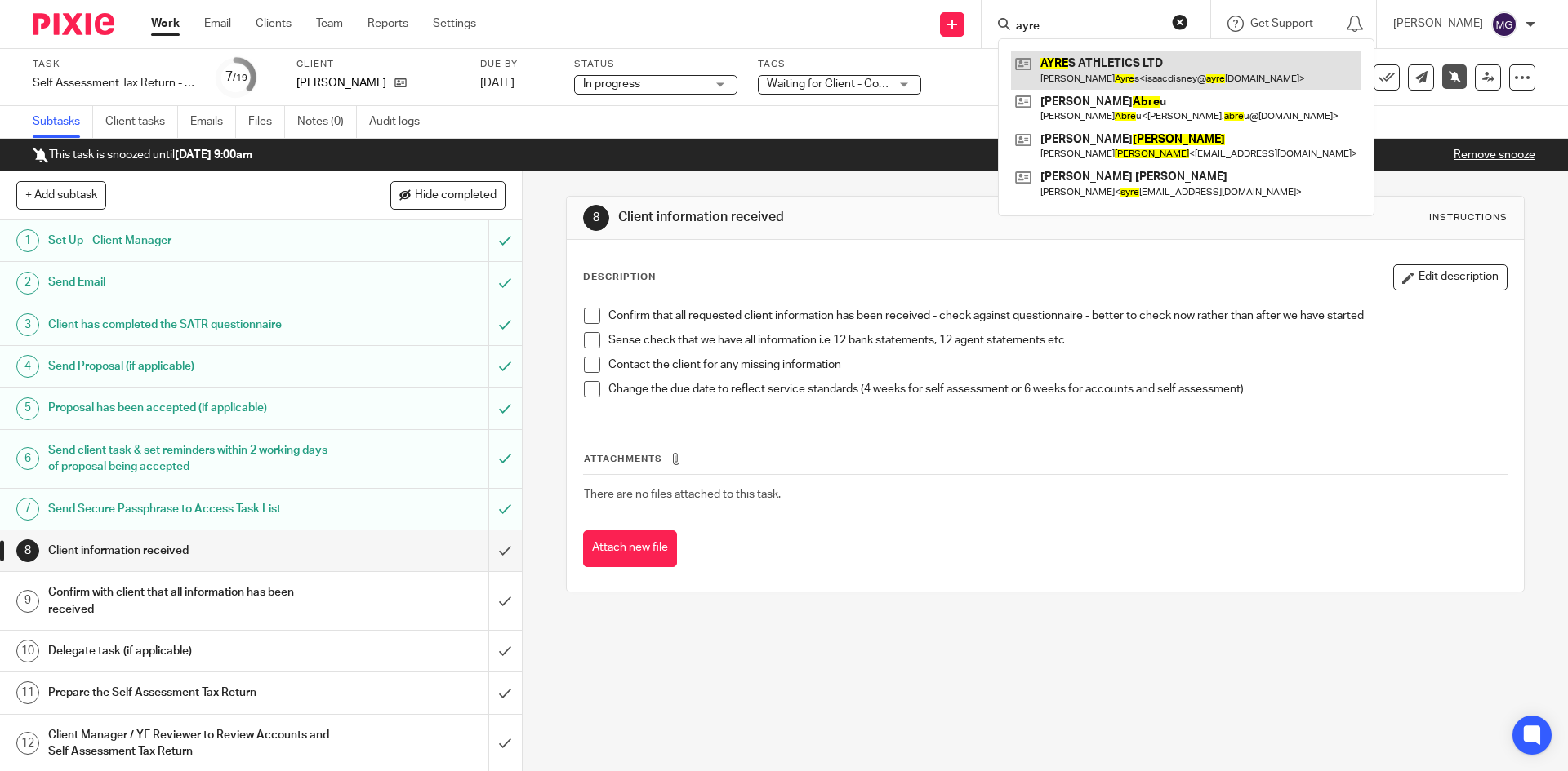
type input "ayre"
click at [1098, 73] on link at bounding box center [1186, 69] width 350 height 38
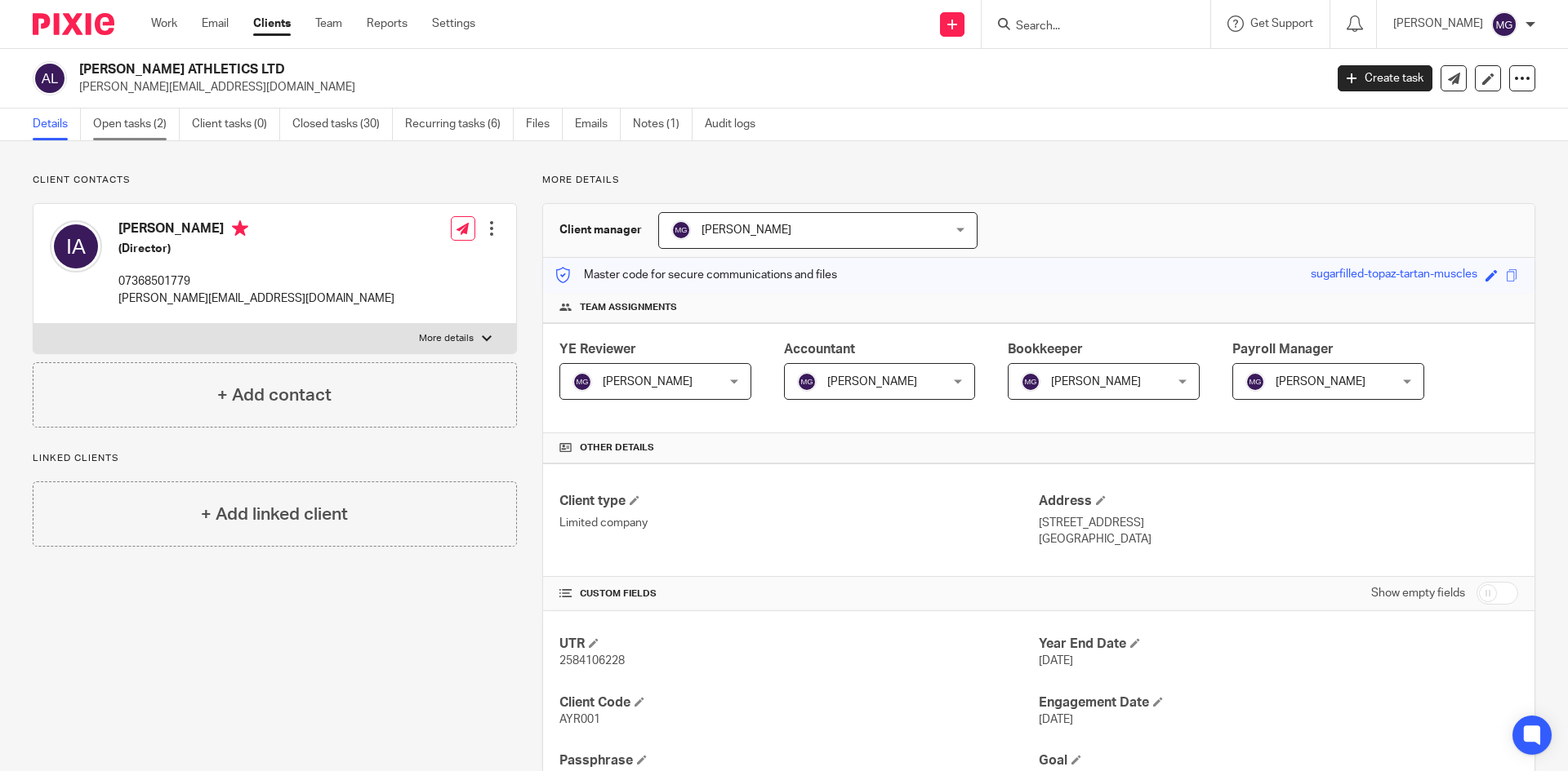
click at [153, 122] on link "Open tasks (2)" at bounding box center [137, 124] width 87 height 32
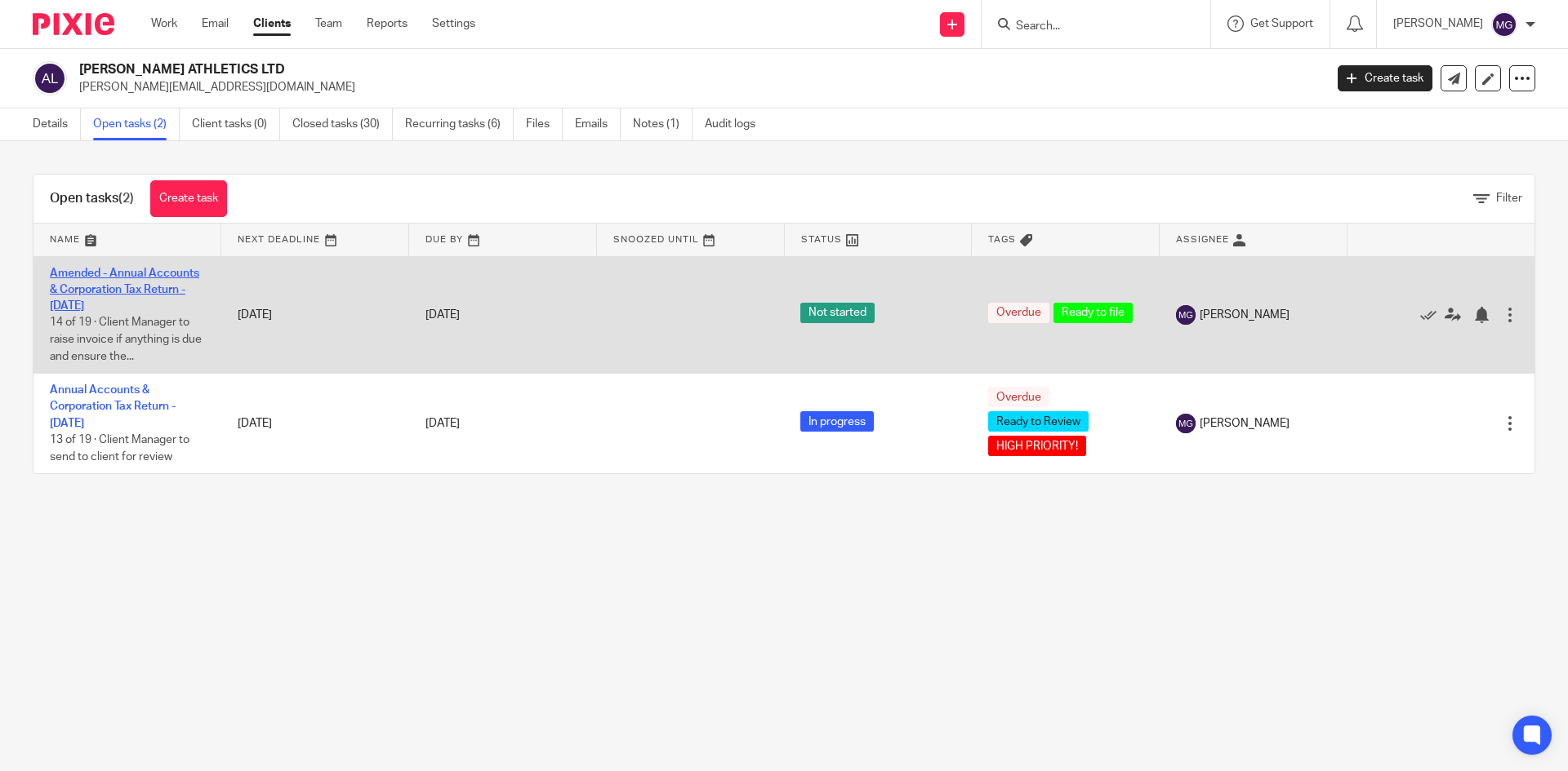
click at [106, 294] on link "Amended - Annual Accounts & Corporation Tax Return - December 31, 2023" at bounding box center [124, 290] width 149 height 45
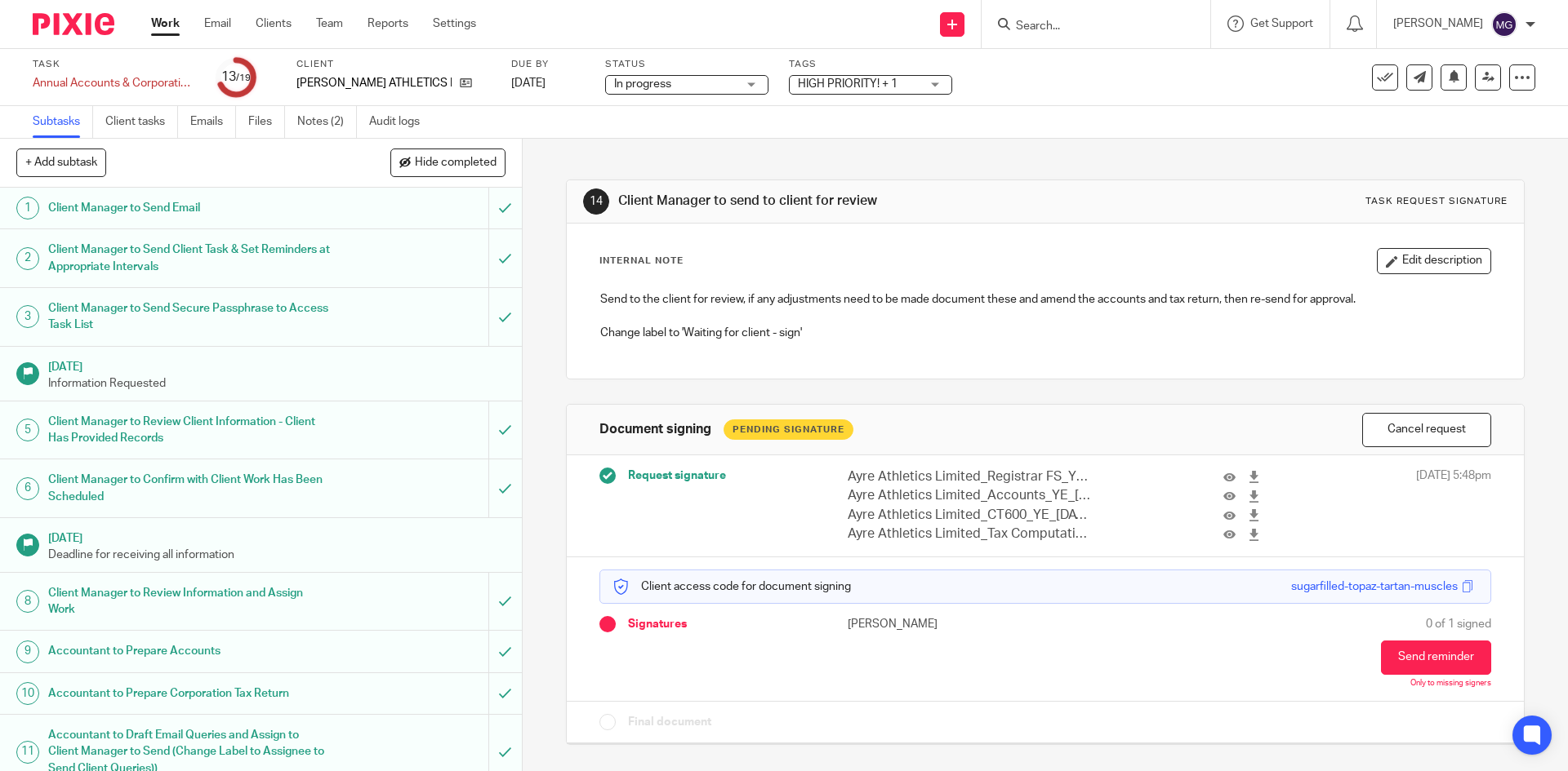
click at [862, 76] on span "HIGH PRIORITY! + 1" at bounding box center [859, 85] width 122 height 17
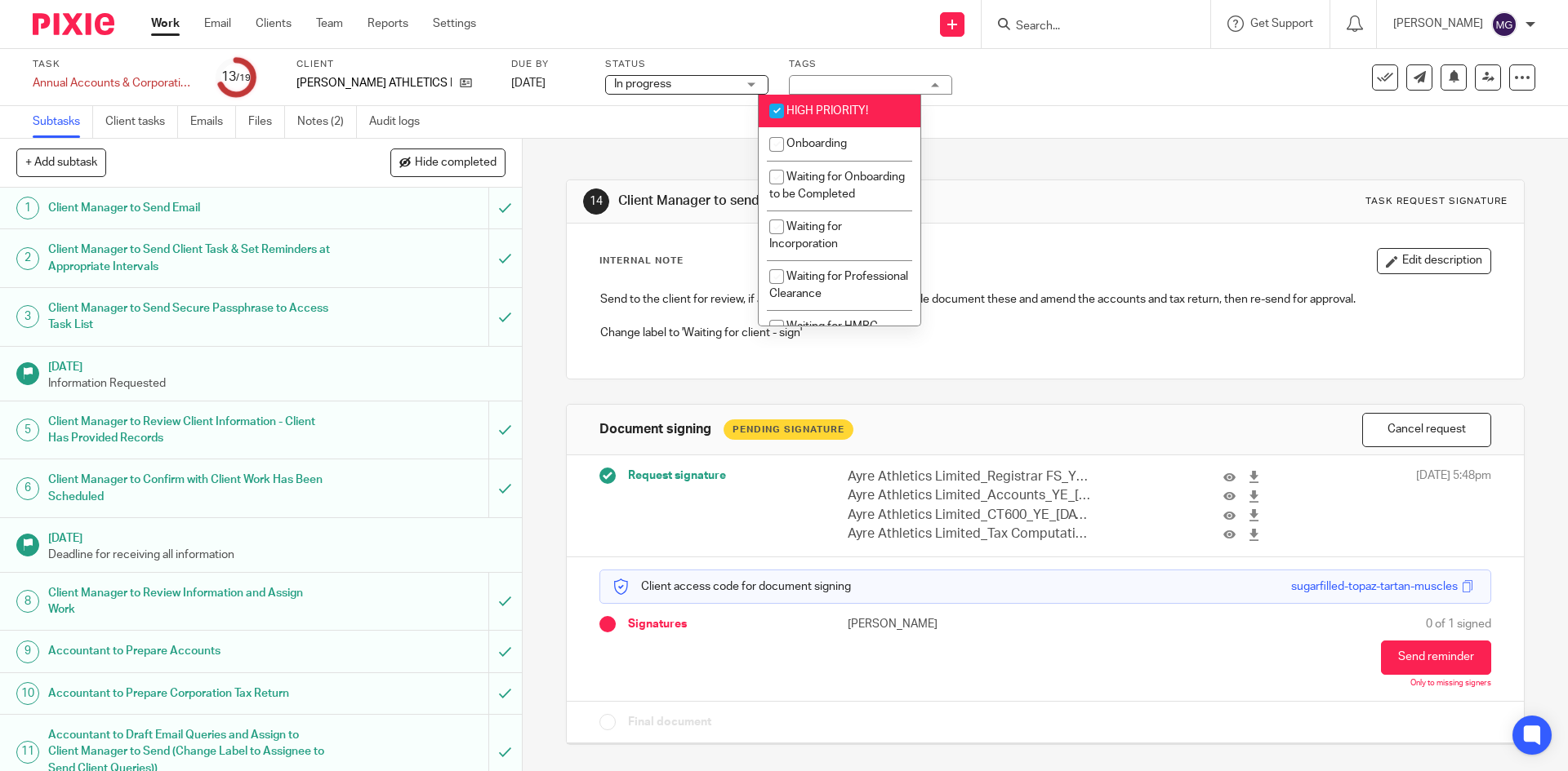
click at [791, 103] on input "checkbox" at bounding box center [776, 111] width 31 height 31
checkbox input "false"
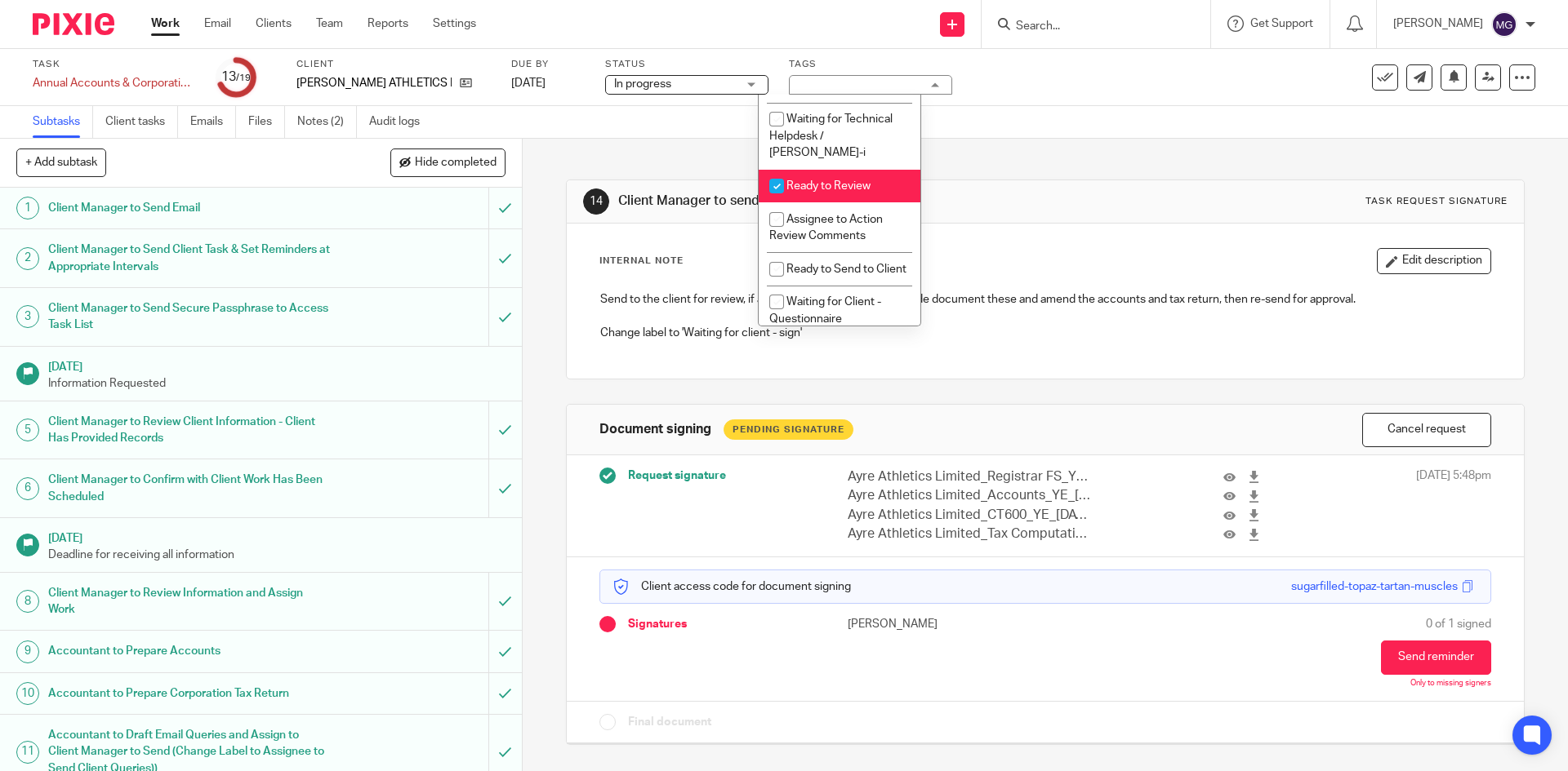
click at [849, 186] on span "Ready to Review" at bounding box center [828, 186] width 84 height 12
checkbox input "false"
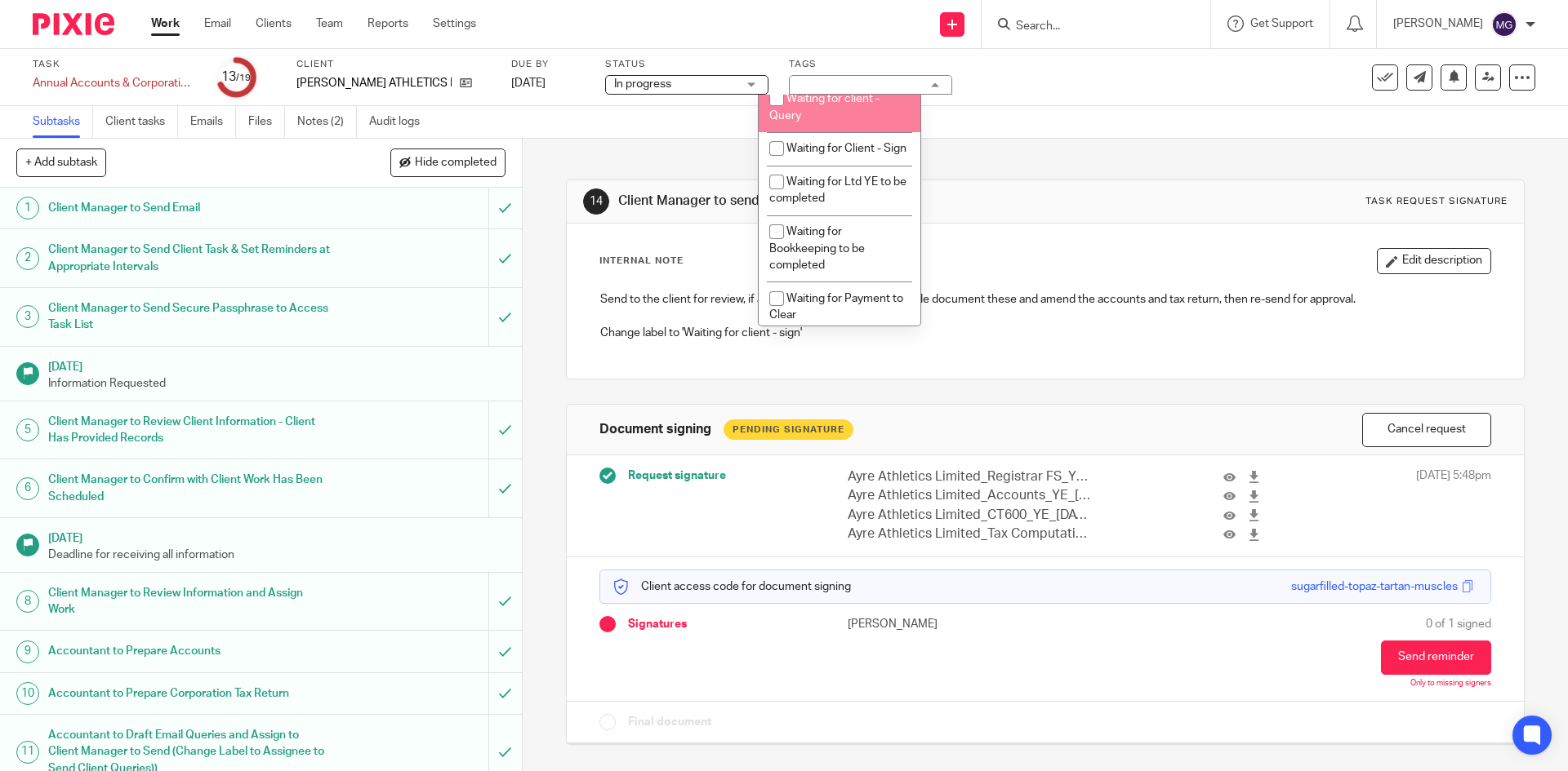
scroll to position [979, 0]
click at [851, 129] on li "Waiting for Client - Sign" at bounding box center [840, 112] width 162 height 34
checkbox input "true"
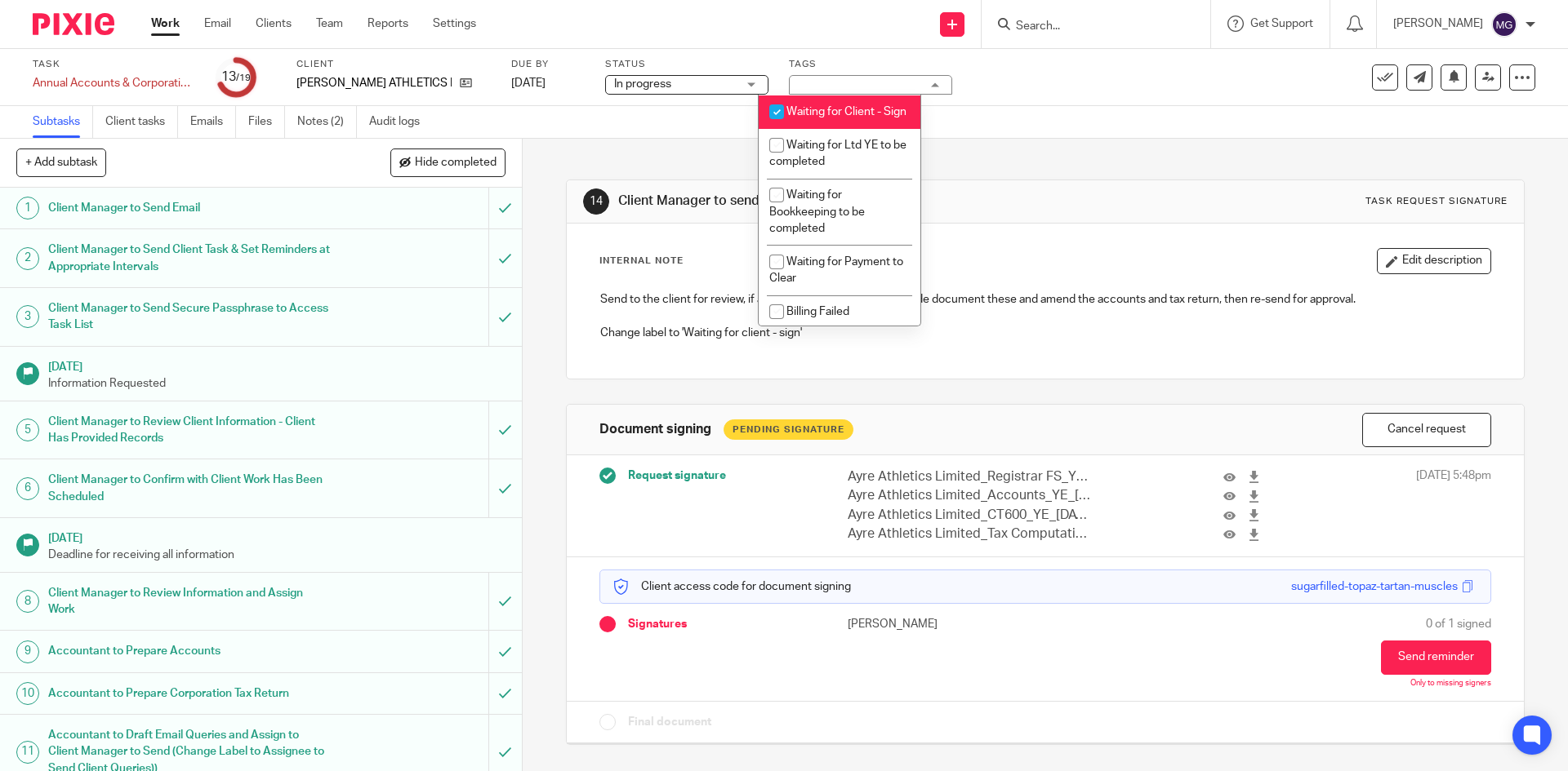
click at [992, 155] on div "14 Client Manager to send to client for review Task request signature Internal …" at bounding box center [1045, 450] width 959 height 623
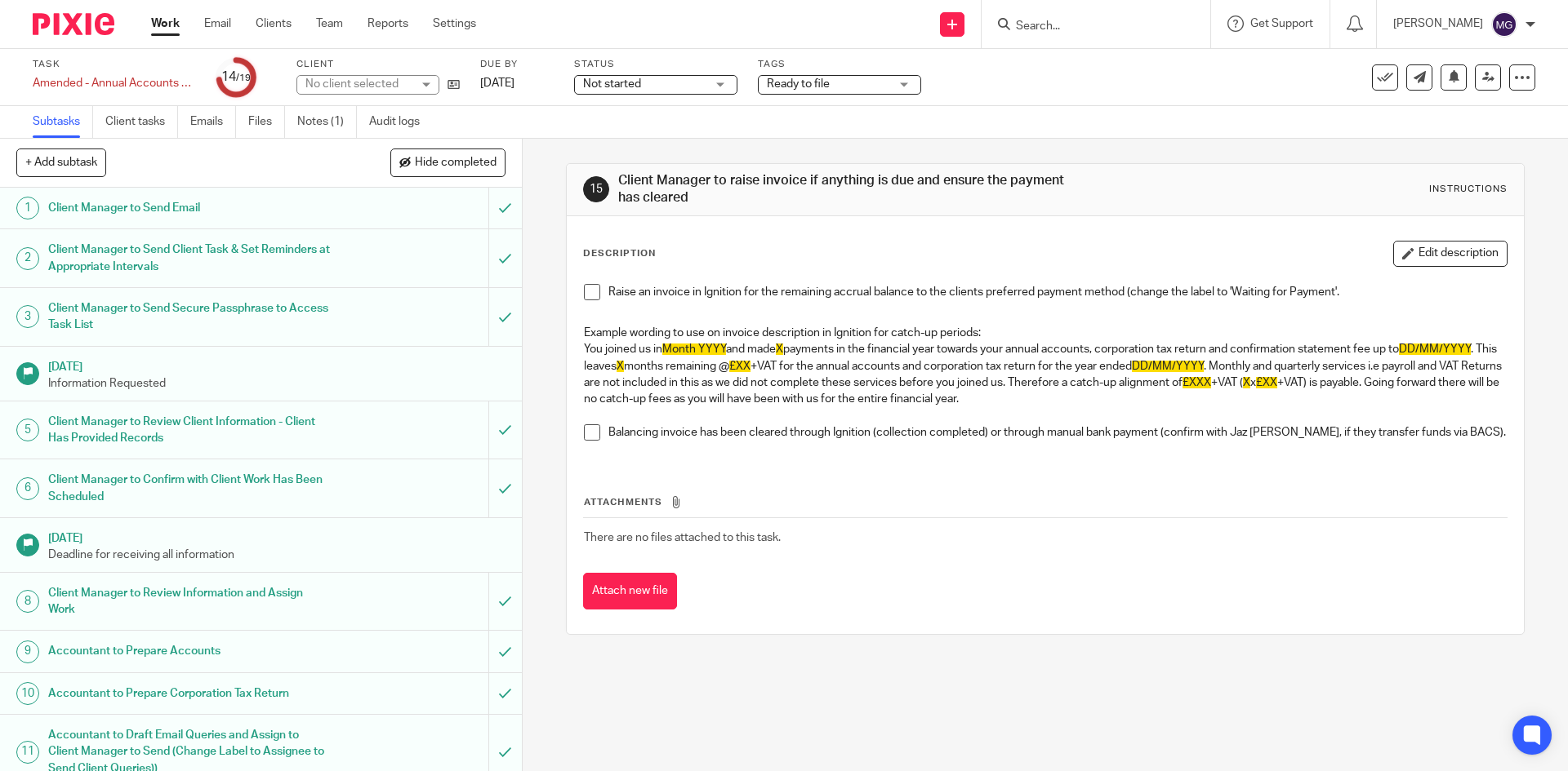
click at [819, 82] on span "Ready to file" at bounding box center [798, 84] width 63 height 12
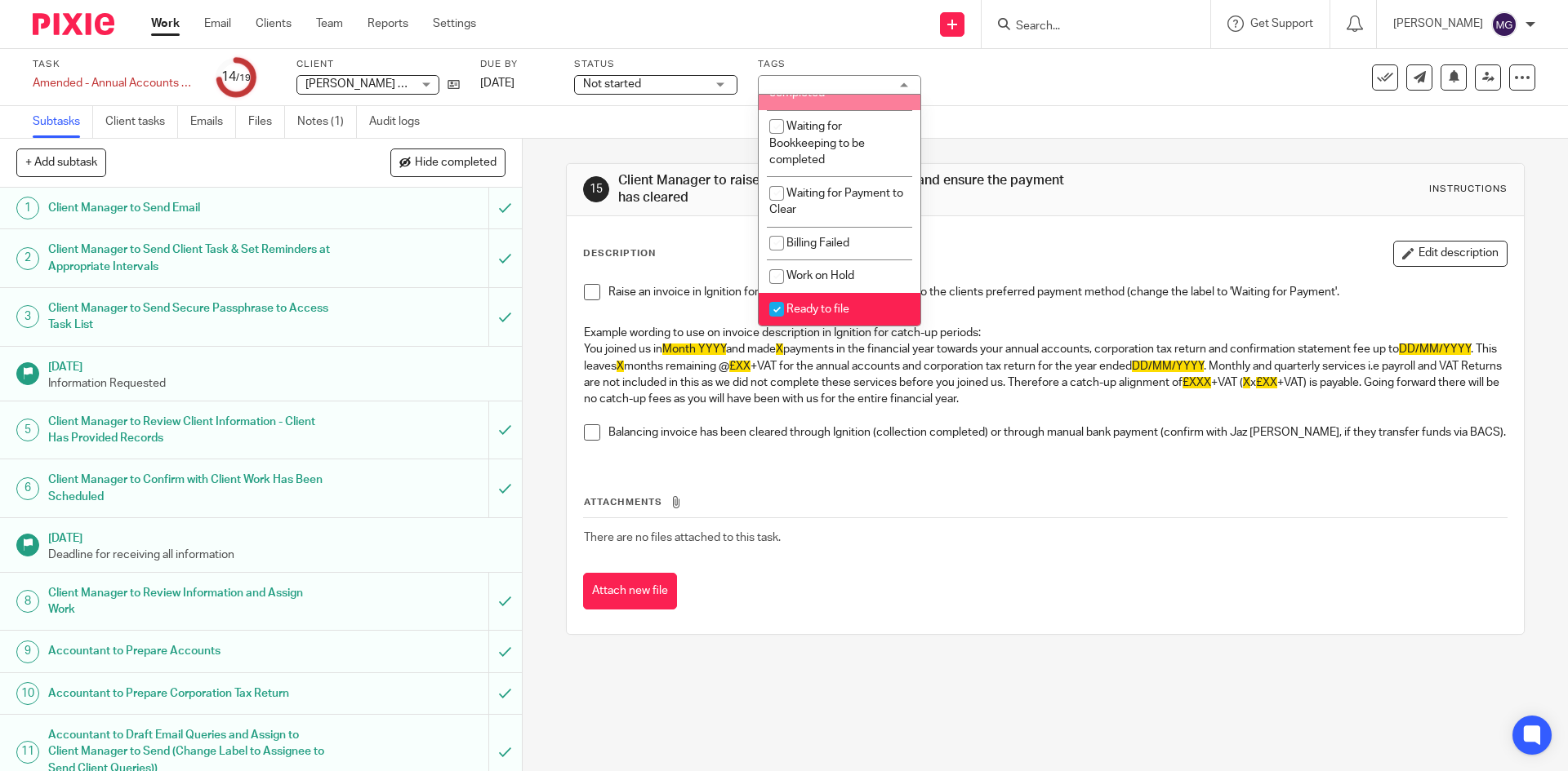
scroll to position [1081, 0]
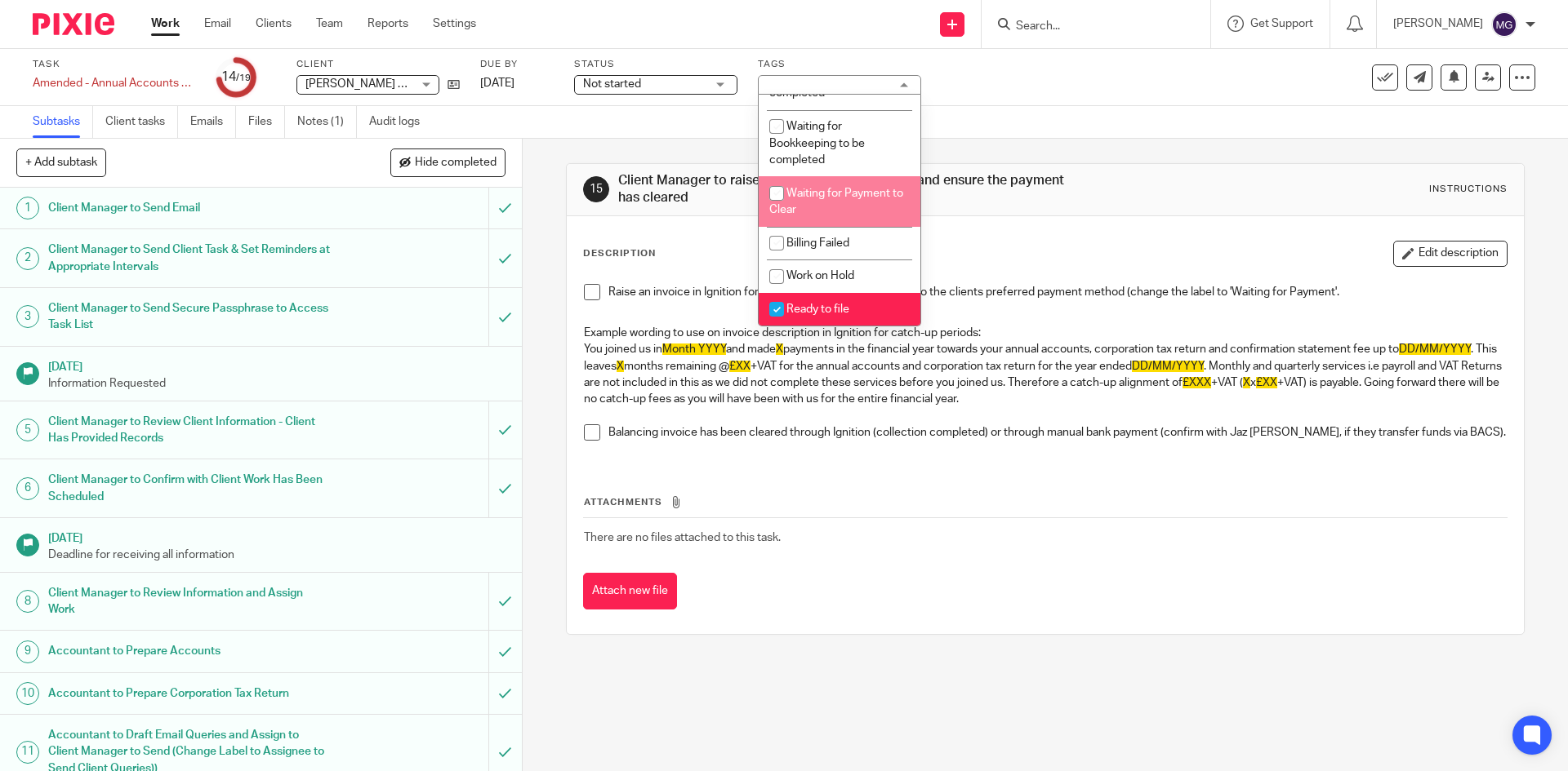
click at [858, 200] on li "Waiting for Payment to Clear" at bounding box center [840, 201] width 162 height 50
checkbox input "true"
click at [1020, 132] on div "Subtasks Client tasks Emails Files Notes (1) Audit logs" at bounding box center [784, 122] width 1568 height 33
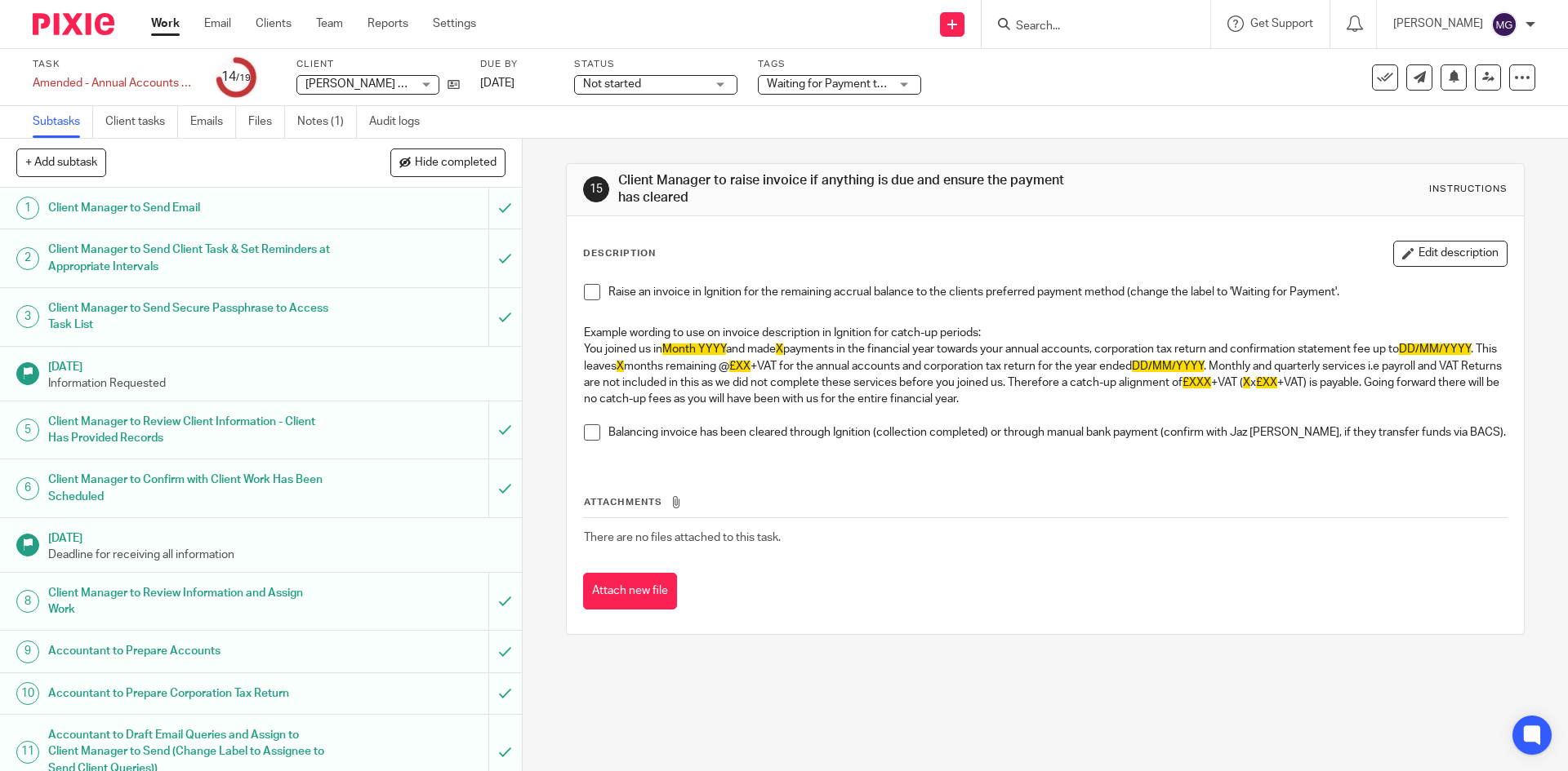
click at [168, 24] on link "Work" at bounding box center [166, 23] width 29 height 16
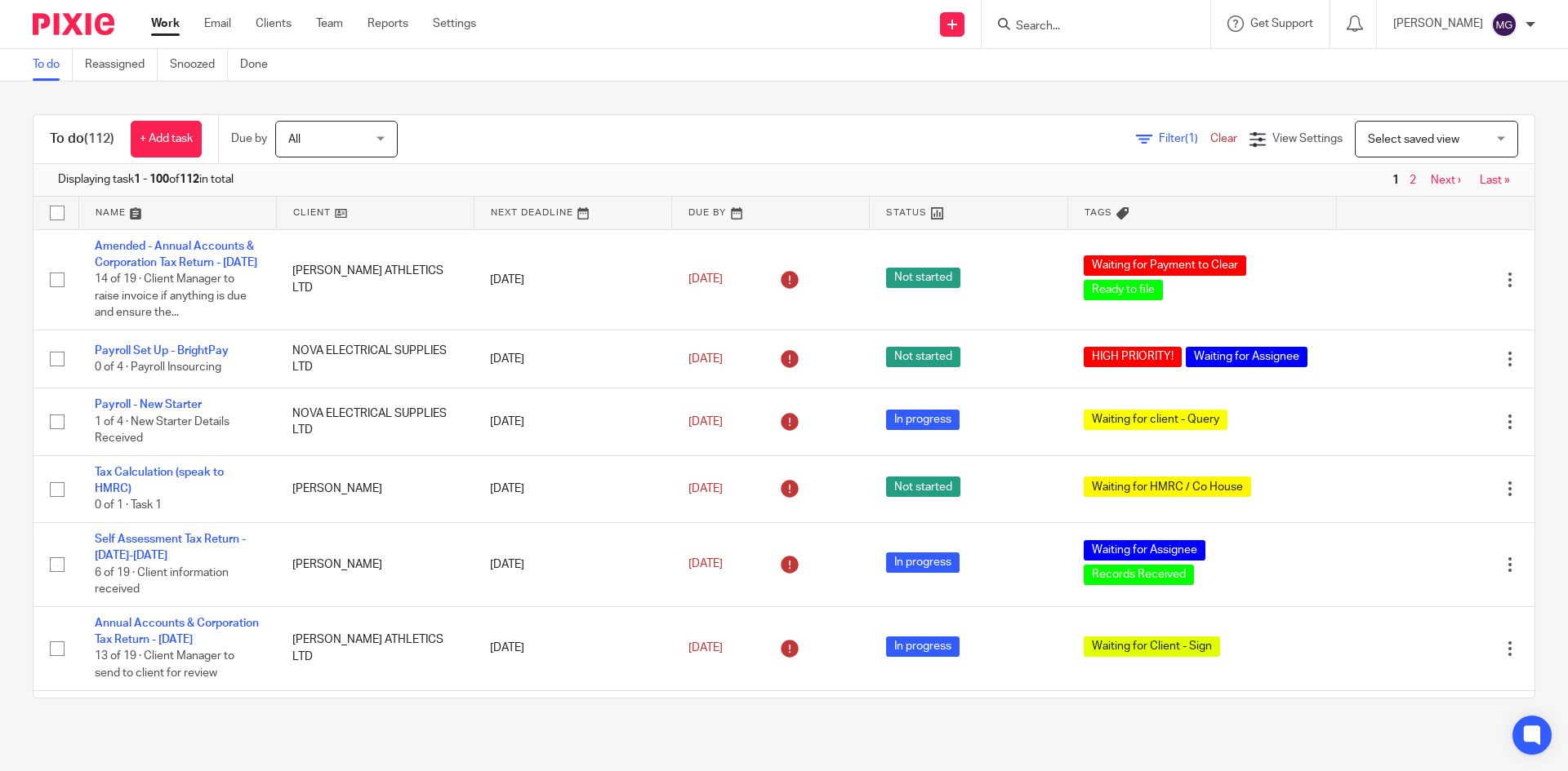
click at [1082, 35] on div at bounding box center [1095, 24] width 229 height 48
click at [1082, 30] on input "Search" at bounding box center [1088, 26] width 147 height 14
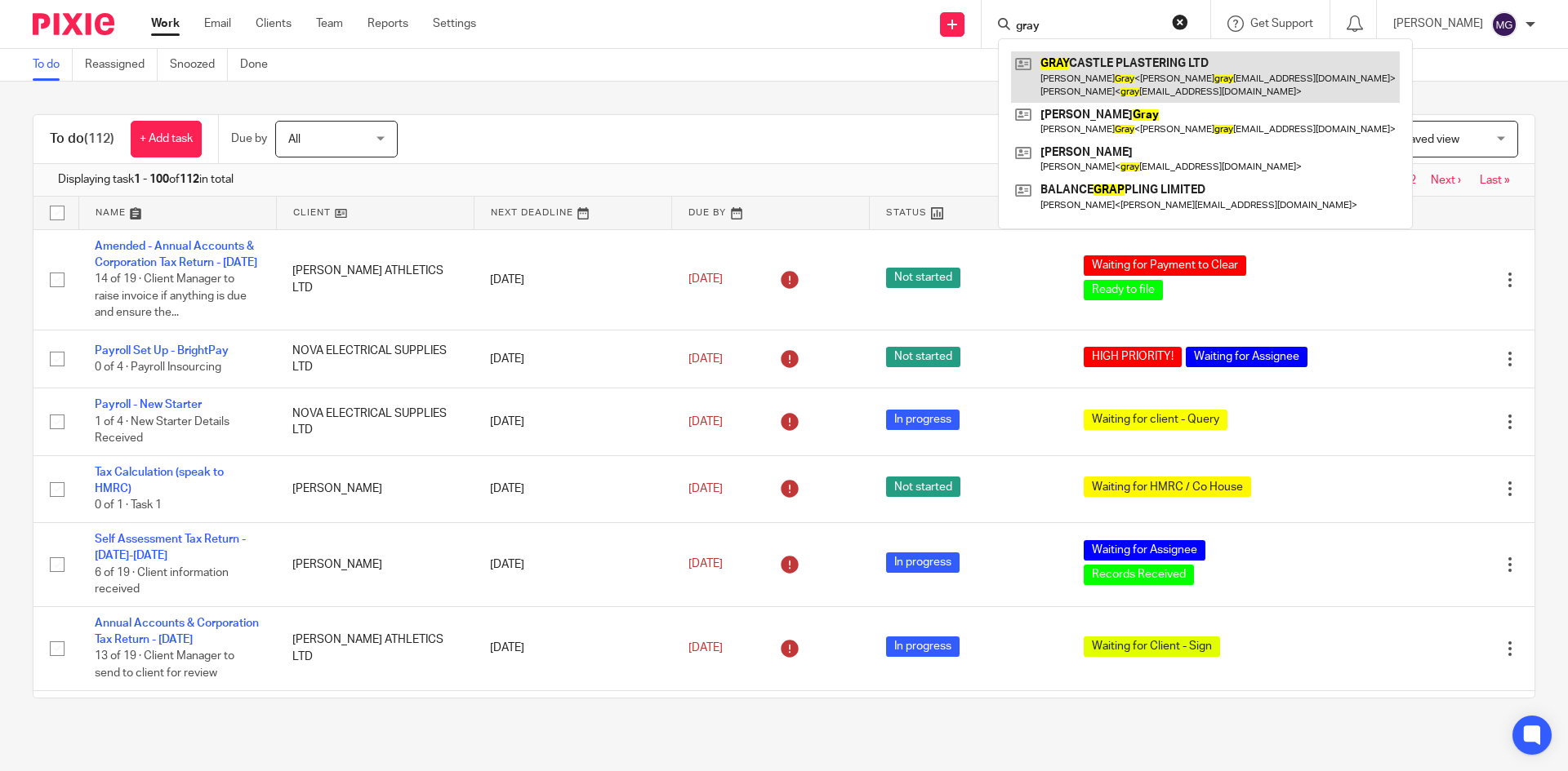
type input "gray"
drag, startPoint x: 1108, startPoint y: 78, endPoint x: 1208, endPoint y: 64, distance: 101.0
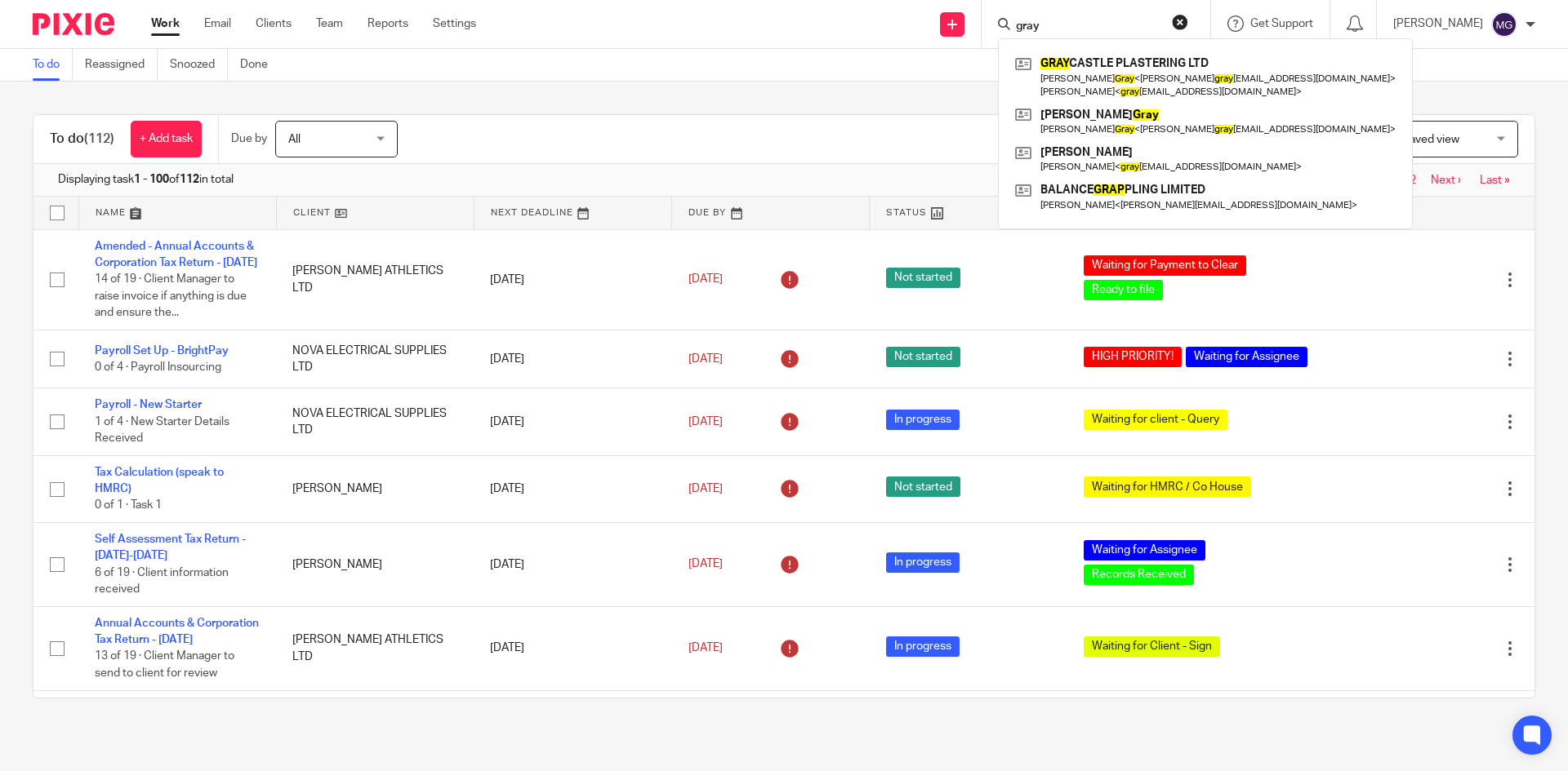
drag, startPoint x: 1119, startPoint y: 26, endPoint x: 804, endPoint y: 15, distance: 315.2
click at [804, 15] on div "Send new email Create task Add client Request signature [PERSON_NAME] CASTLE PL…" at bounding box center [1034, 24] width 1068 height 48
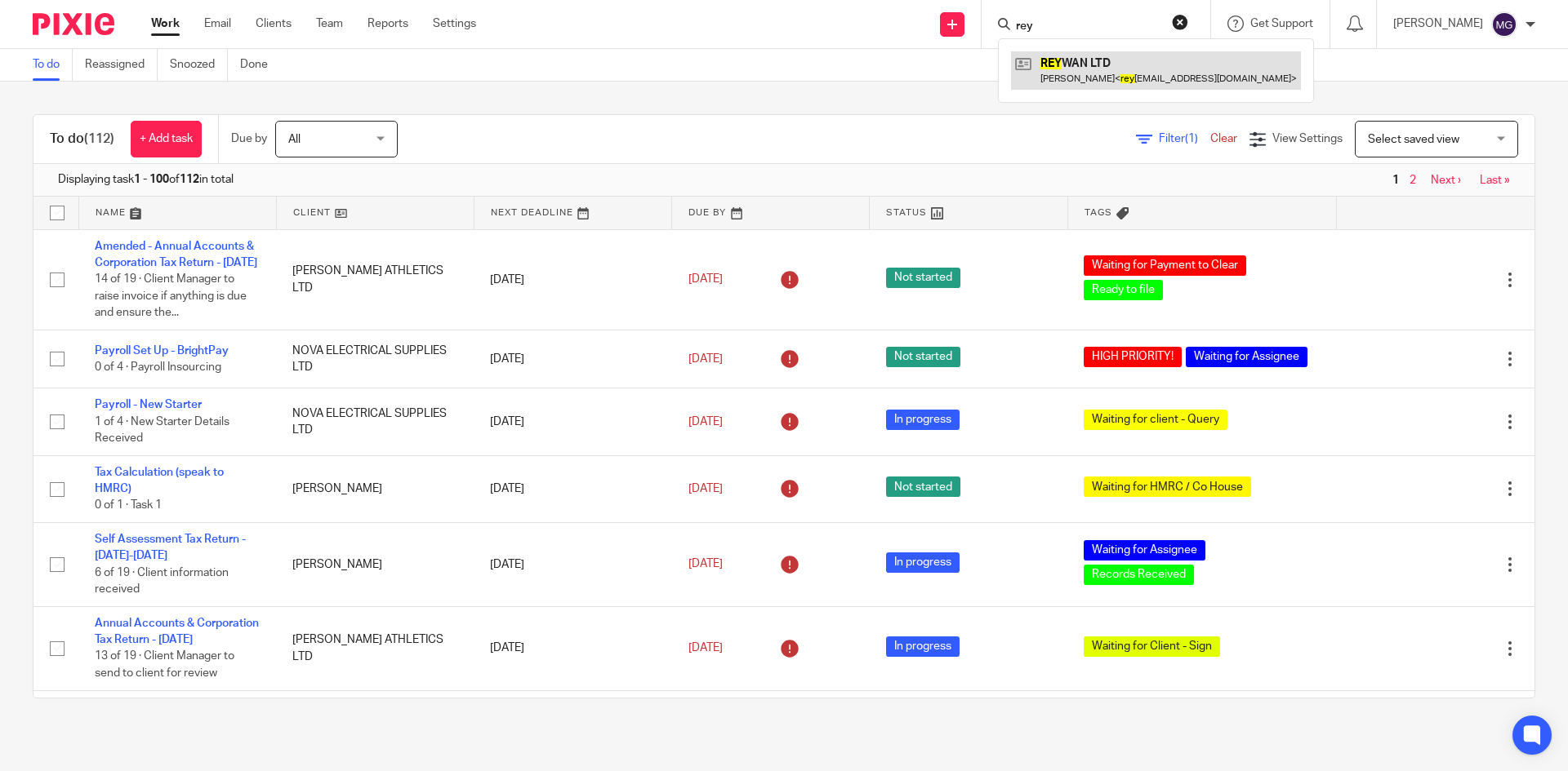
type input "rey"
click at [1084, 69] on link at bounding box center [1156, 69] width 290 height 38
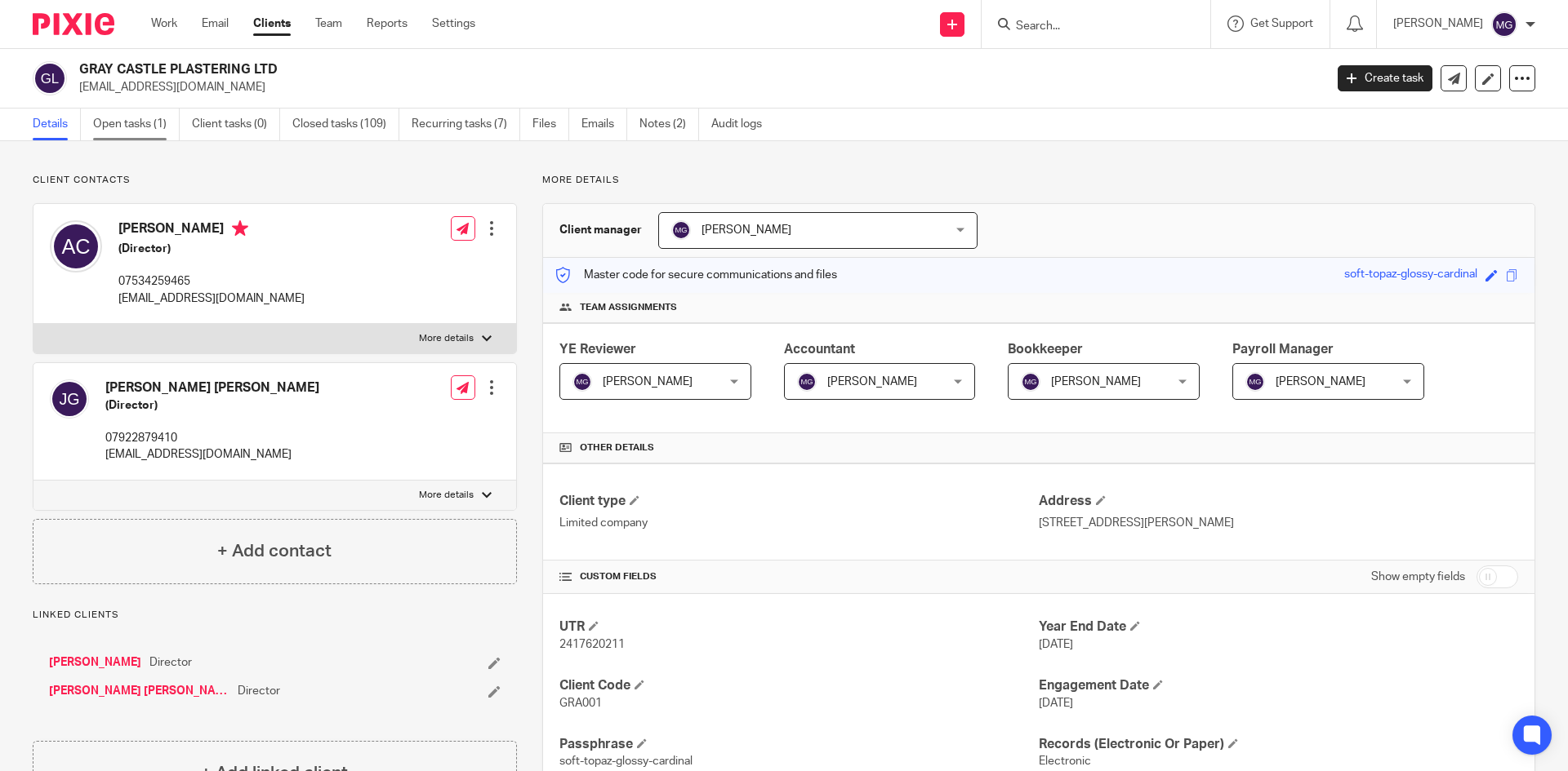
click at [148, 136] on link "Open tasks (1)" at bounding box center [137, 124] width 87 height 32
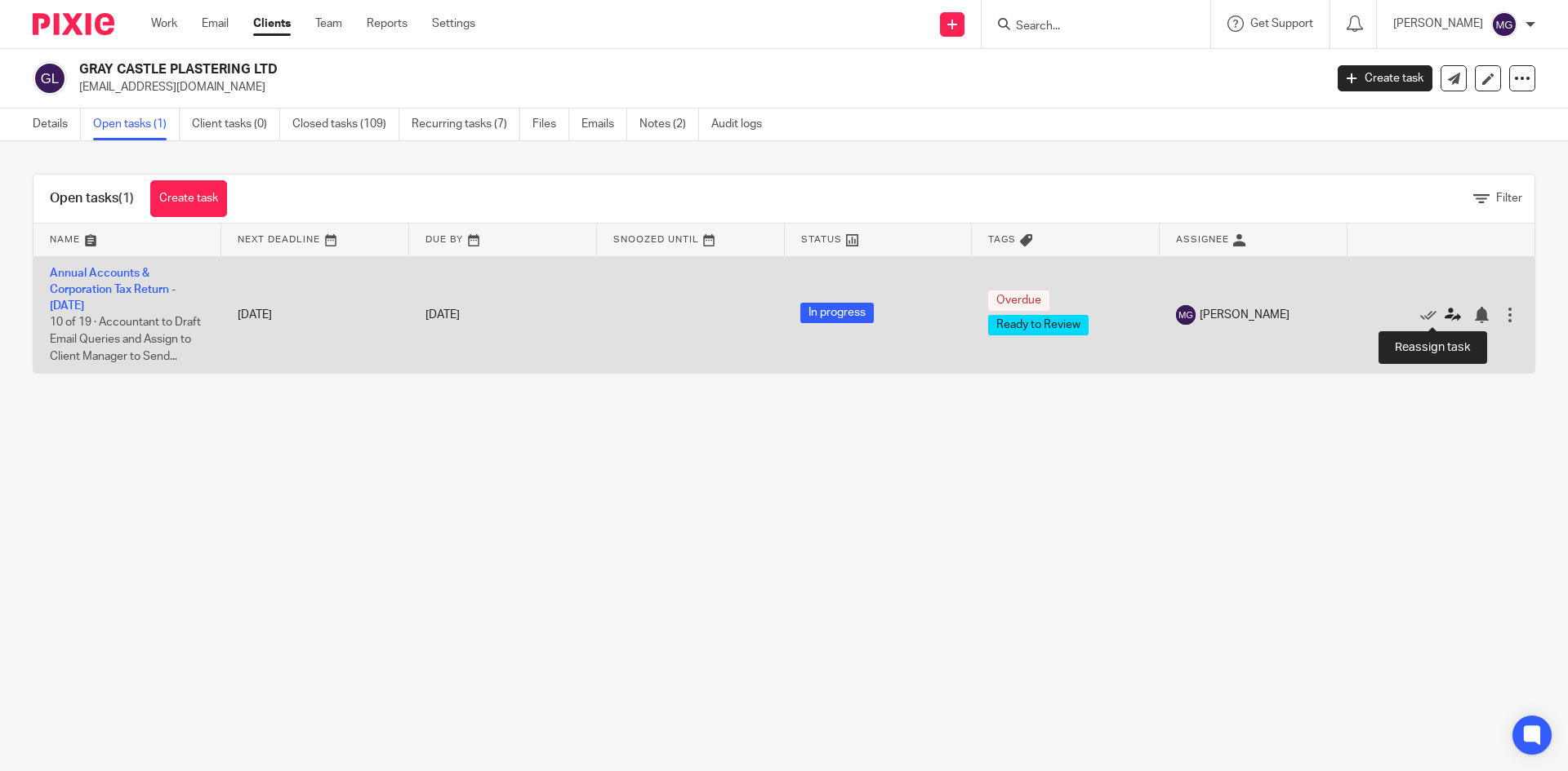
click at [1445, 311] on icon at bounding box center [1452, 314] width 16 height 16
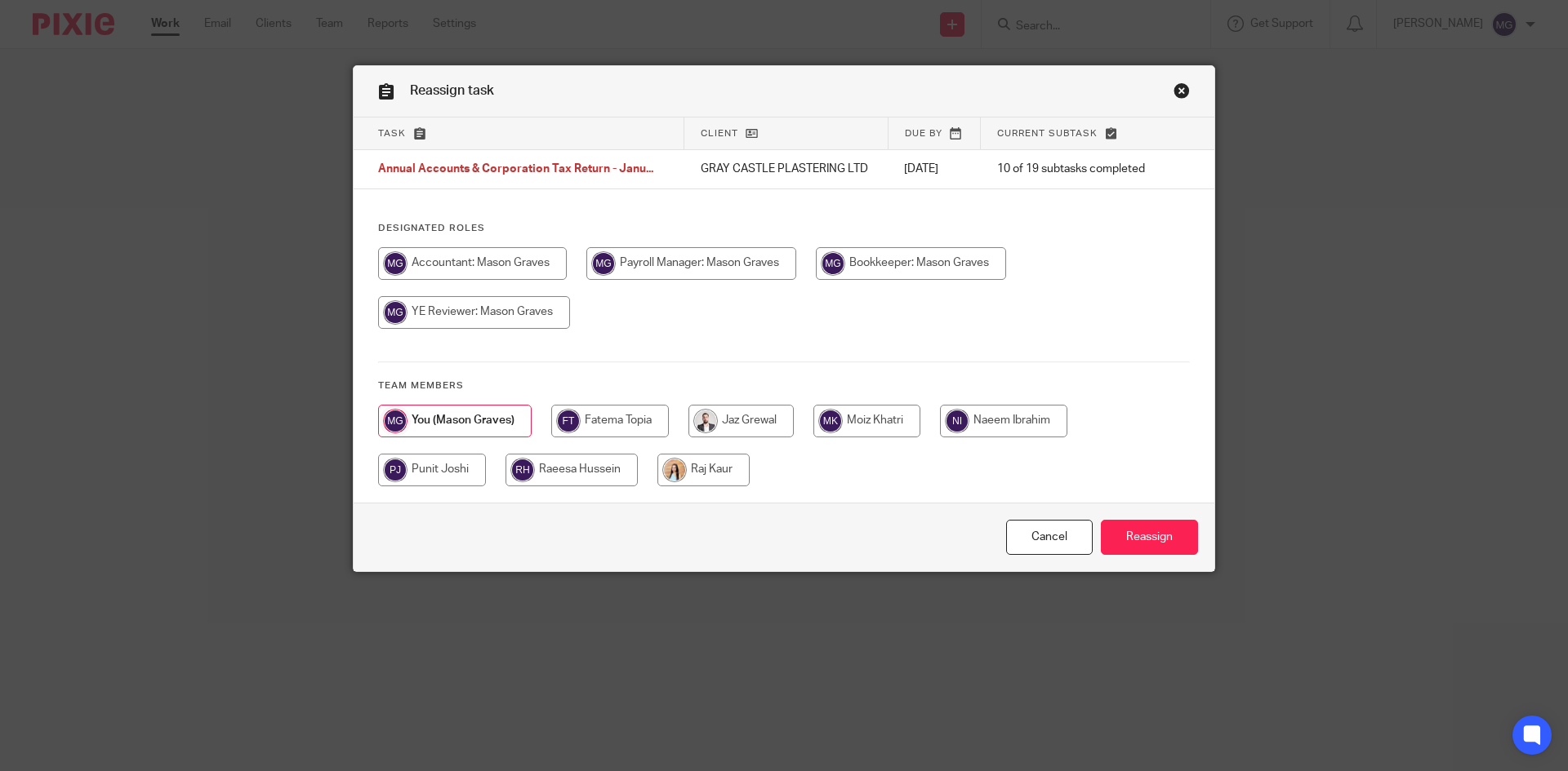
click at [416, 465] on input "radio" at bounding box center [432, 470] width 108 height 33
radio input "true"
click at [1128, 555] on div "Cancel Reassign" at bounding box center [784, 537] width 861 height 68
click at [1127, 547] on input "Reassign" at bounding box center [1149, 538] width 97 height 35
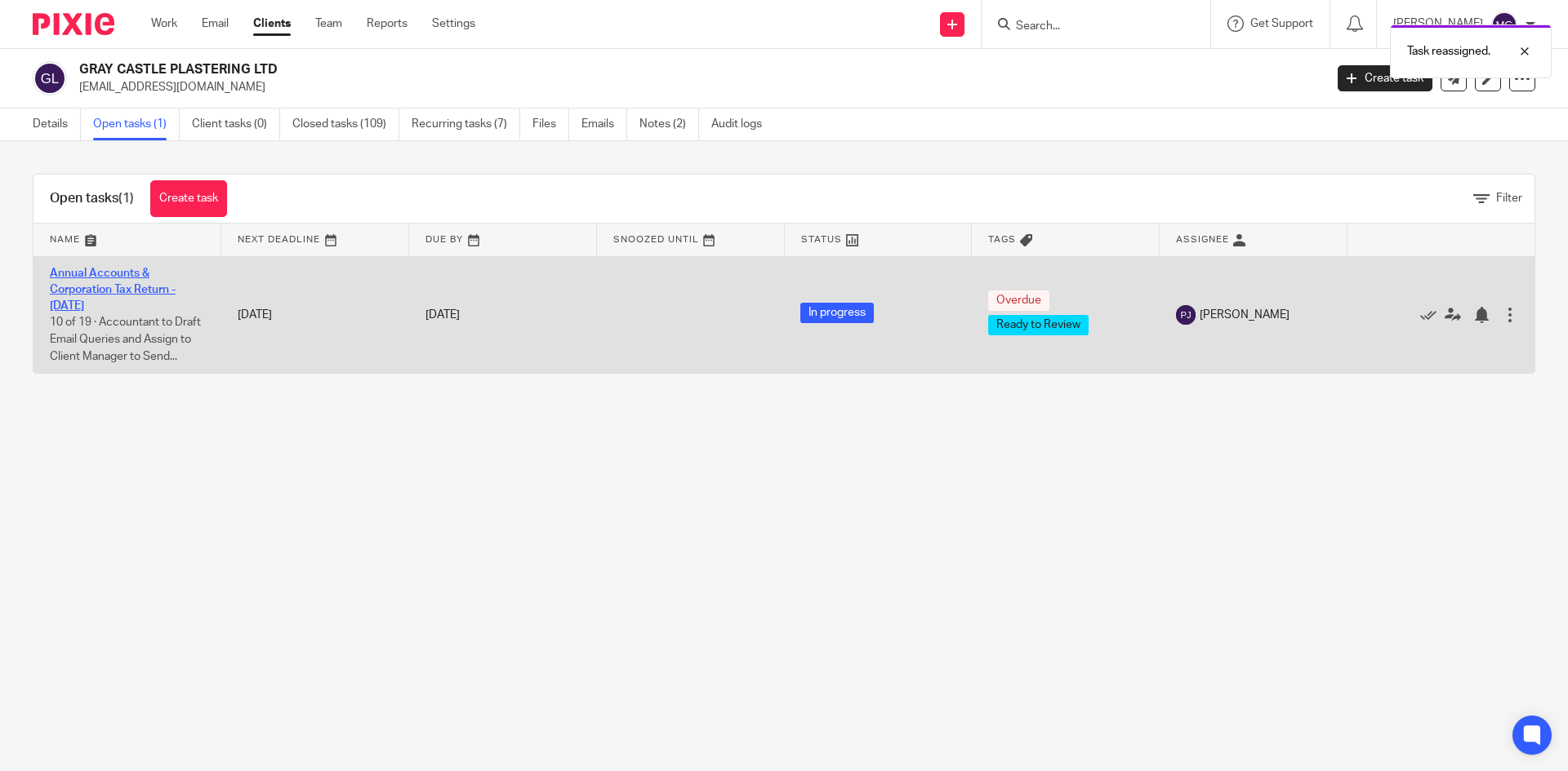
click at [59, 291] on link "Annual Accounts & Corporation Tax Return - January 31, 2025" at bounding box center [113, 290] width 125 height 45
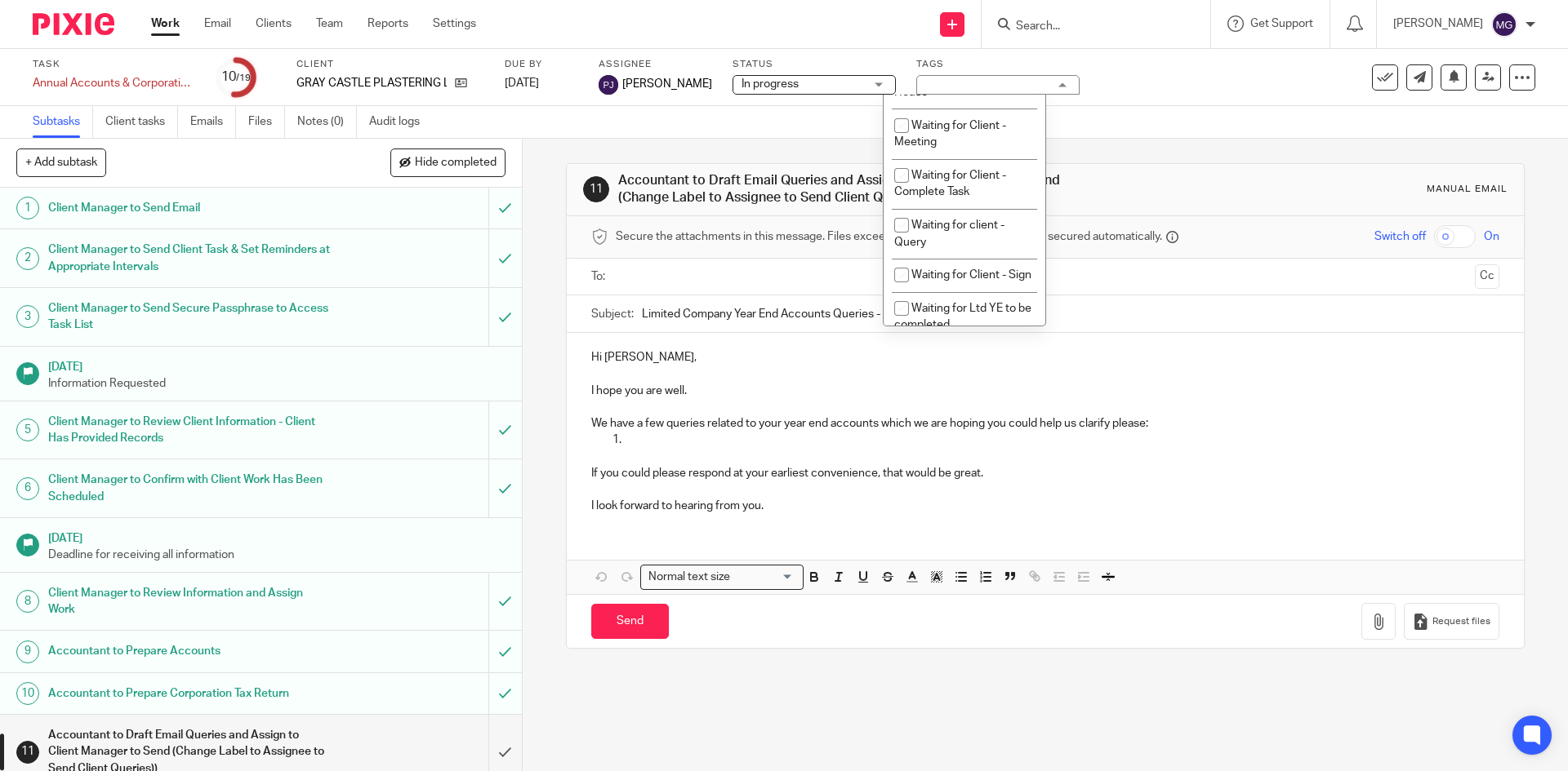
scroll to position [572, 0]
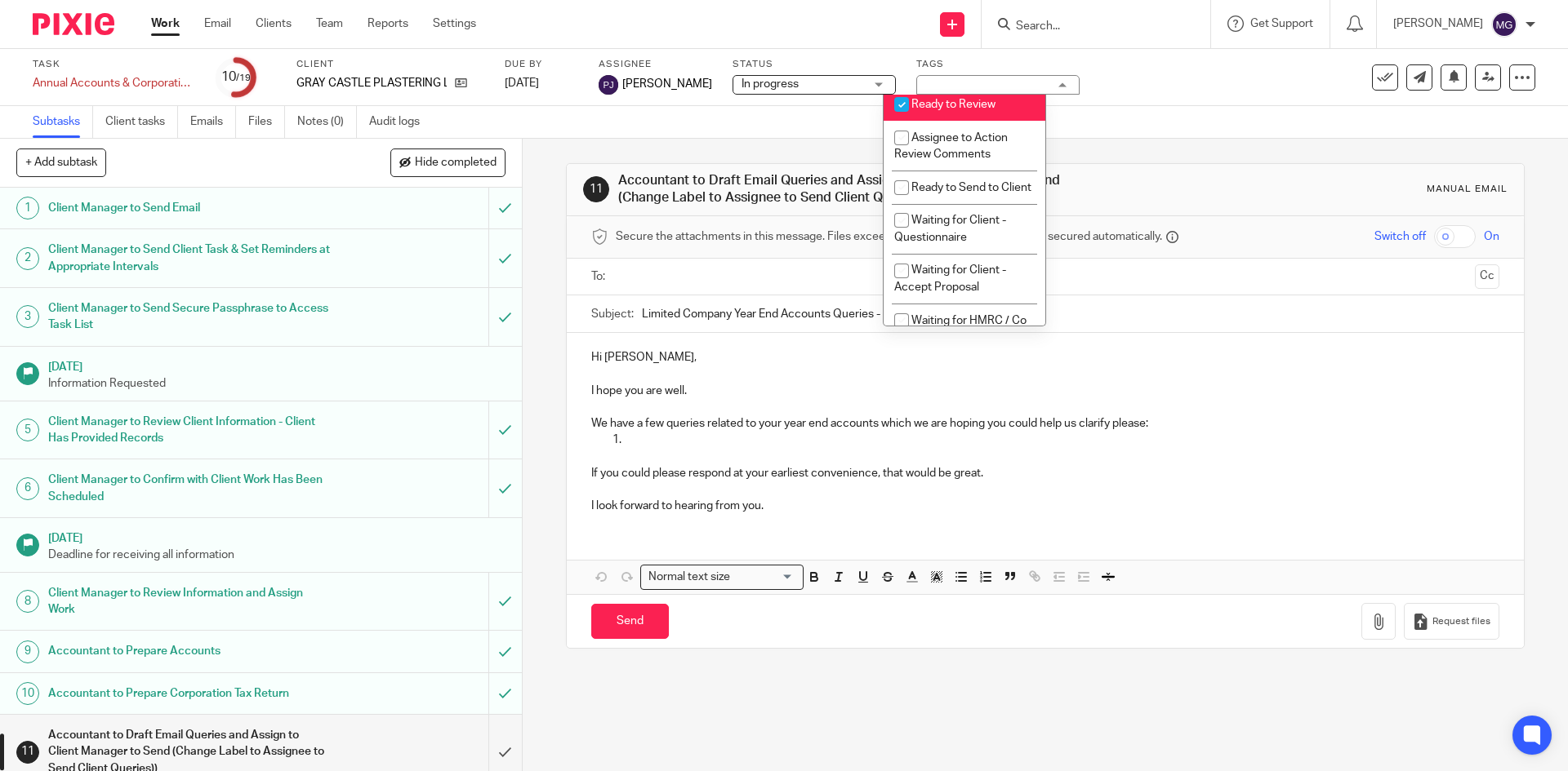
click at [963, 115] on li "Ready to Review" at bounding box center [964, 104] width 162 height 34
checkbox input "false"
click at [971, 140] on span "Assignee to Action Review Comments" at bounding box center [951, 146] width 114 height 29
checkbox input "true"
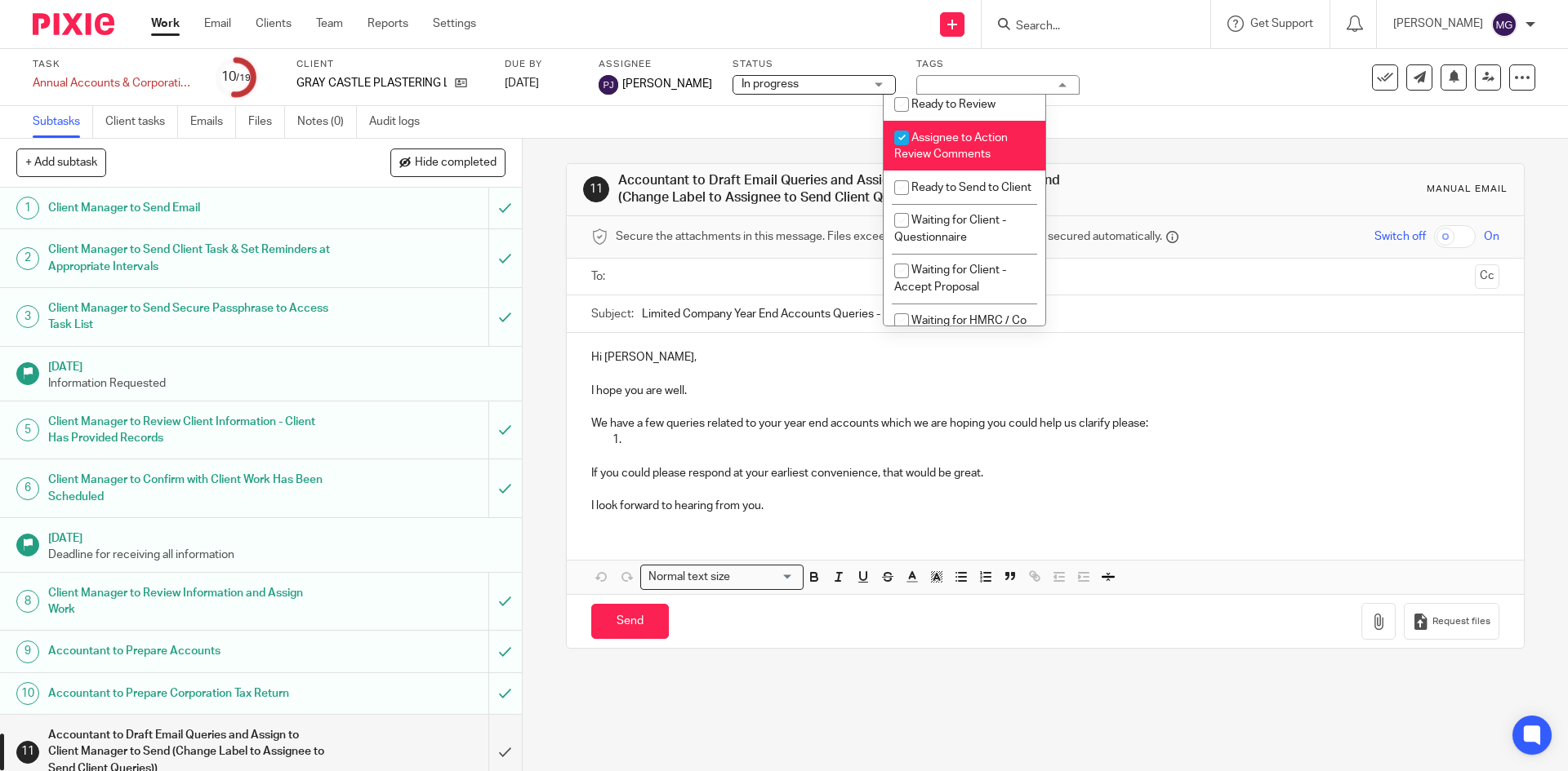
click at [1149, 130] on div "Subtasks Client tasks Emails Files Notes (0) Audit logs" at bounding box center [784, 122] width 1568 height 33
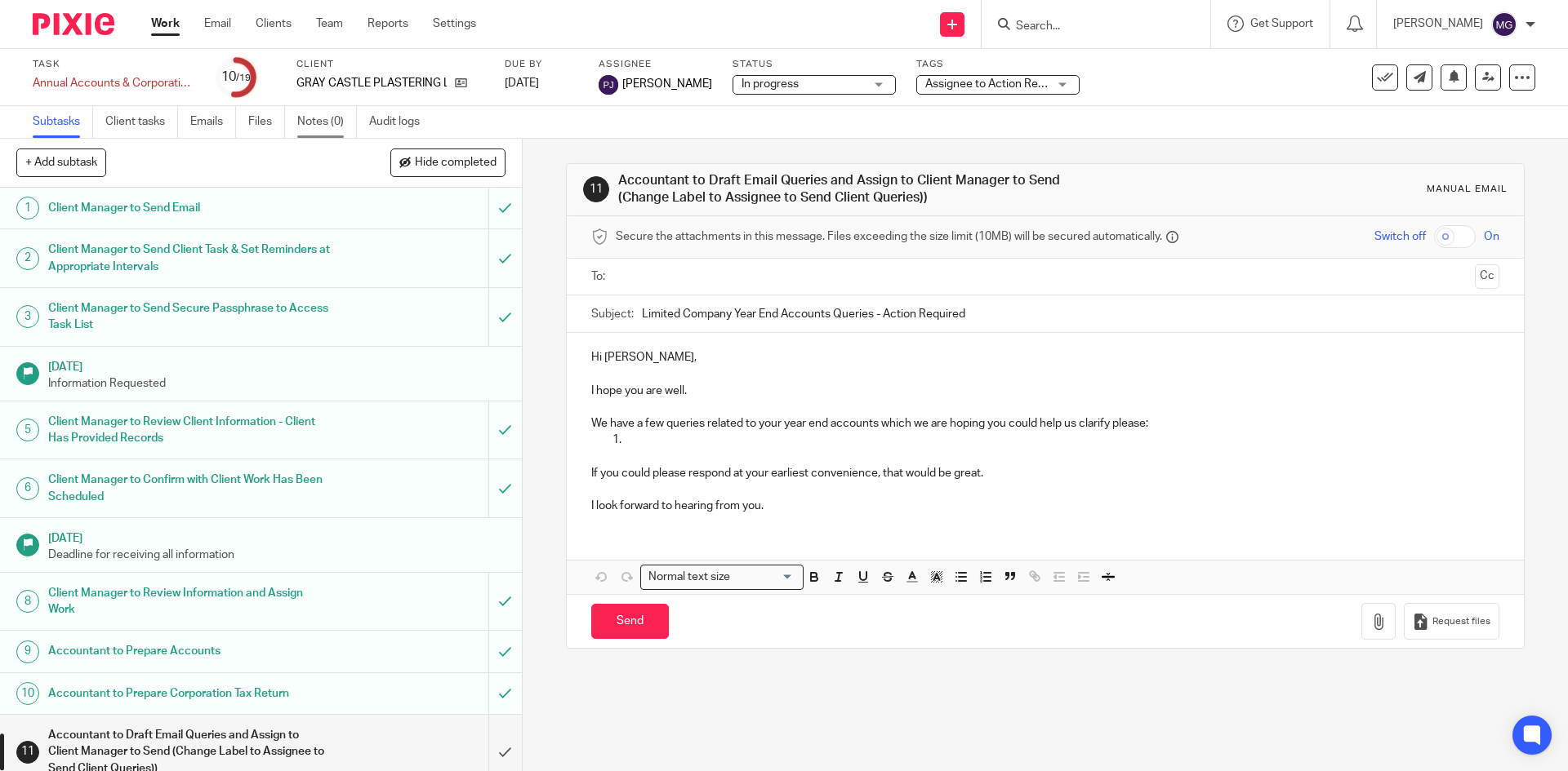
click at [328, 119] on link "Notes (0)" at bounding box center [327, 121] width 60 height 32
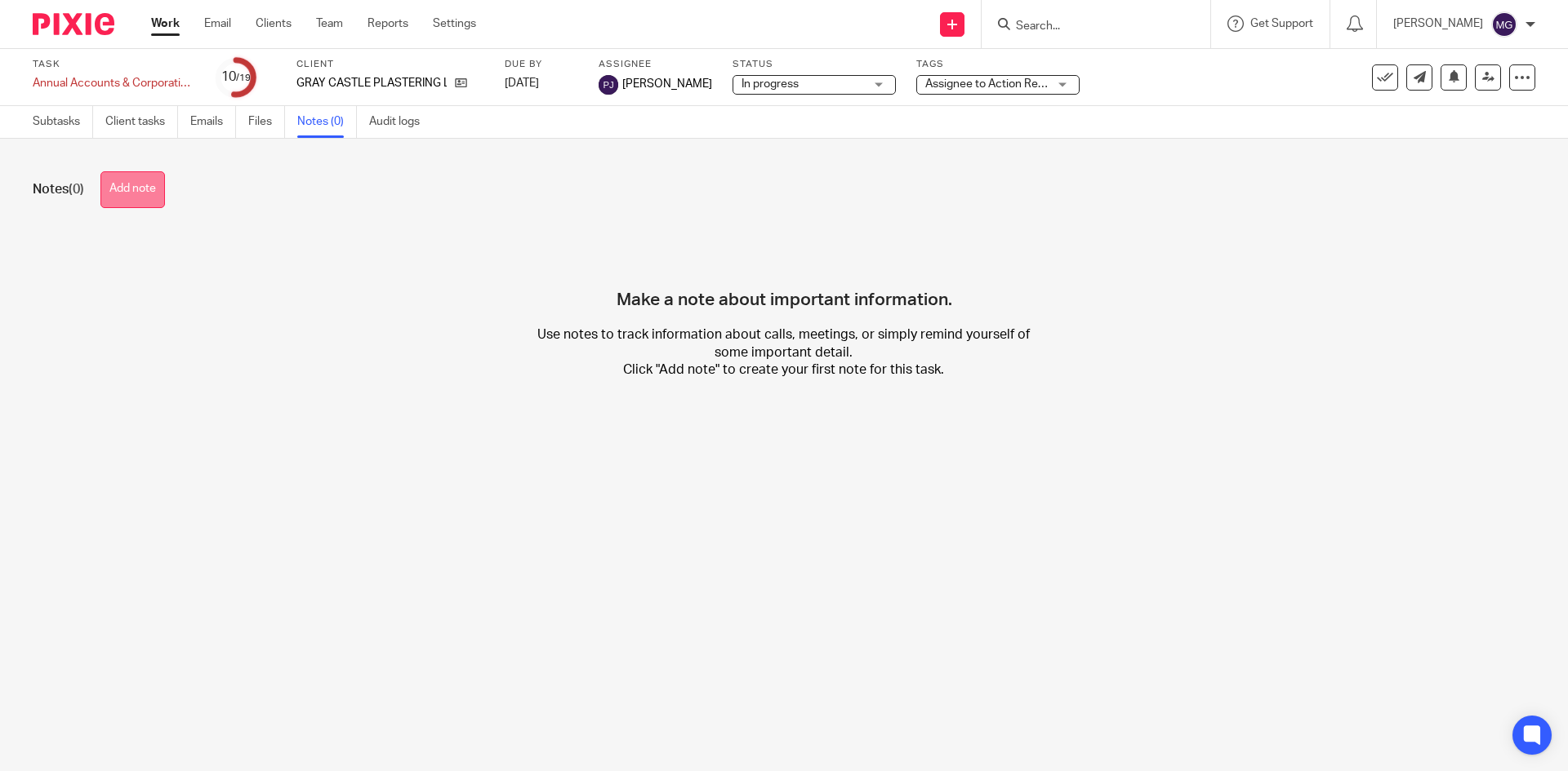
click at [157, 200] on button "Add note" at bounding box center [132, 190] width 65 height 37
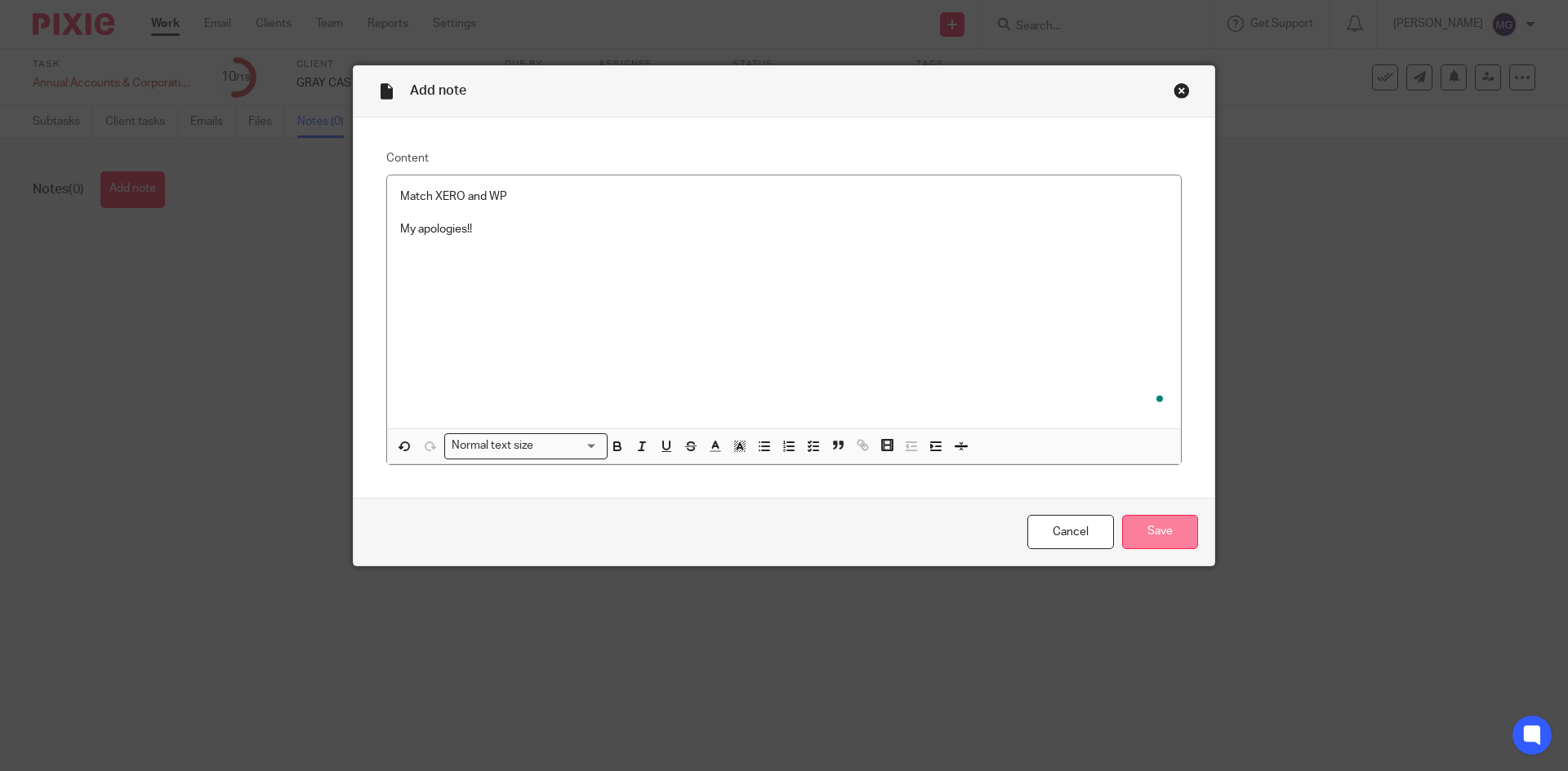
click at [1141, 533] on input "Save" at bounding box center [1160, 532] width 76 height 35
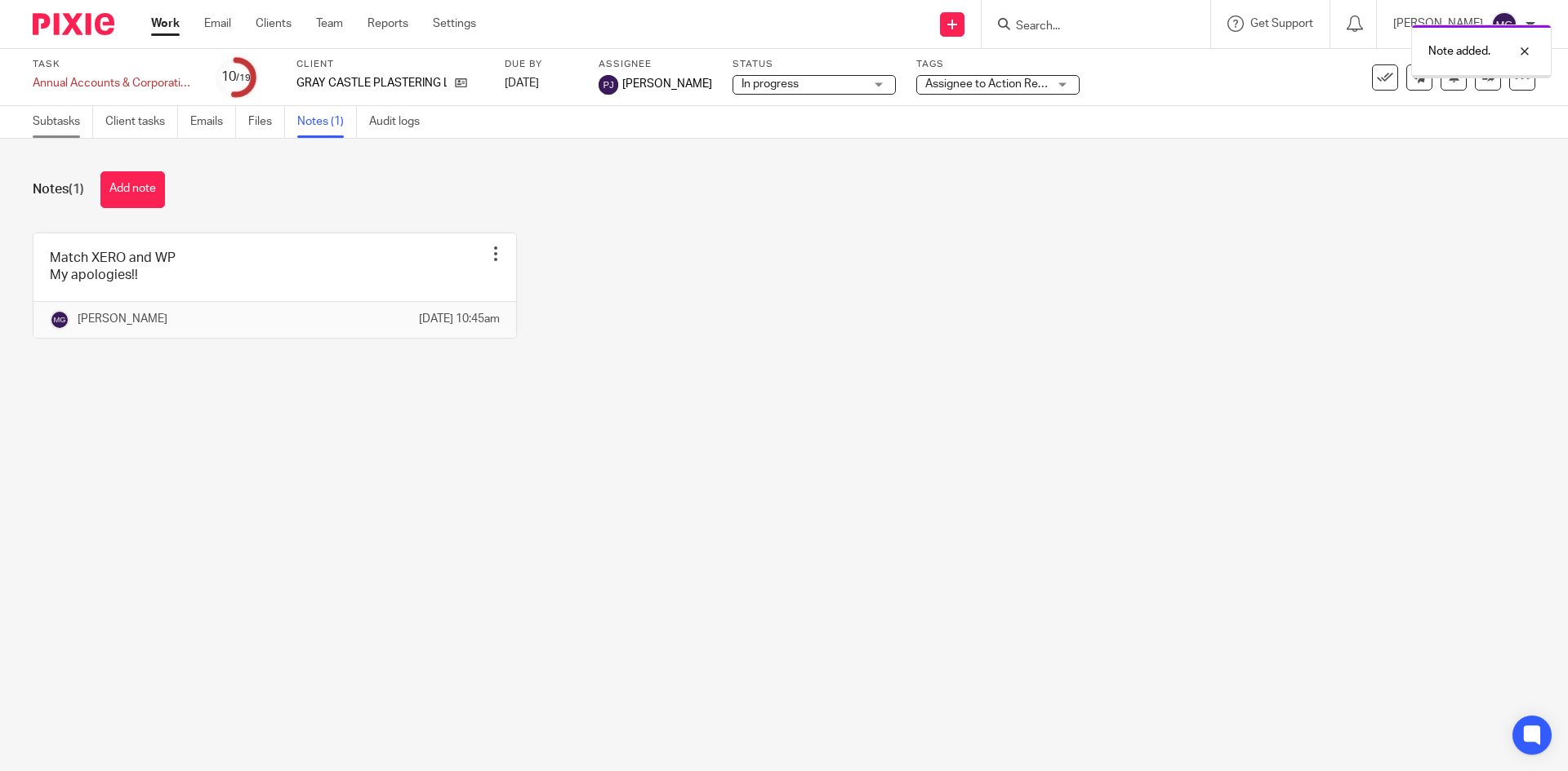
click at [73, 116] on link "Subtasks" at bounding box center [63, 121] width 61 height 32
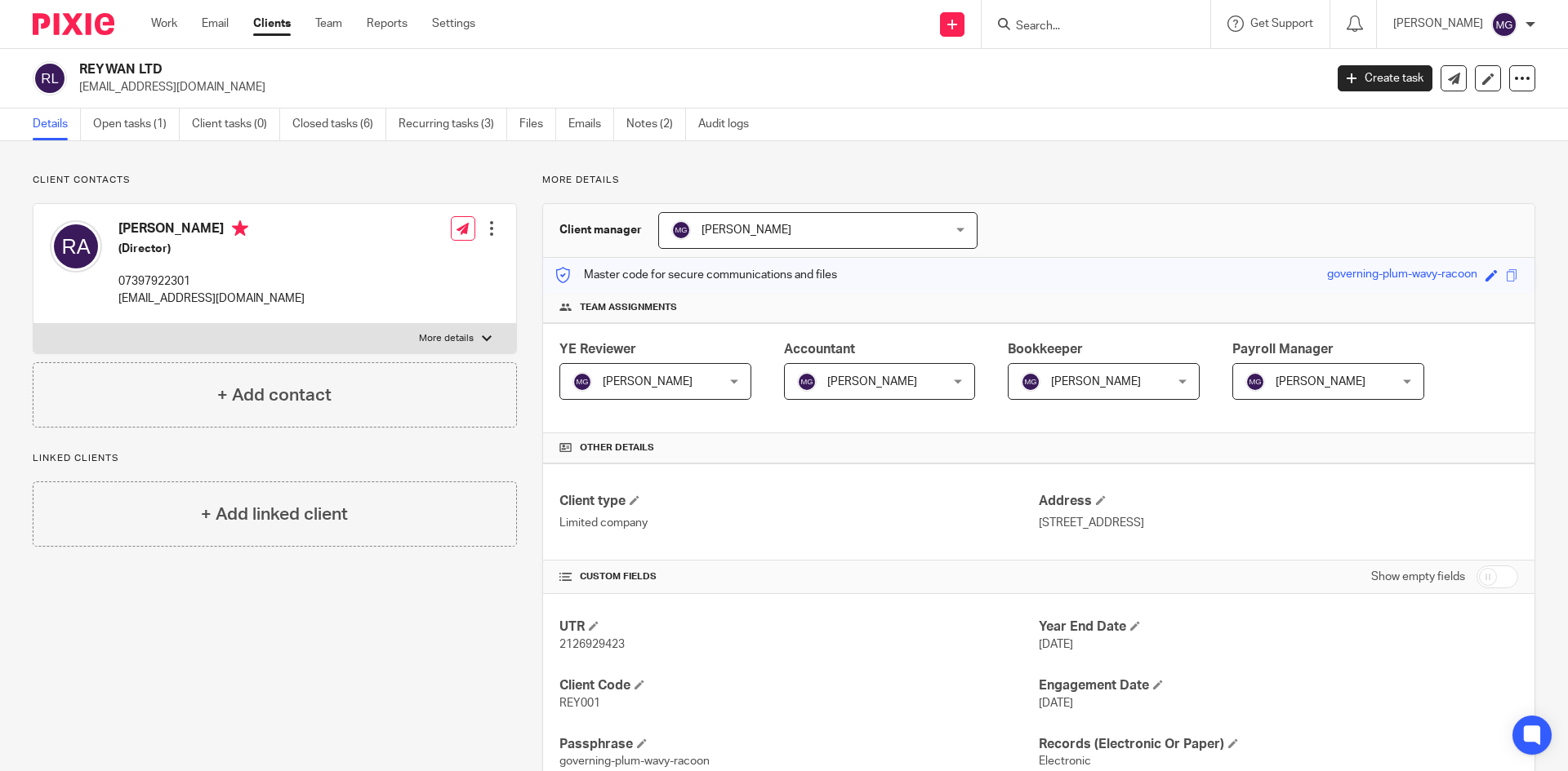
click at [303, 190] on div "Client contacts [PERSON_NAME] (Director) 07397922301 [EMAIL_ADDRESS][DOMAIN_NAM…" at bounding box center [275, 300] width 484 height 253
click at [153, 132] on link "Open tasks (1)" at bounding box center [137, 124] width 87 height 32
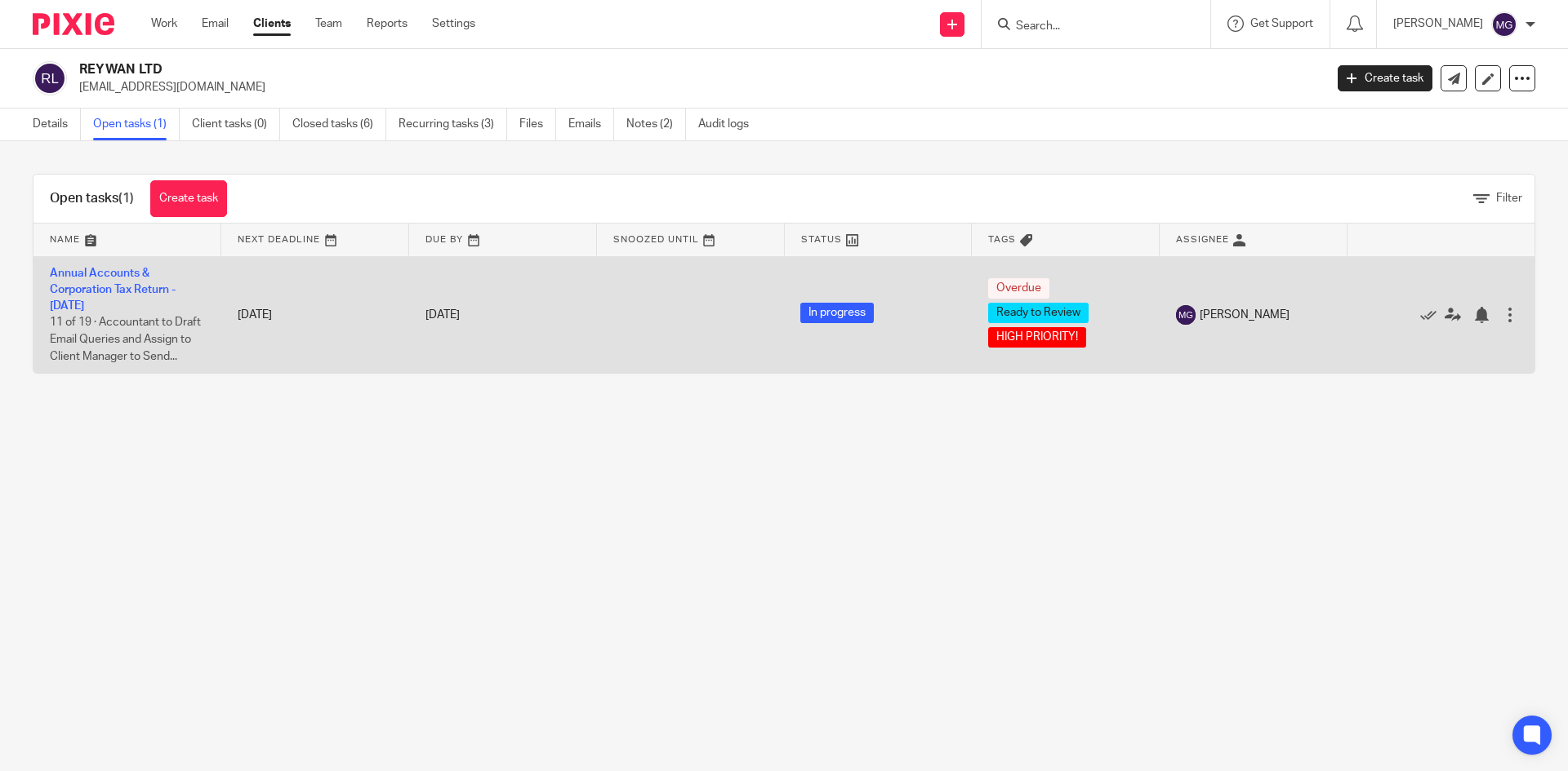
click at [111, 297] on td "Annual Accounts & Corporation Tax Return - [DATE] 11 of 19 · Accountant to Draf…" at bounding box center [127, 314] width 188 height 117
click at [110, 290] on link "Annual Accounts & Corporation Tax Return - [DATE]" at bounding box center [113, 290] width 125 height 45
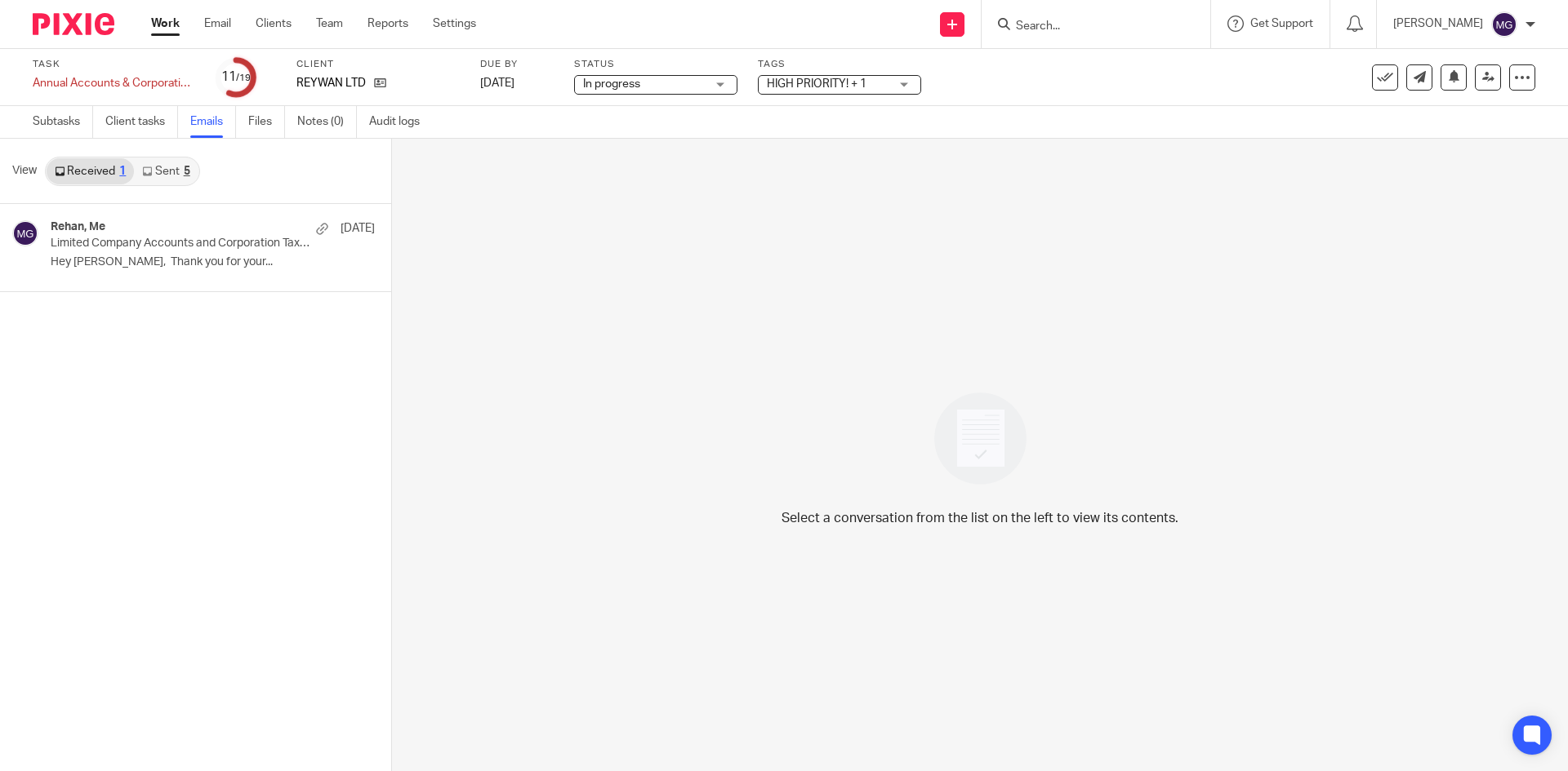
click at [180, 179] on link "Sent 5" at bounding box center [166, 171] width 64 height 26
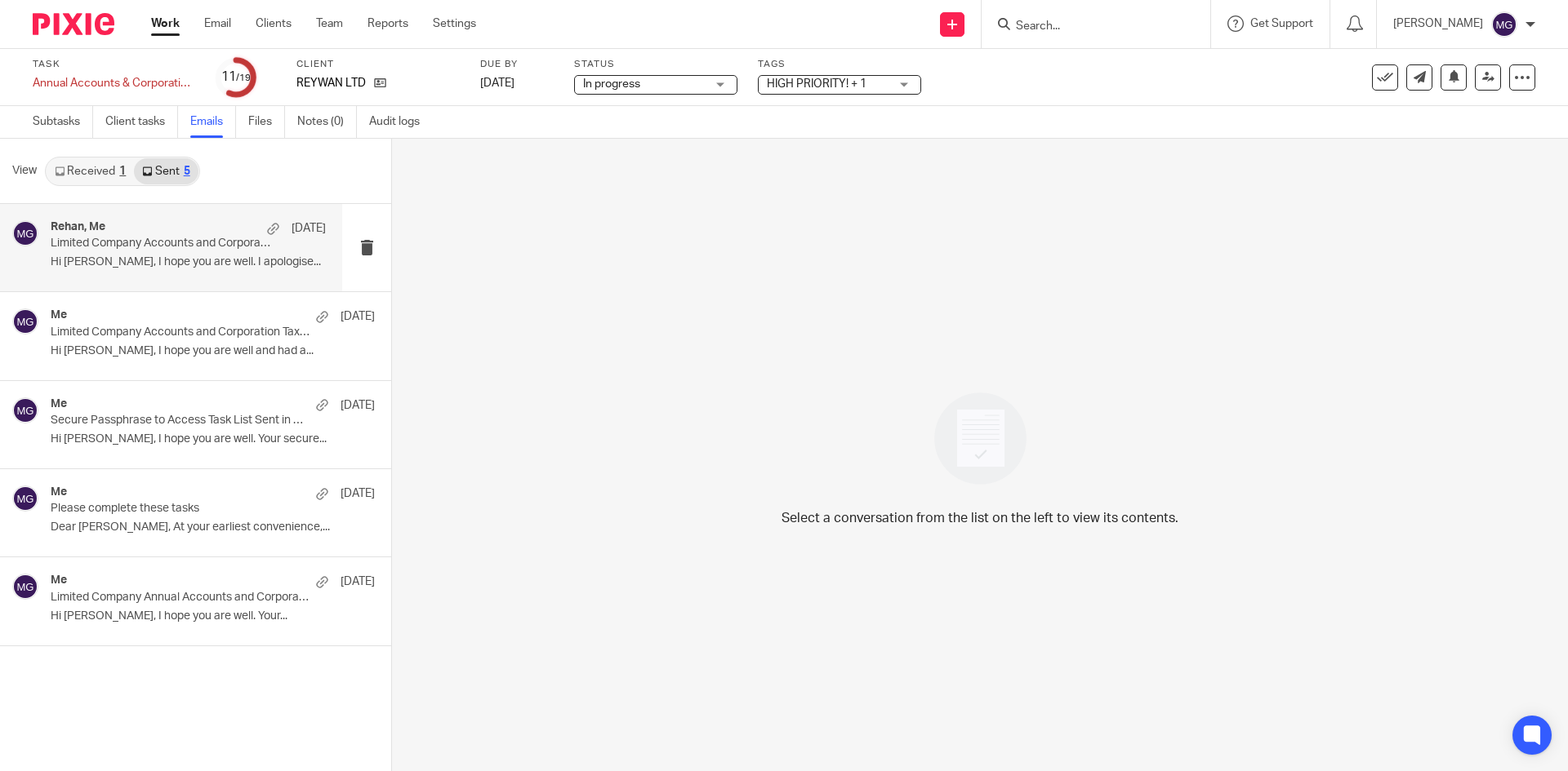
click at [190, 246] on p "Limited Company Accounts and Corporation Tax Return Scheduled" at bounding box center [161, 244] width 221 height 13
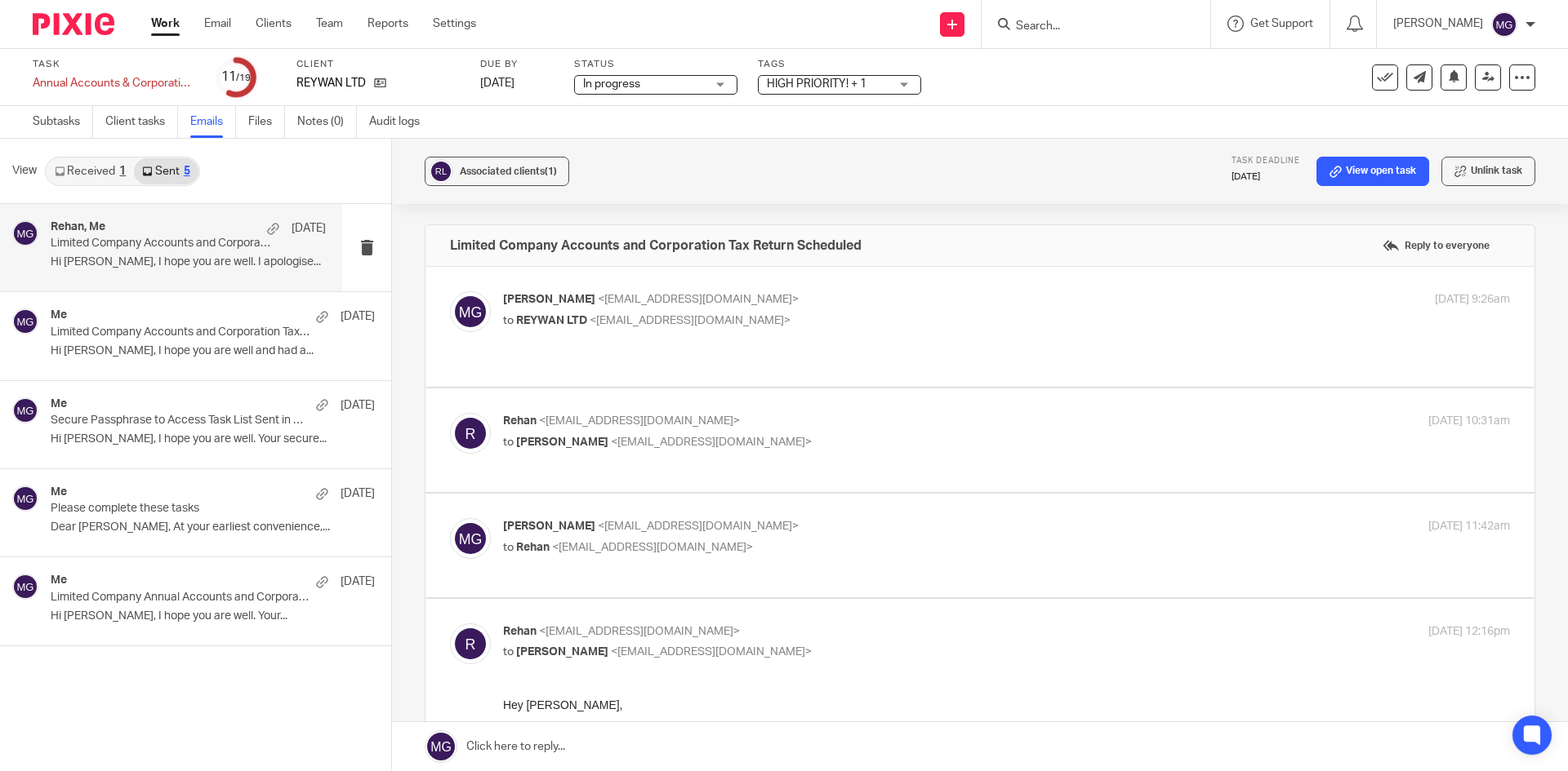
click at [756, 536] on div "Mason Graves <mgraves@taxassist.co.uk> to Rehan <reywan225@gmail.com>" at bounding box center [839, 537] width 671 height 38
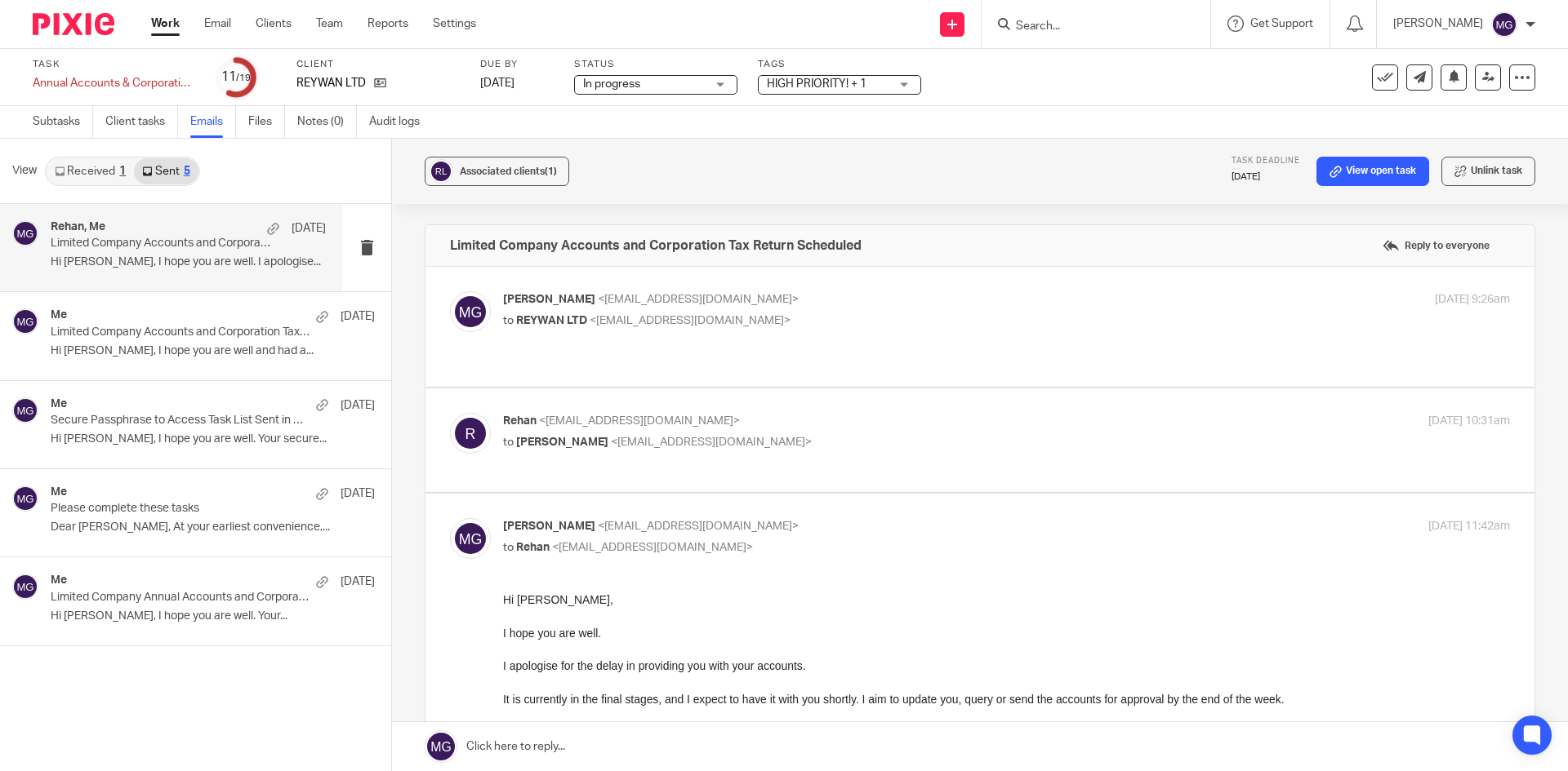
click at [752, 525] on p "Mason Graves <mgraves@taxassist.co.uk>" at bounding box center [839, 527] width 671 height 17
checkbox input "false"
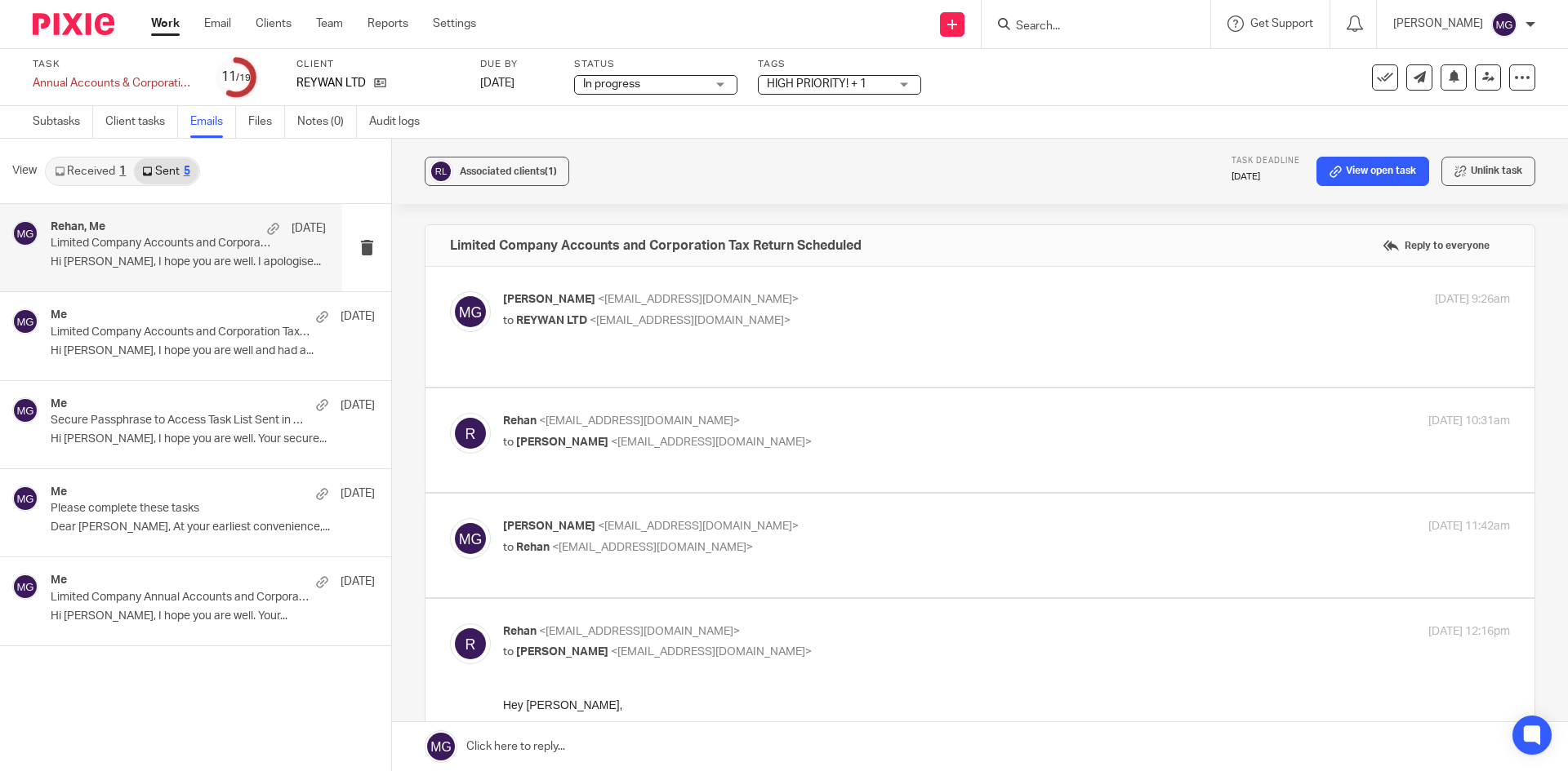
scroll to position [163, 0]
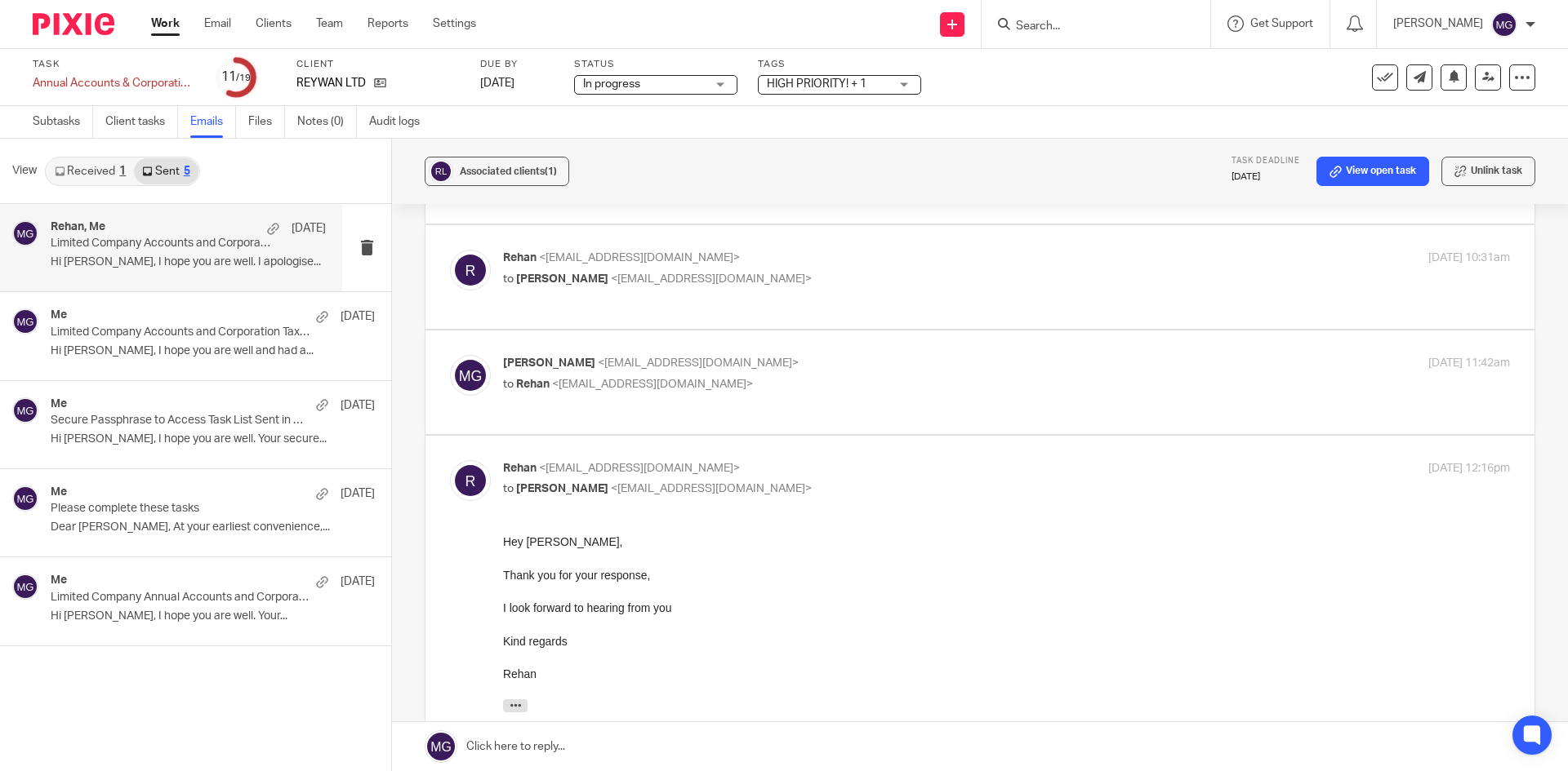
click at [1288, 607] on div "Thank you for your response, I look forward to hearing from you" at bounding box center [1007, 592] width 1007 height 50
click at [377, 83] on icon at bounding box center [380, 83] width 13 height 13
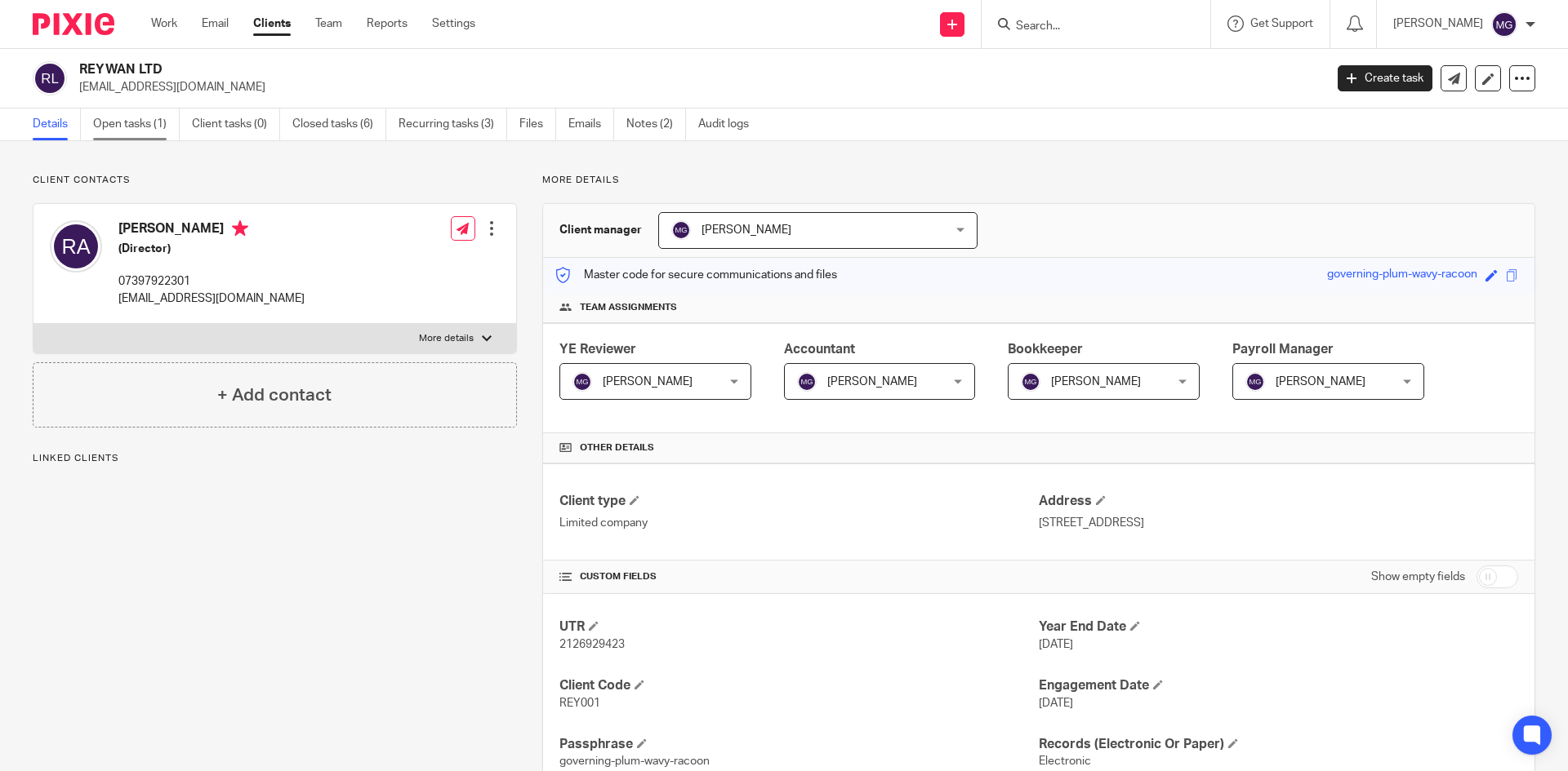
click at [138, 127] on link "Open tasks (1)" at bounding box center [137, 124] width 87 height 32
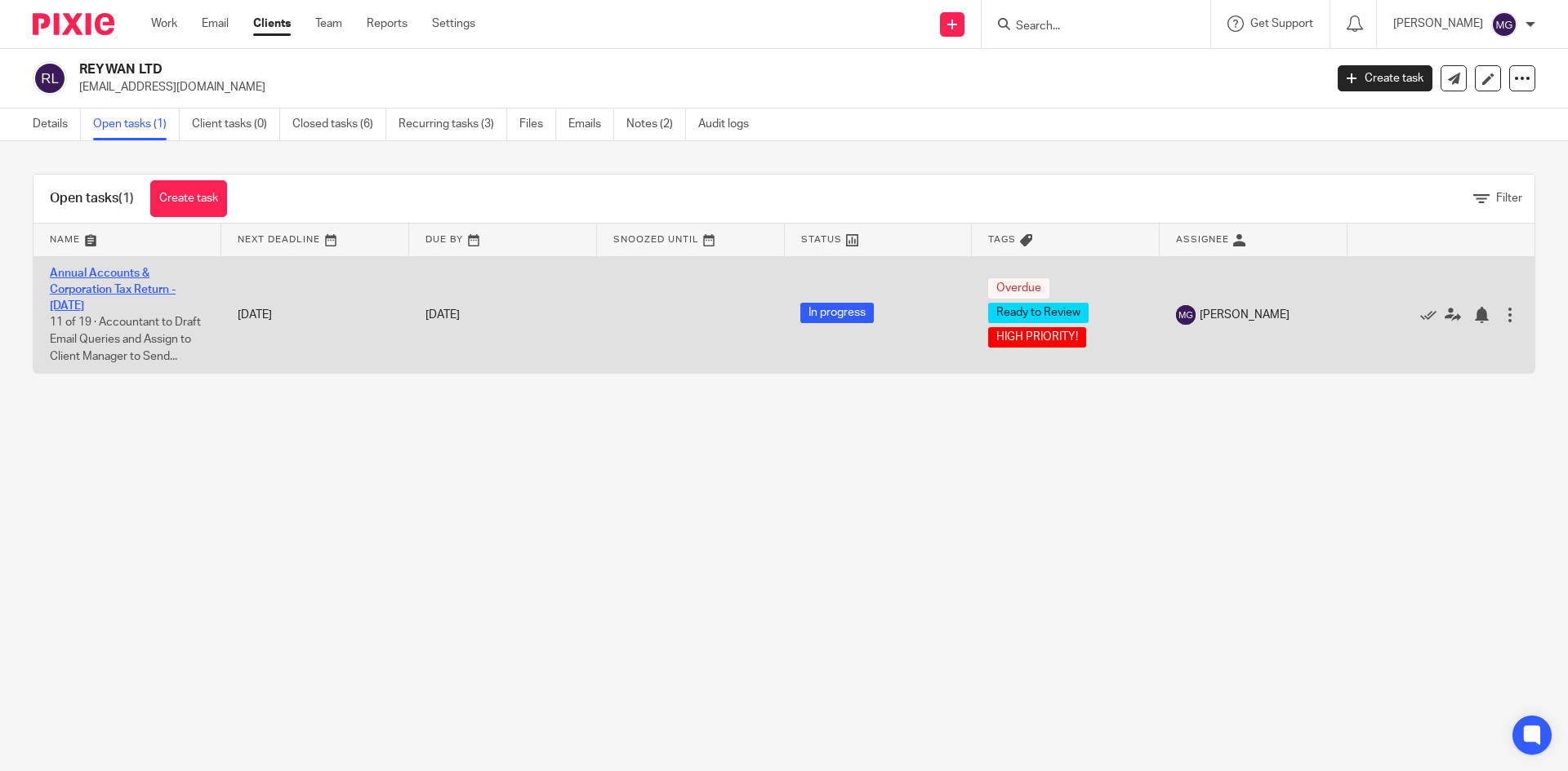
click at [104, 293] on link "Annual Accounts & Corporation Tax Return - [DATE]" at bounding box center [113, 290] width 125 height 45
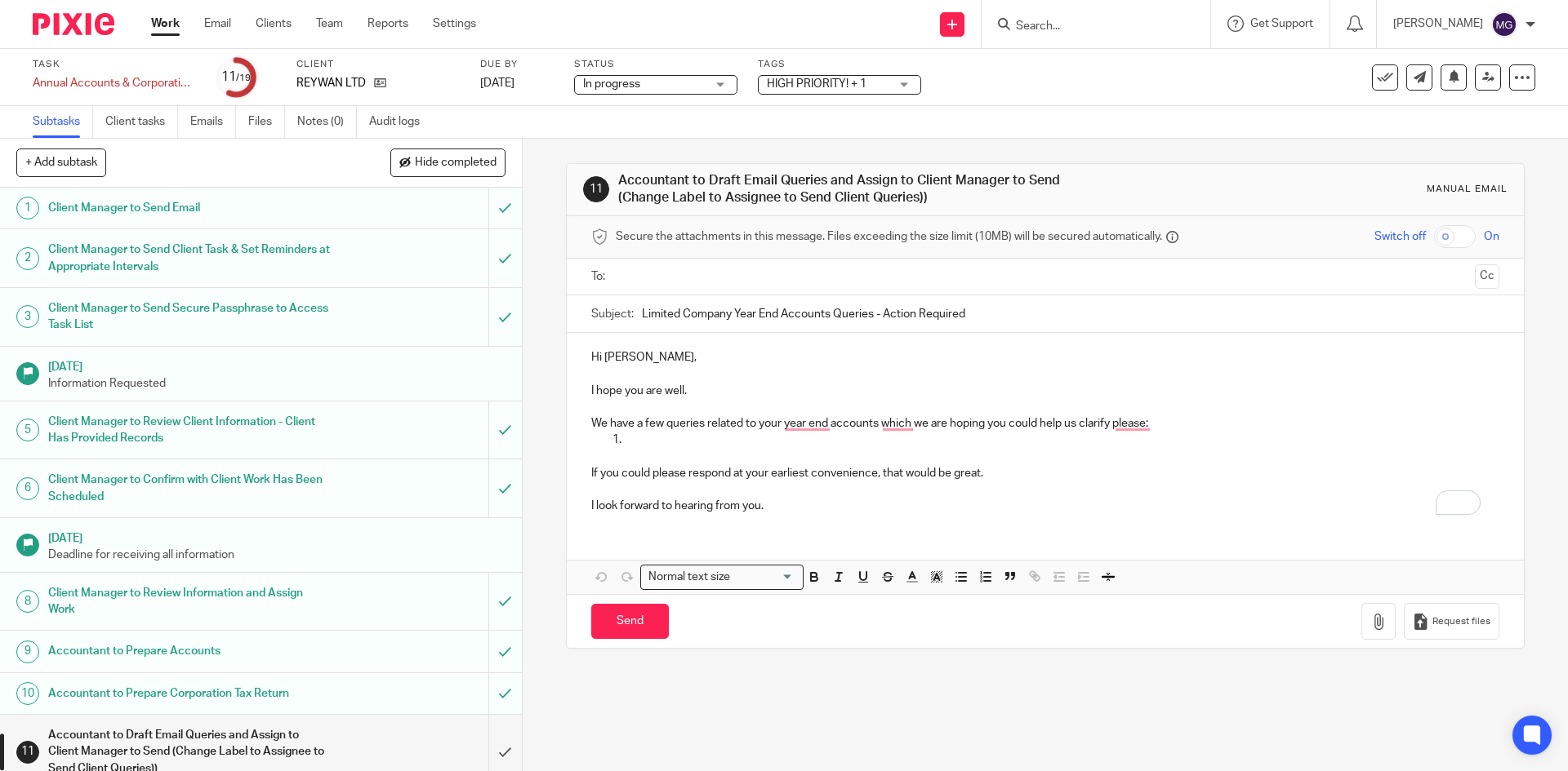
click at [1089, 12] on div at bounding box center [1095, 24] width 229 height 48
click at [1086, 26] on input "Search" at bounding box center [1088, 26] width 147 height 14
type input "ese"
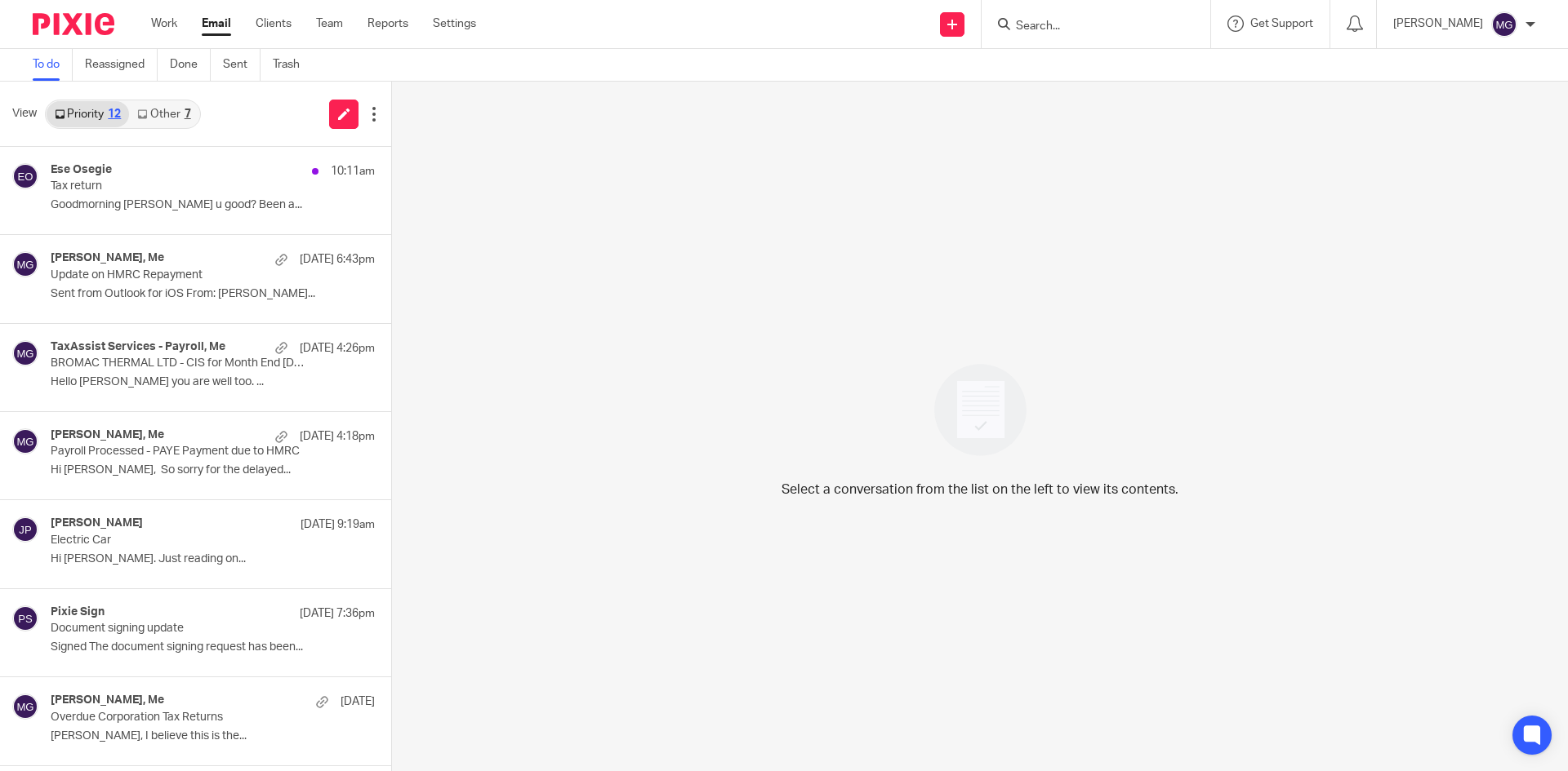
click at [244, 94] on div "View Priority 12 Other 7" at bounding box center [196, 115] width 392 height 66
click at [227, 219] on div "Ese Osegie 10:11am Tax return Goodmorning mason Hope u good? Been a..." at bounding box center [171, 190] width 342 height 88
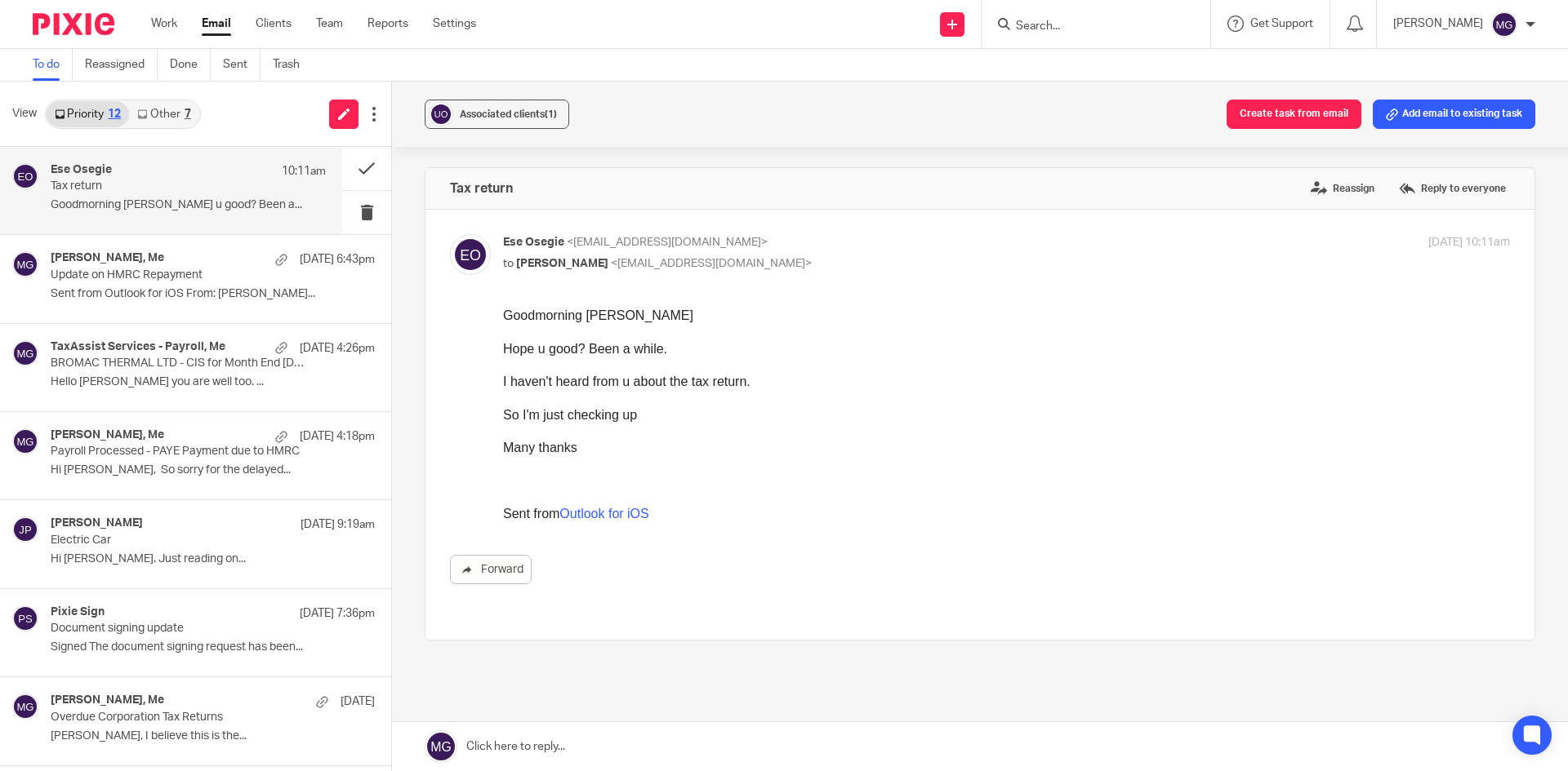
click at [713, 751] on link at bounding box center [981, 747] width 1176 height 49
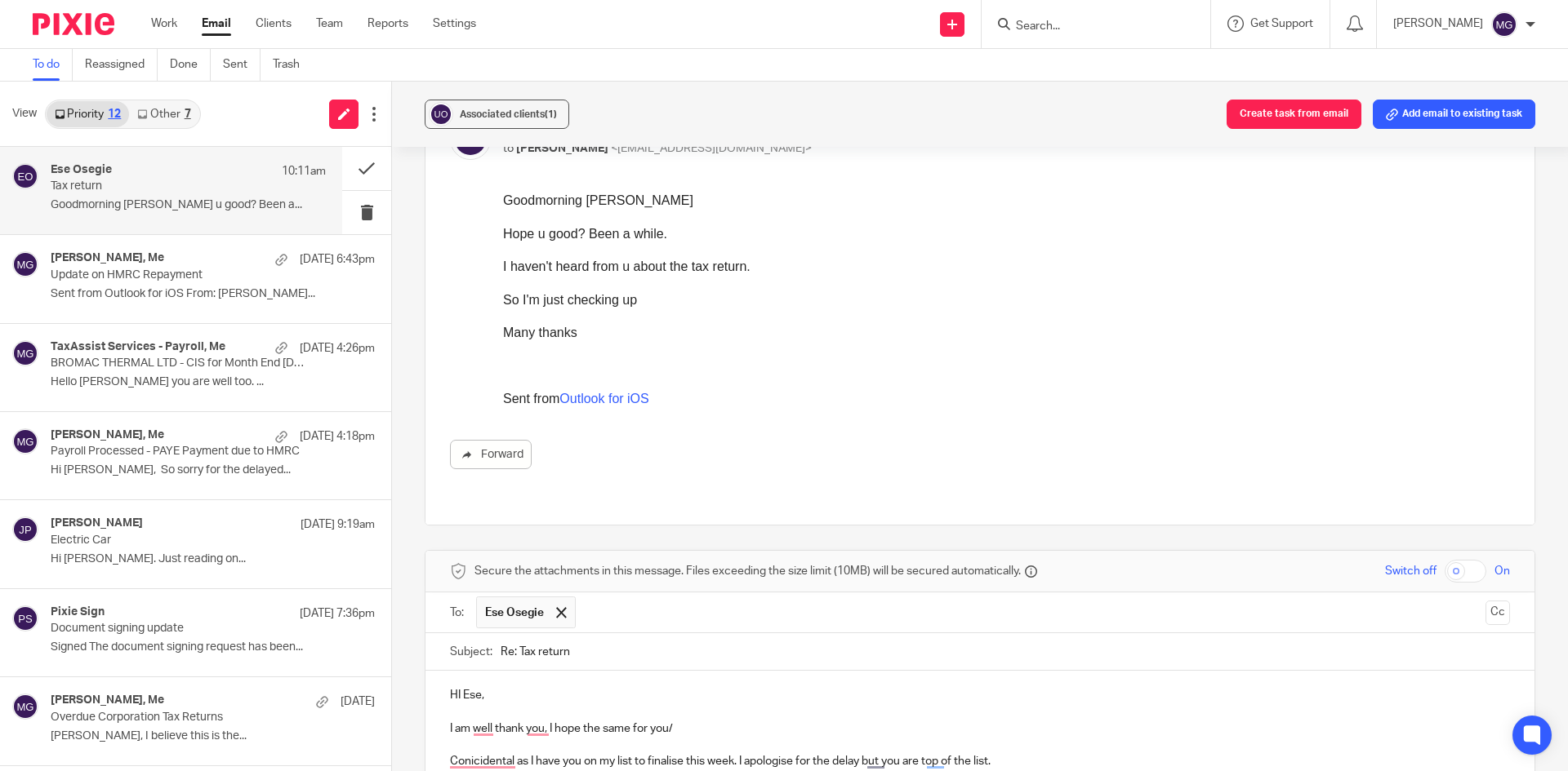
scroll to position [131, 0]
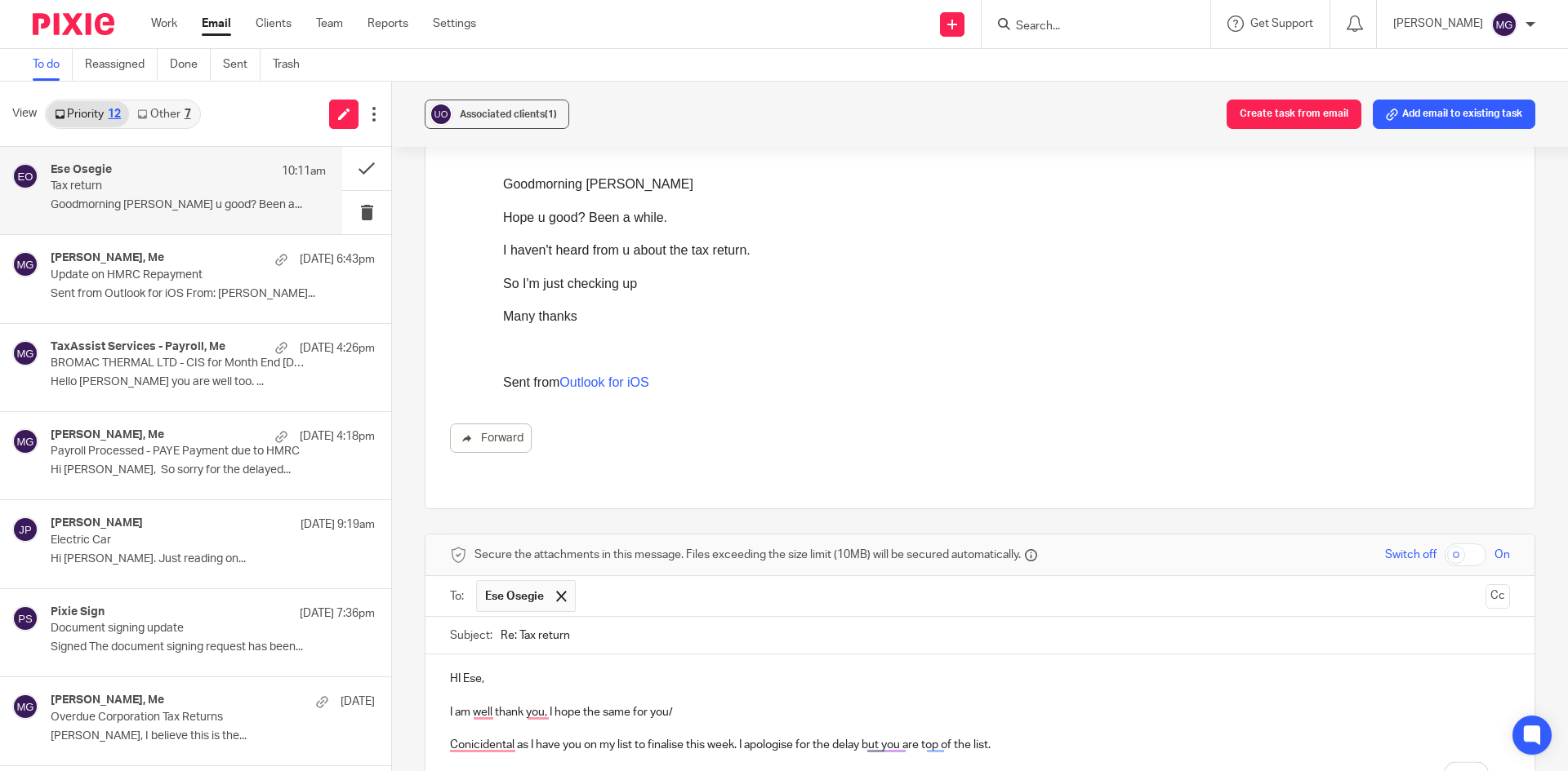
click at [825, 771] on p "You should hear from me in the next day or to with the return for approval. My …" at bounding box center [980, 779] width 1060 height 16
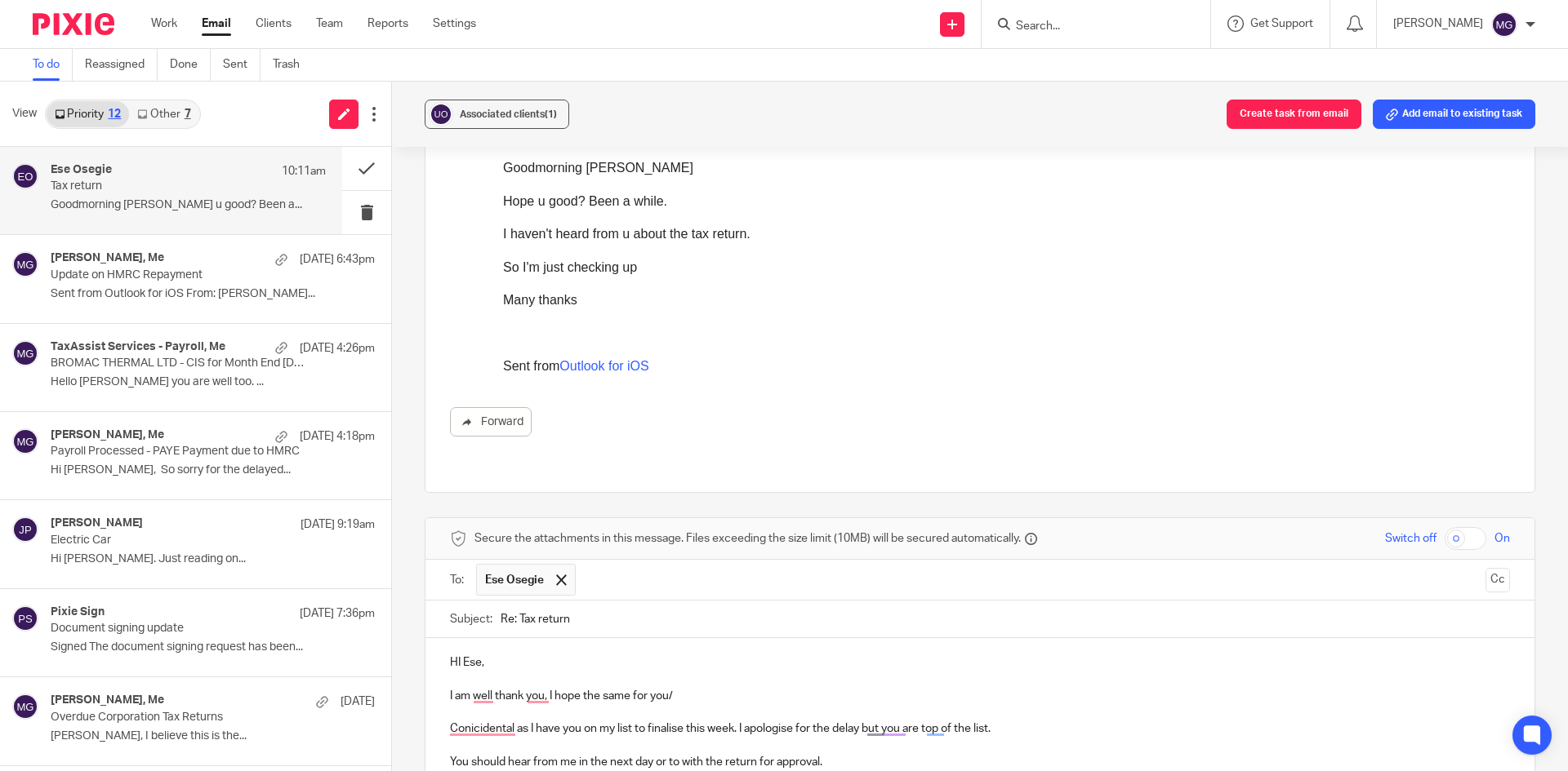
scroll to position [165, 0]
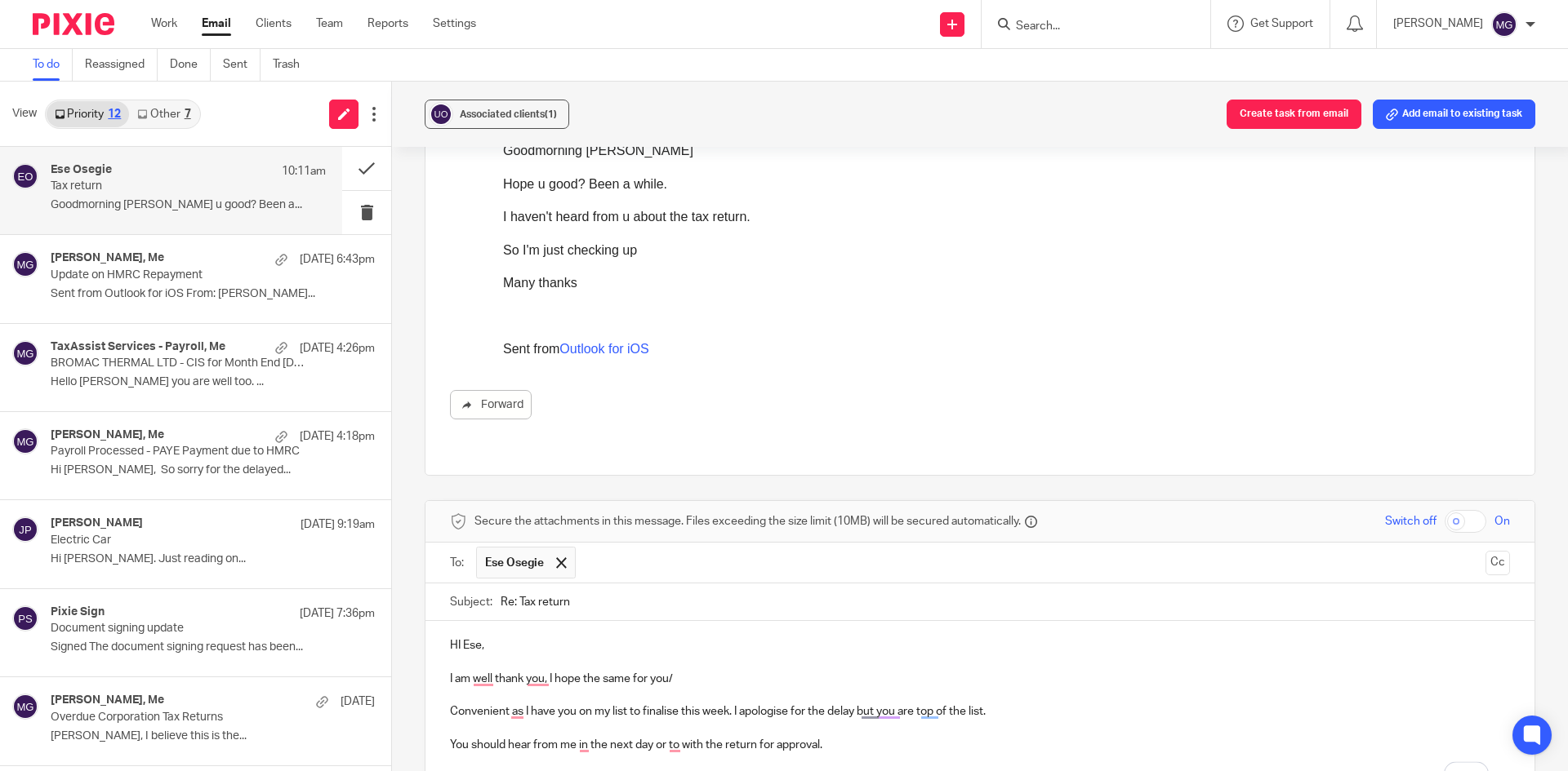
click at [475, 704] on p "Convenient as I have you on my list to finalise this week. I apologise for the …" at bounding box center [980, 711] width 1060 height 16
click at [673, 671] on p "I am well, thank you. I hope the same for you/" at bounding box center [980, 678] width 1060 height 16
click at [733, 687] on p "To enrich screen reader interactions, please activate Accessibility in Grammarl…" at bounding box center [980, 695] width 1060 height 16
click at [524, 704] on p "Coincidentally, as I have you on my list to finalise this week. I apologise for…" at bounding box center [980, 711] width 1060 height 16
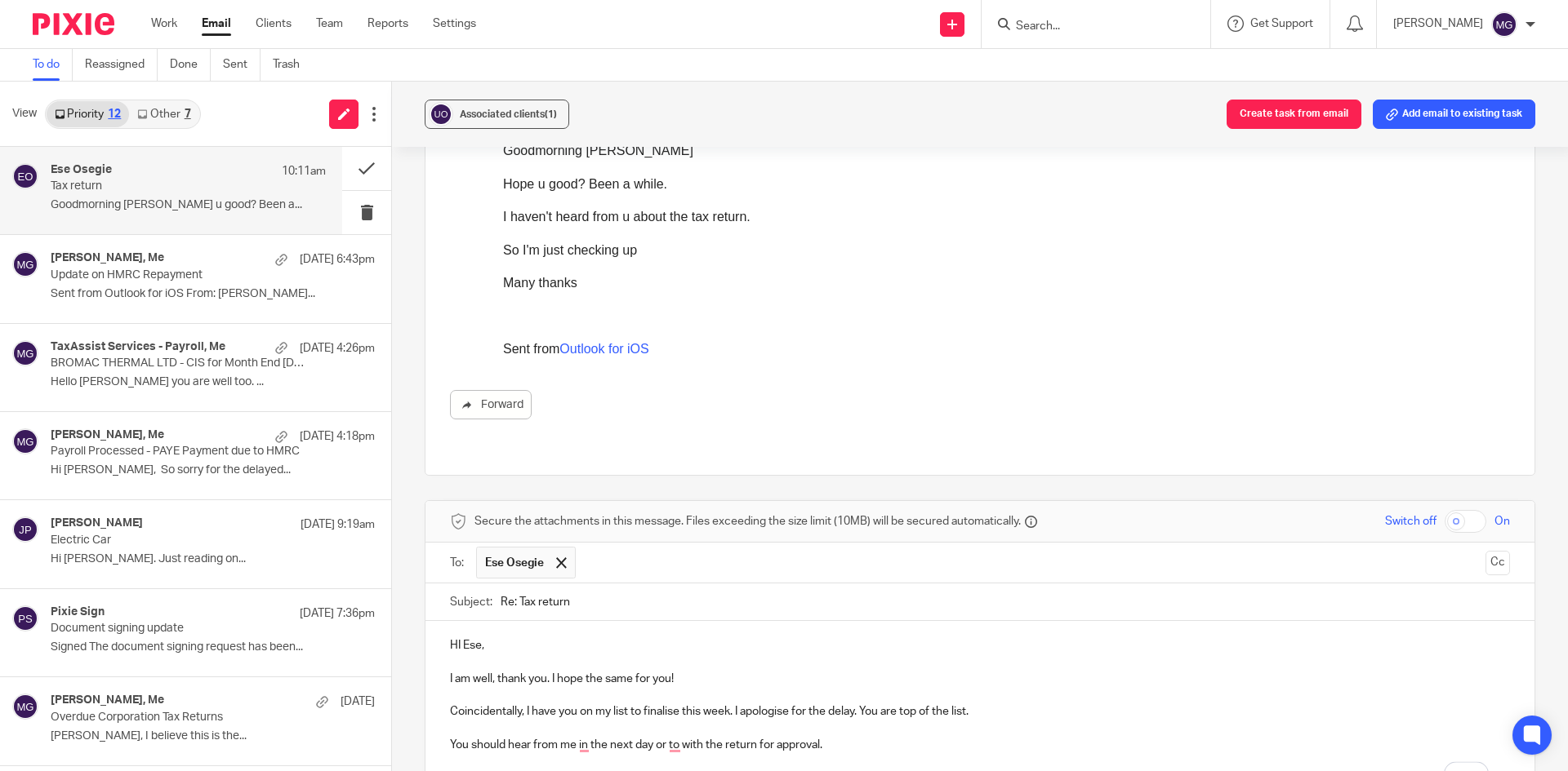
click at [931, 720] on p "To enrich screen reader interactions, please activate Accessibility in Grammarl…" at bounding box center [980, 728] width 1060 height 16
click at [883, 704] on p "Coincidentally, I have you on my list to finalise this week. I apologise for th…" at bounding box center [980, 711] width 1060 height 16
click at [913, 720] on p "To enrich screen reader interactions, please activate Accessibility in Grammarl…" at bounding box center [980, 728] width 1060 height 16
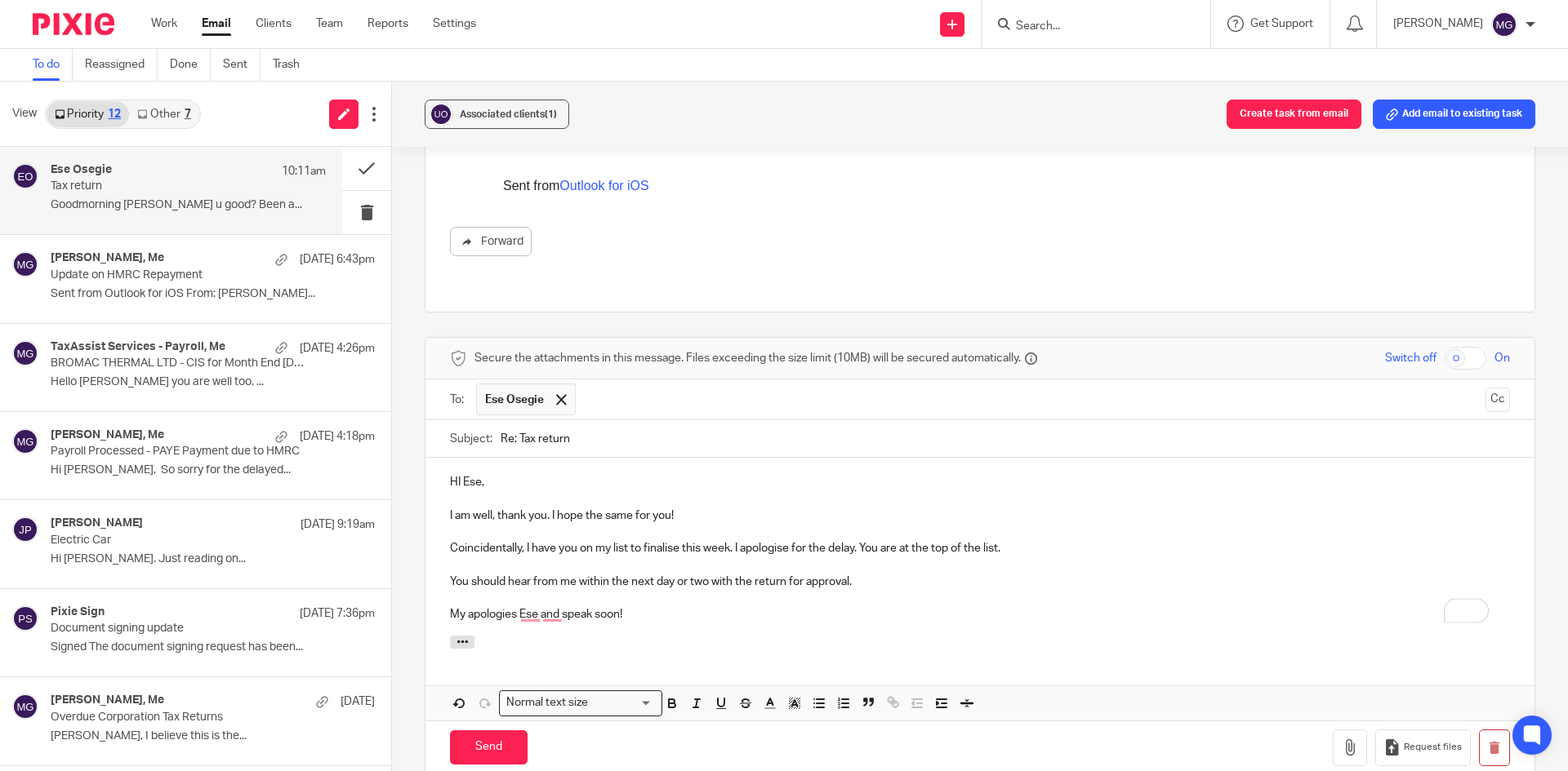
click at [641, 615] on div "HI Ese, I am well, thank you. I hope the same for you! Coincidentally, I have y…" at bounding box center [980, 546] width 1109 height 177
click at [704, 606] on p "My apologies Ese and speak soon!" at bounding box center [980, 614] width 1060 height 16
click at [598, 606] on p "My apologies Ese and speak soon!" at bounding box center [980, 614] width 1060 height 16
click at [619, 606] on p "My apologies Ese and speak soon!" at bounding box center [980, 614] width 1060 height 16
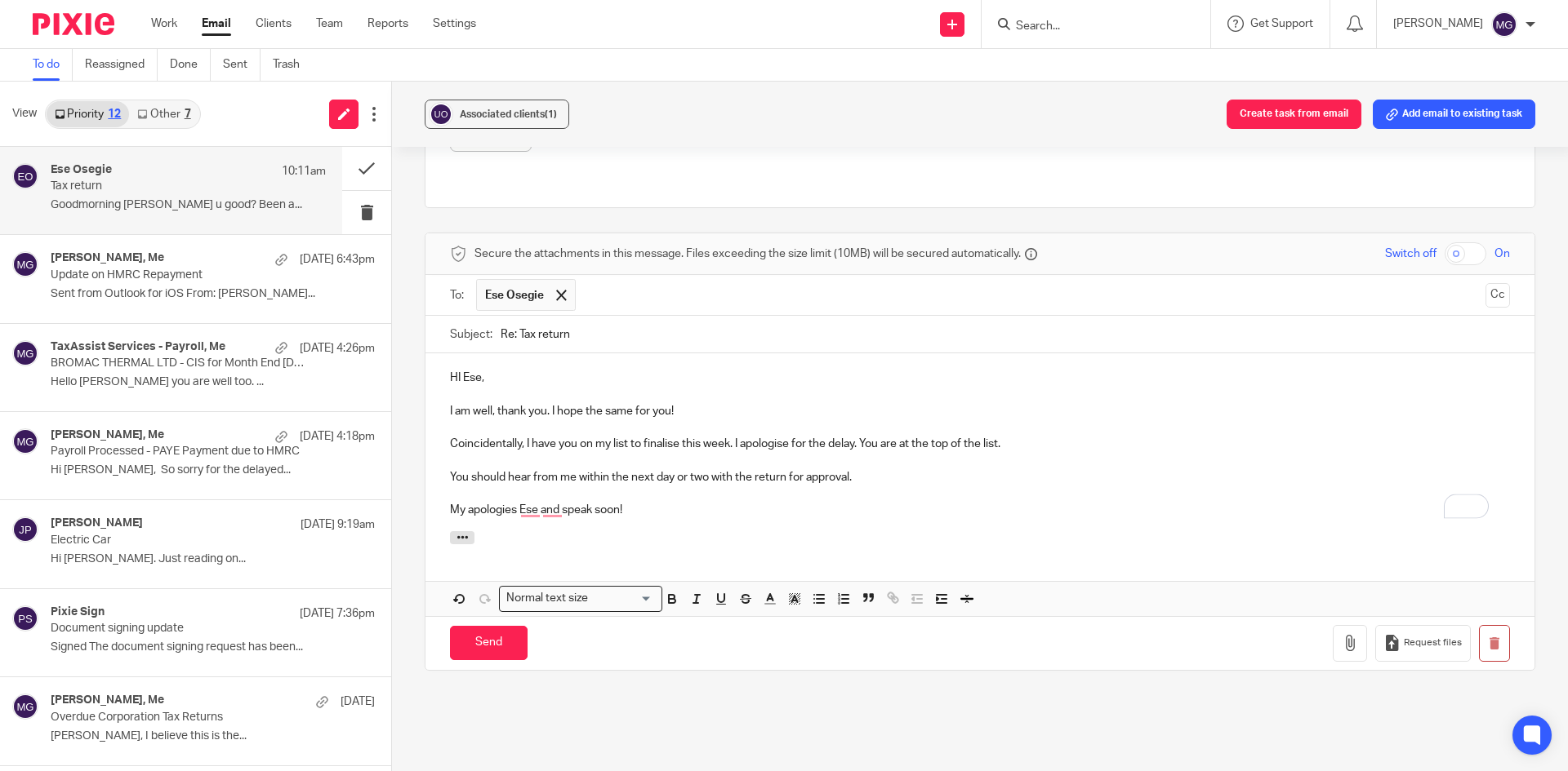
scroll to position [492, 0]
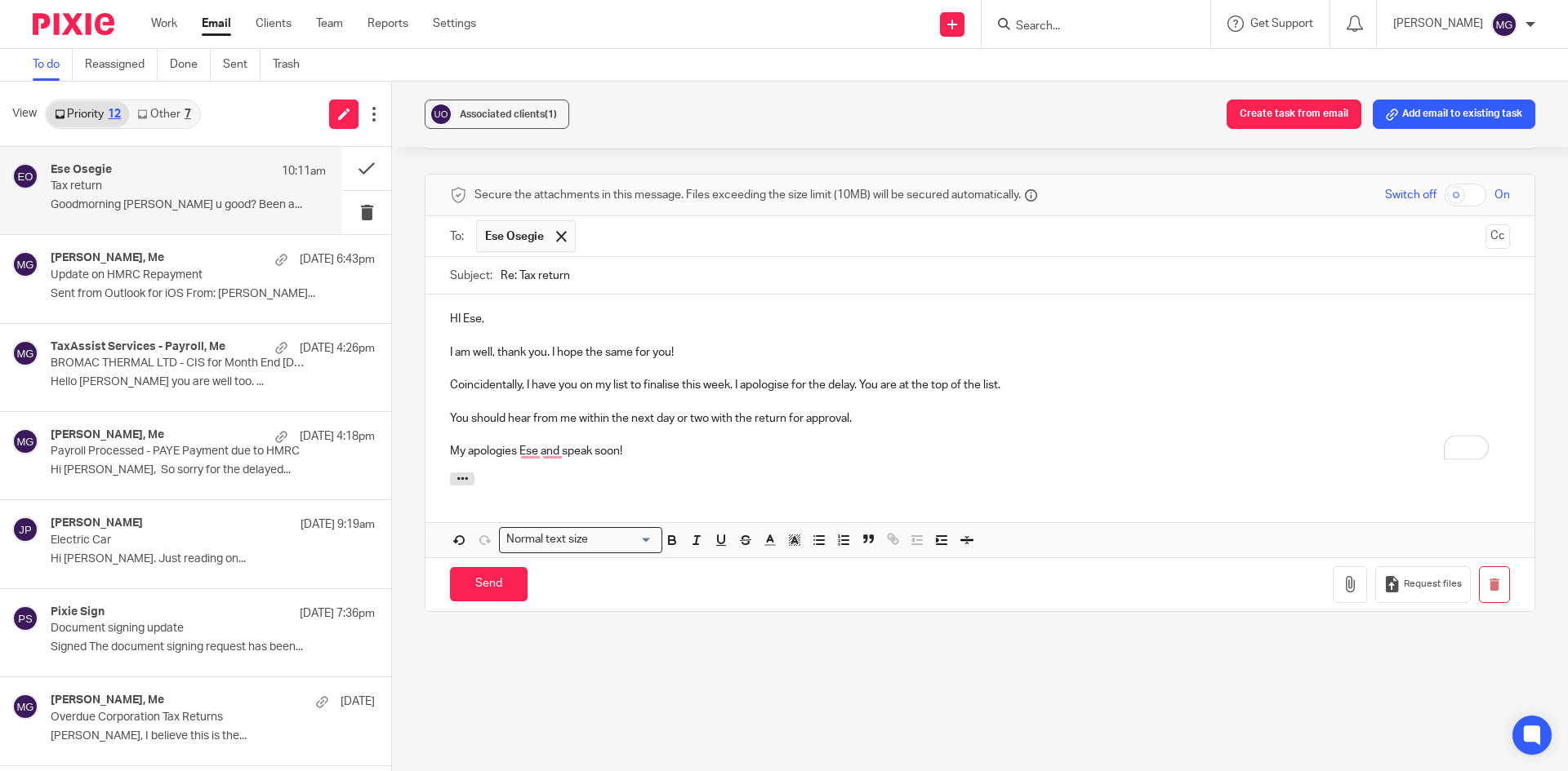
click at [494, 592] on div "Send You have unsaved changes Request files" at bounding box center [980, 585] width 1109 height 54
click at [631, 443] on p "My apologies Ese and speak soon!" at bounding box center [980, 451] width 1060 height 16
click at [537, 443] on p "My apologies Ese and speak soon!" at bounding box center [980, 451] width 1060 height 16
click at [611, 472] on div at bounding box center [980, 481] width 1109 height 18
click at [450, 568] on input "Send" at bounding box center [489, 585] width 77 height 35
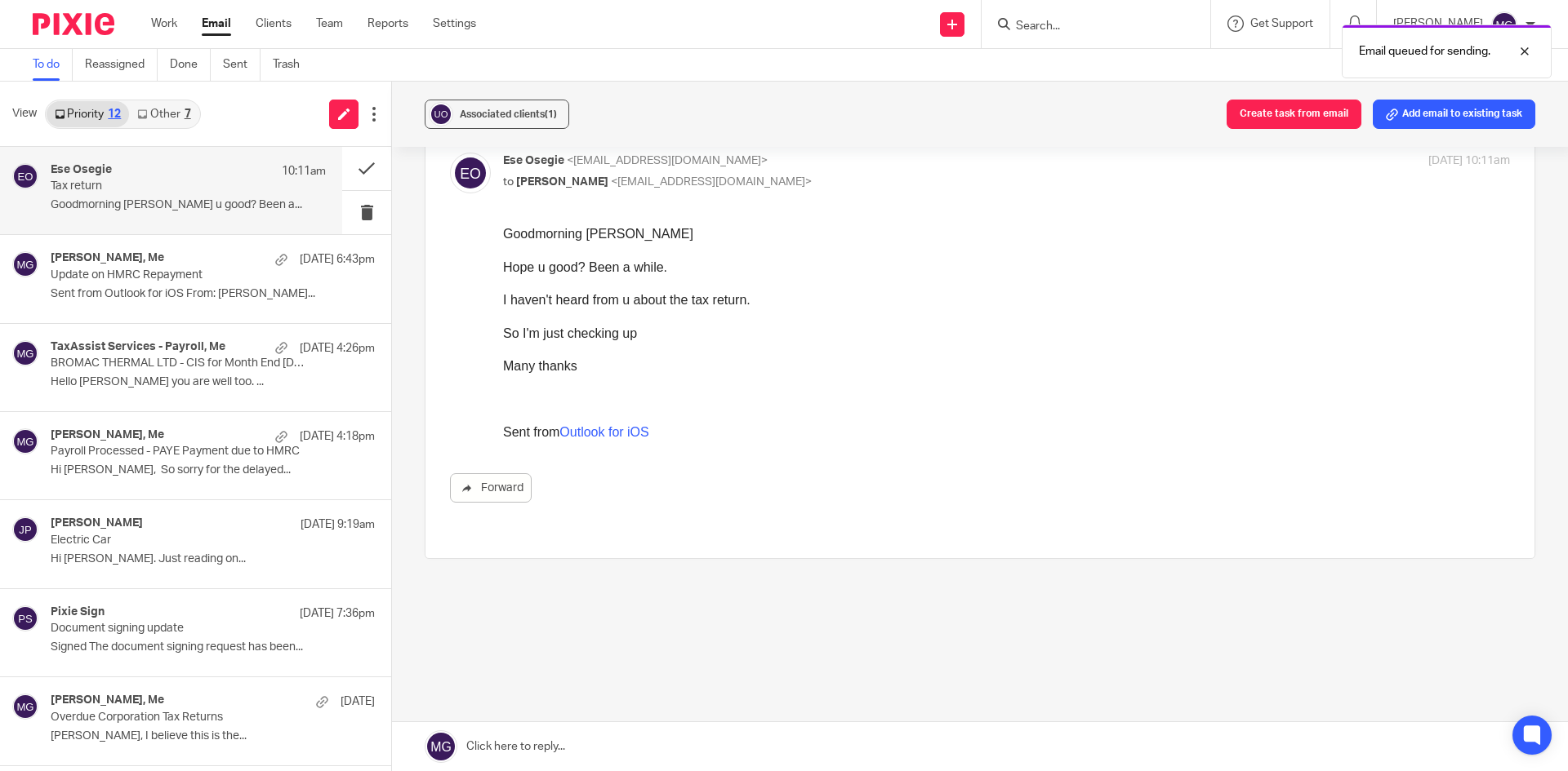
scroll to position [65, 0]
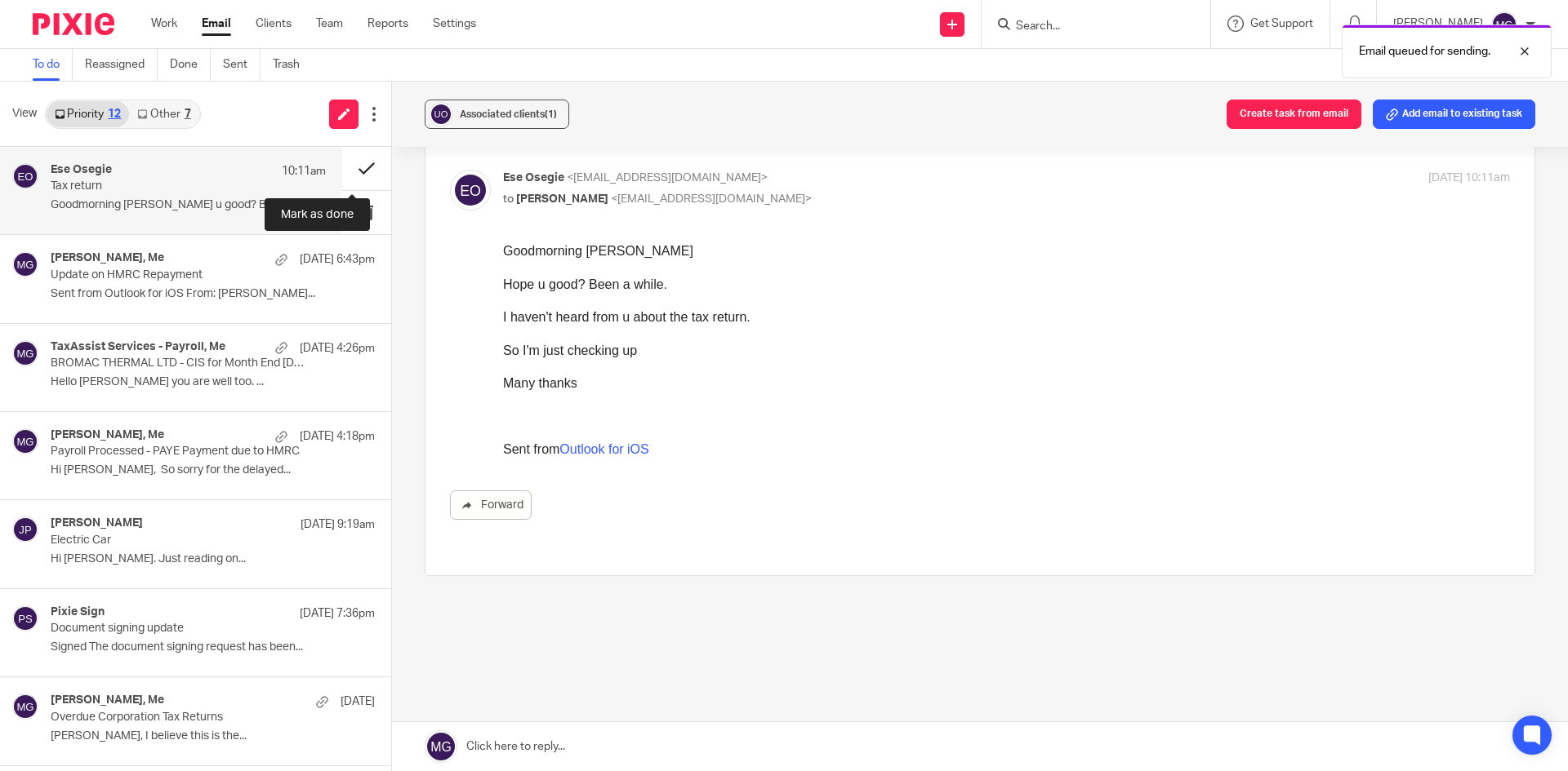
click at [362, 168] on button at bounding box center [366, 168] width 49 height 43
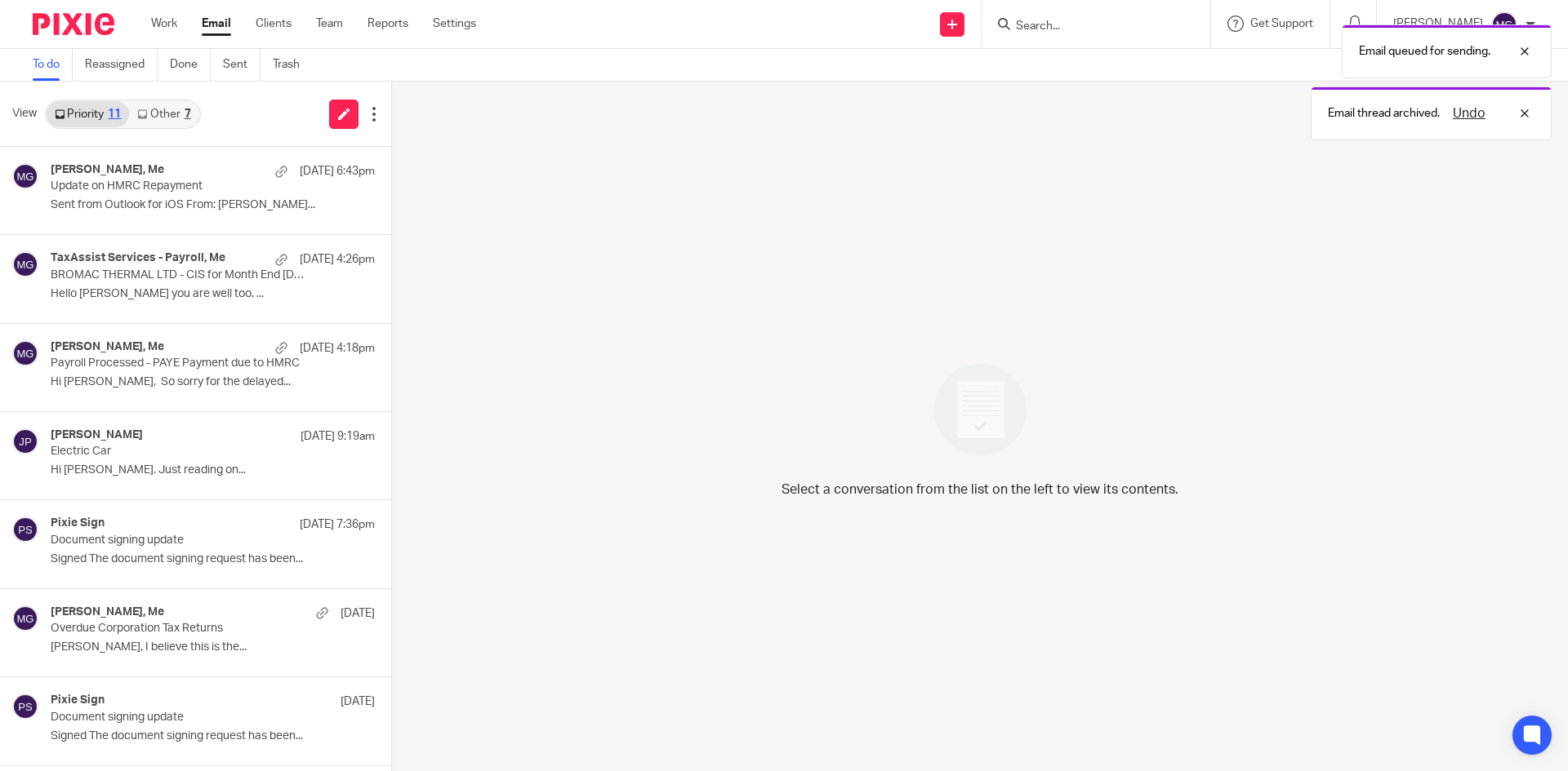
click at [157, 112] on link "Other 7" at bounding box center [164, 114] width 69 height 26
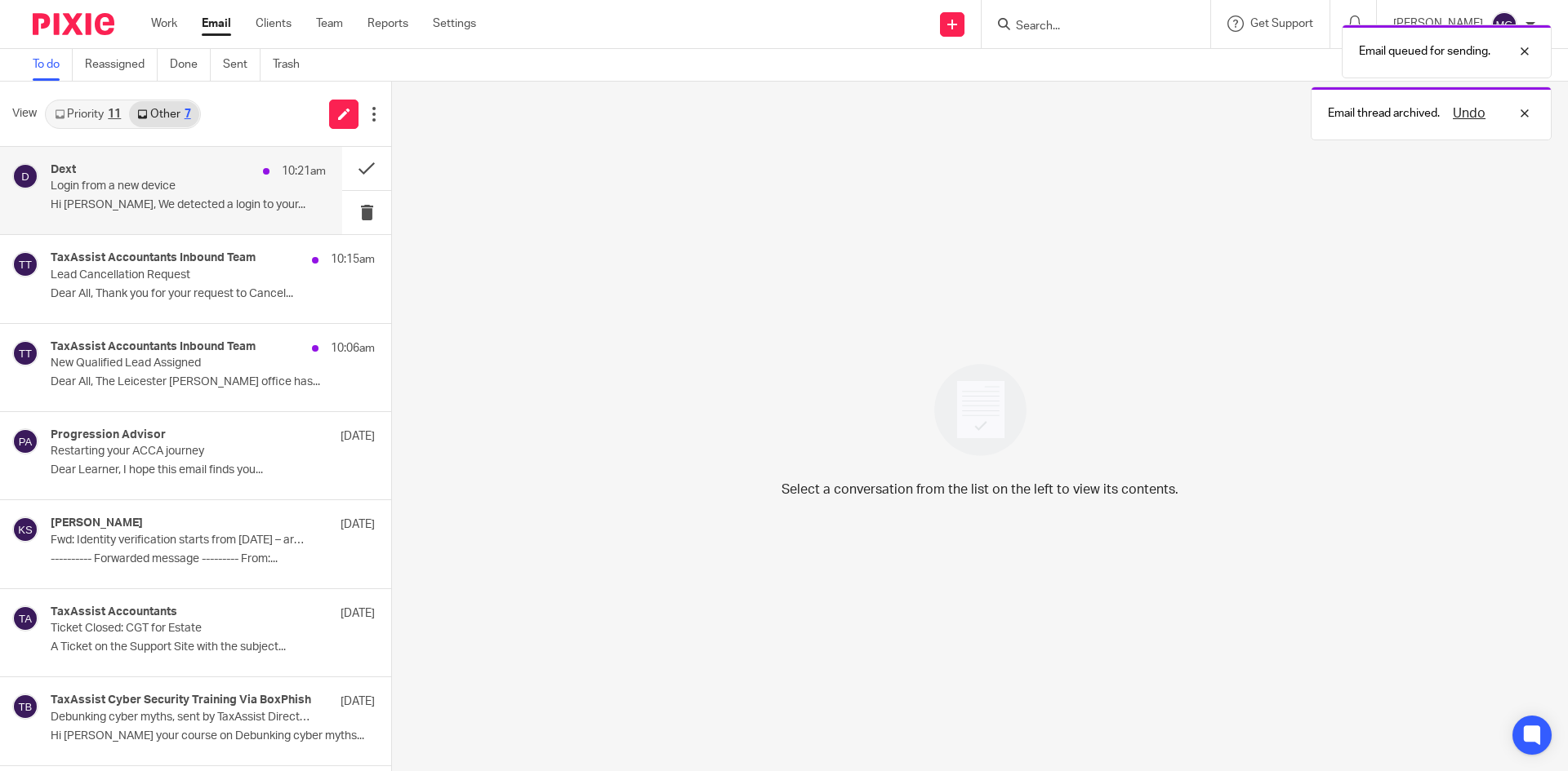
click at [159, 228] on div "Dext 10:21am Login from a new device Hi Mason, We detected a login to your..." at bounding box center [171, 190] width 342 height 88
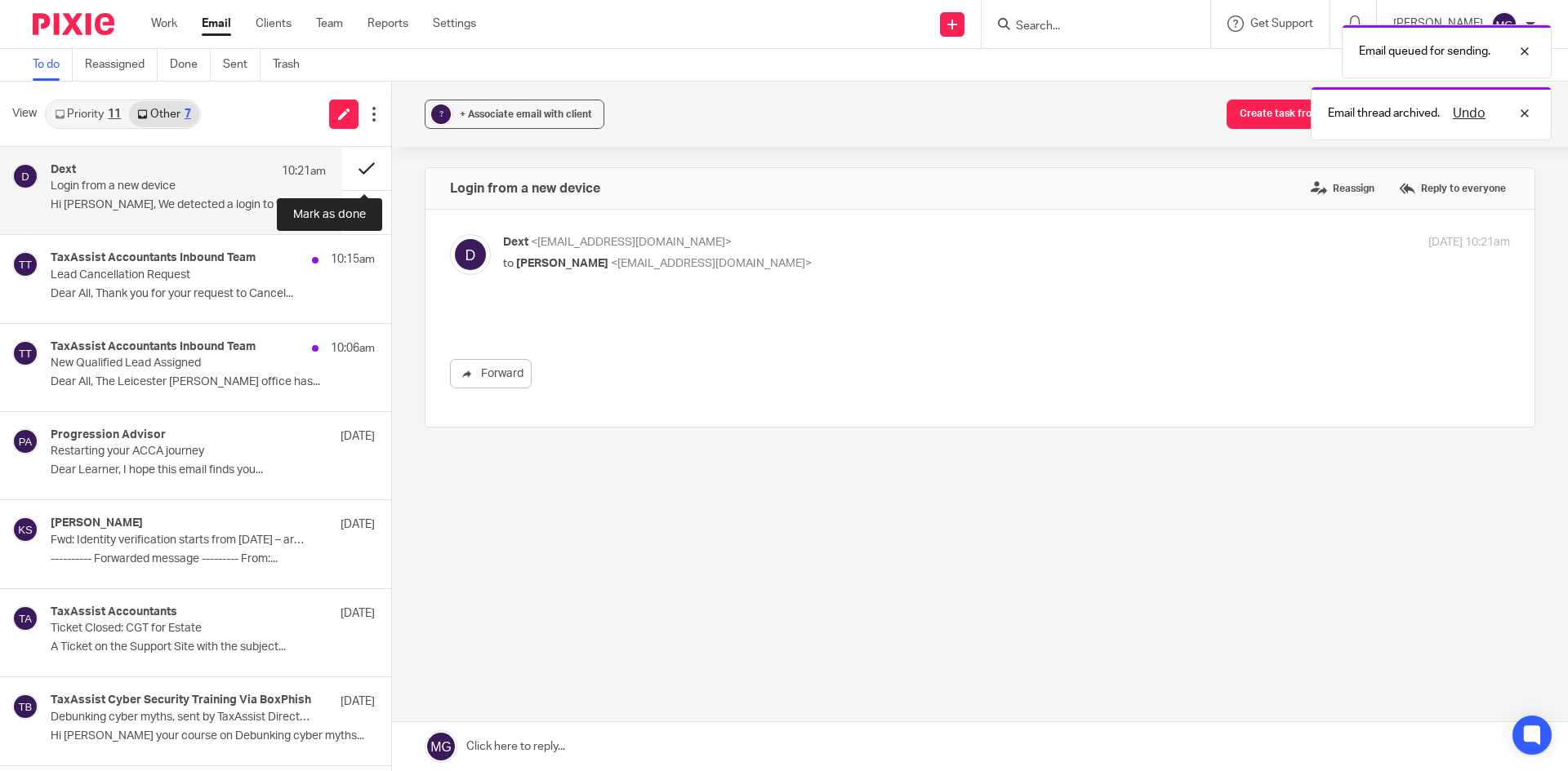
scroll to position [0, 0]
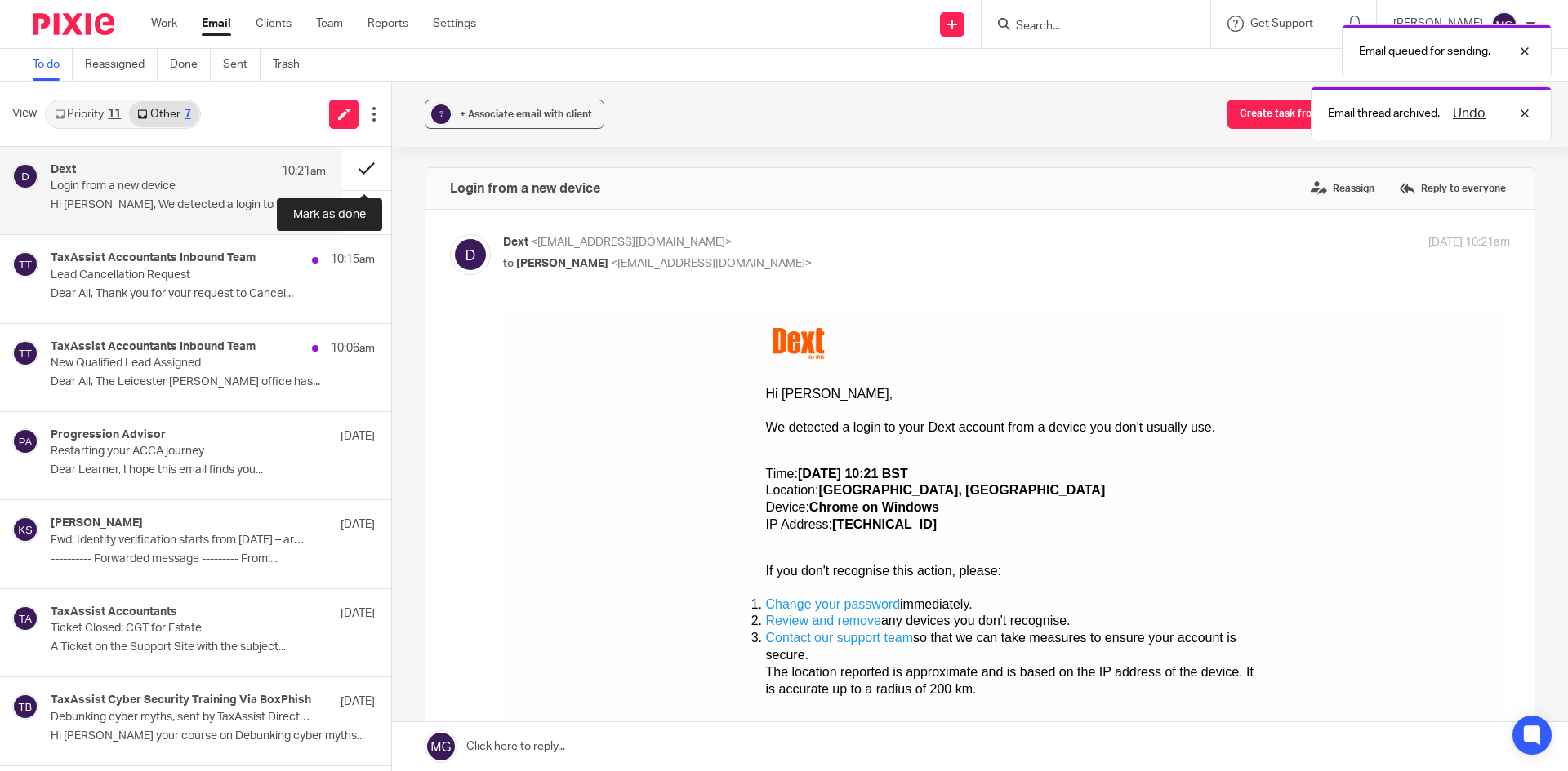
click at [361, 166] on button at bounding box center [366, 168] width 49 height 43
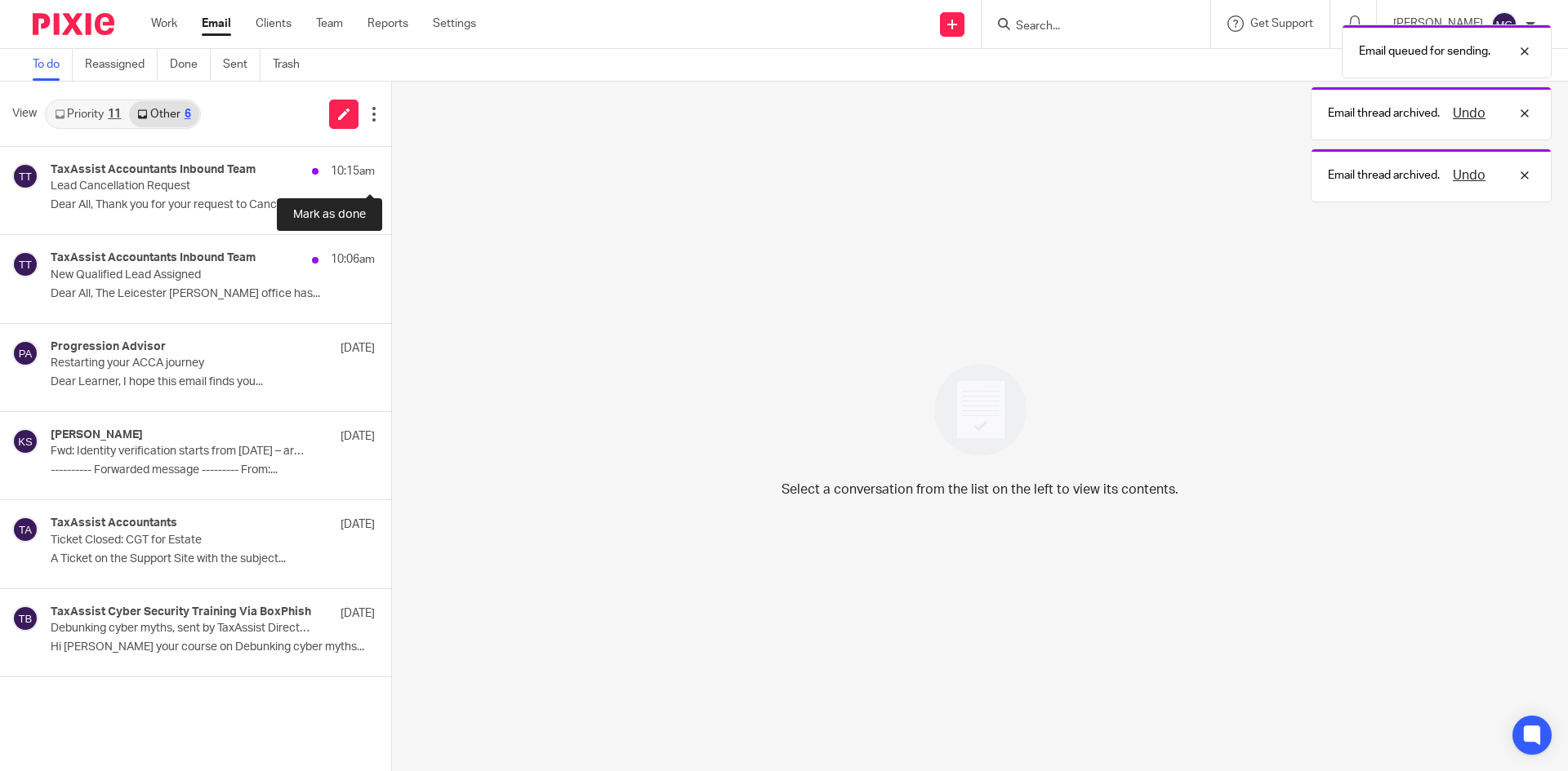
click at [392, 166] on button at bounding box center [398, 168] width 14 height 43
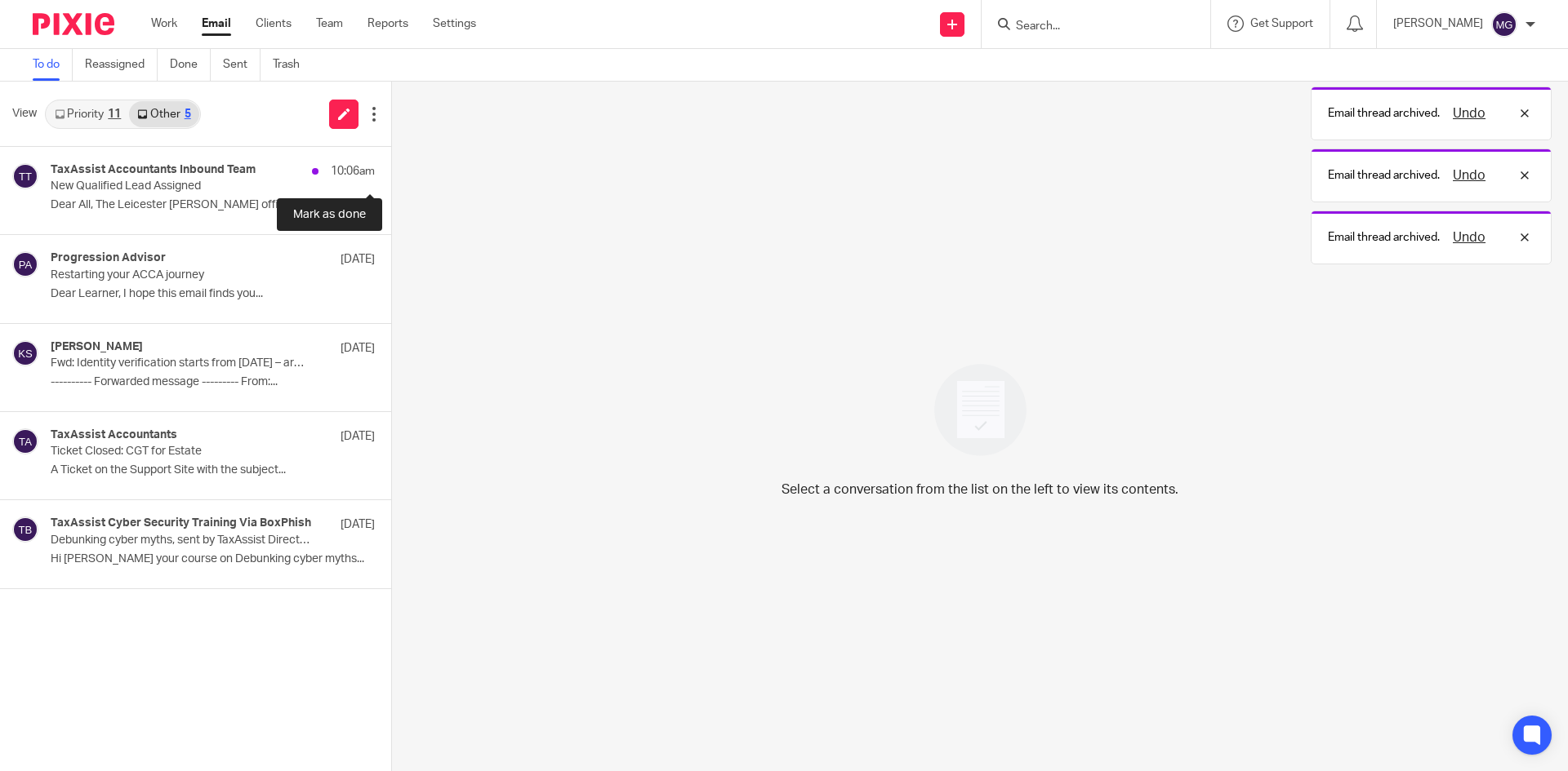
click at [392, 166] on button at bounding box center [398, 168] width 14 height 43
click at [98, 119] on link "Priority 11" at bounding box center [88, 114] width 83 height 26
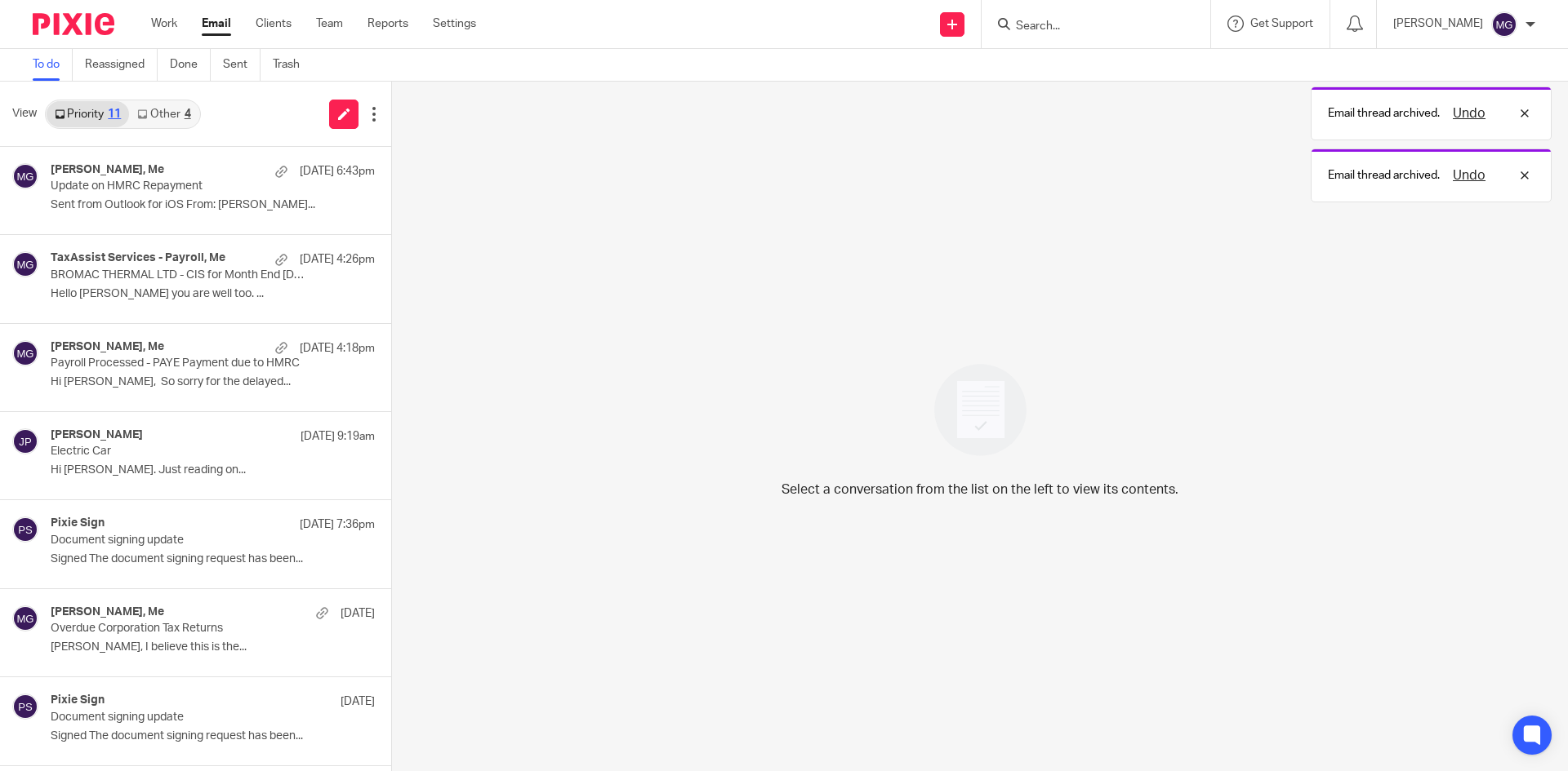
click at [567, 340] on div "Select a conversation from the list on the left to view its contents." at bounding box center [981, 427] width 1176 height 690
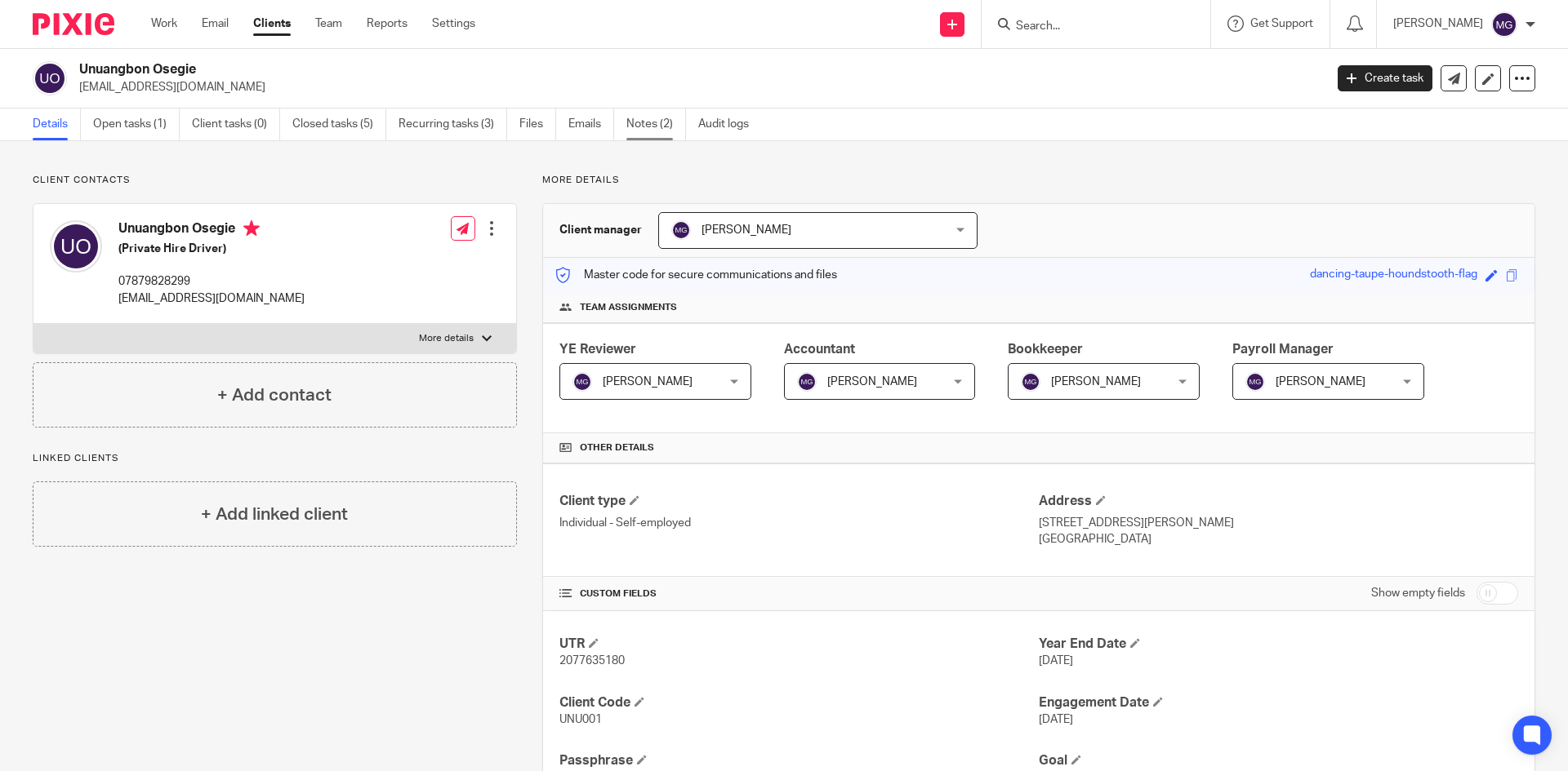
click at [670, 126] on link "Notes (2)" at bounding box center [657, 124] width 60 height 32
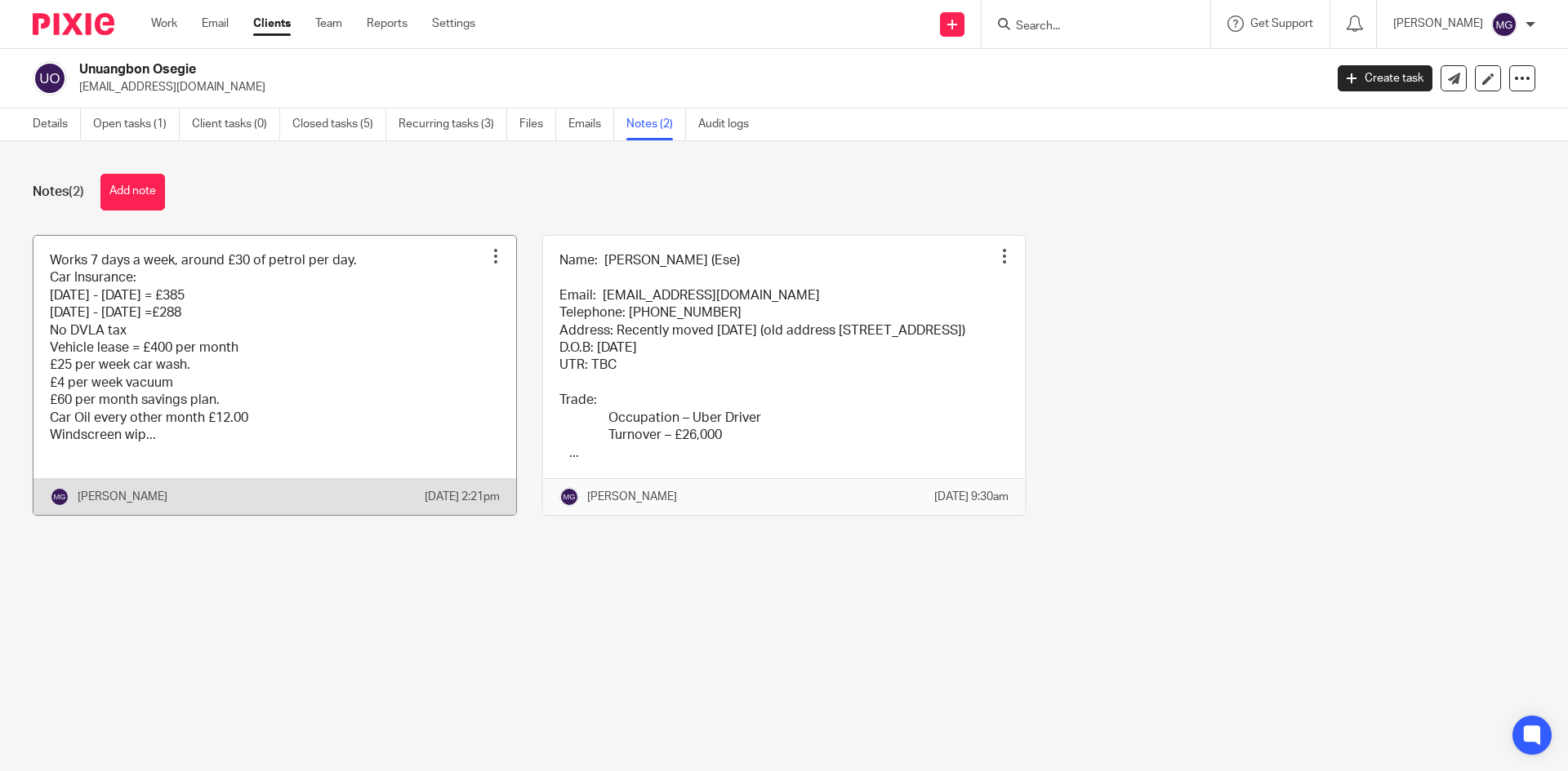
click at [411, 416] on link at bounding box center [275, 376] width 483 height 279
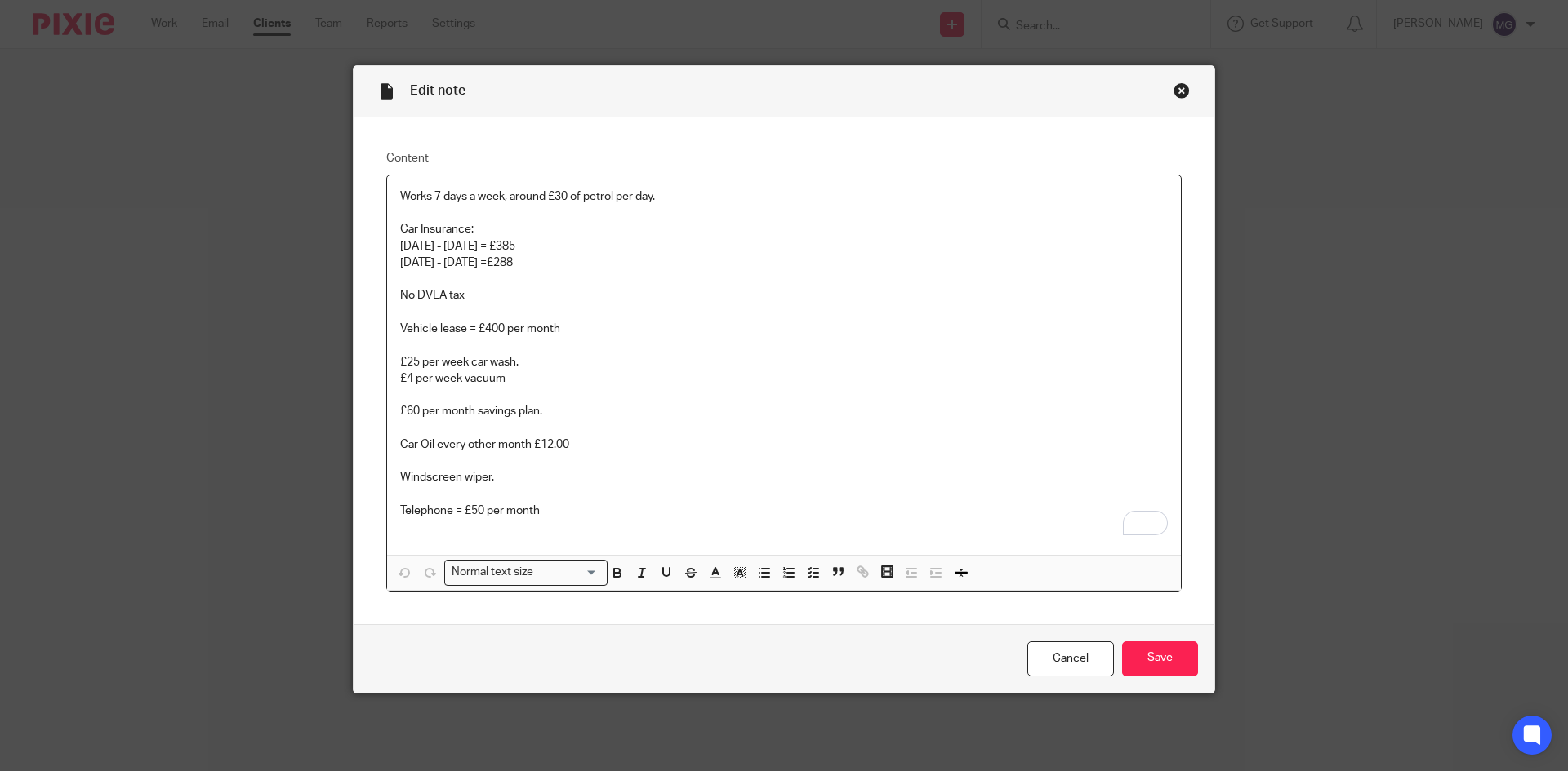
click at [1177, 79] on div "Edit note" at bounding box center [784, 92] width 861 height 51
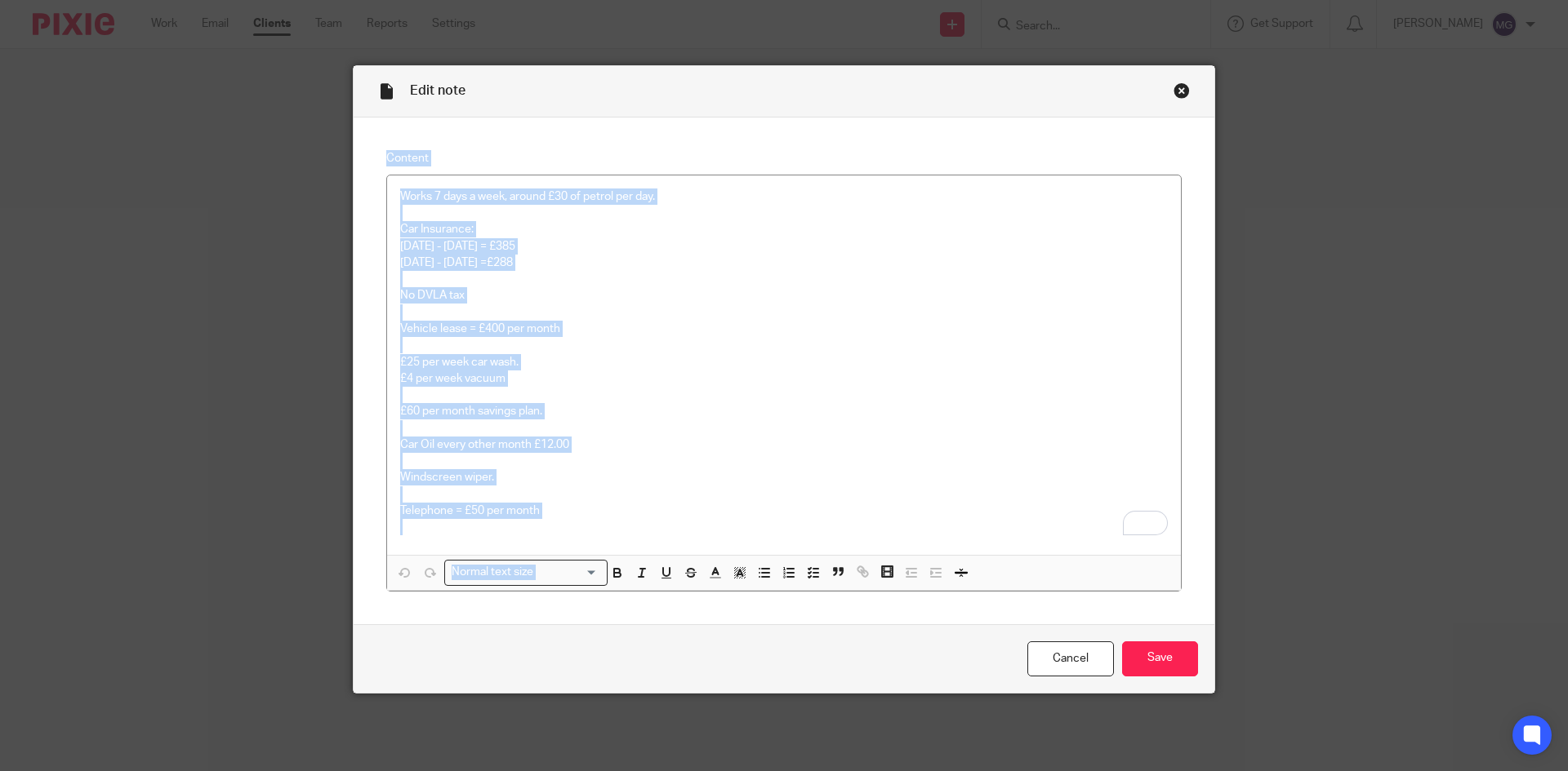
drag, startPoint x: 1177, startPoint y: 79, endPoint x: 1178, endPoint y: 88, distance: 9.1
click at [1178, 88] on div "Edit note Content Works 7 days a week, around £30 of petrol per day. Car Insura…" at bounding box center [784, 380] width 862 height 628
click at [1178, 88] on div "Close this dialog window" at bounding box center [1181, 91] width 16 height 16
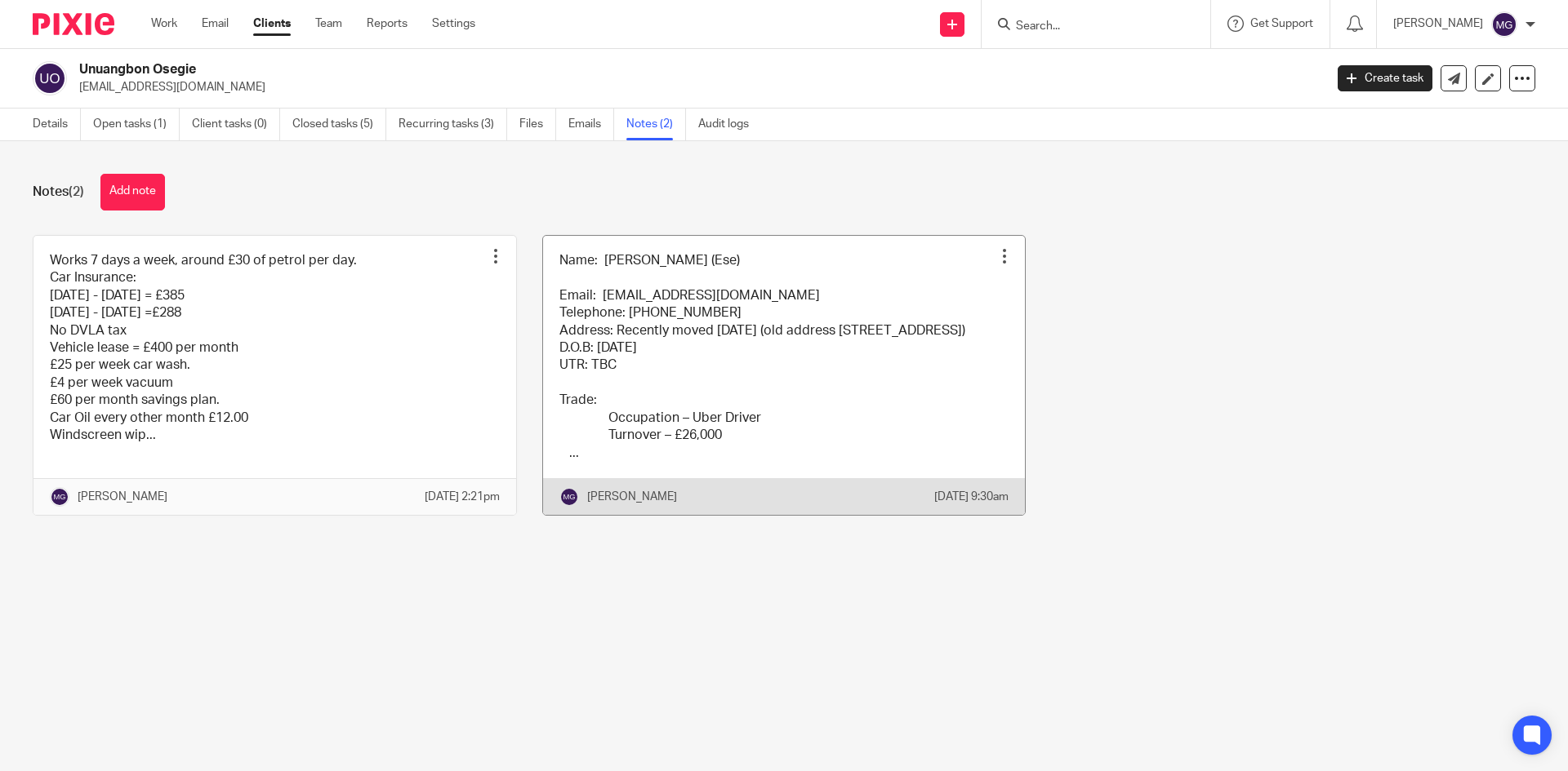
click at [642, 294] on link at bounding box center [784, 376] width 483 height 279
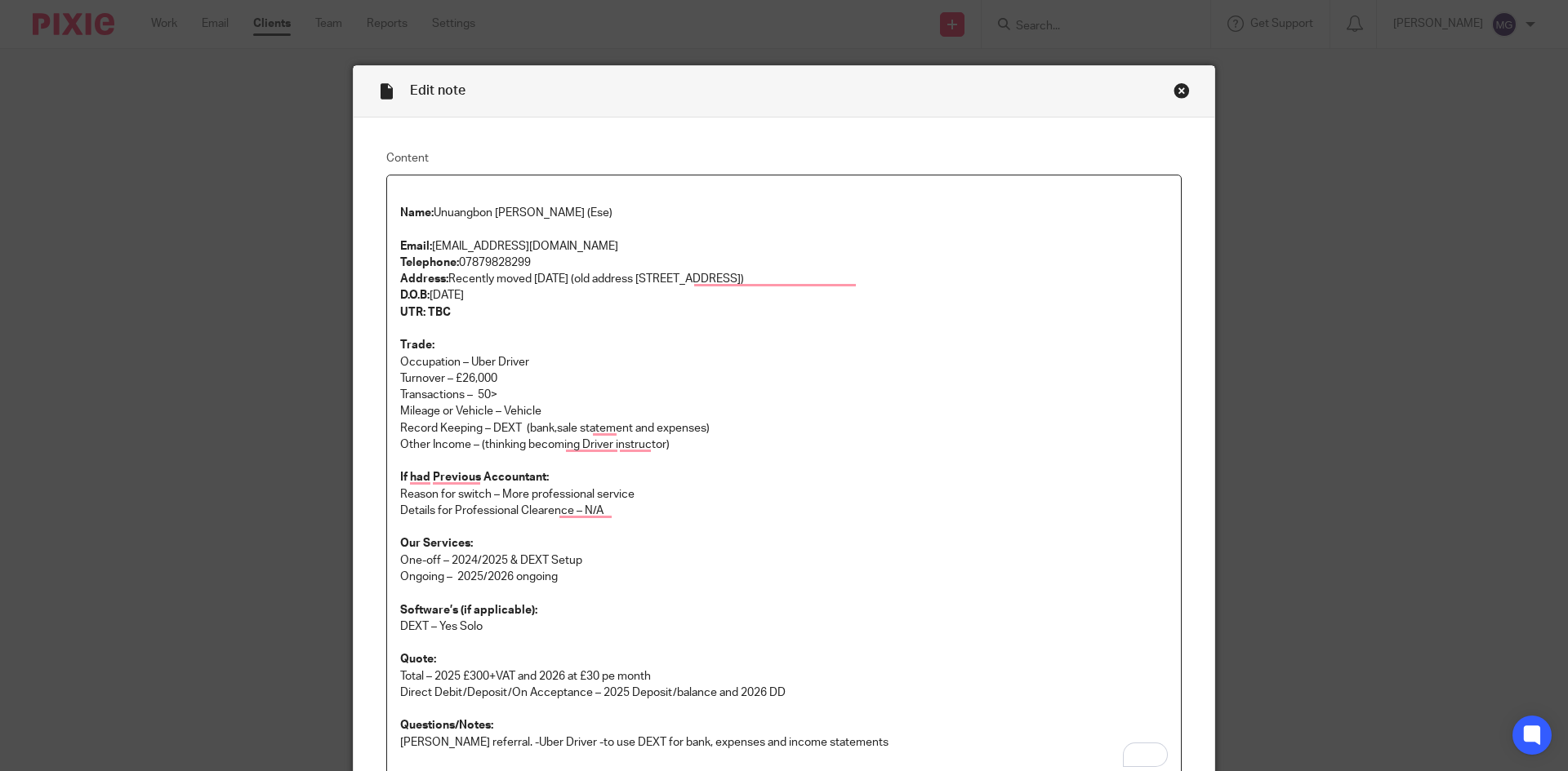
click at [1180, 92] on div "Close this dialog window" at bounding box center [1181, 91] width 16 height 16
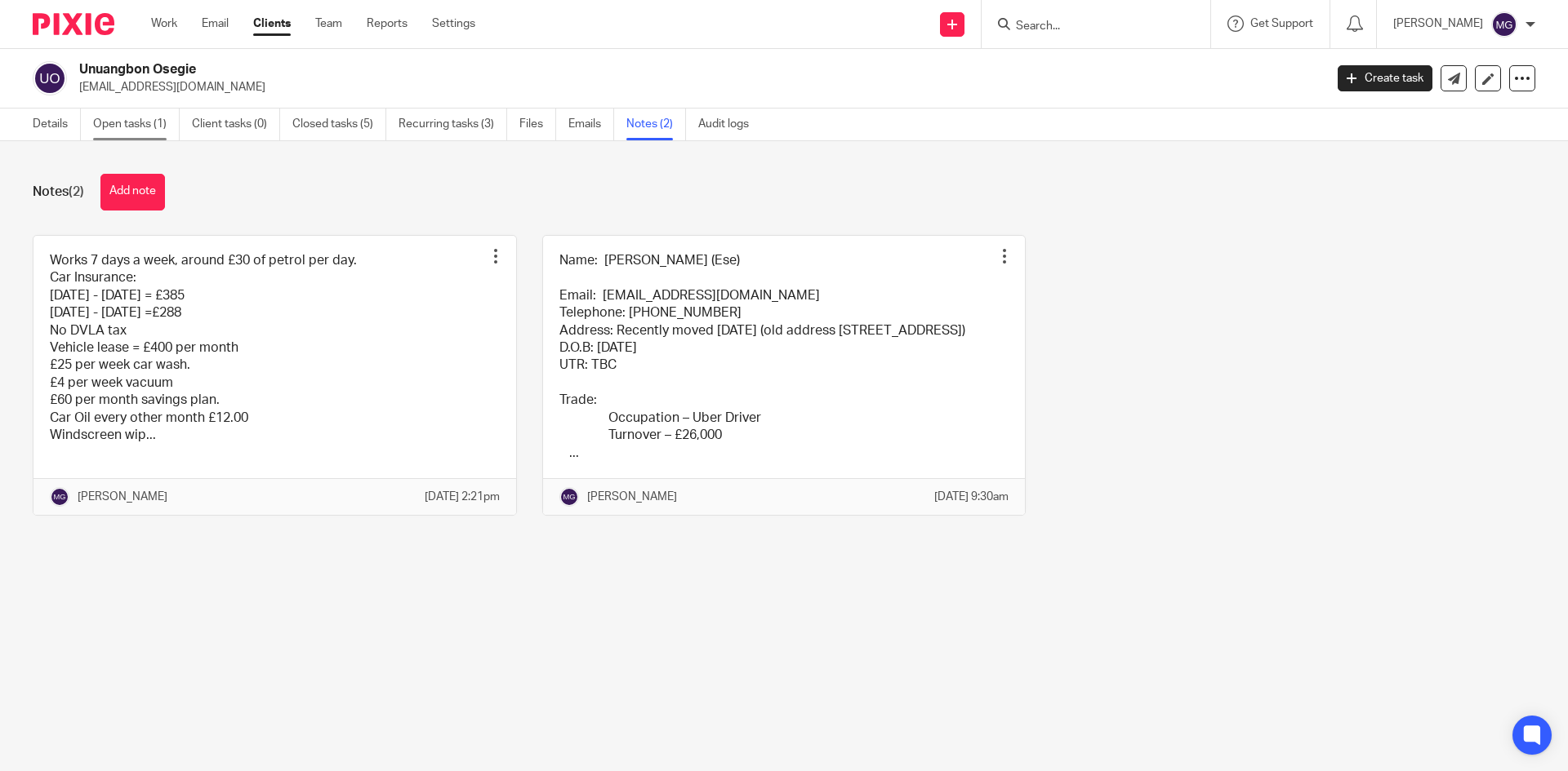
click at [169, 125] on link "Open tasks (1)" at bounding box center [137, 124] width 87 height 32
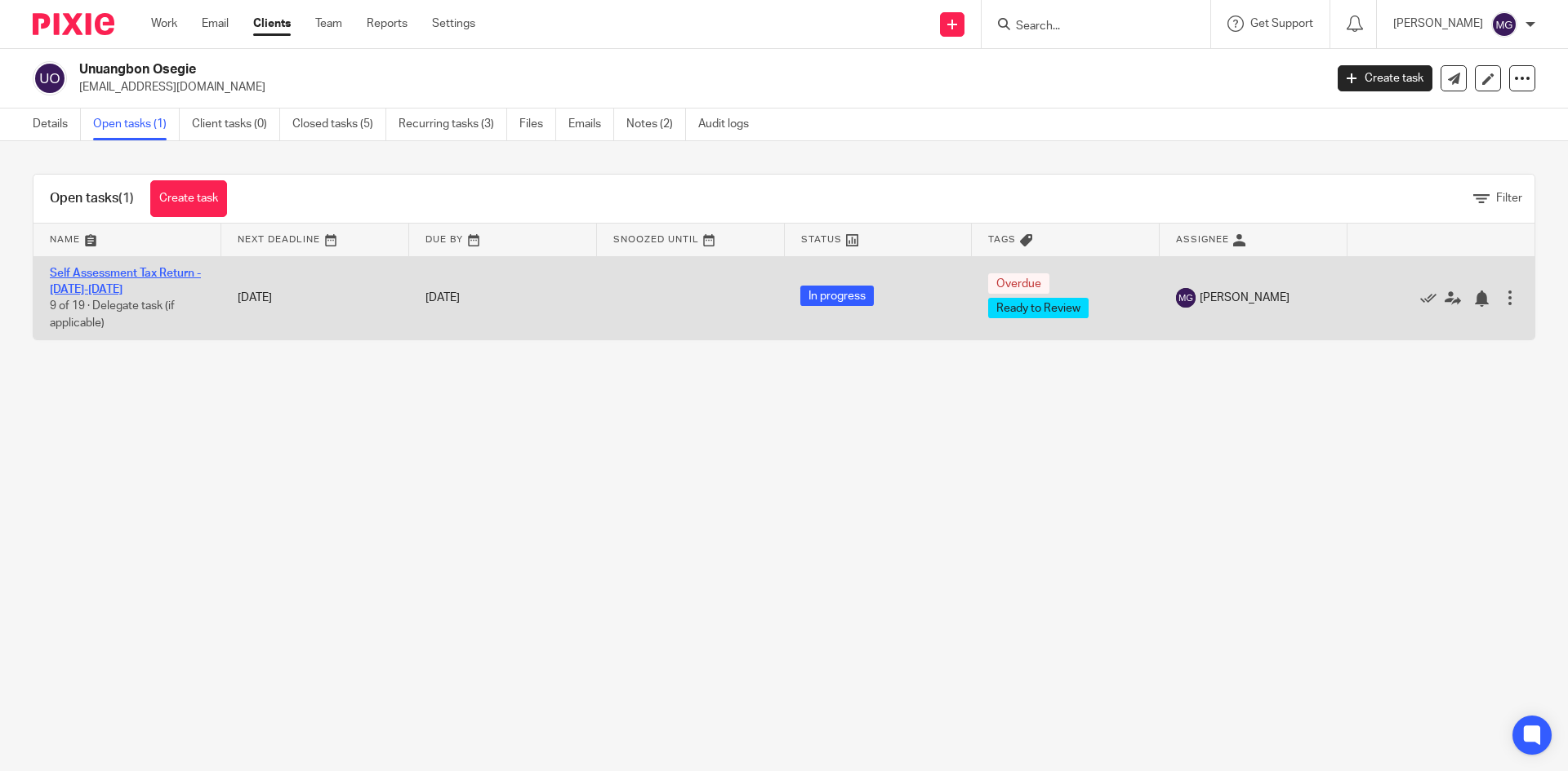
click at [126, 271] on link "Self Assessment Tax Return - [DATE]-[DATE]" at bounding box center [125, 281] width 151 height 28
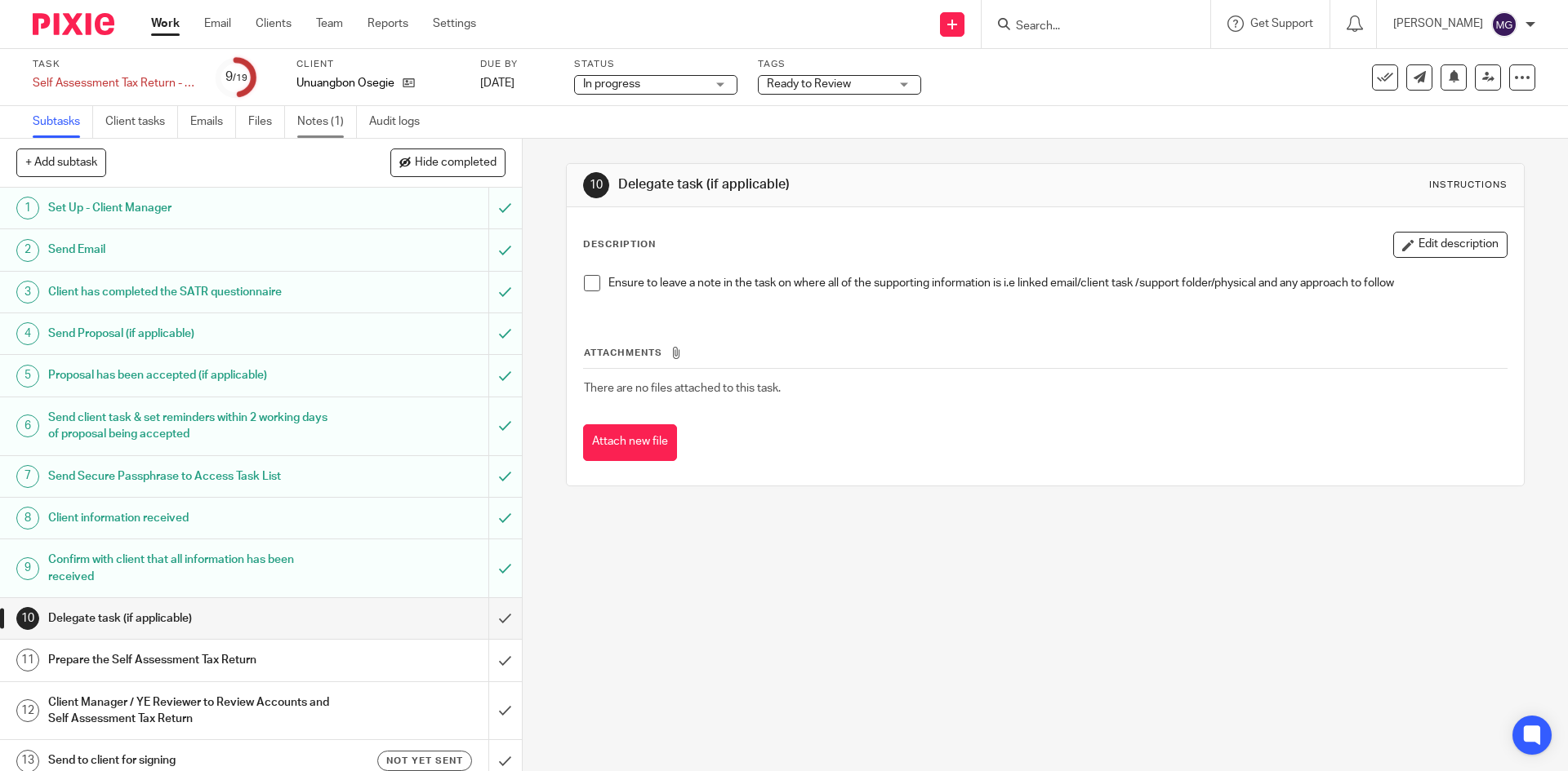
click at [349, 123] on link "Notes (1)" at bounding box center [327, 121] width 60 height 32
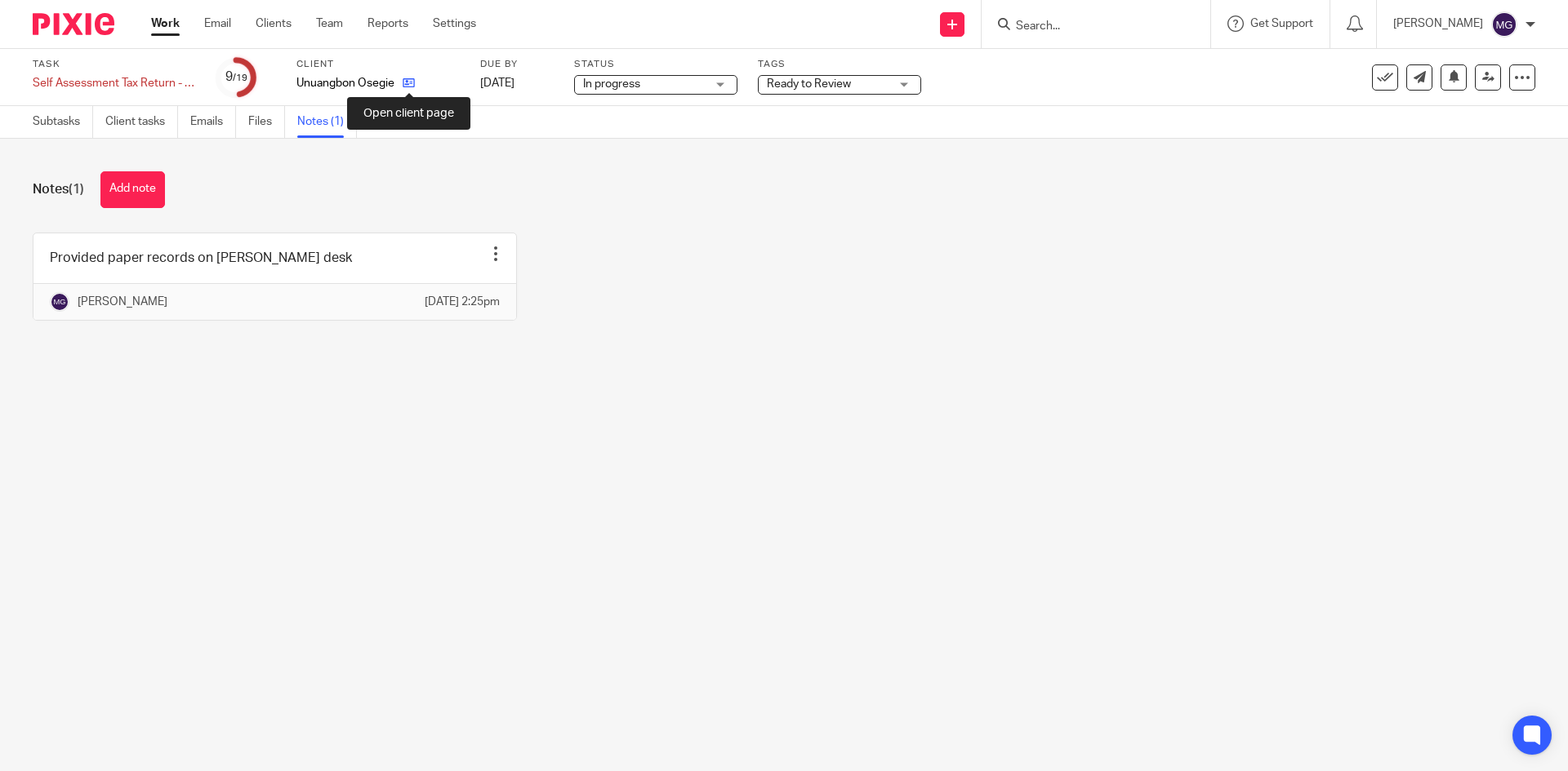
click at [414, 83] on icon at bounding box center [409, 83] width 13 height 13
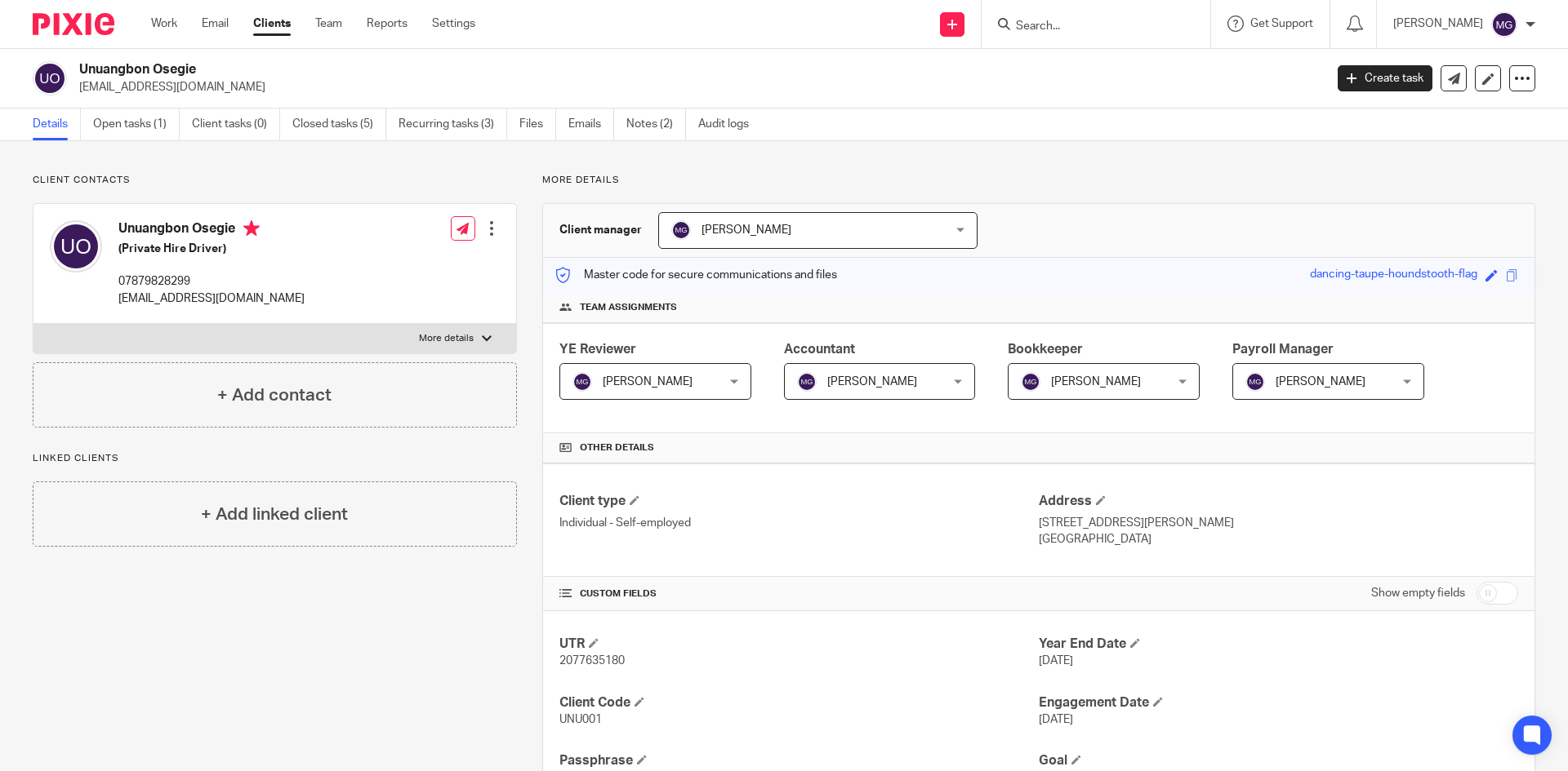
drag, startPoint x: 896, startPoint y: 129, endPoint x: 887, endPoint y: 123, distance: 10.8
click at [896, 129] on div "Details Open tasks (1) Client tasks (0) Closed tasks (5) Recurring tasks (3) Fi…" at bounding box center [784, 125] width 1568 height 33
click at [847, 179] on p "More details" at bounding box center [1039, 180] width 993 height 13
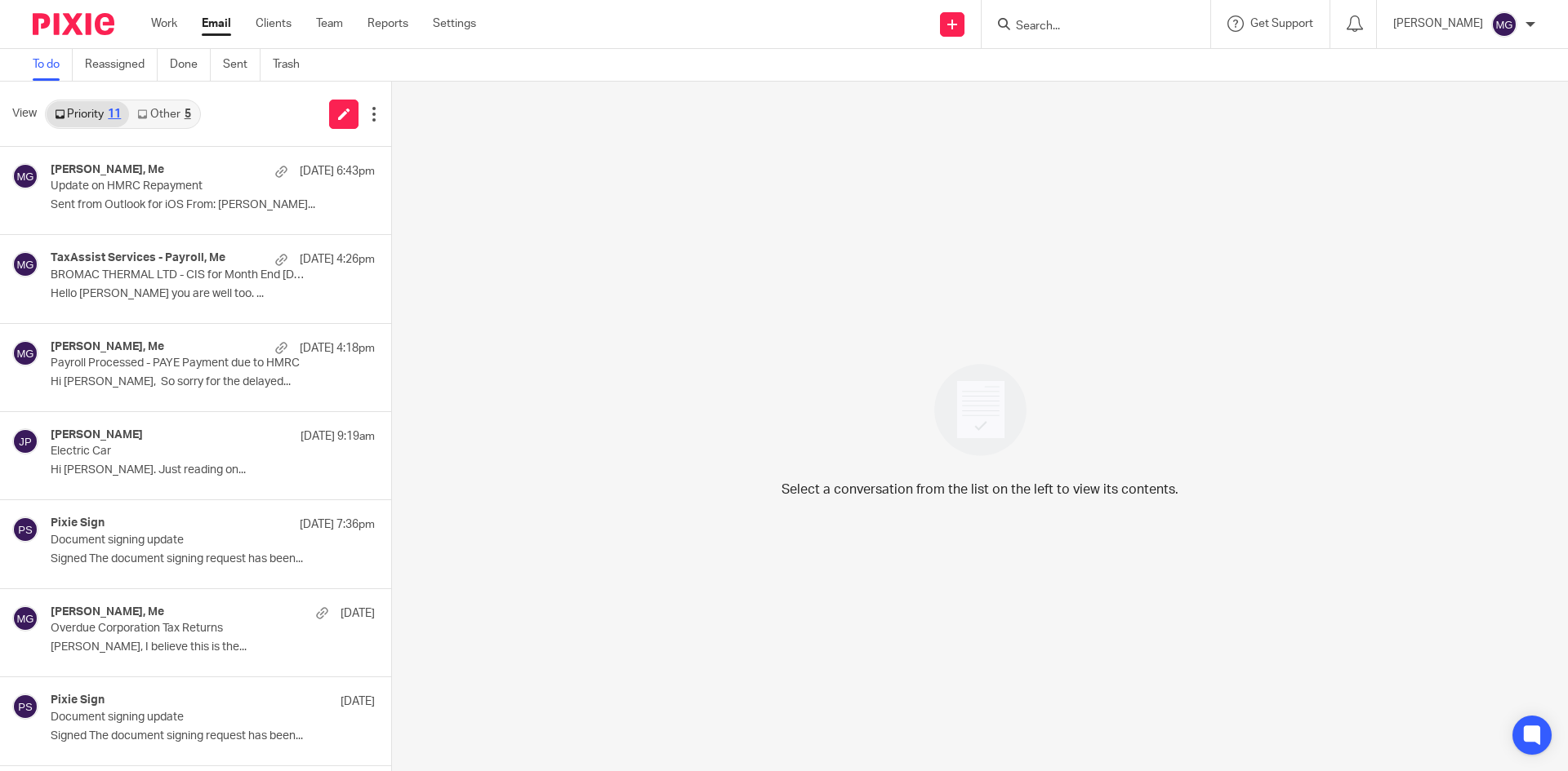
click at [181, 125] on link "Other 5" at bounding box center [164, 114] width 69 height 26
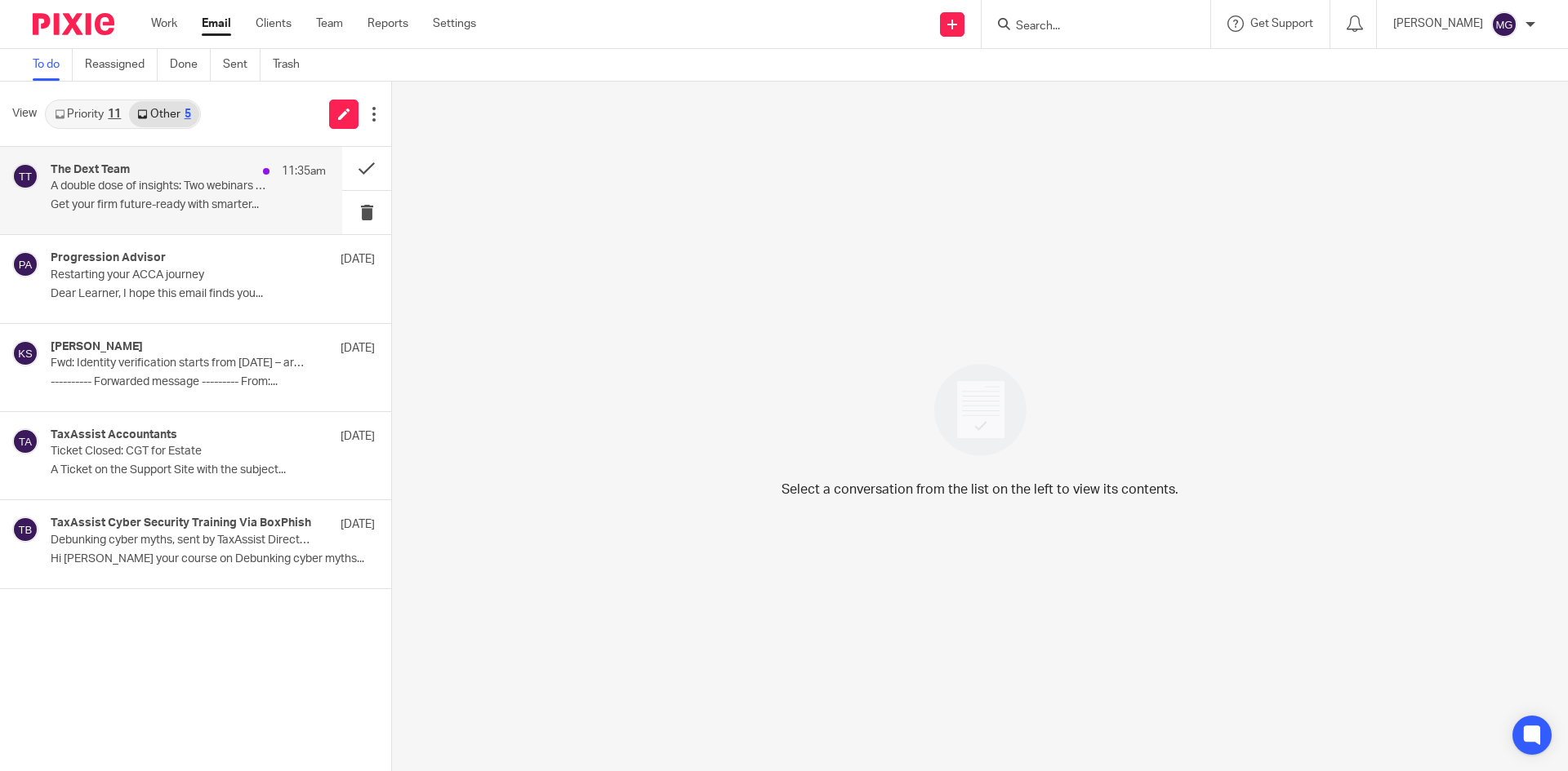
click at [193, 216] on div "The Dext Team 11:35am A double dose of insights: Two webinars designed for acco…" at bounding box center [188, 190] width 275 height 55
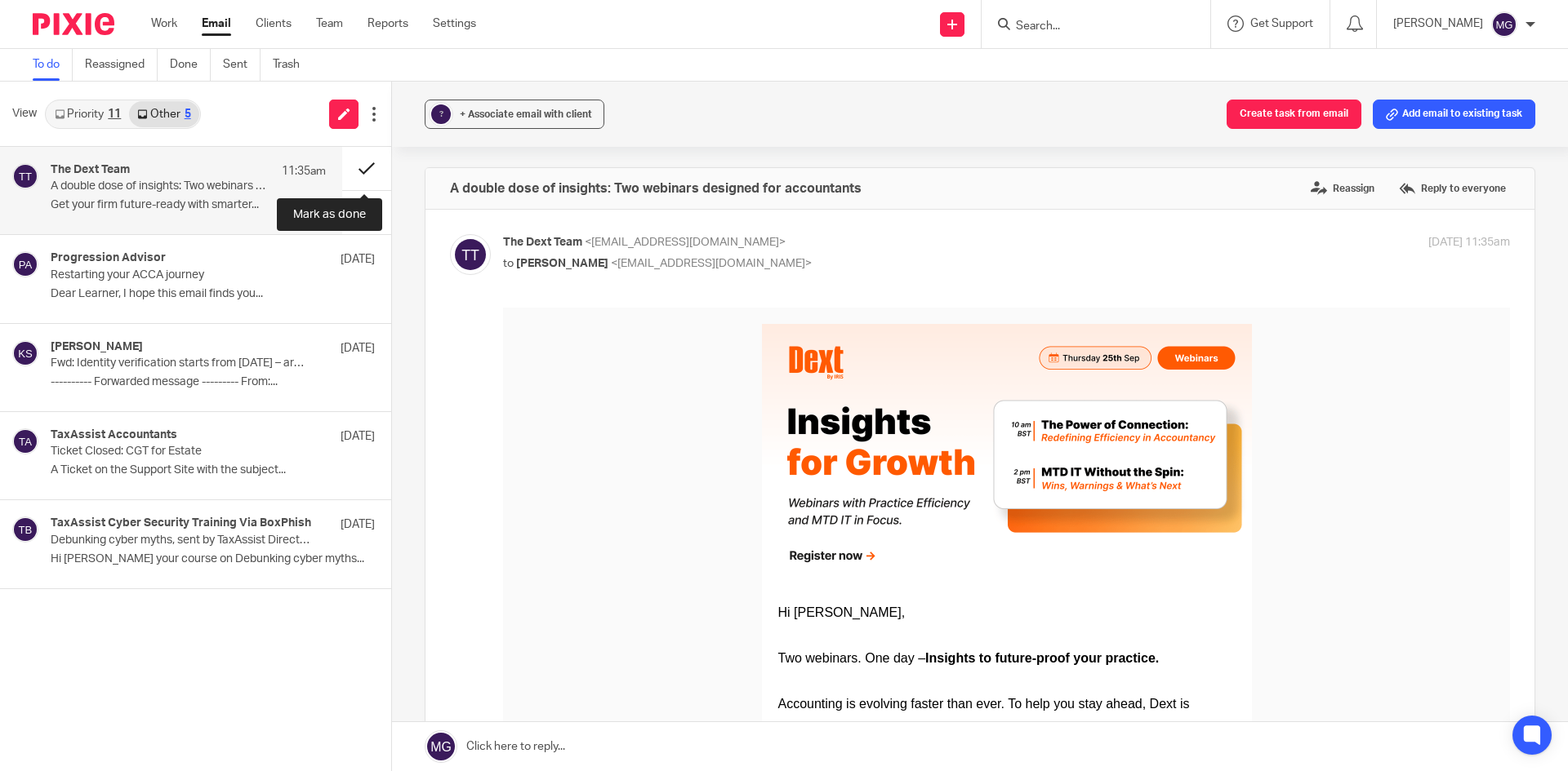
click at [353, 169] on button at bounding box center [366, 168] width 49 height 43
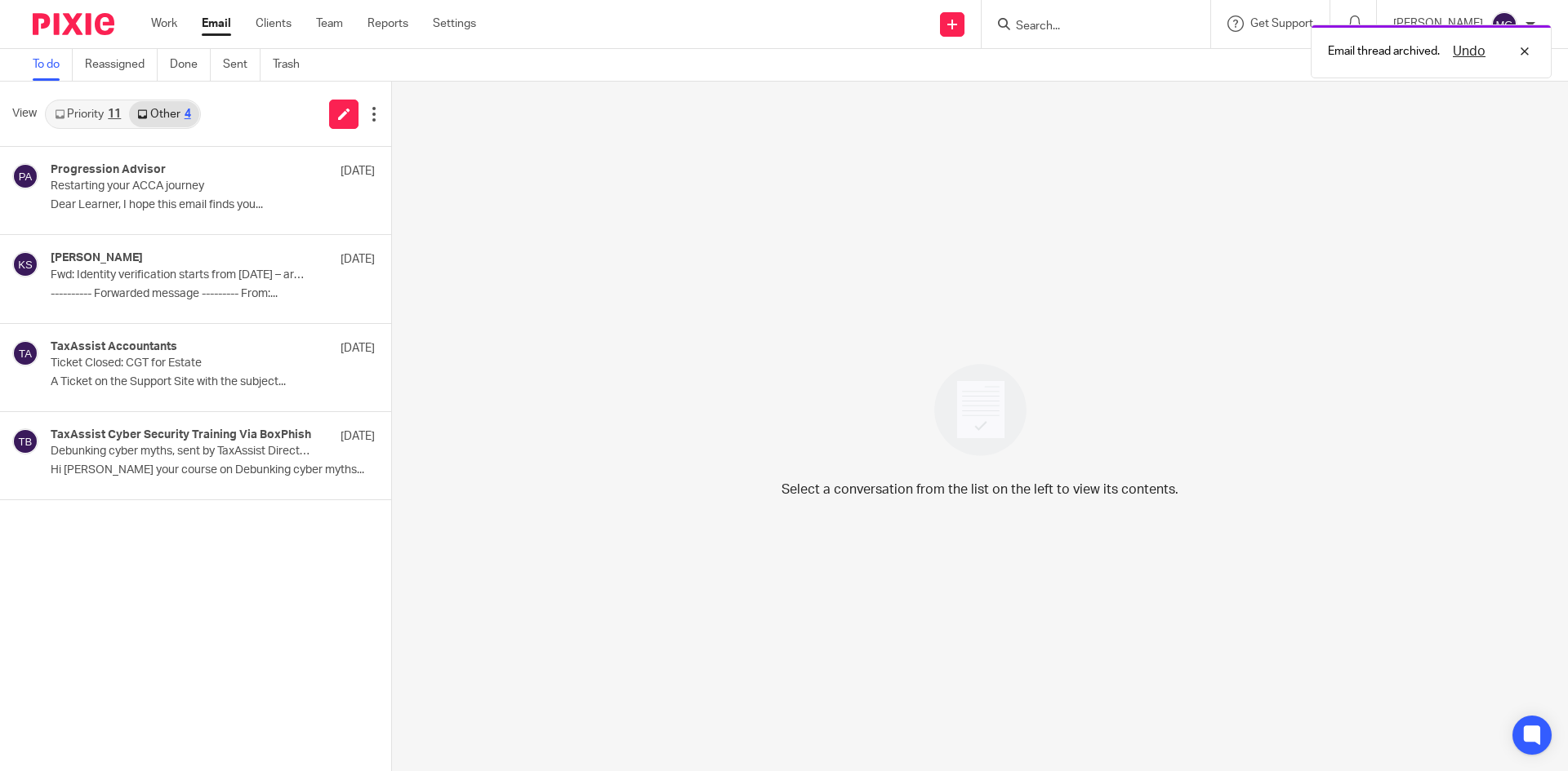
click at [98, 113] on link "Priority 11" at bounding box center [88, 114] width 83 height 26
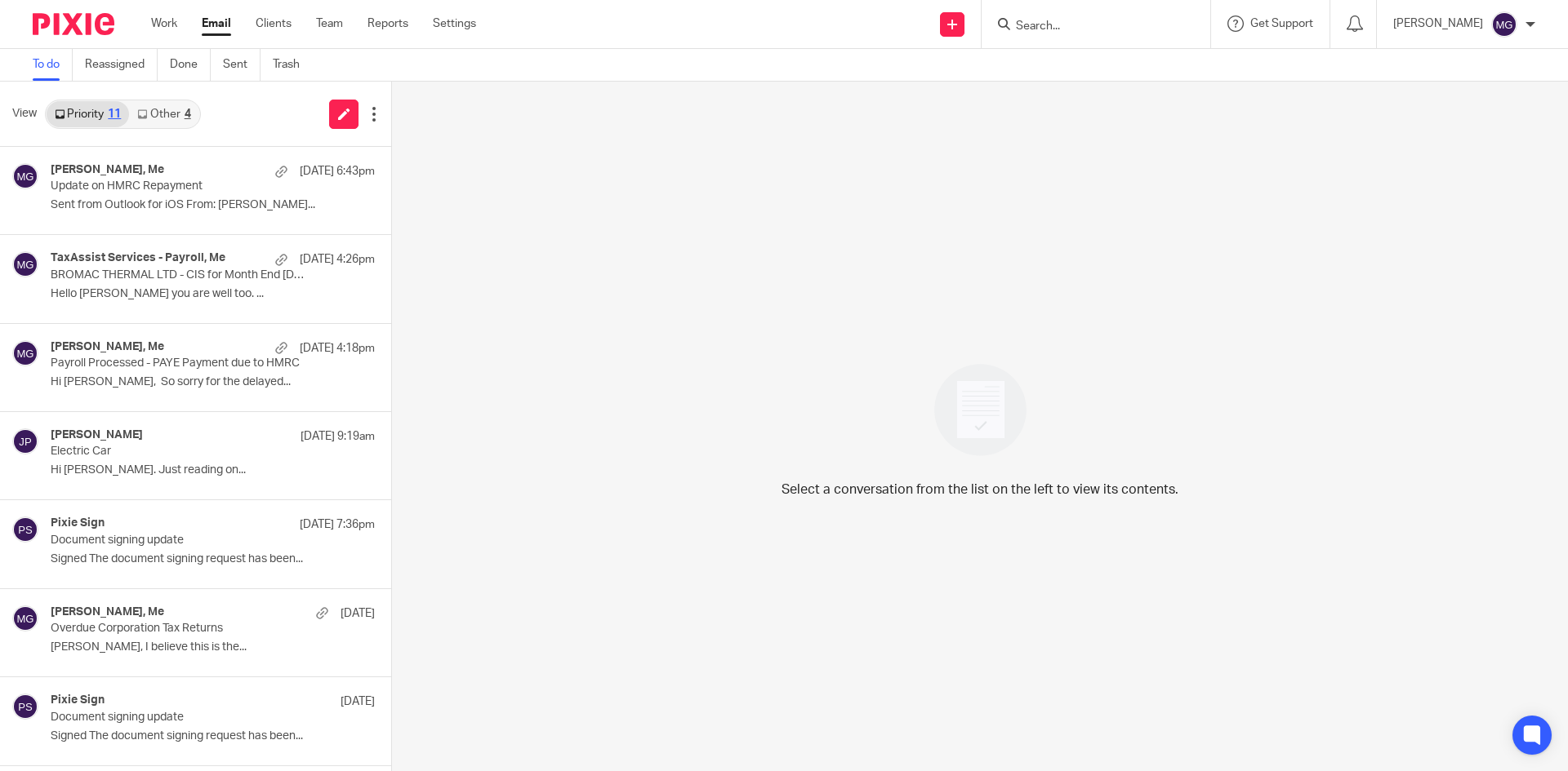
click at [184, 115] on div "4" at bounding box center [187, 115] width 7 height 12
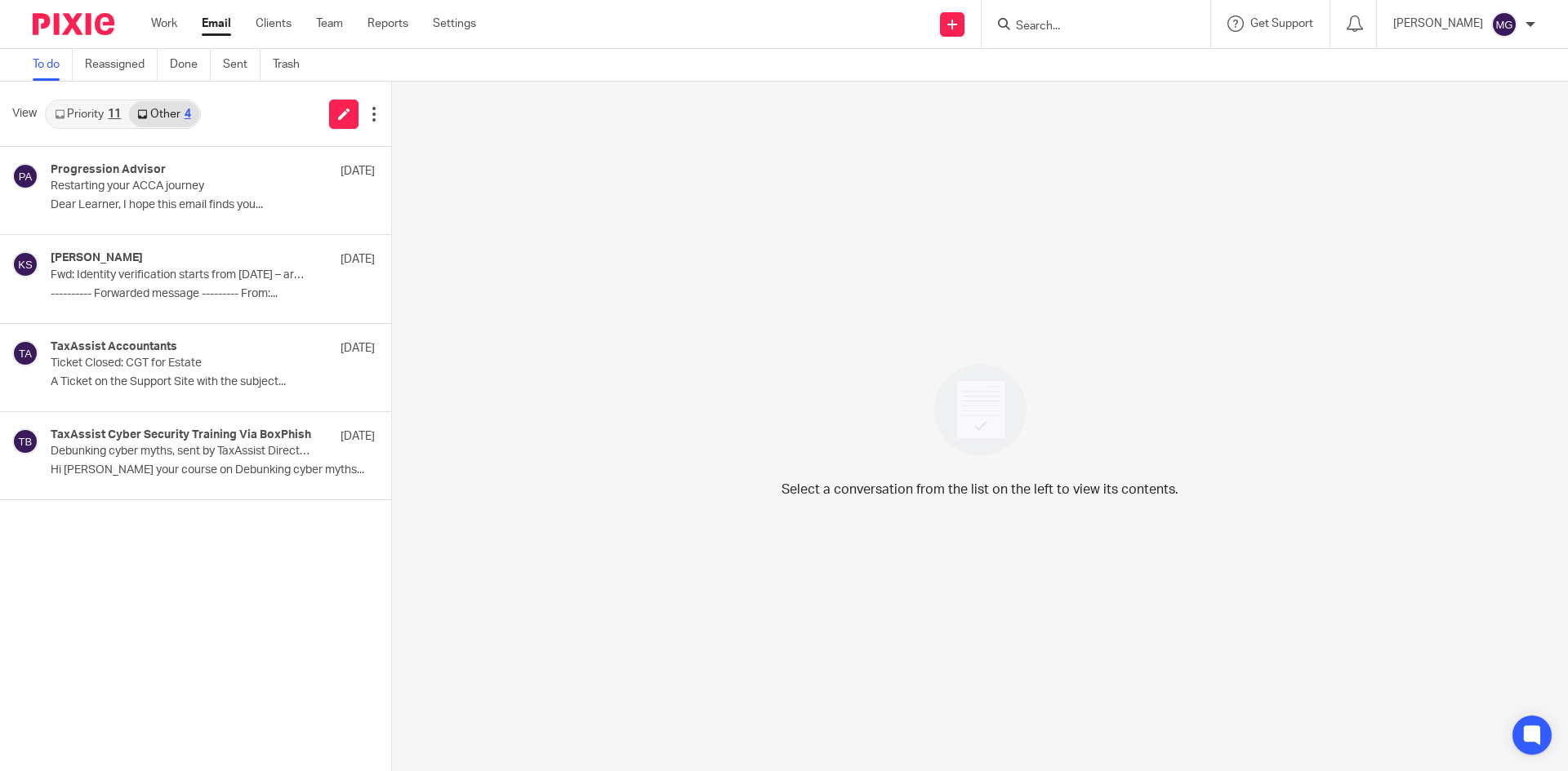
click at [131, 107] on link "Other 4" at bounding box center [164, 114] width 69 height 26
click at [113, 110] on div "11" at bounding box center [115, 115] width 14 height 12
